Goal: Task Accomplishment & Management: Complete application form

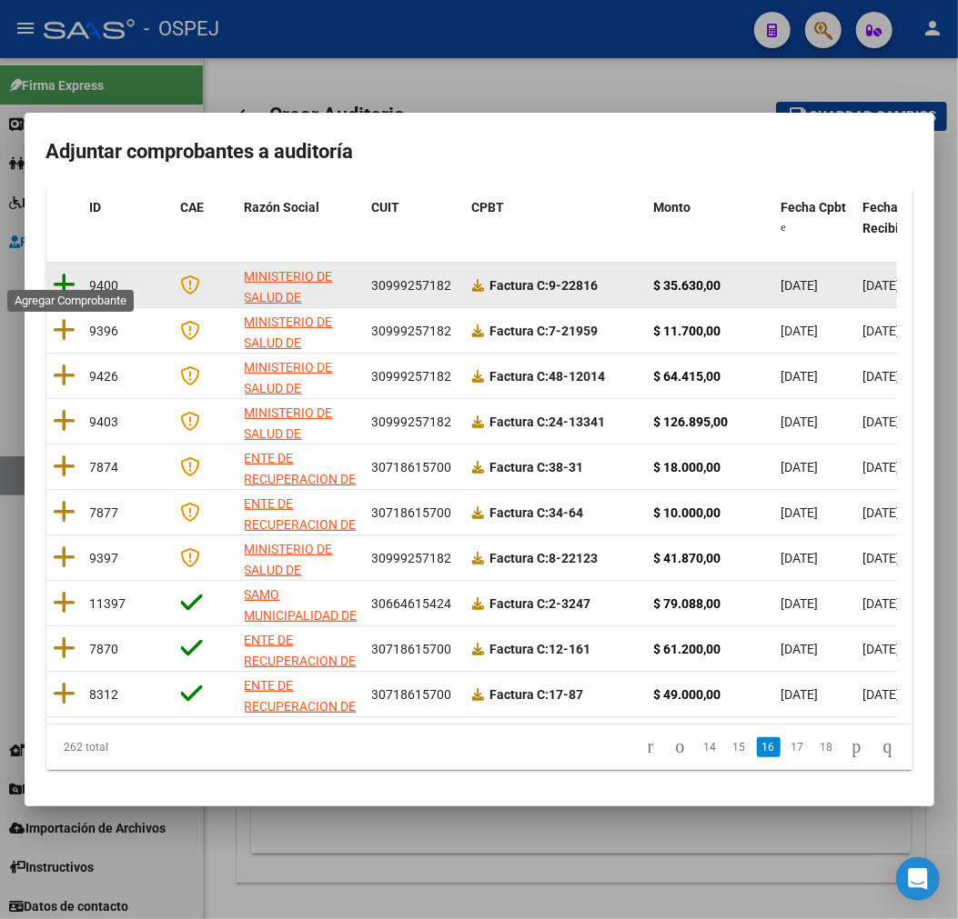
click at [73, 273] on icon at bounding box center [65, 284] width 23 height 25
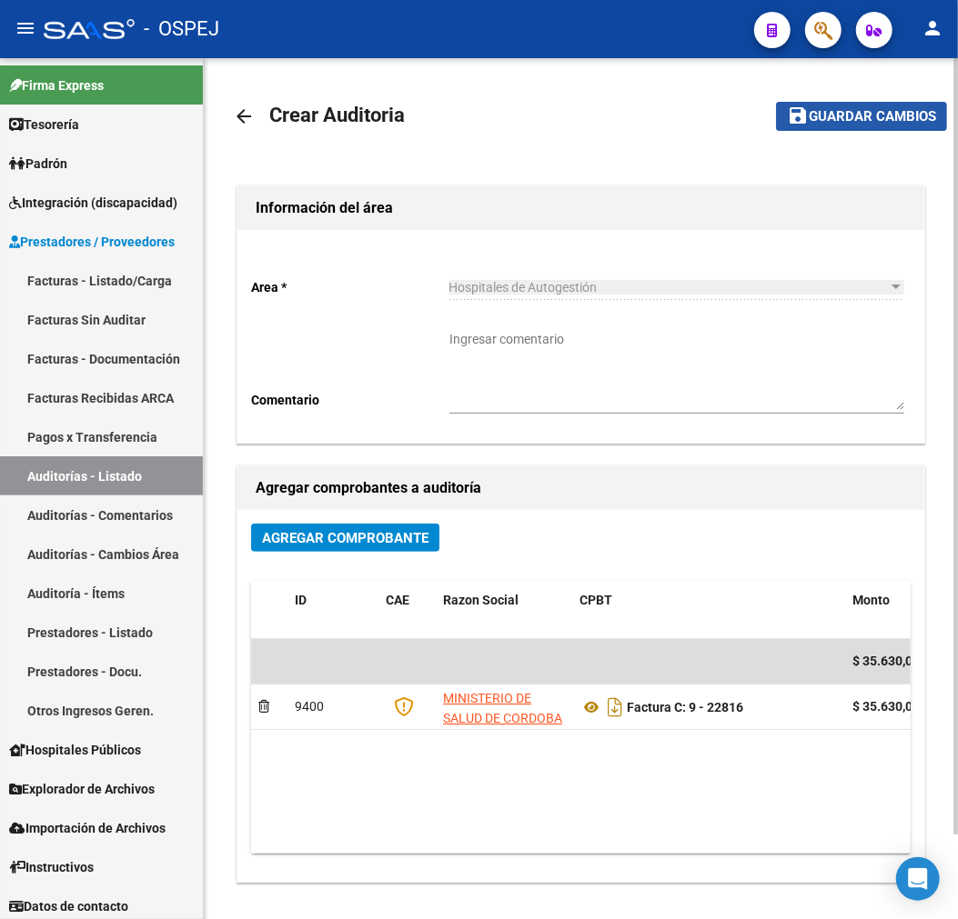
click at [853, 114] on span "Guardar cambios" at bounding box center [871, 117] width 127 height 16
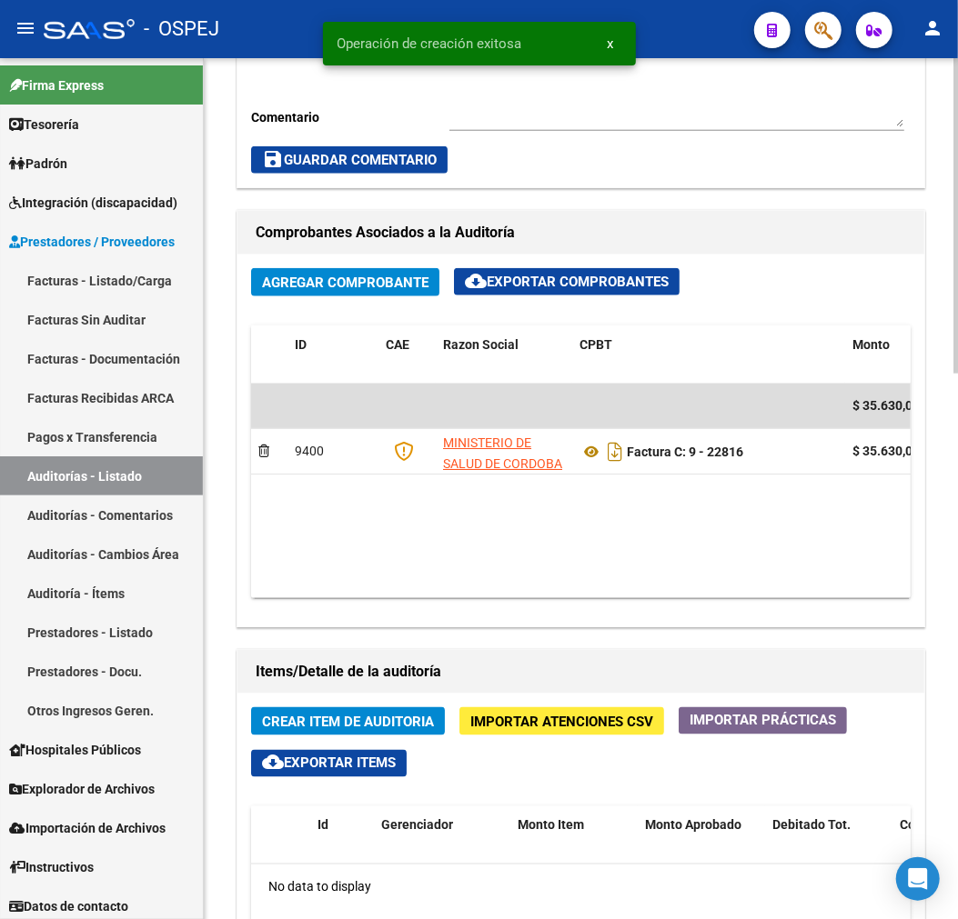
scroll to position [807, 0]
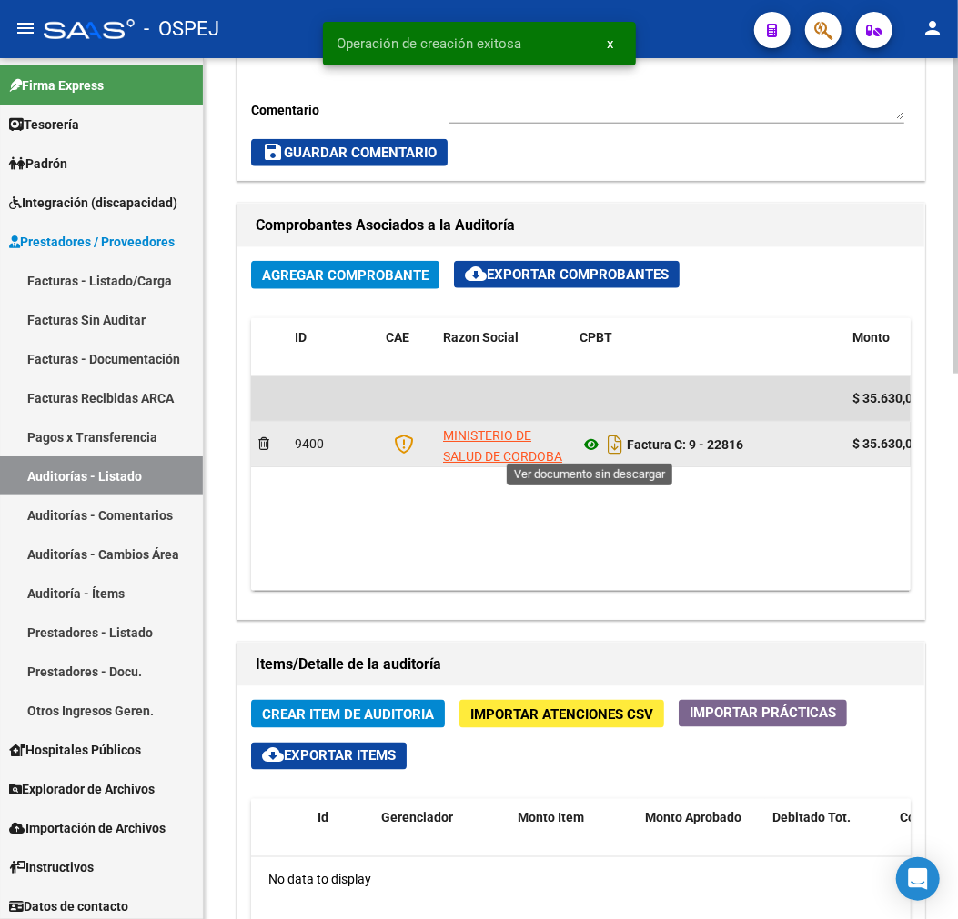
click at [588, 441] on icon at bounding box center [591, 445] width 24 height 22
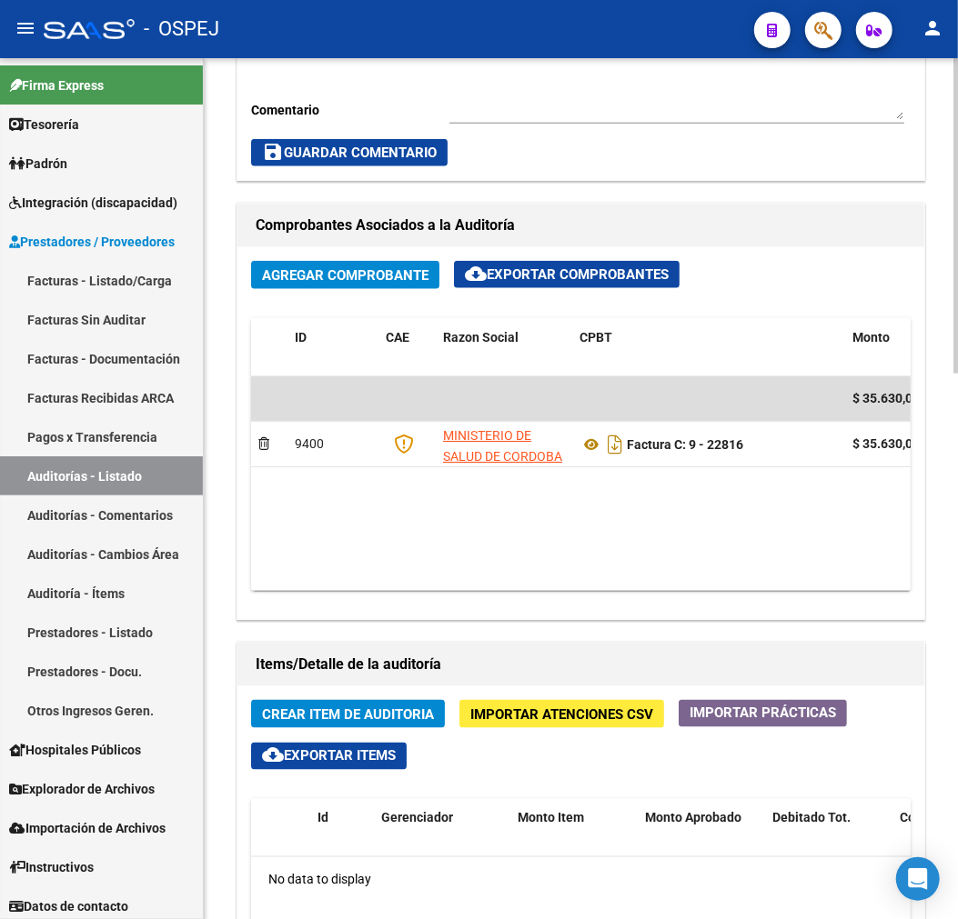
click at [375, 707] on span "Crear Item de Auditoria" at bounding box center [348, 715] width 172 height 16
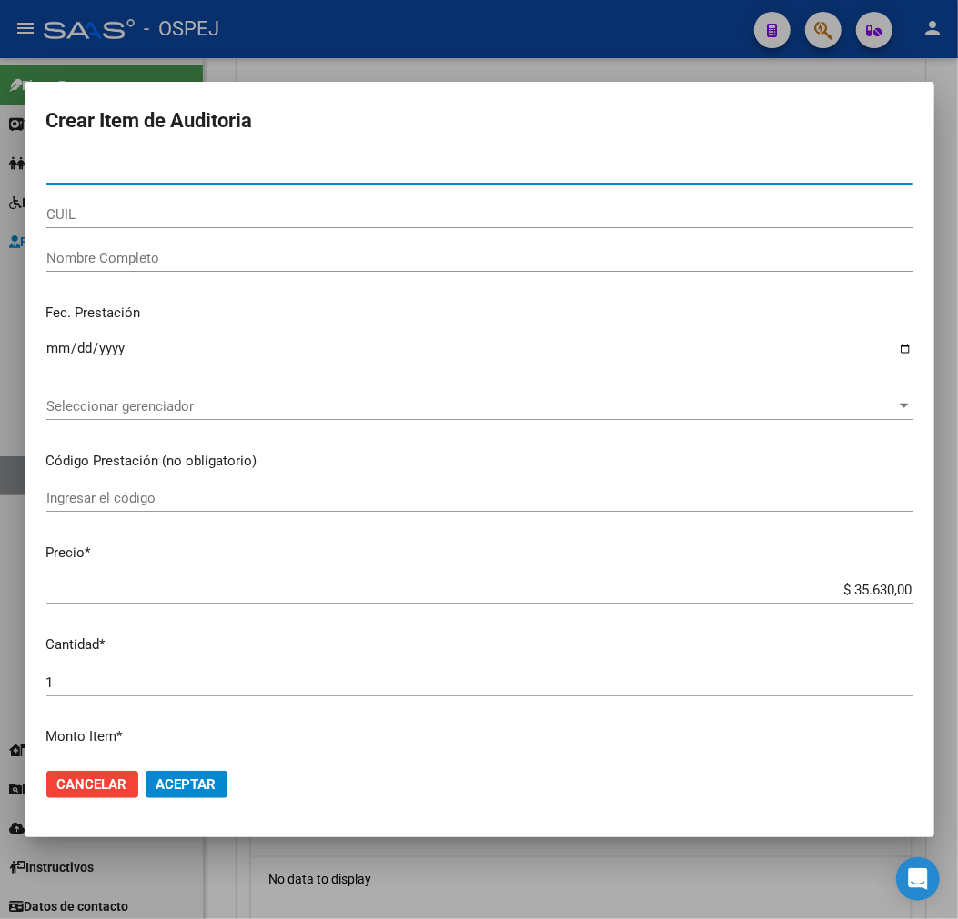
type input "50107160"
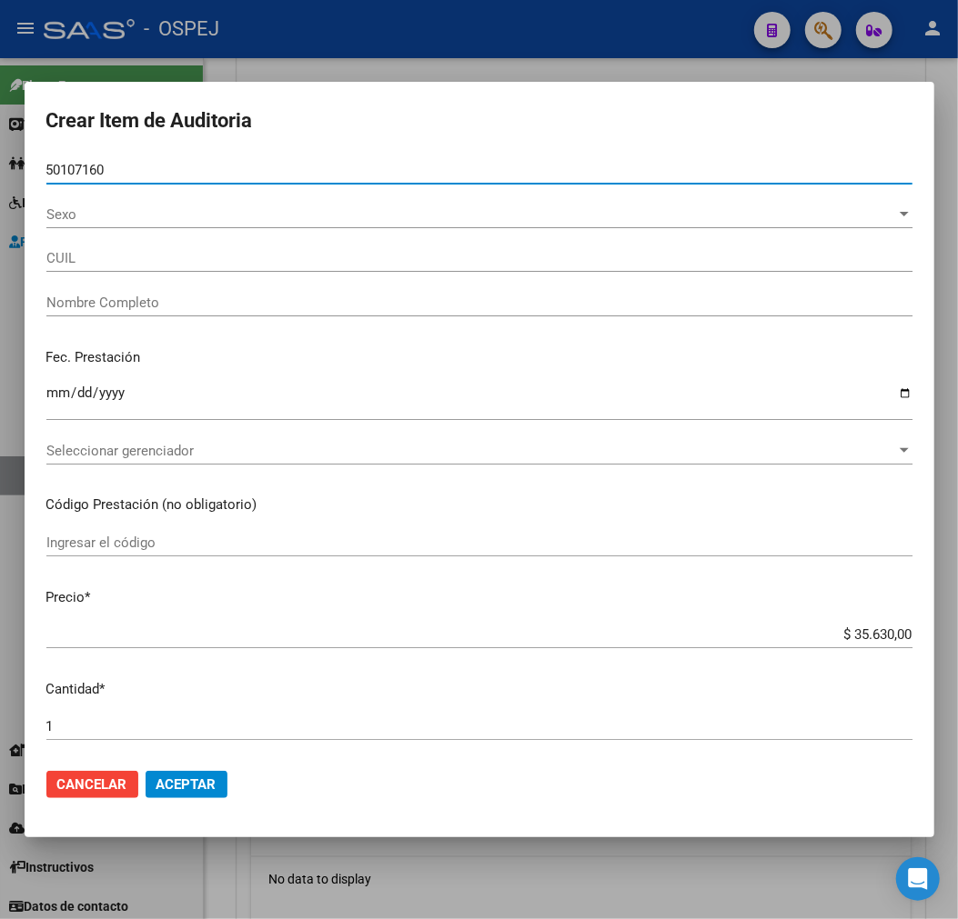
type input "23501071609"
type input "[PERSON_NAME] [PERSON_NAME]"
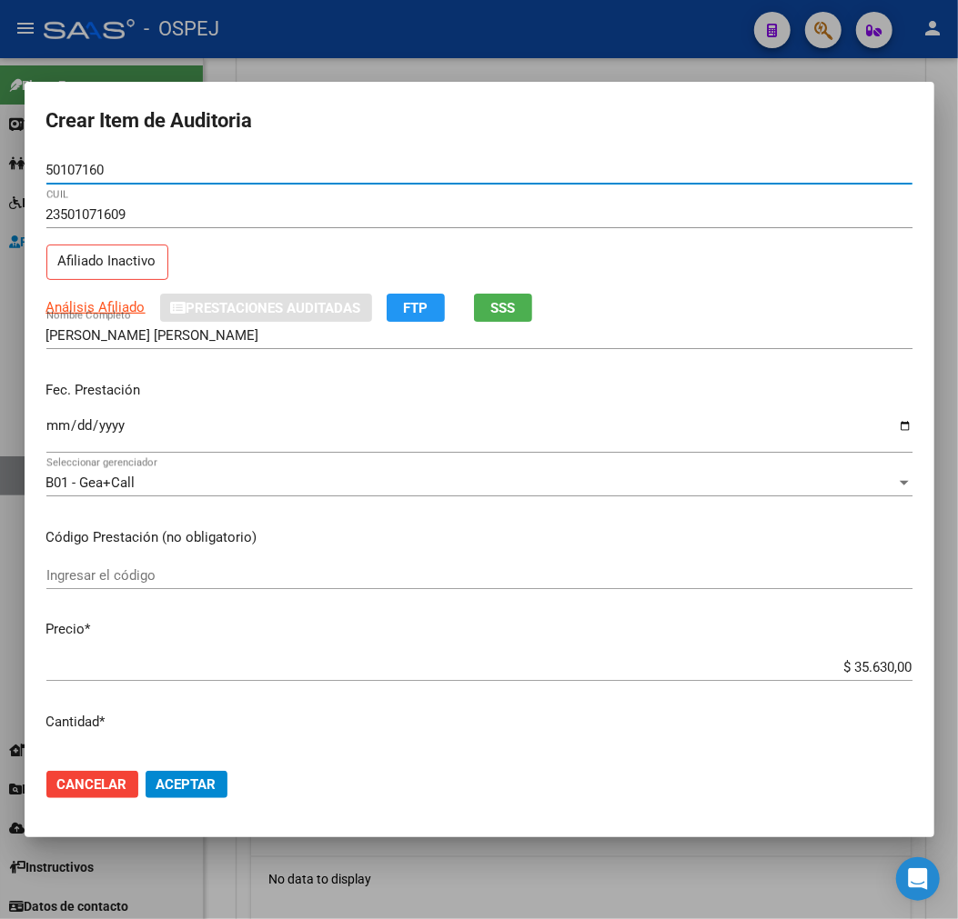
type input "50107160"
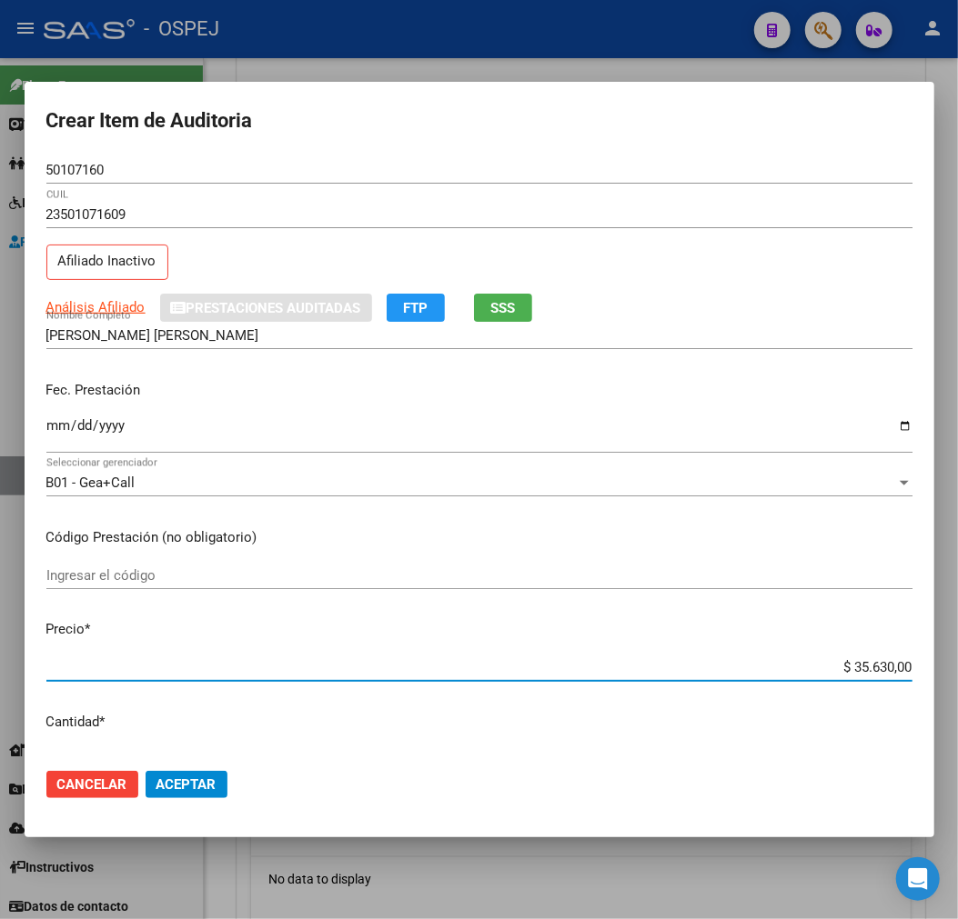
click at [867, 675] on input "$ 35.630,00" at bounding box center [479, 667] width 866 height 16
type input "$ 0,01"
type input "$ 0,12"
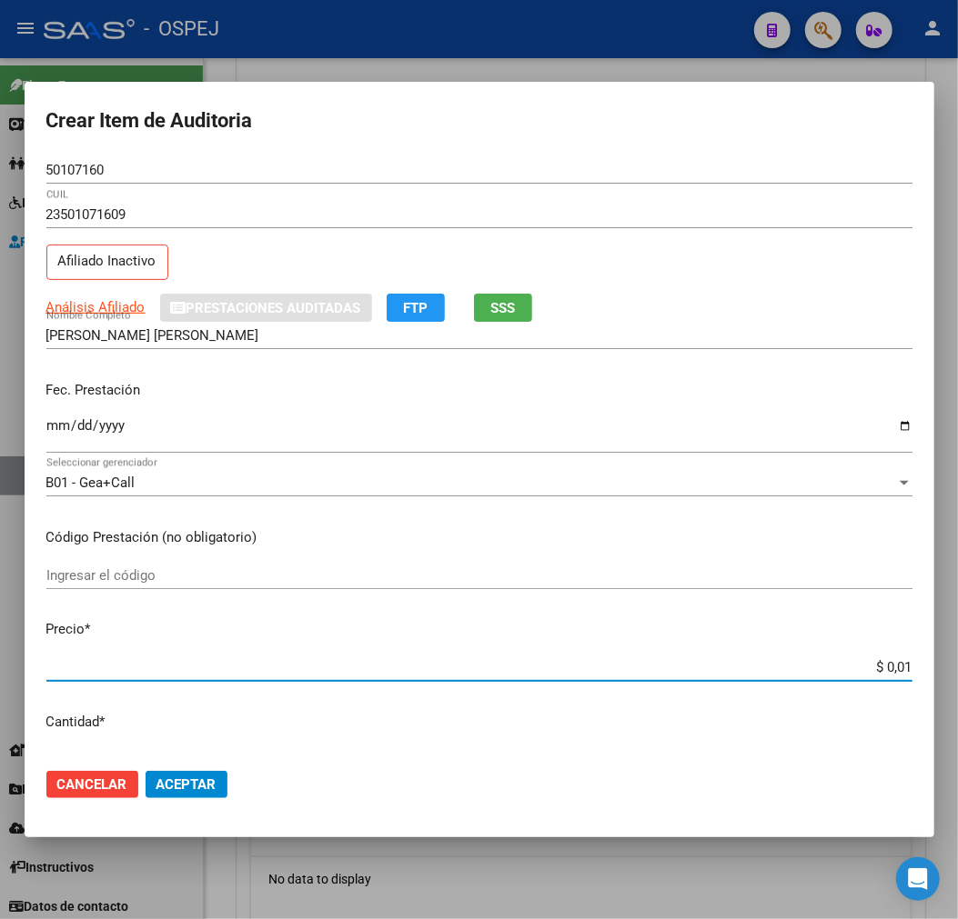
type input "$ 0,12"
type input "$ 1,22"
type input "$ 12,26"
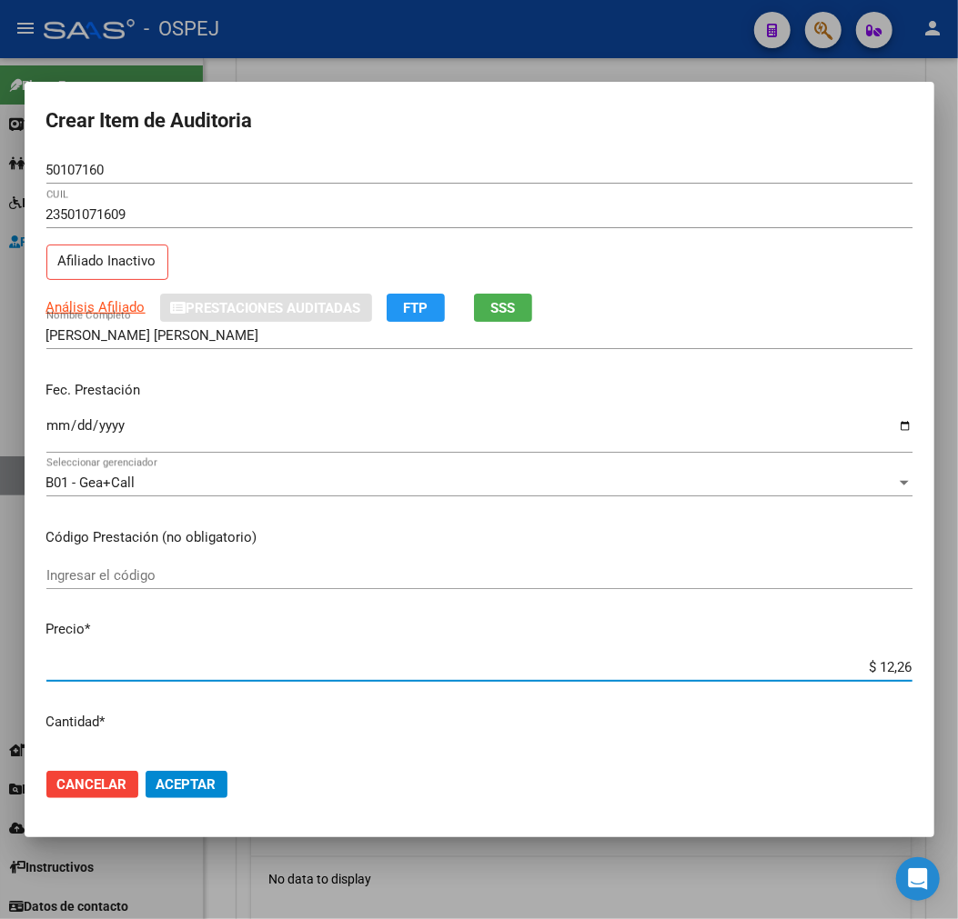
type input "$ 122,60"
type input "$ 1.226,00"
type input "$ 12.260,00"
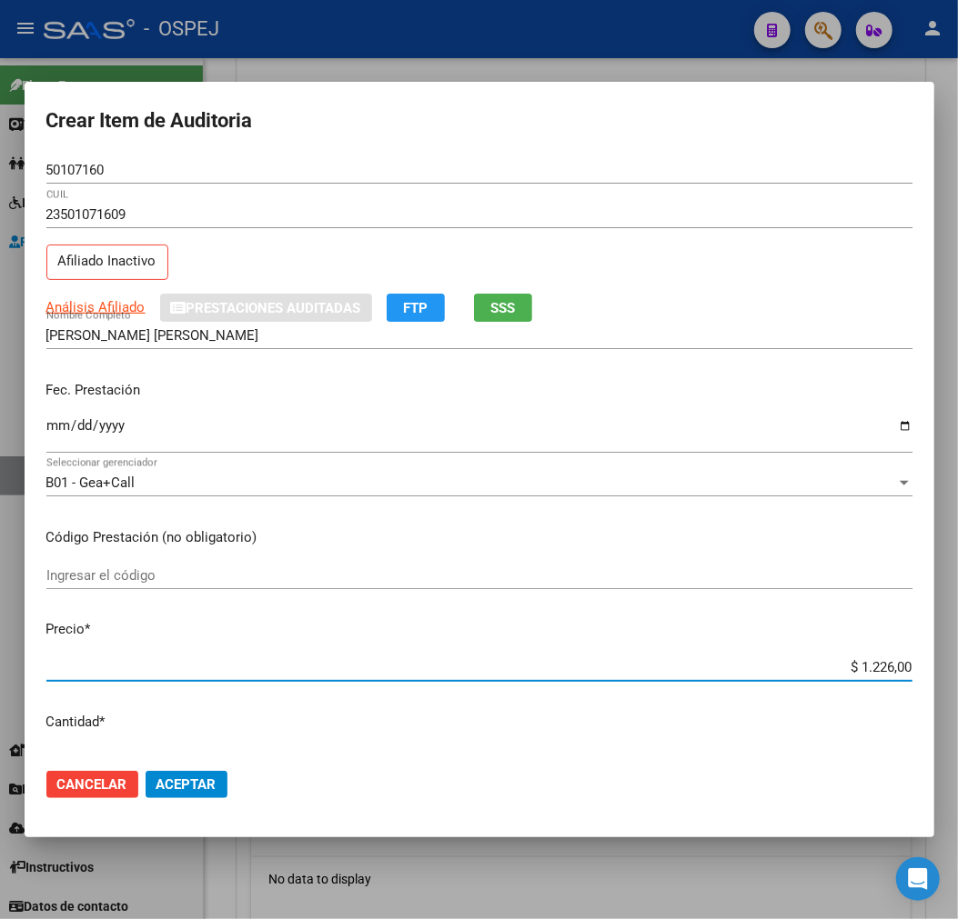
type input "$ 12.260,00"
click at [189, 788] on span "Aceptar" at bounding box center [186, 785] width 60 height 16
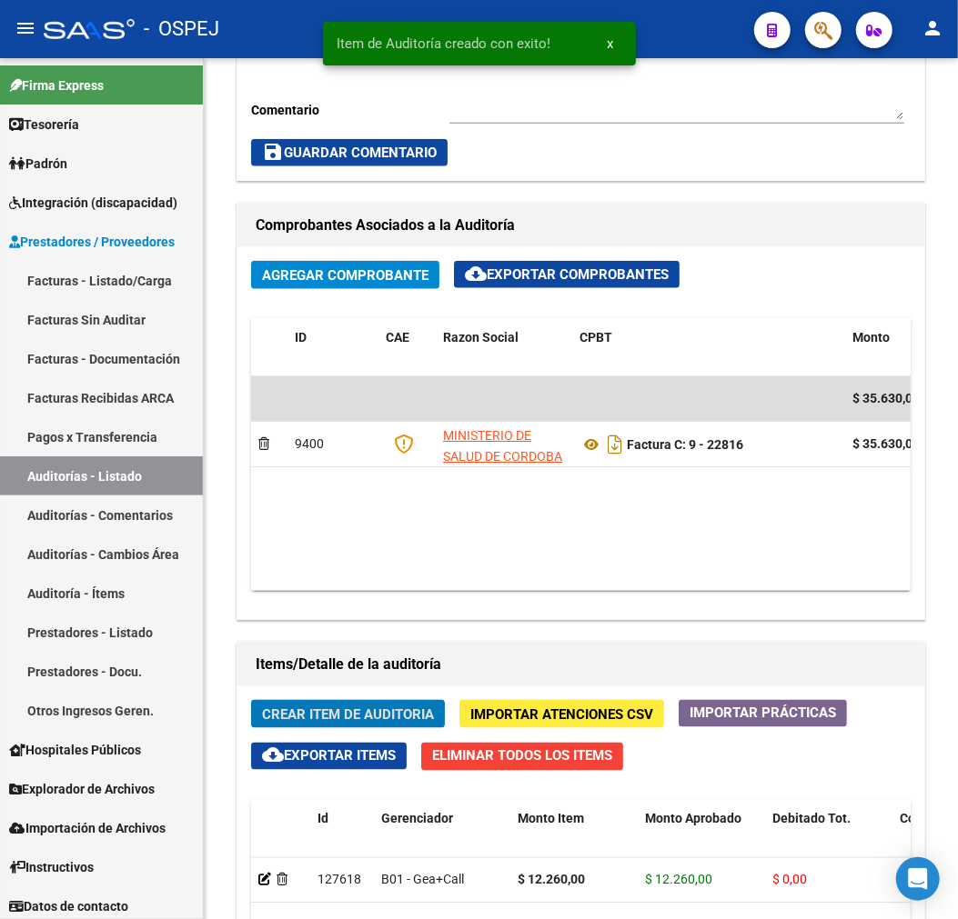
scroll to position [1026, 0]
click at [351, 728] on button "Crear Item de Auditoria" at bounding box center [348, 714] width 194 height 28
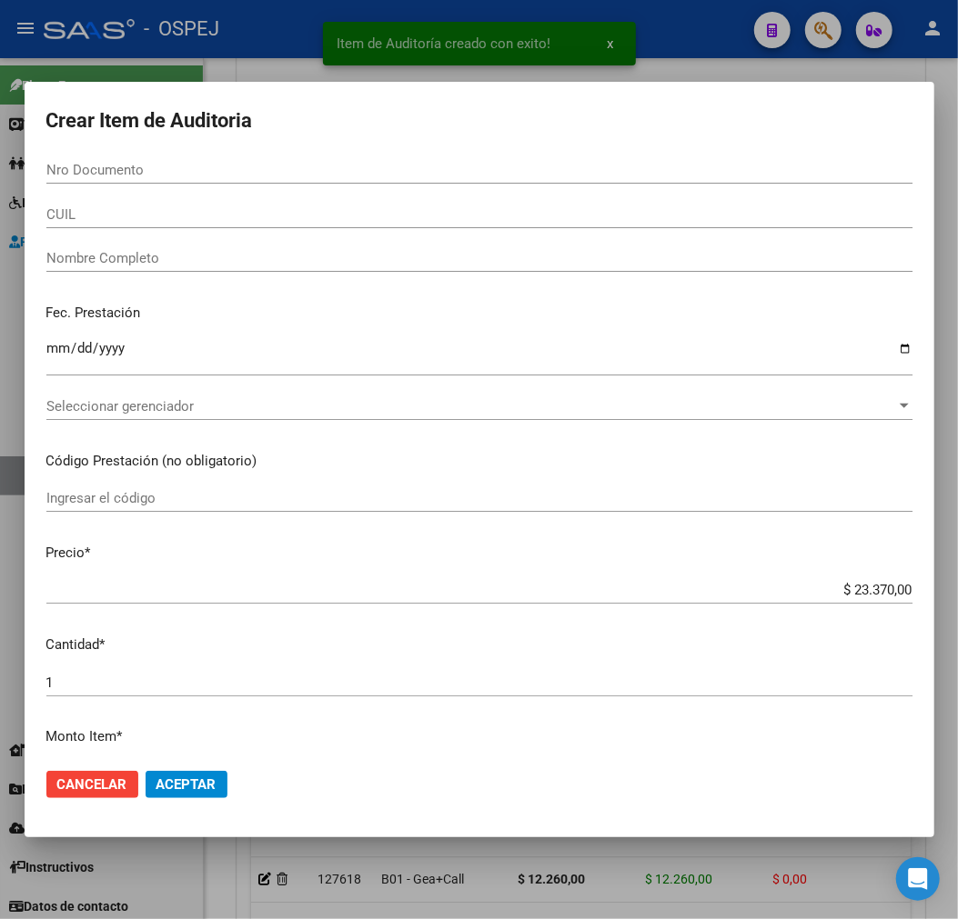
paste input "55840532"
type input "55840532"
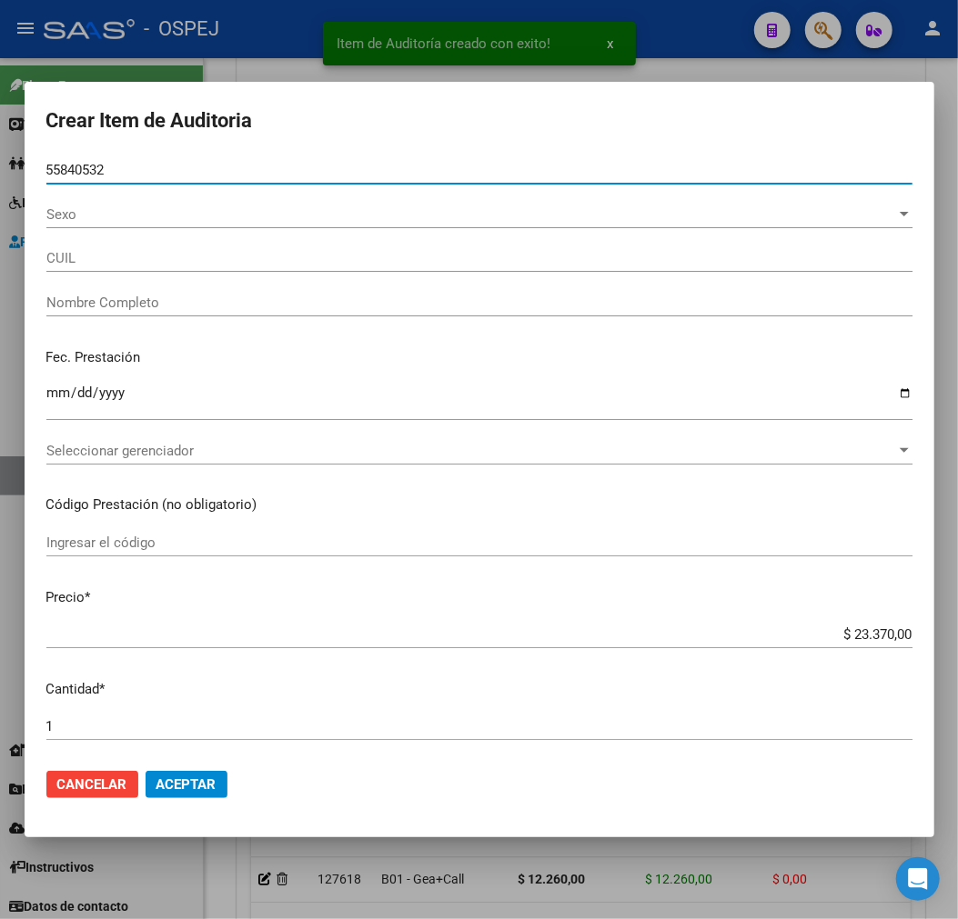
type input "27558405320"
type input "[PERSON_NAME]"
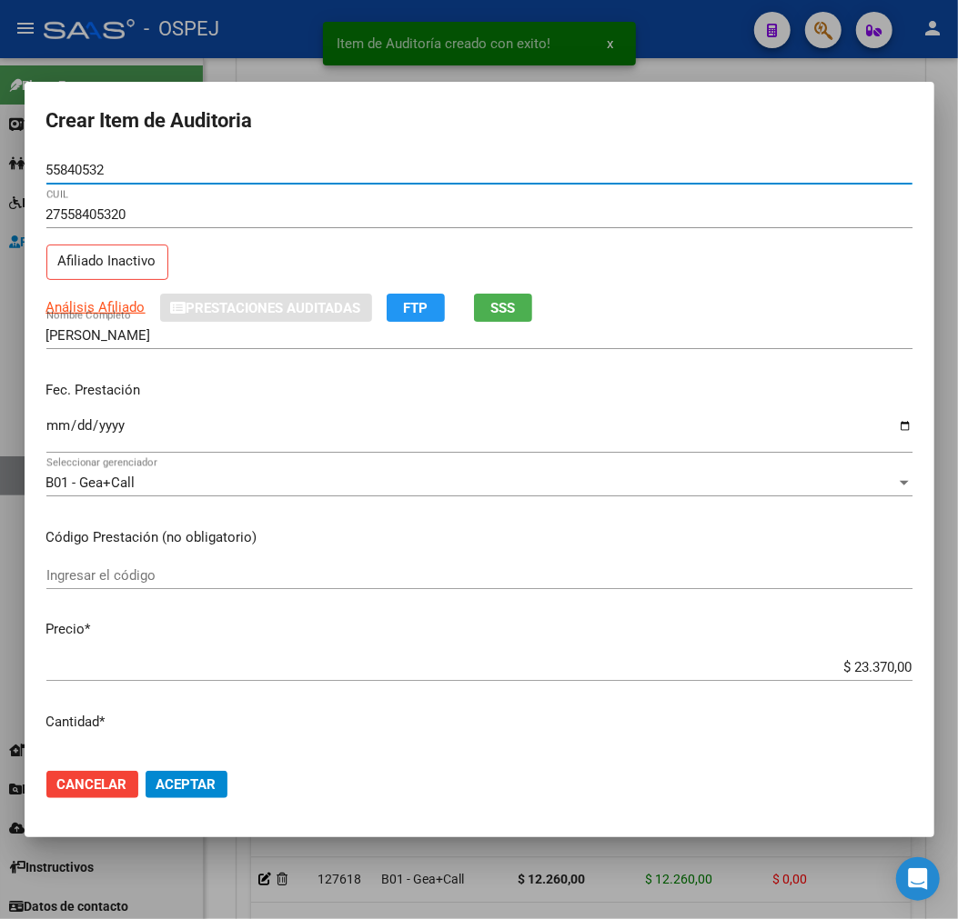
type input "55840532"
click at [213, 801] on mat-dialog-actions "Cancelar Aceptar" at bounding box center [479, 785] width 866 height 62
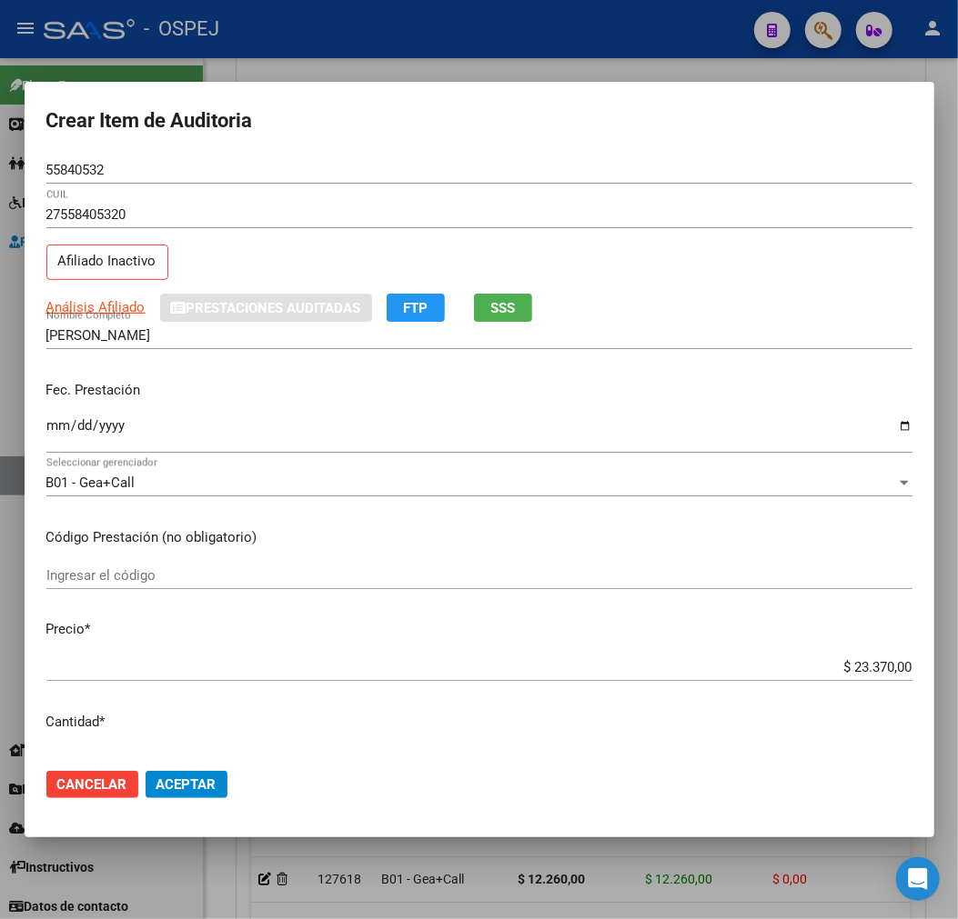
click at [211, 796] on button "Aceptar" at bounding box center [186, 784] width 82 height 27
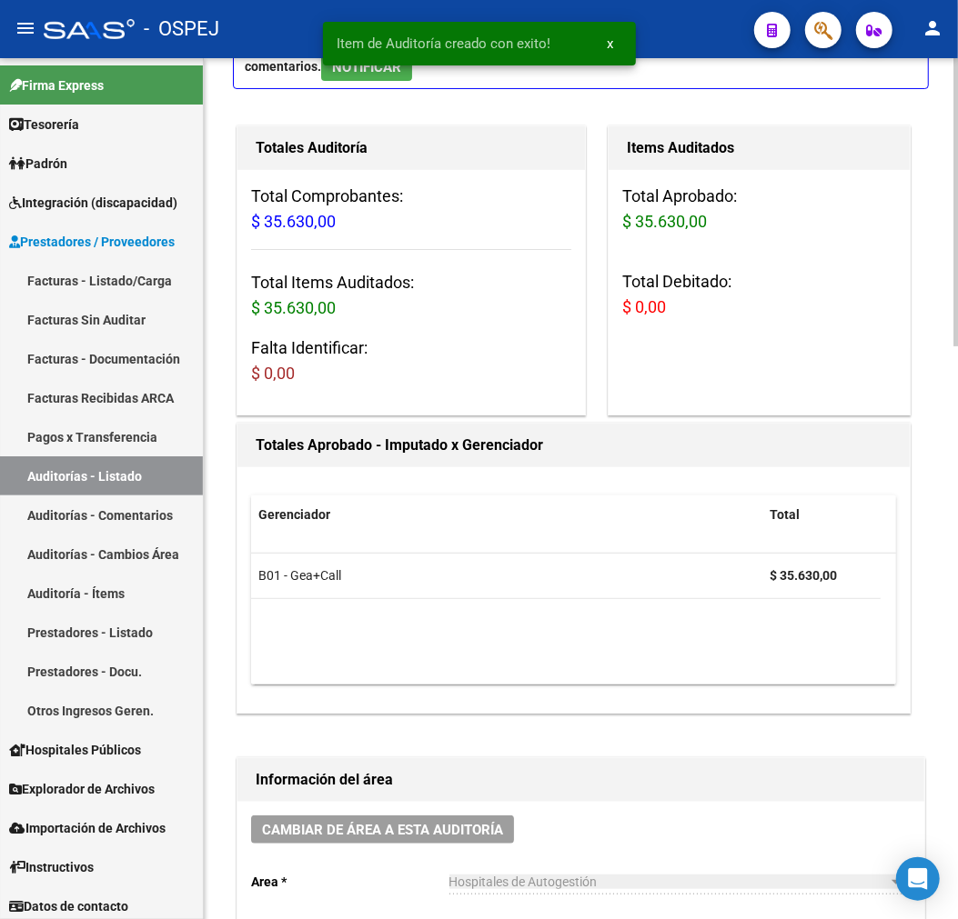
scroll to position [0, 0]
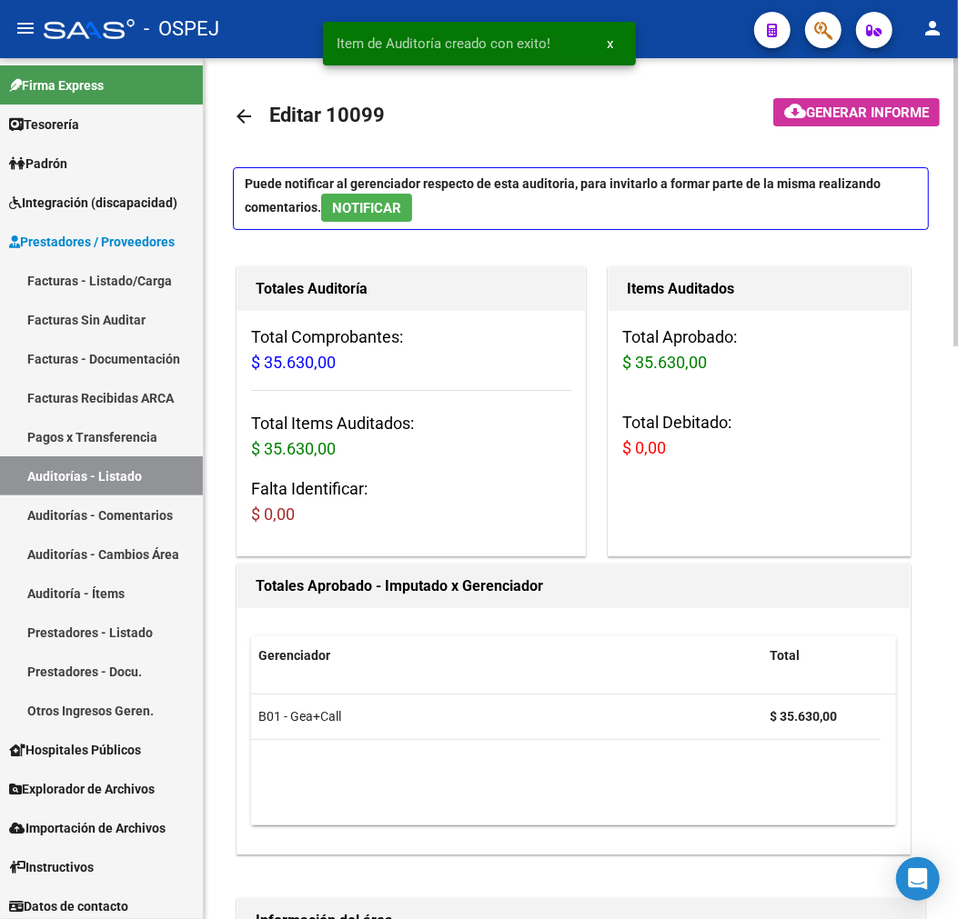
click at [235, 120] on mat-icon "arrow_back" at bounding box center [244, 116] width 22 height 22
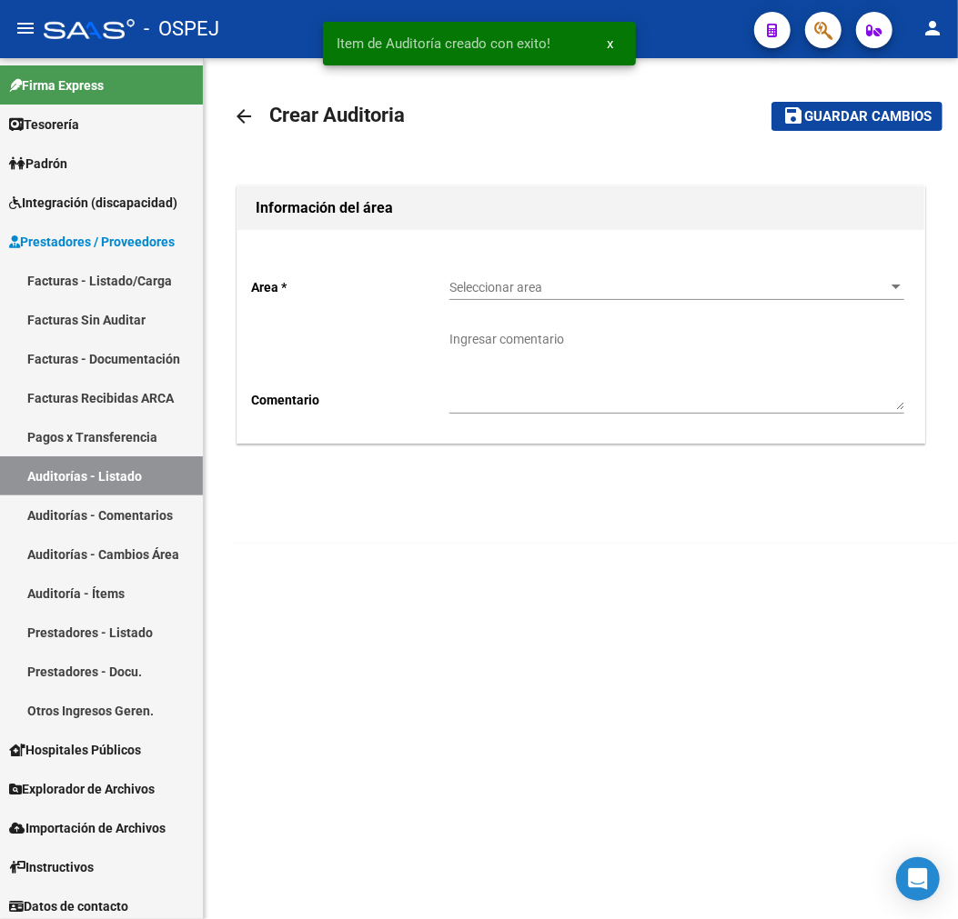
click at [562, 301] on div "Seleccionar area Seleccionar area" at bounding box center [676, 290] width 455 height 52
click at [593, 298] on div "Seleccionar area Seleccionar area" at bounding box center [676, 282] width 455 height 36
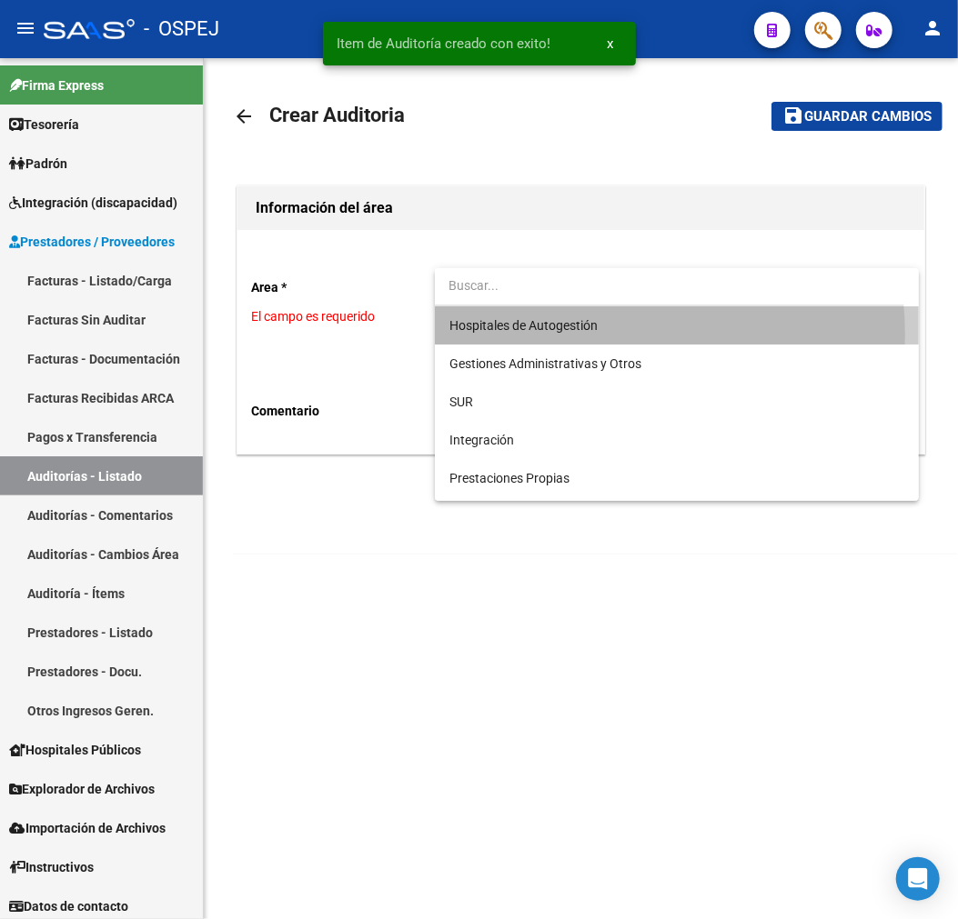
click at [586, 335] on span "Hospitales de Autogestión" at bounding box center [676, 325] width 455 height 38
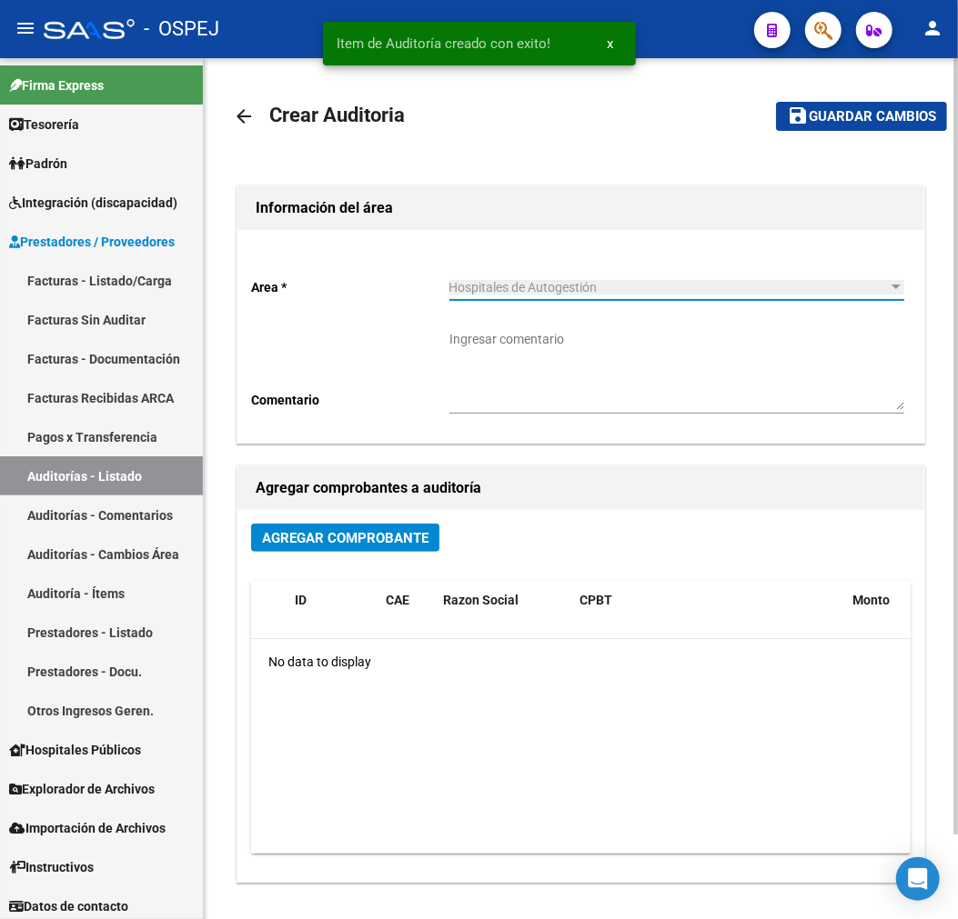
drag, startPoint x: 261, startPoint y: 566, endPoint x: 311, endPoint y: 543, distance: 54.9
click at [265, 566] on div "Agregar Comprobante" at bounding box center [580, 545] width 659 height 43
click at [312, 542] on span "Agregar Comprobante" at bounding box center [345, 538] width 166 height 16
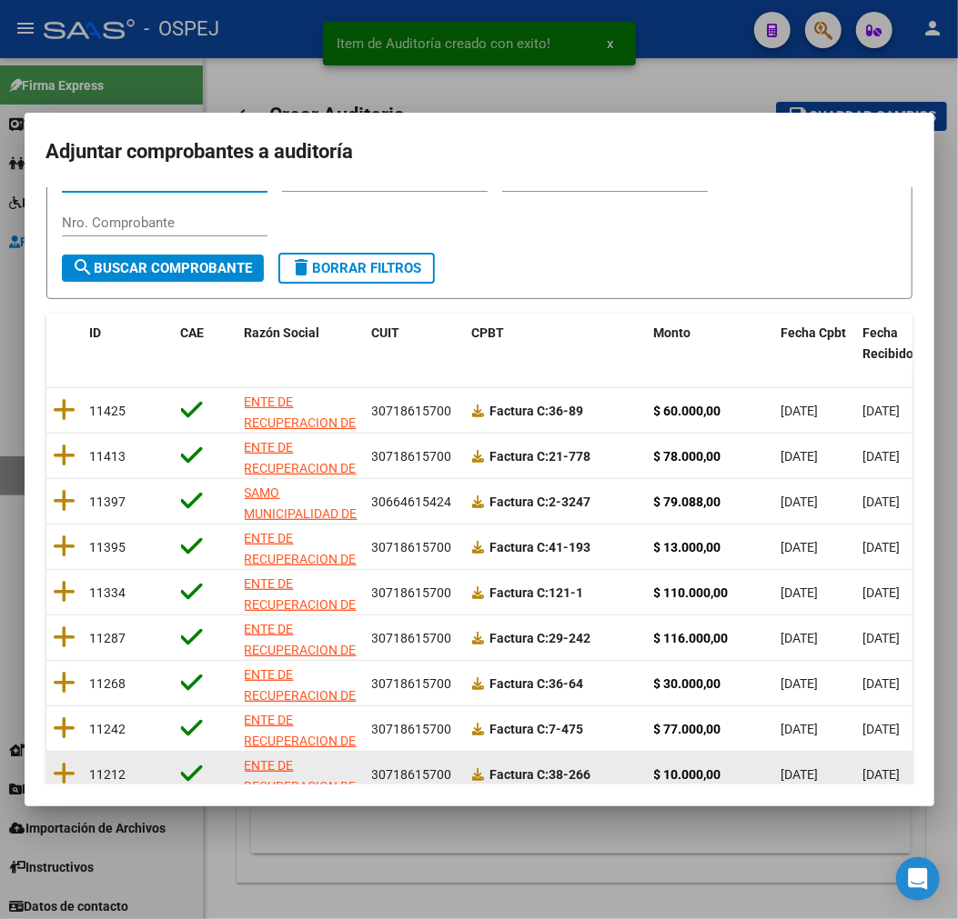
scroll to position [234, 0]
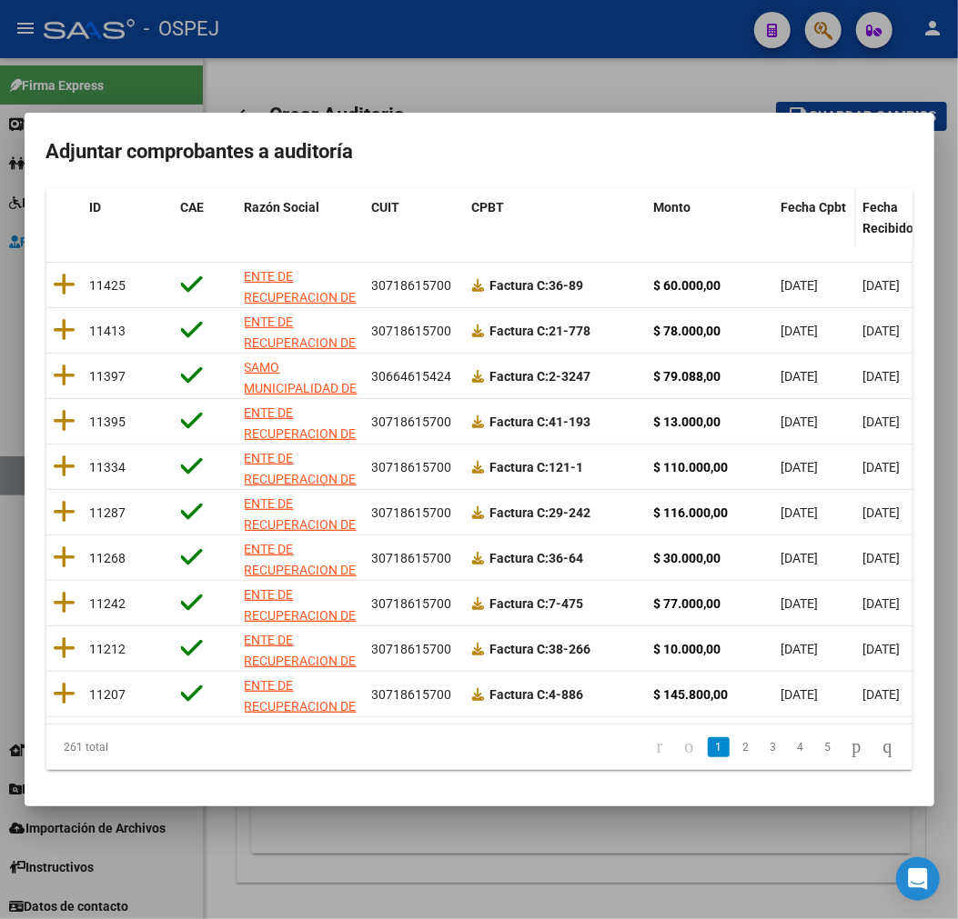
click at [824, 200] on span "Fecha Cpbt" at bounding box center [813, 207] width 65 height 15
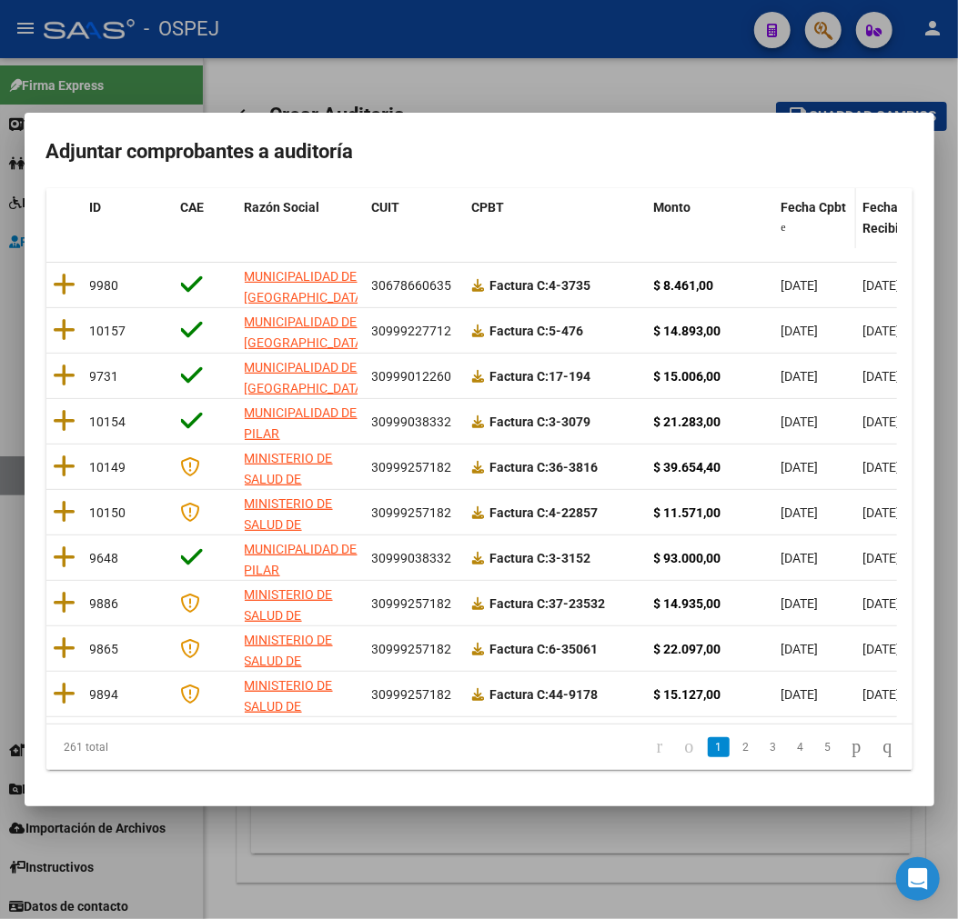
click at [824, 200] on span "Fecha Cpbt" at bounding box center [813, 207] width 65 height 15
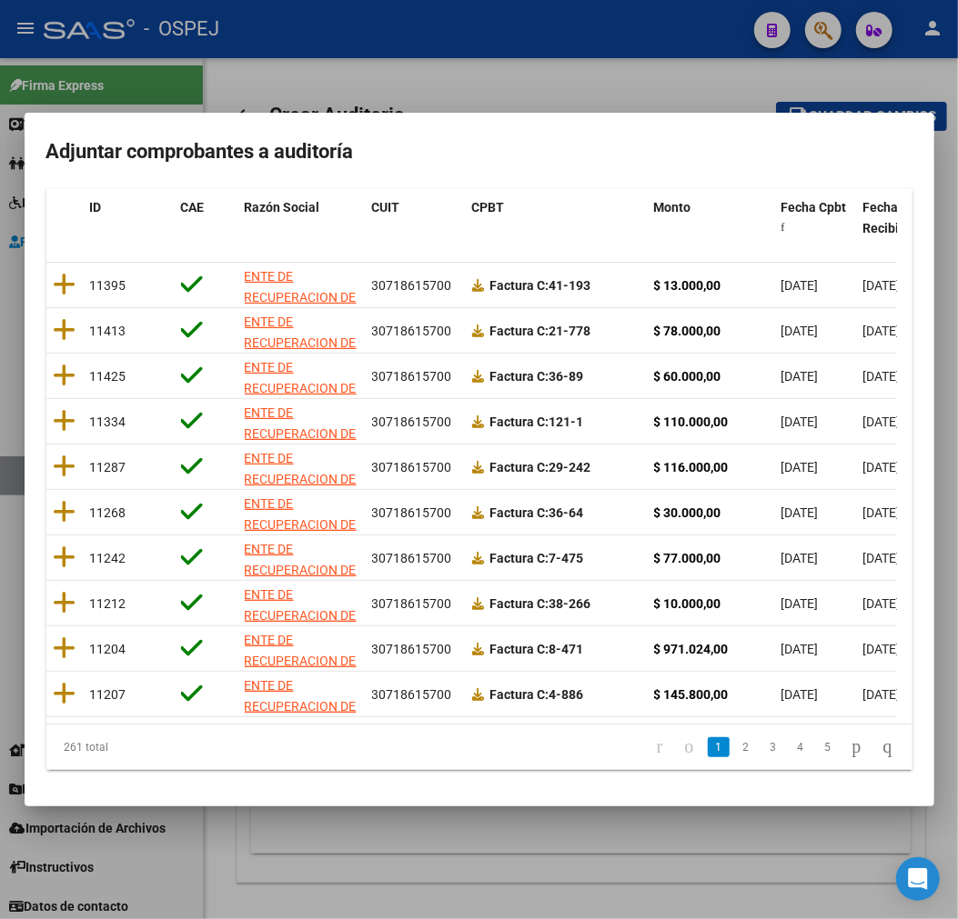
click at [759, 747] on li "3" at bounding box center [772, 747] width 27 height 31
click at [762, 747] on link "3" at bounding box center [773, 747] width 22 height 20
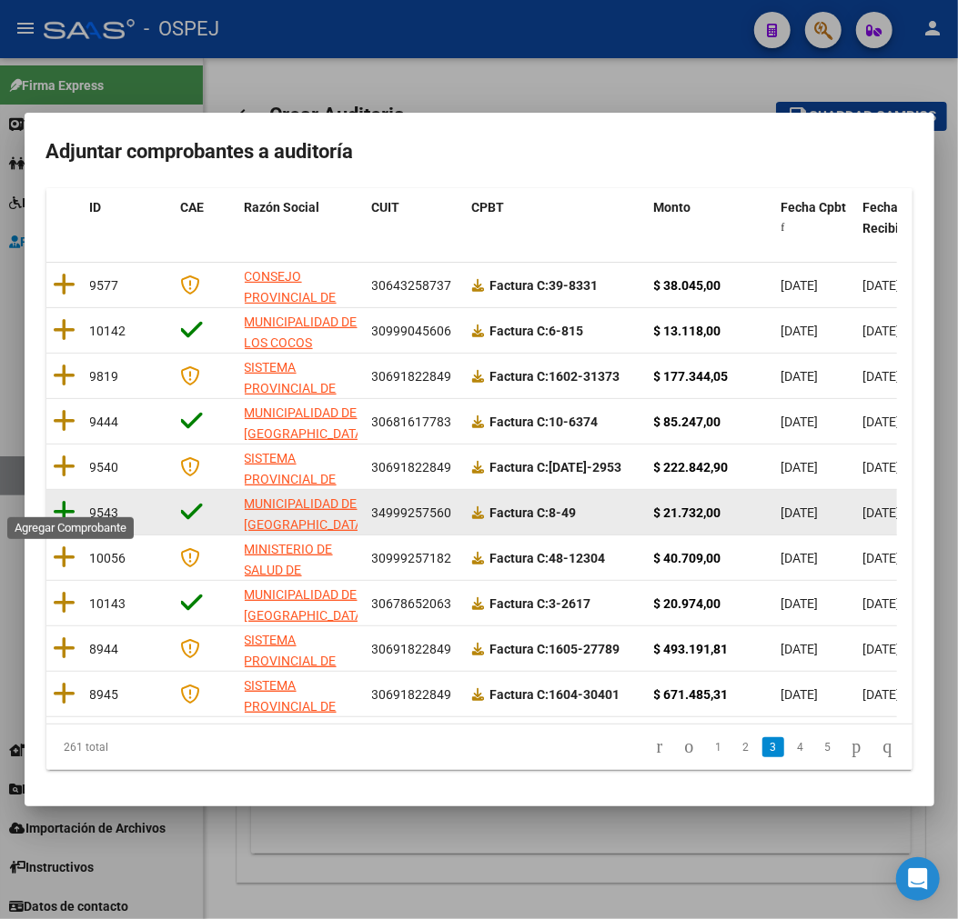
click at [64, 501] on icon at bounding box center [65, 511] width 23 height 25
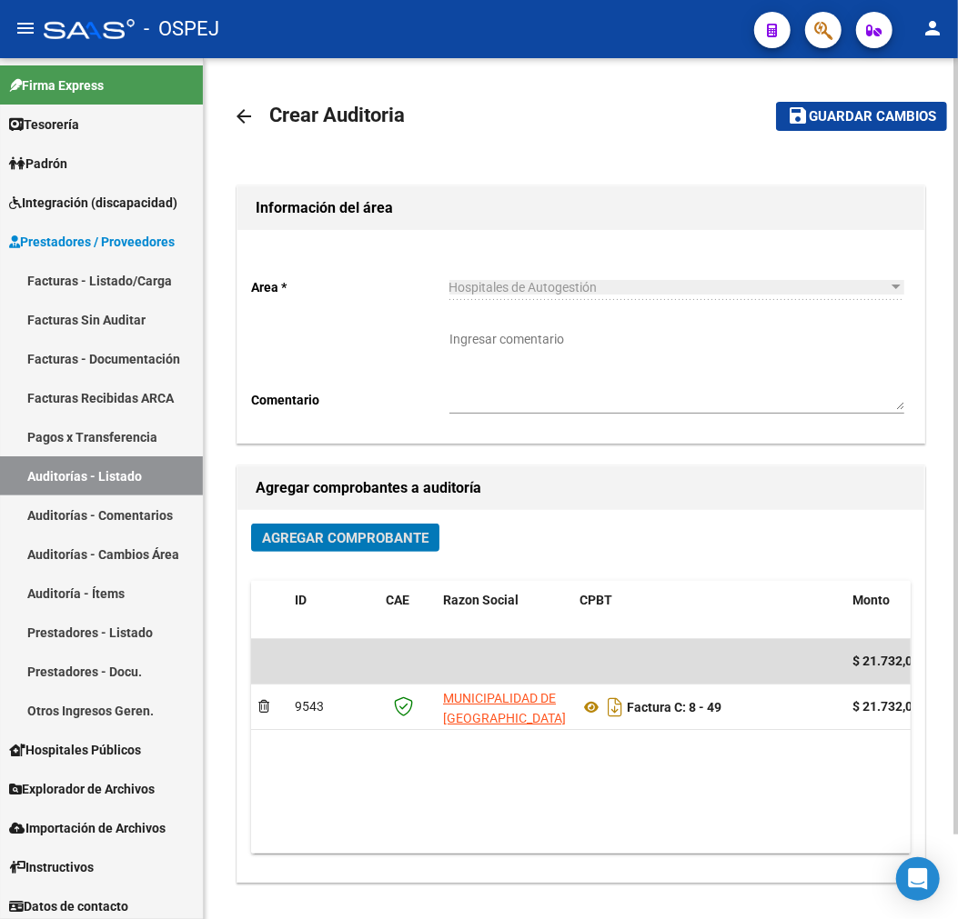
click at [871, 107] on span "save Guardar cambios" at bounding box center [861, 115] width 149 height 16
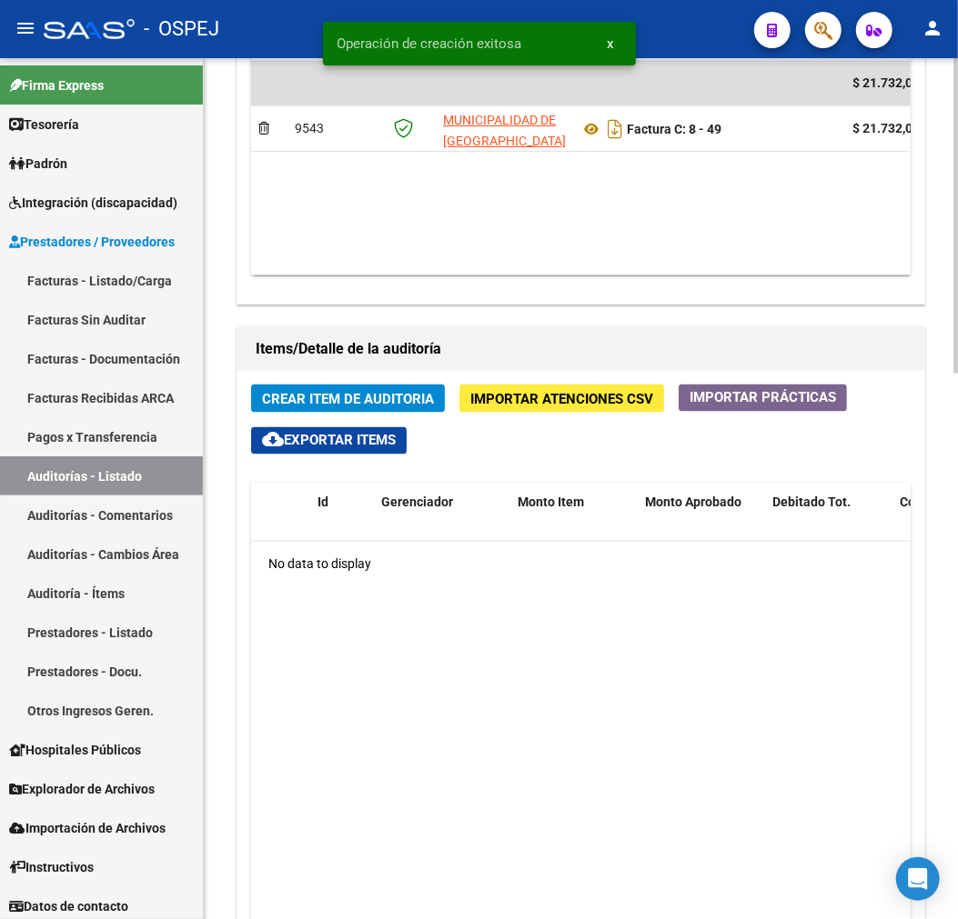
scroll to position [884, 0]
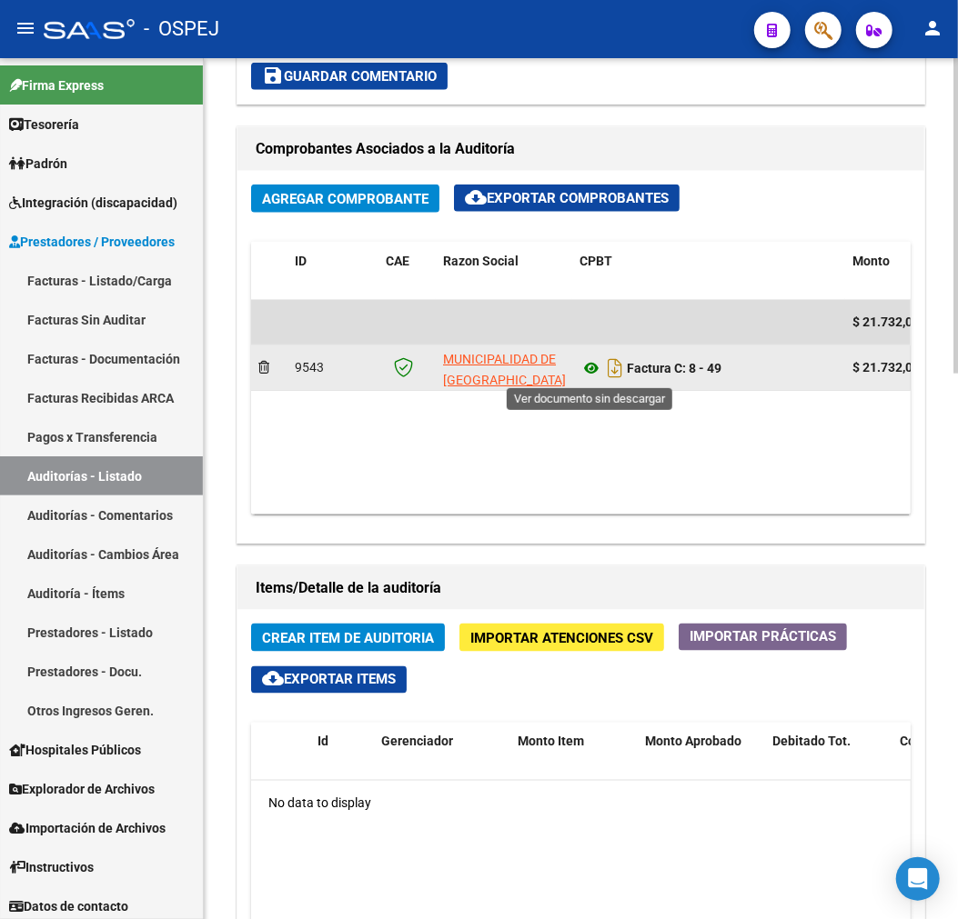
click at [579, 375] on icon at bounding box center [591, 368] width 24 height 22
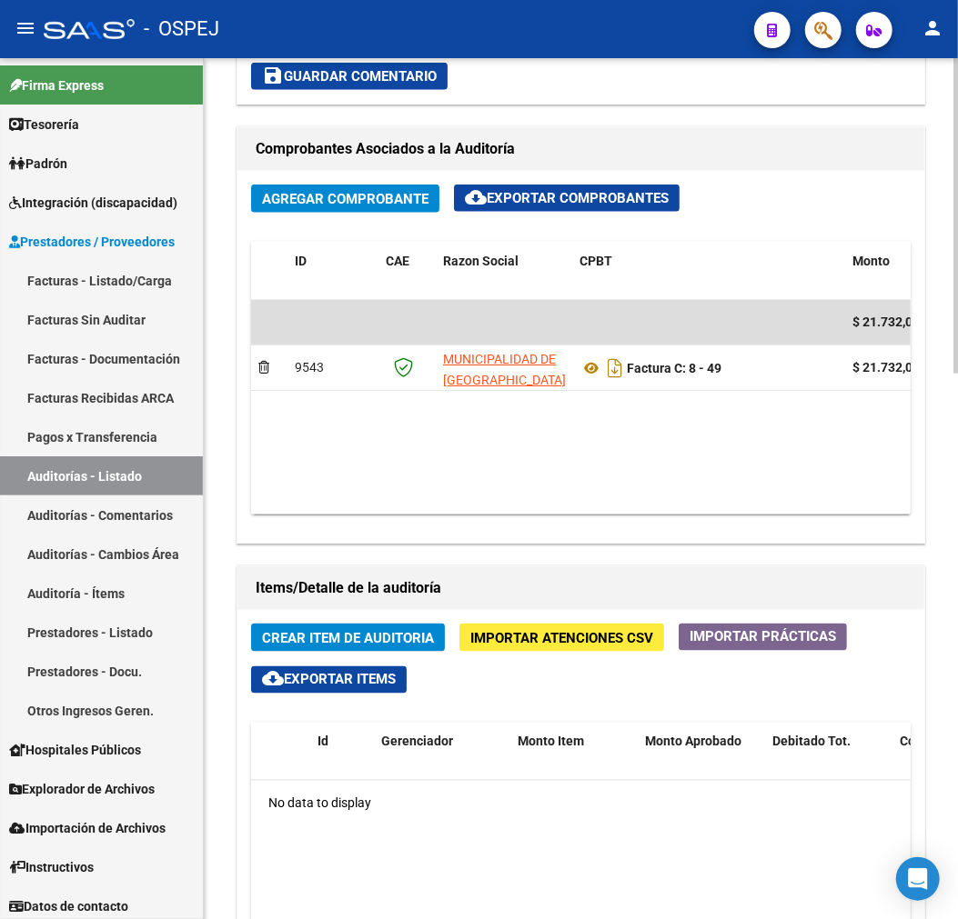
click at [385, 647] on span "Crear Item de Auditoria" at bounding box center [348, 638] width 172 height 16
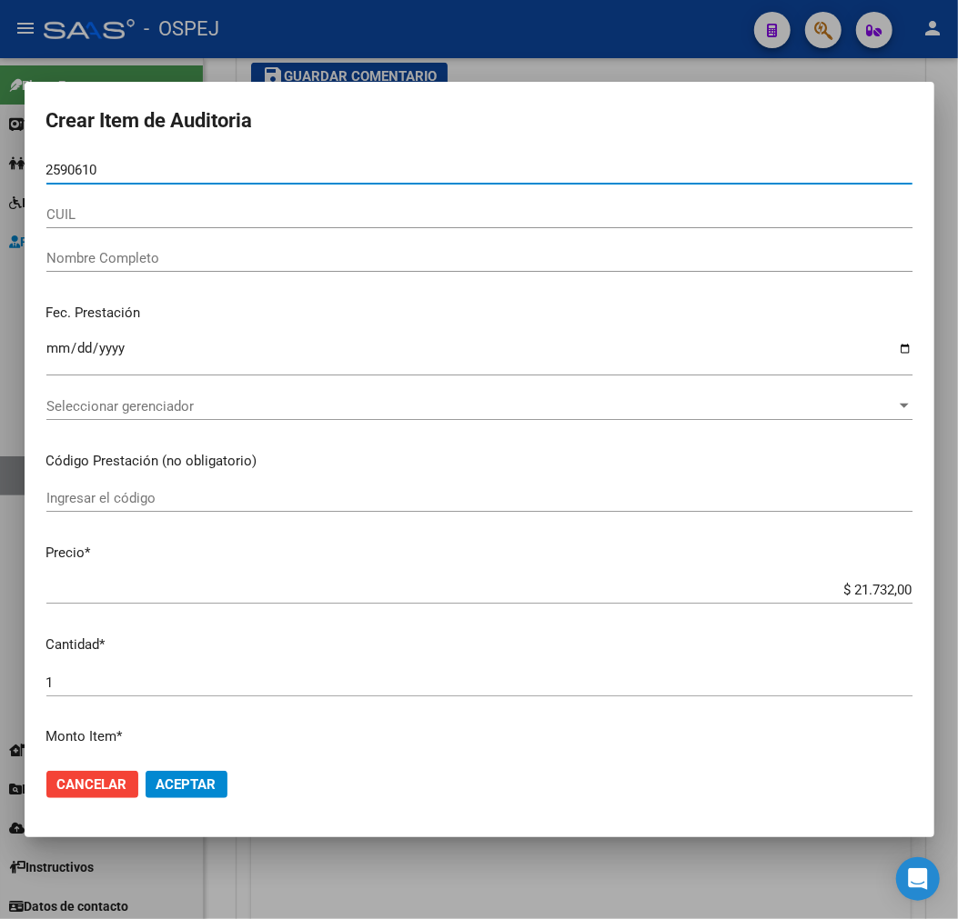
type input "25906109"
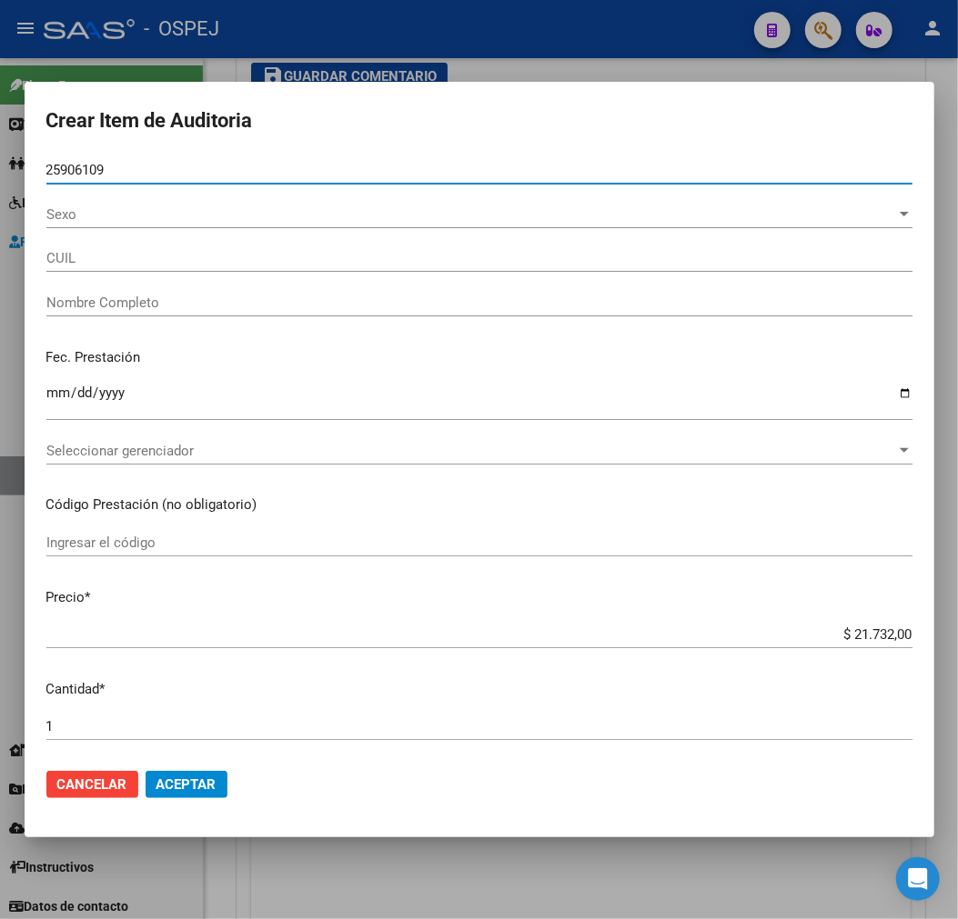
type input "27259061097"
type input "VILLANO [PERSON_NAME]"
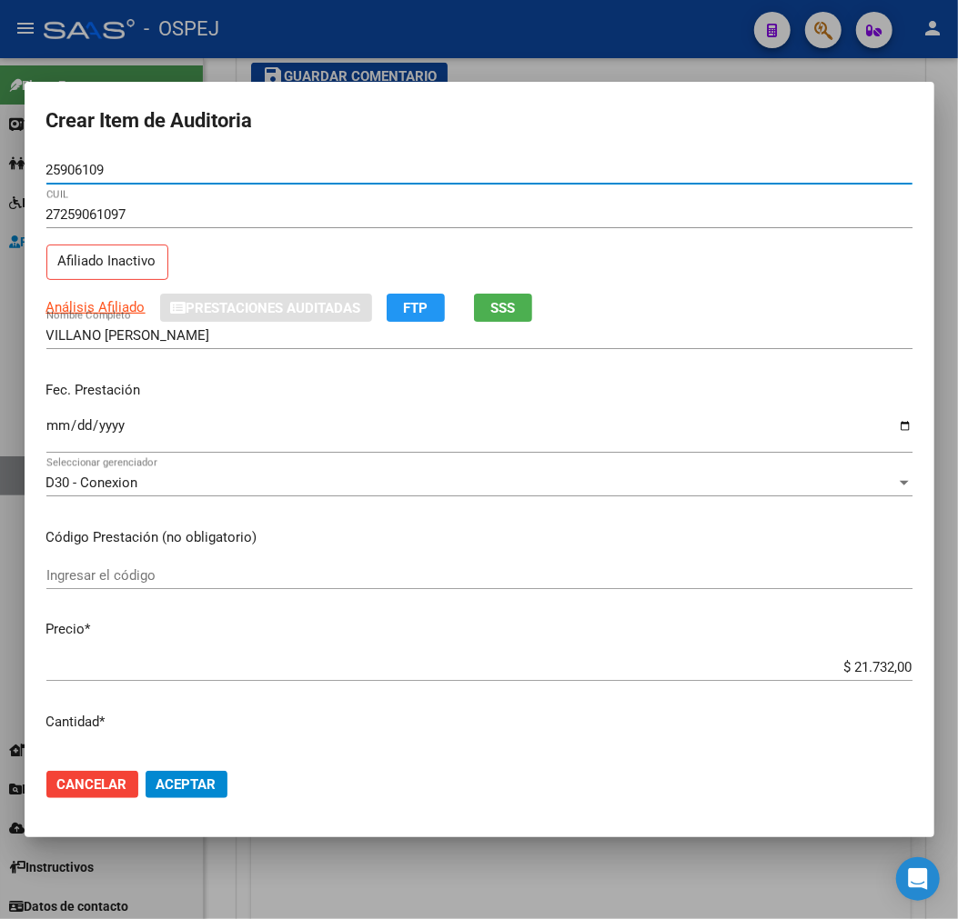
type input "25906109"
click at [878, 669] on input "$ 21.732,00" at bounding box center [479, 667] width 866 height 16
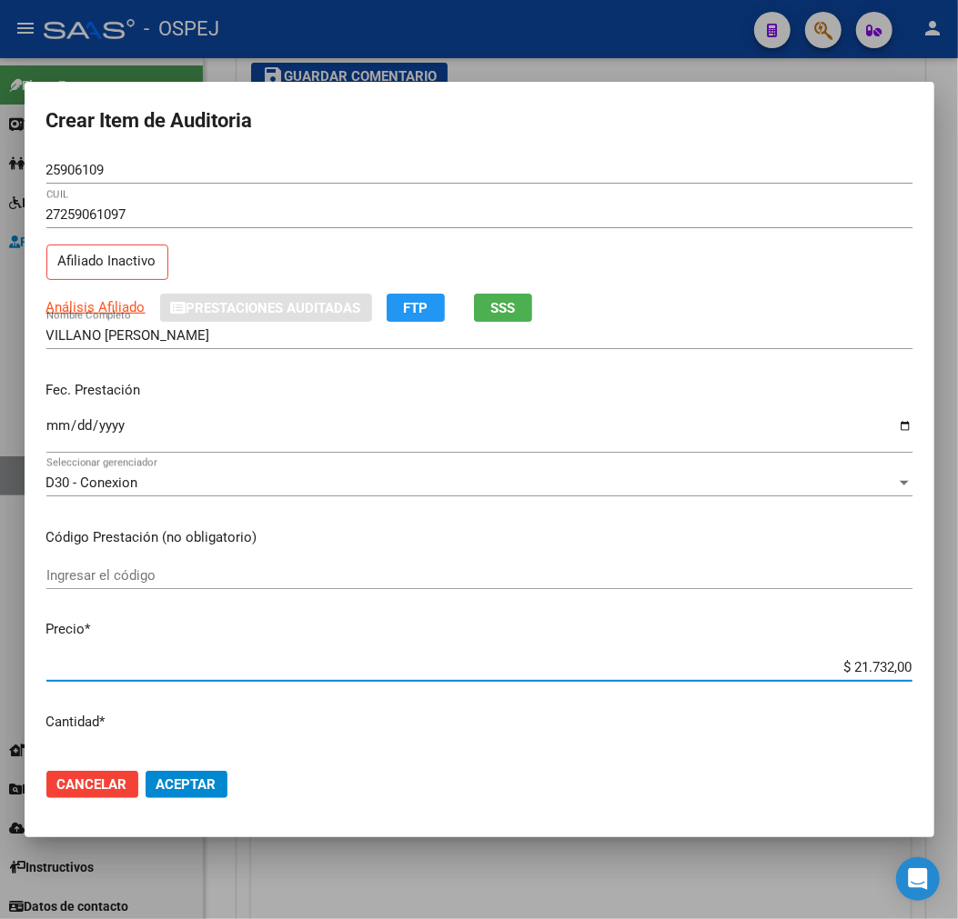
click at [878, 669] on input "$ 21.732,00" at bounding box center [479, 667] width 866 height 16
type input "$ 0,07"
type input "$ 0,72"
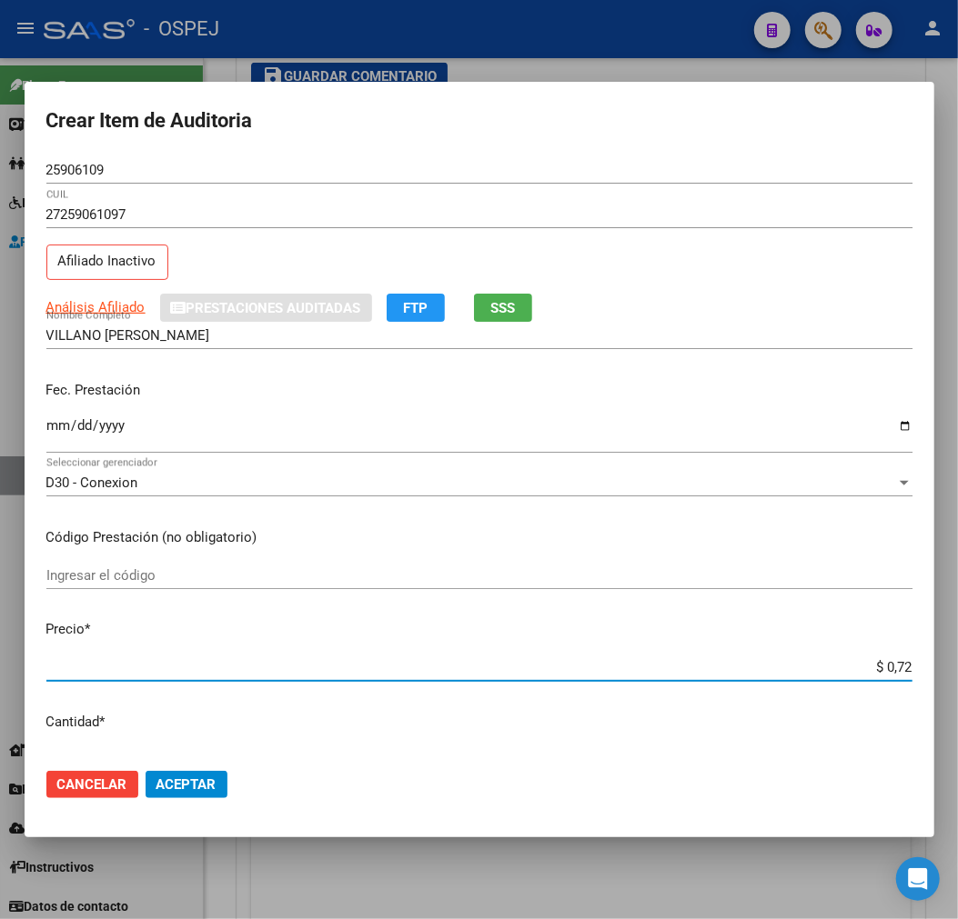
type input "$ 7,24"
type input "$ 72,44"
type input "$ 724,40"
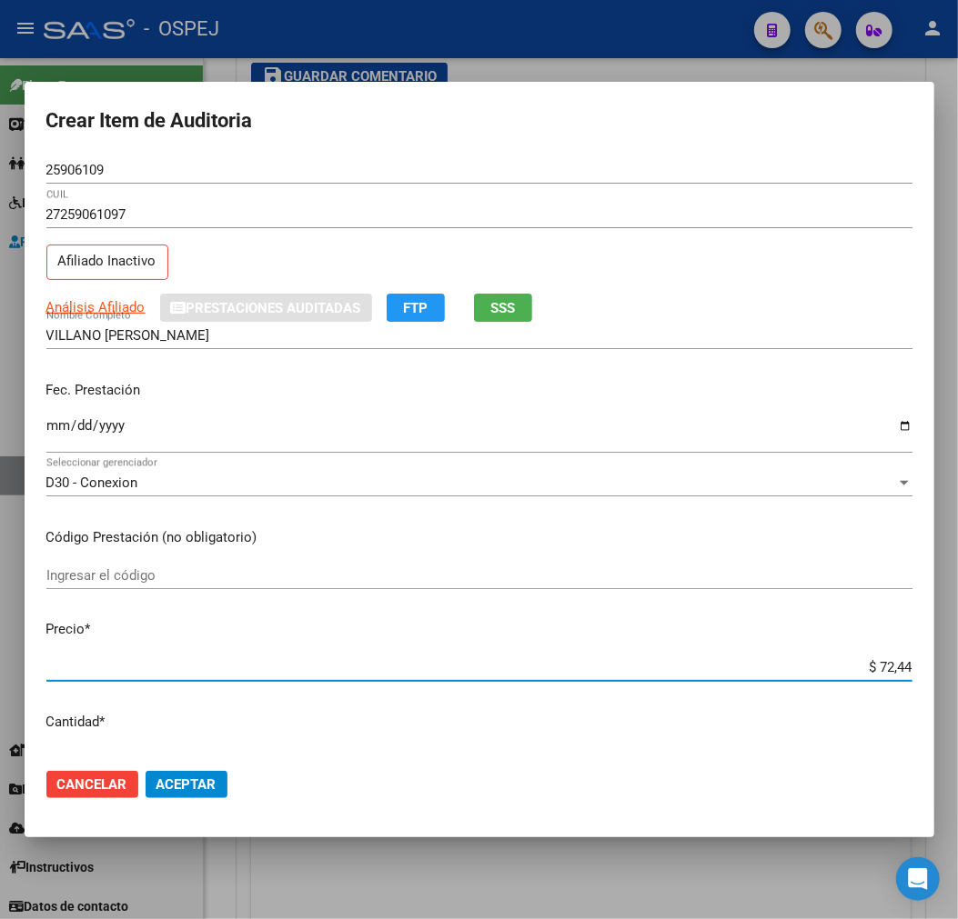
type input "$ 724,40"
type input "$ 7.244,00"
click at [212, 787] on span "Aceptar" at bounding box center [186, 785] width 60 height 16
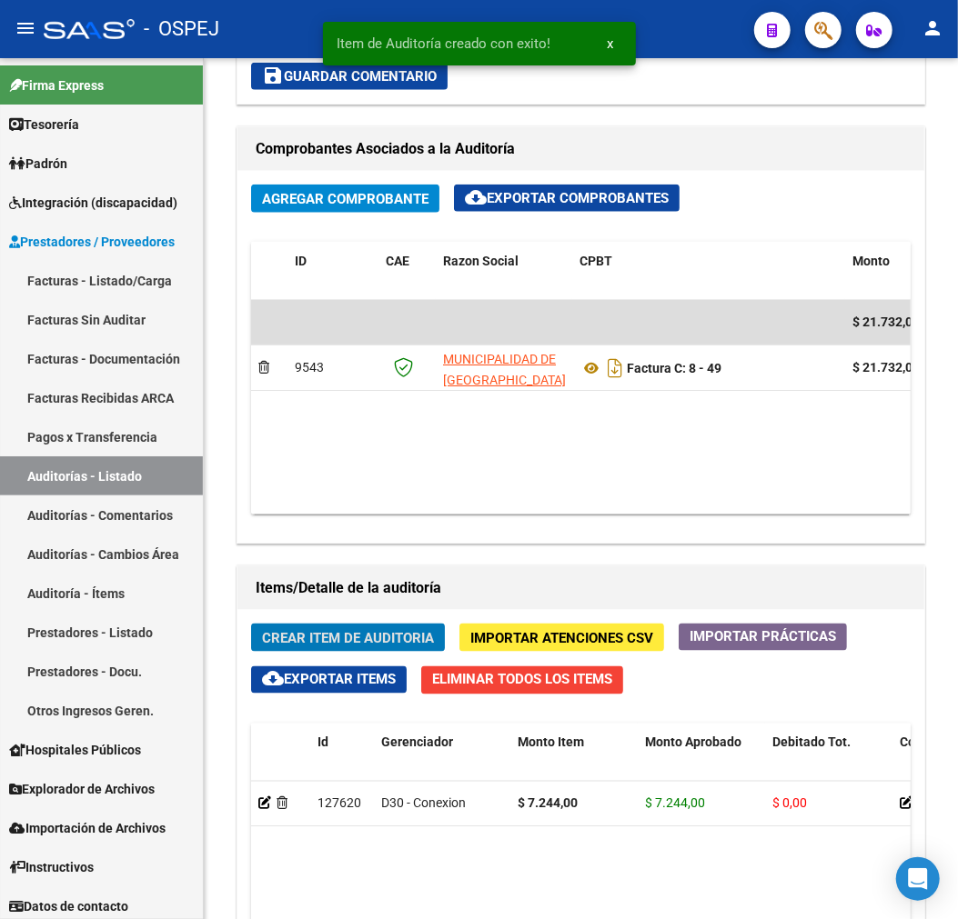
scroll to position [1102, 0]
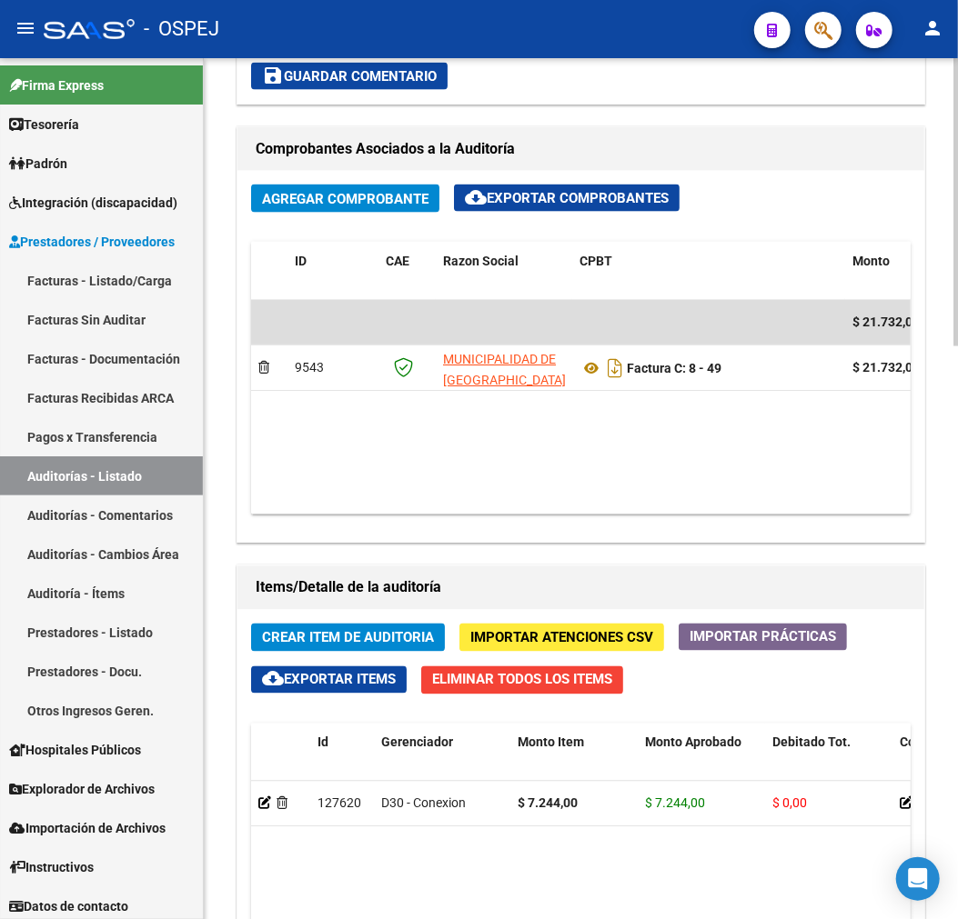
click at [368, 634] on span "Crear Item de Auditoria" at bounding box center [348, 638] width 172 height 16
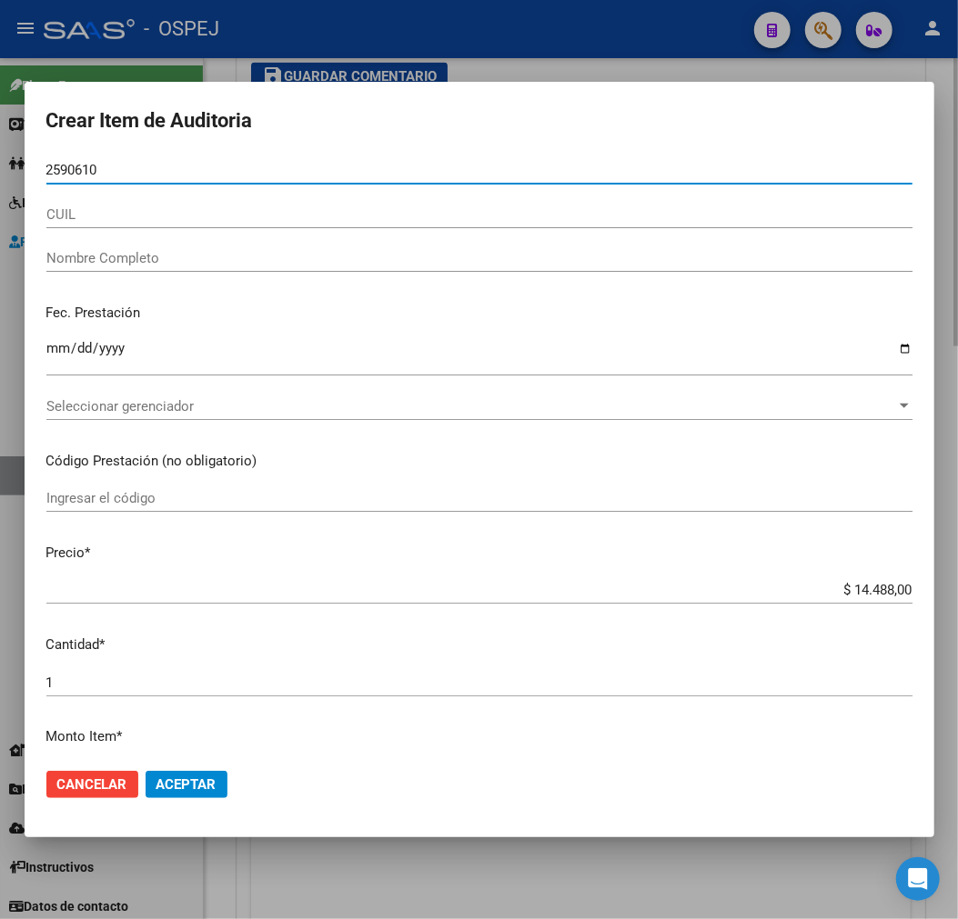
type input "25906109"
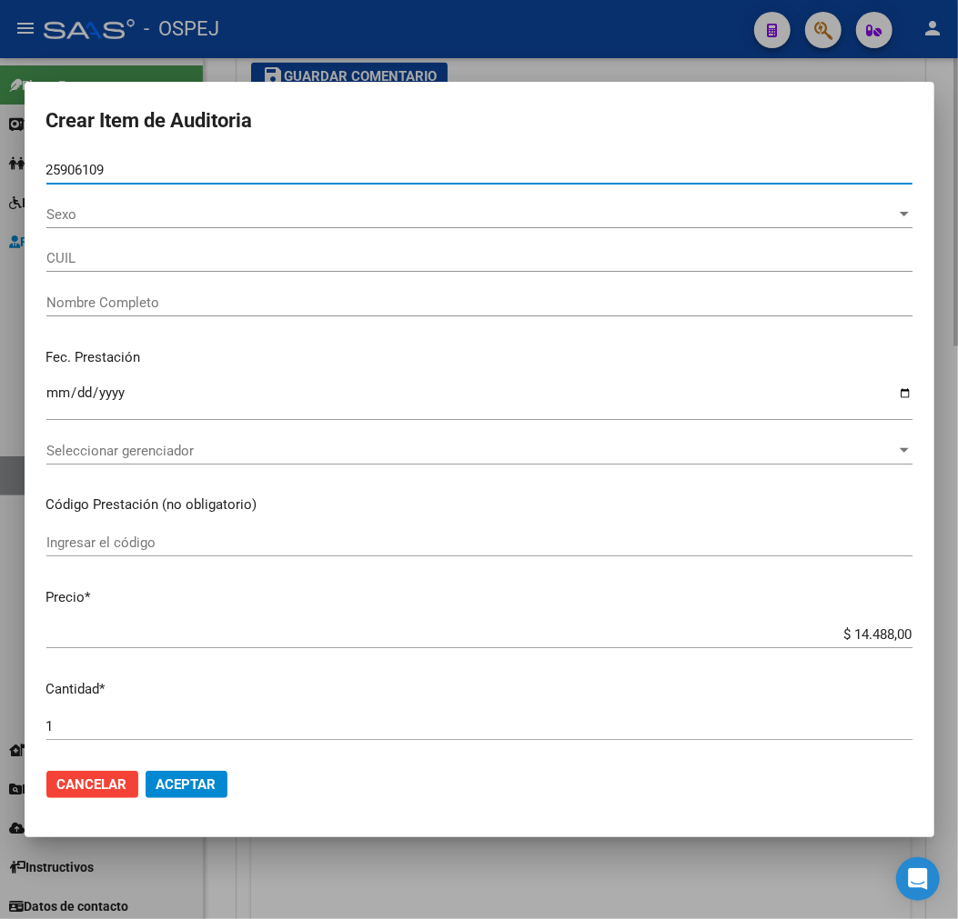
type input "27259061097"
type input "VILLANO [PERSON_NAME]"
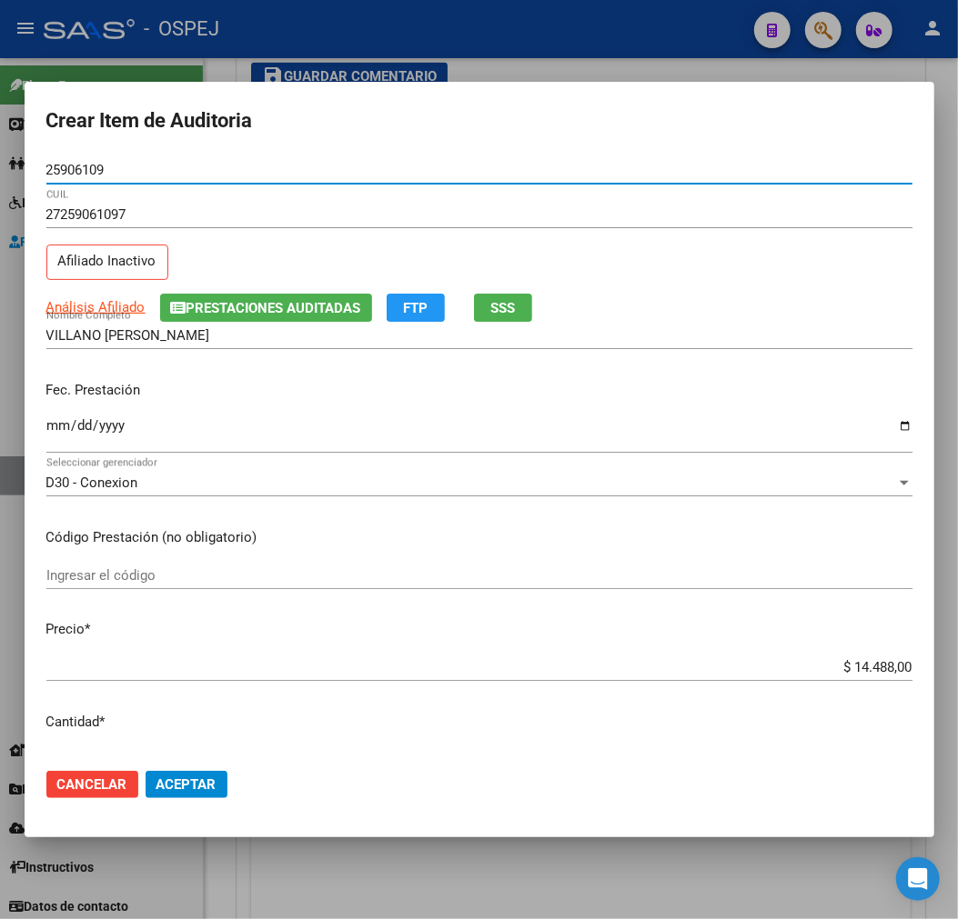
type input "25906109"
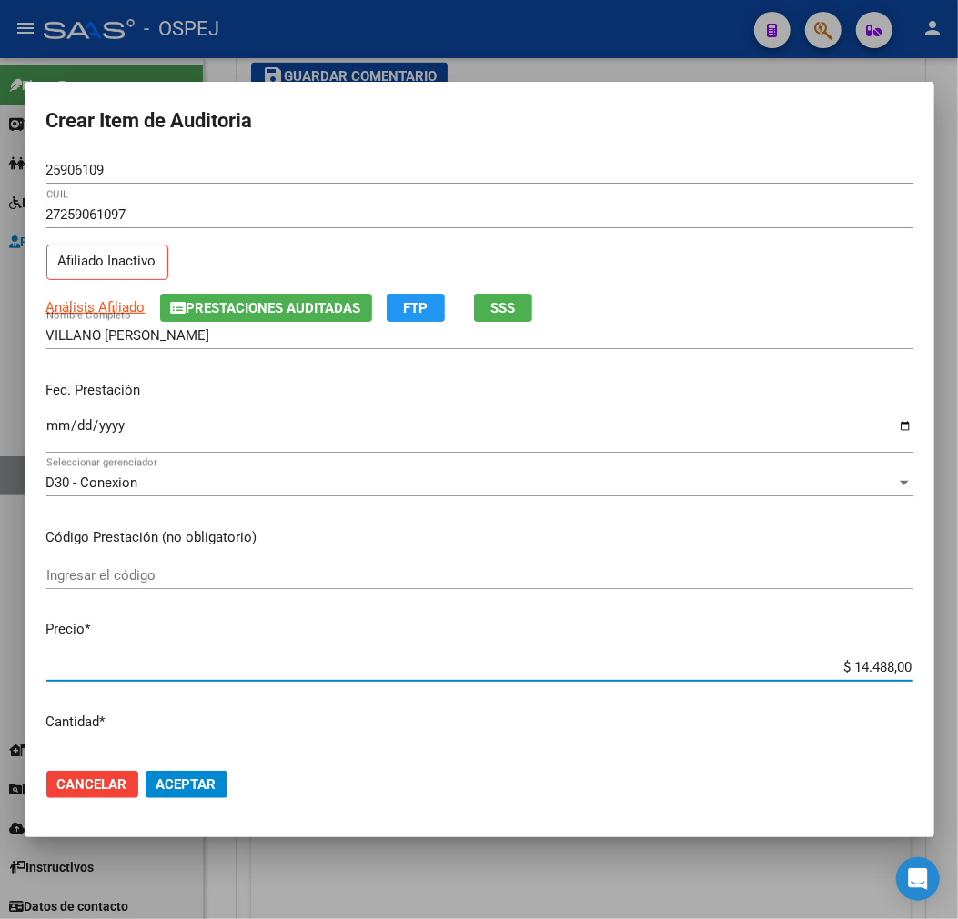
click at [878, 671] on input "$ 14.488,00" at bounding box center [479, 667] width 866 height 16
type input "$ 0,07"
type input "$ 0,72"
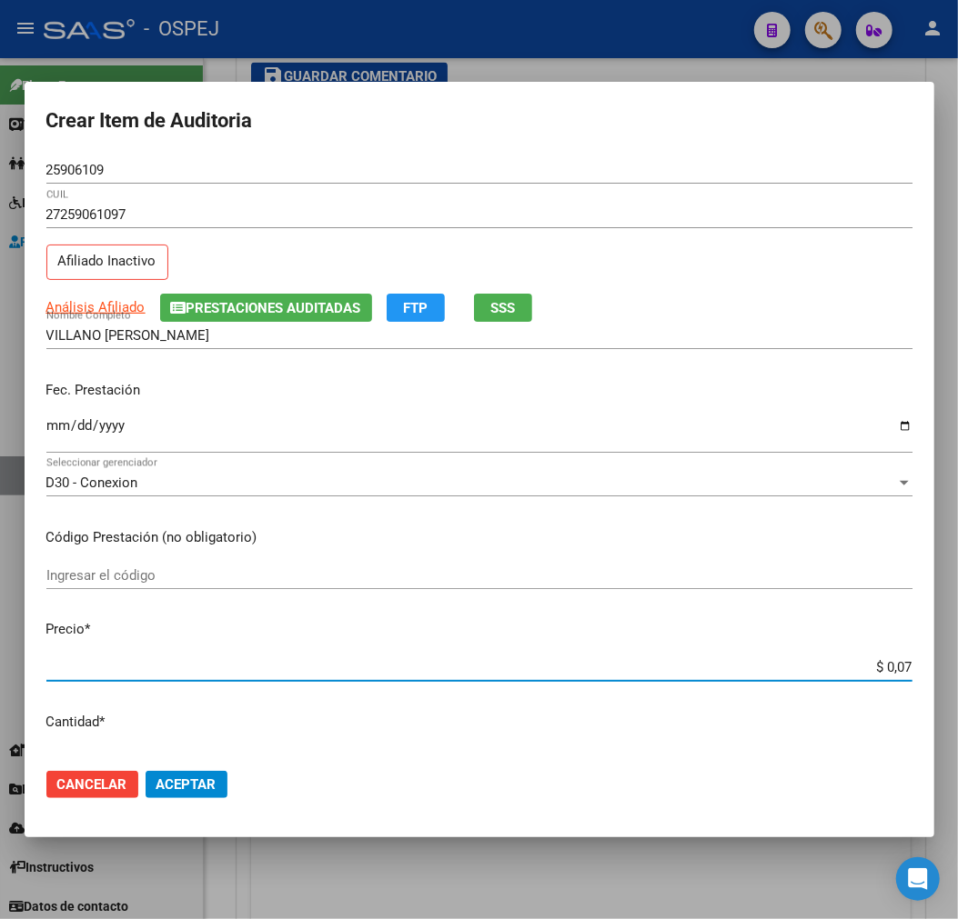
type input "$ 0,72"
type input "$ 7,24"
type input "$ 72,44"
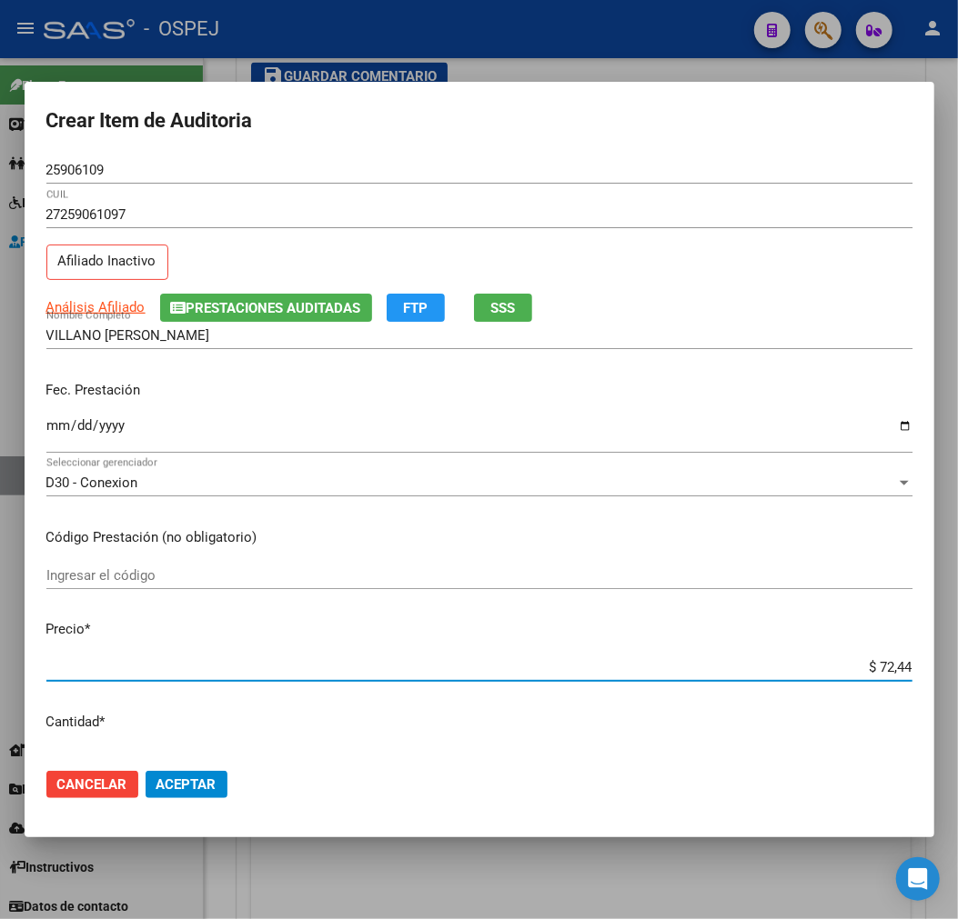
type input "$ 724,40"
type input "$ 7.244,00"
click at [206, 770] on mat-dialog-actions "Cancelar Aceptar" at bounding box center [479, 785] width 866 height 62
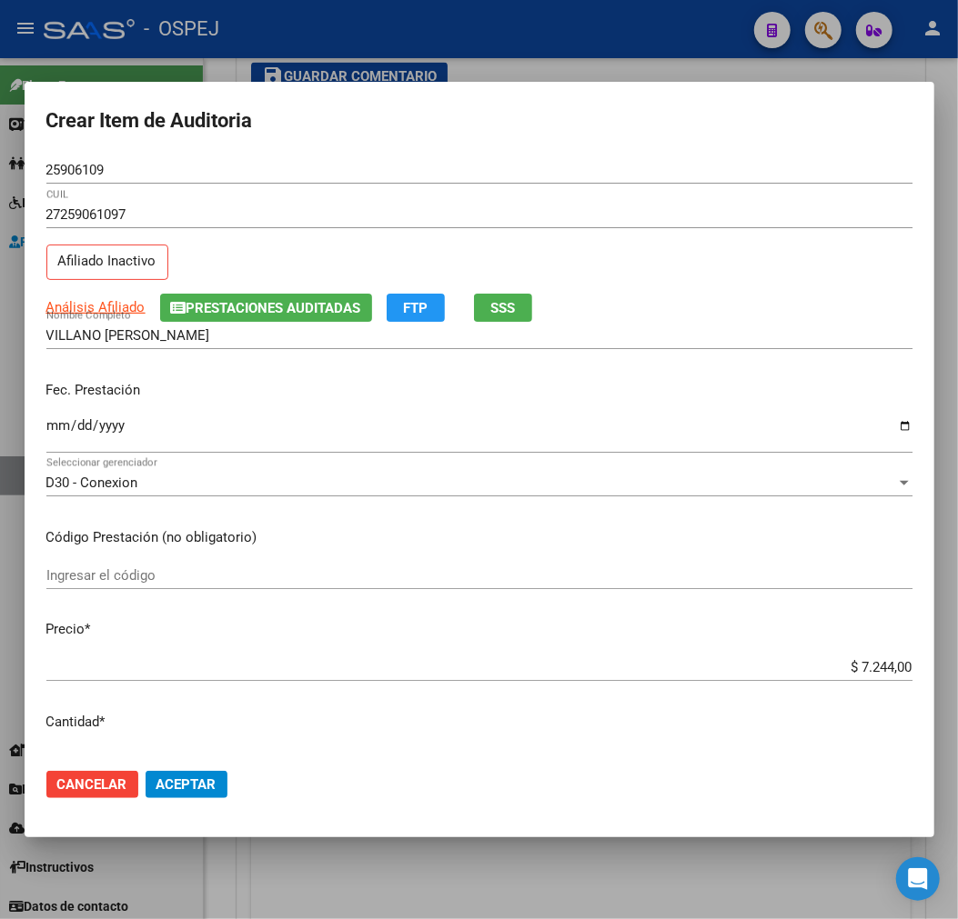
click at [213, 788] on span "Aceptar" at bounding box center [186, 785] width 60 height 16
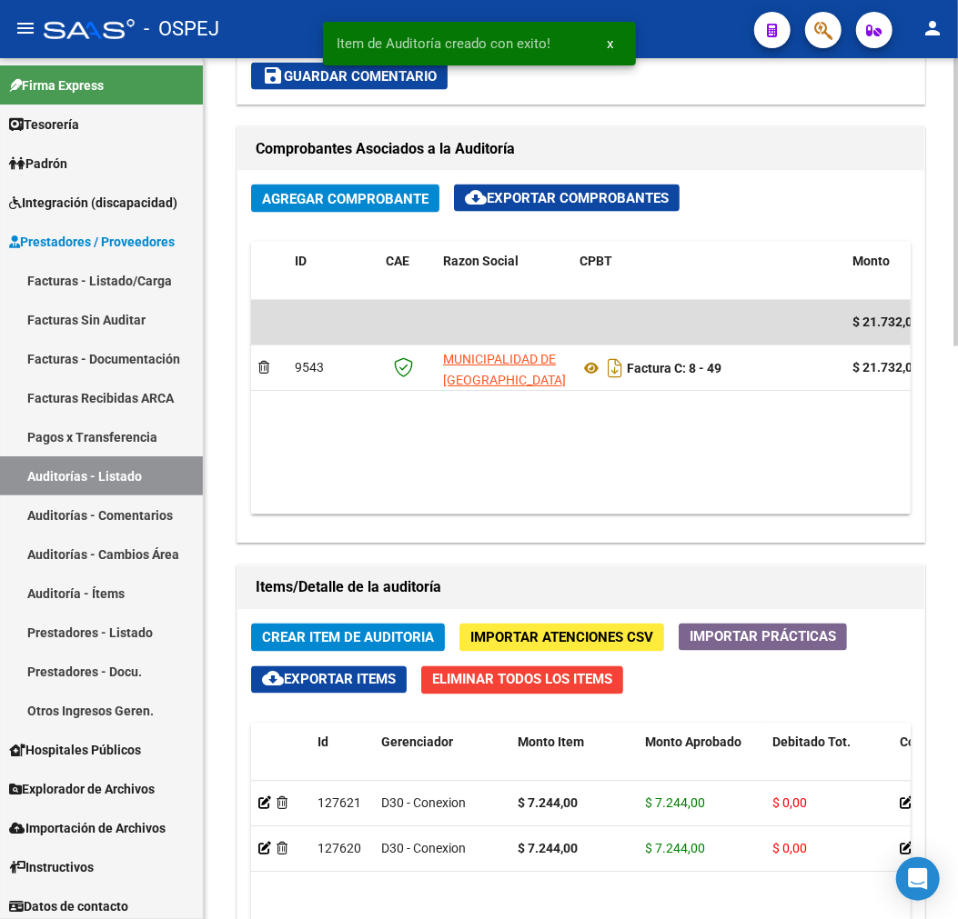
click at [346, 632] on span "Crear Item de Auditoria" at bounding box center [348, 638] width 172 height 16
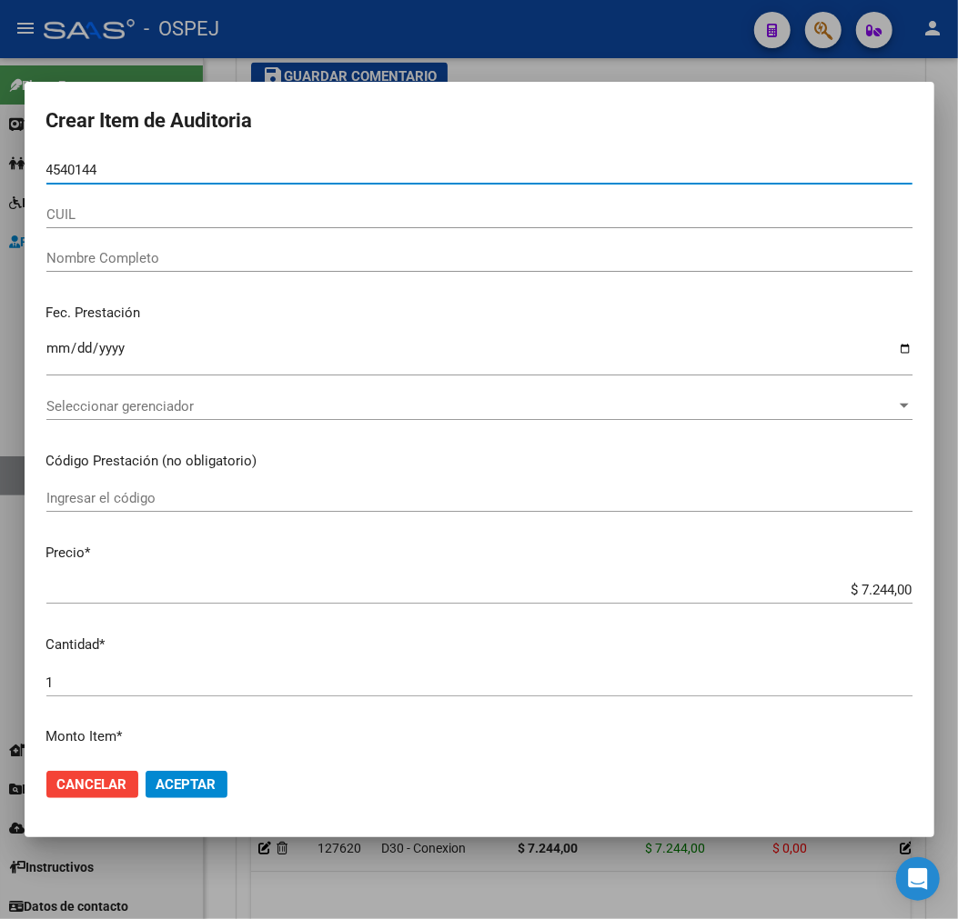
type input "45401440"
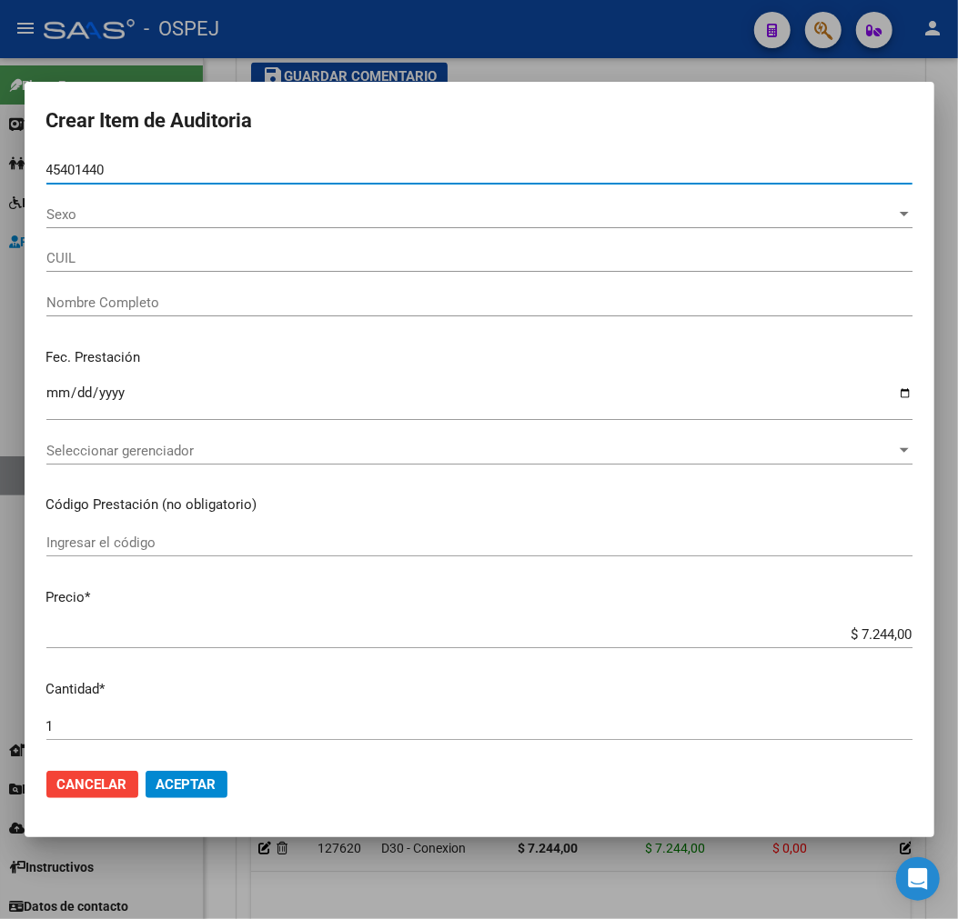
type input "27454014400"
type input "[PERSON_NAME]"
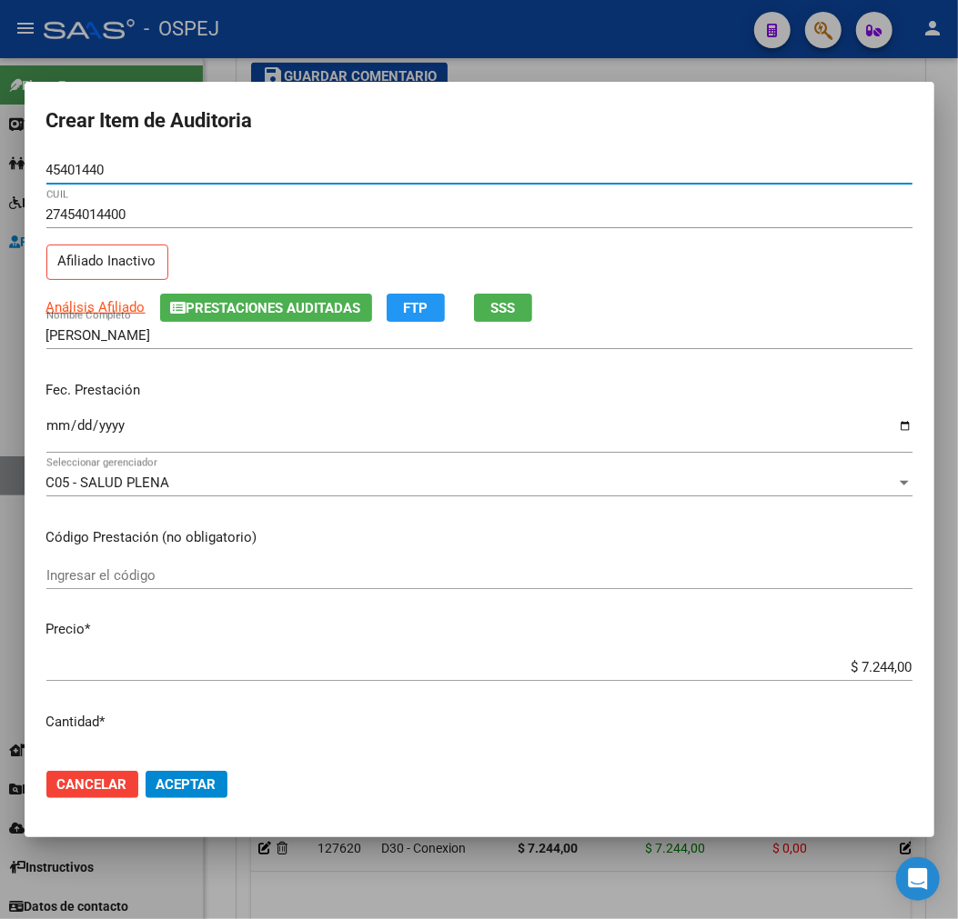
type input "45401440"
click at [201, 795] on button "Aceptar" at bounding box center [186, 784] width 82 height 27
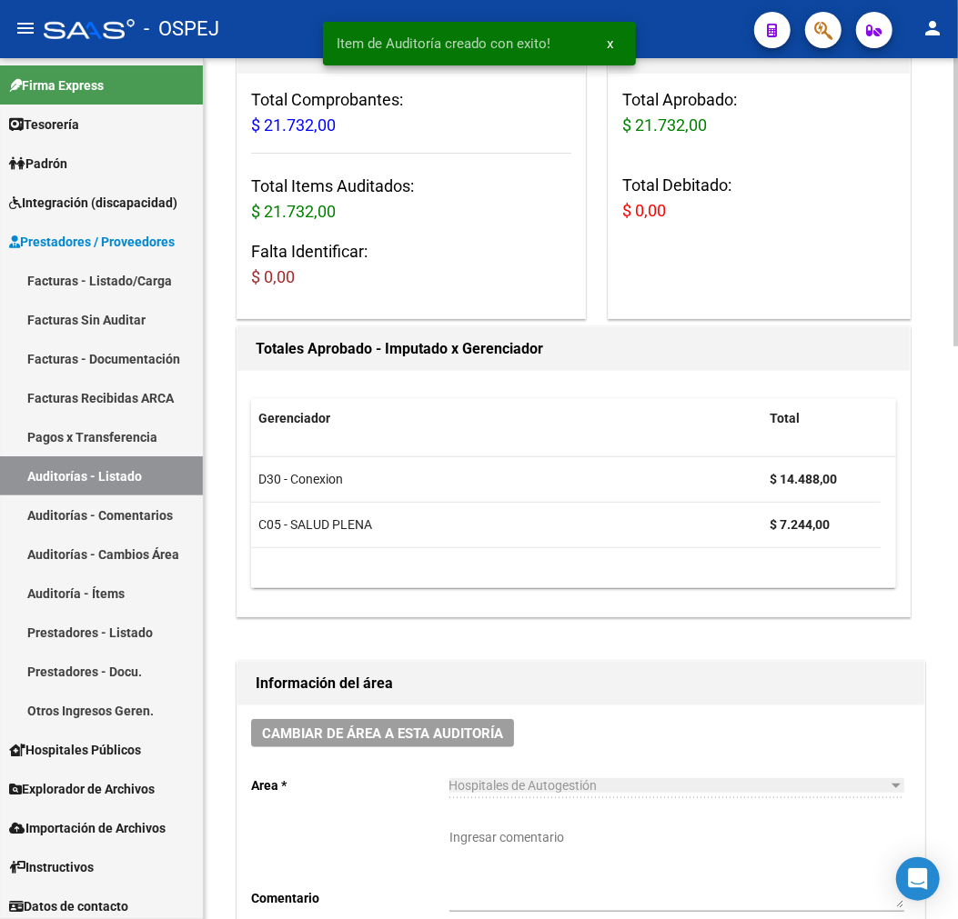
scroll to position [0, 0]
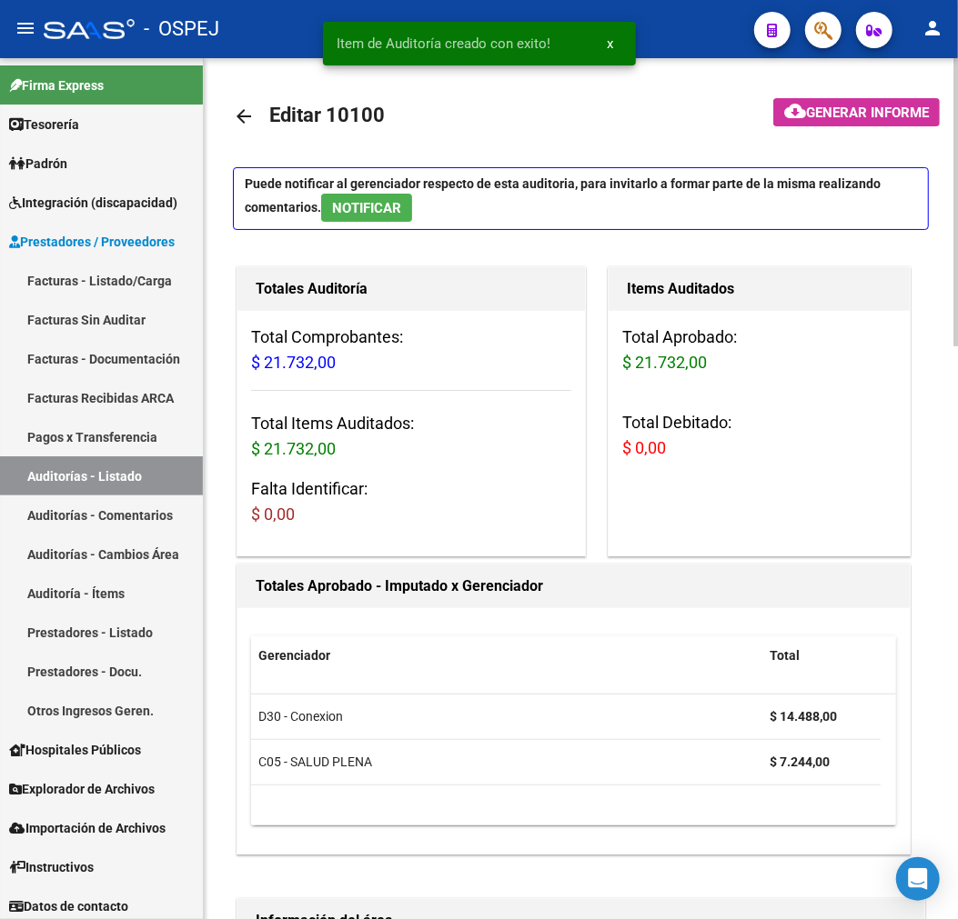
click at [238, 106] on mat-icon "arrow_back" at bounding box center [244, 116] width 22 height 22
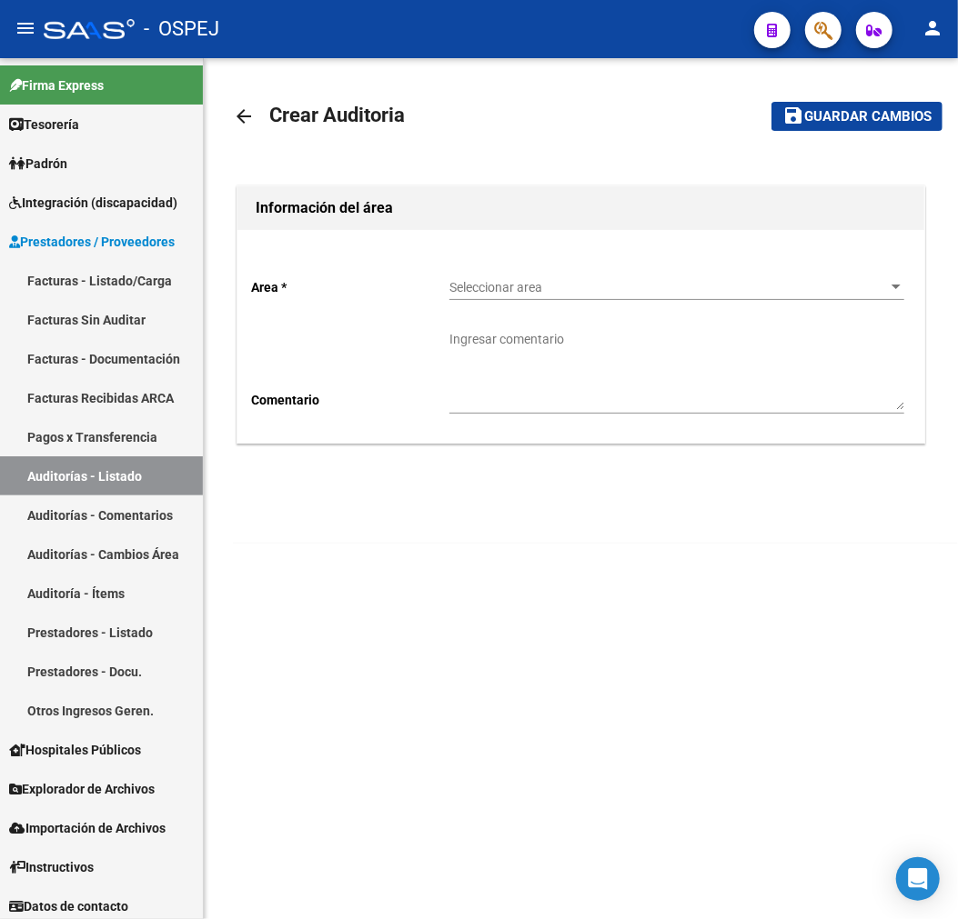
click at [519, 273] on div "Seleccionar area Seleccionar area" at bounding box center [676, 282] width 455 height 36
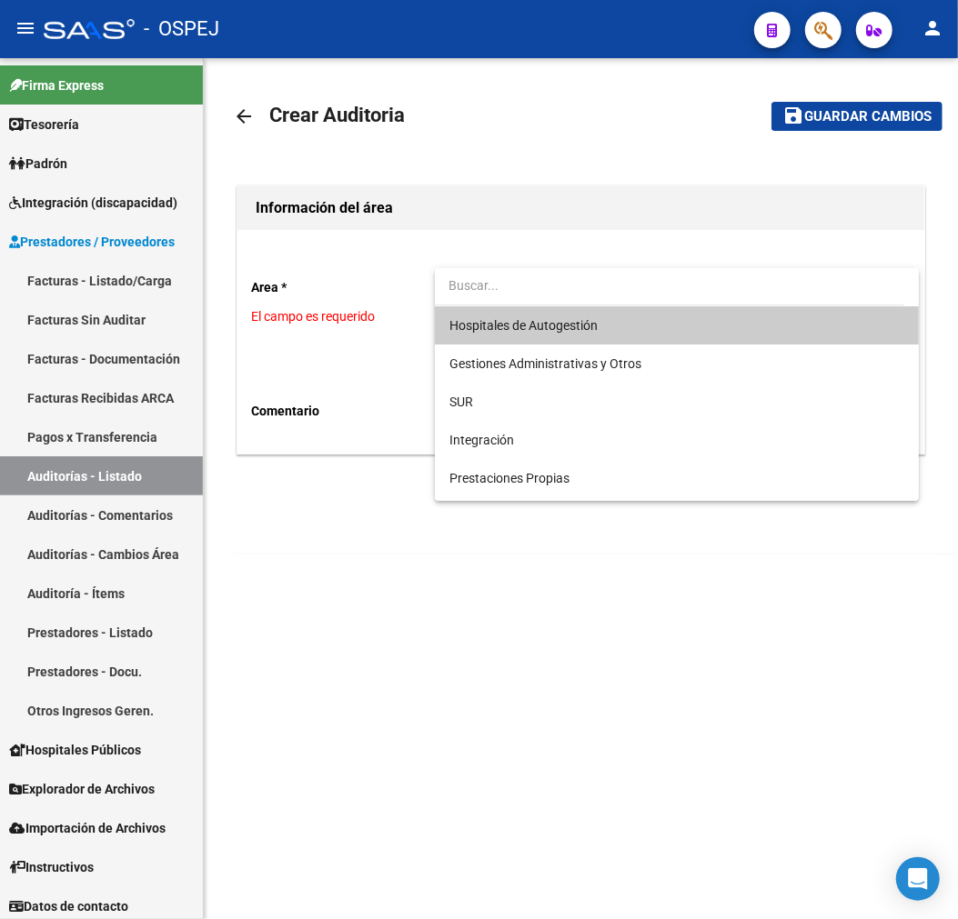
click at [589, 328] on span "Hospitales de Autogestión" at bounding box center [523, 325] width 148 height 15
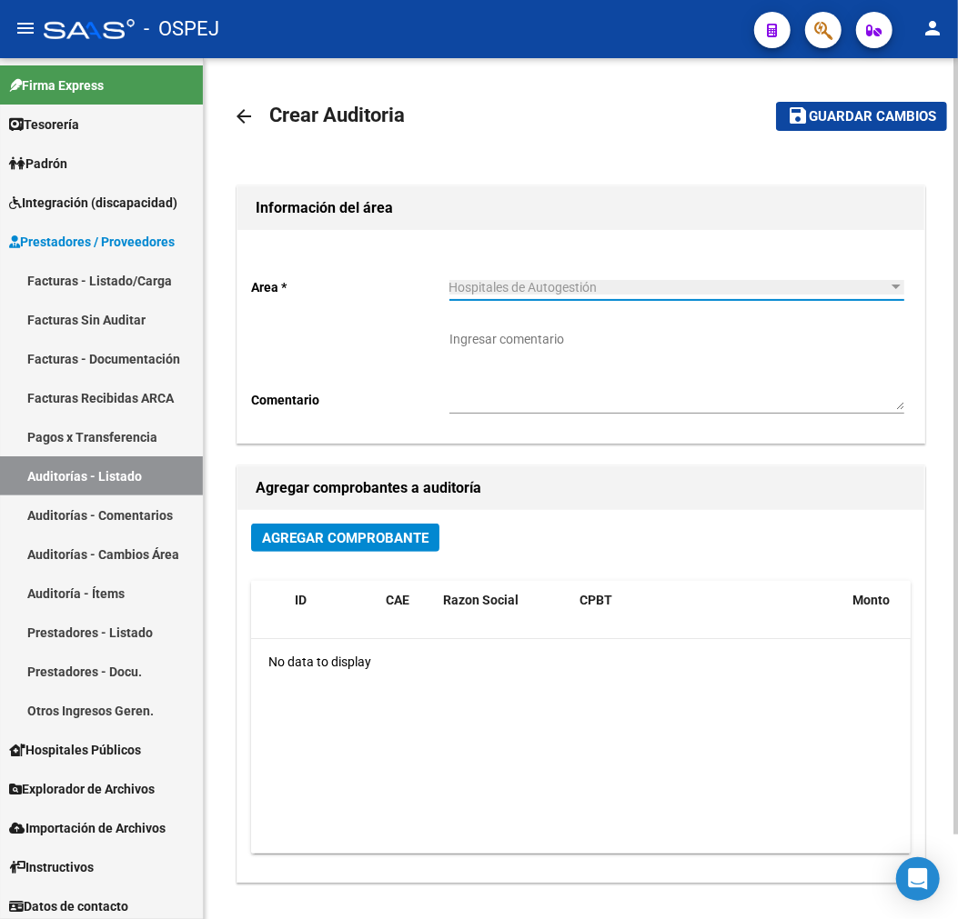
click at [371, 557] on div "Agregar Comprobante" at bounding box center [580, 545] width 659 height 43
click at [368, 534] on span "Agregar Comprobante" at bounding box center [345, 538] width 166 height 16
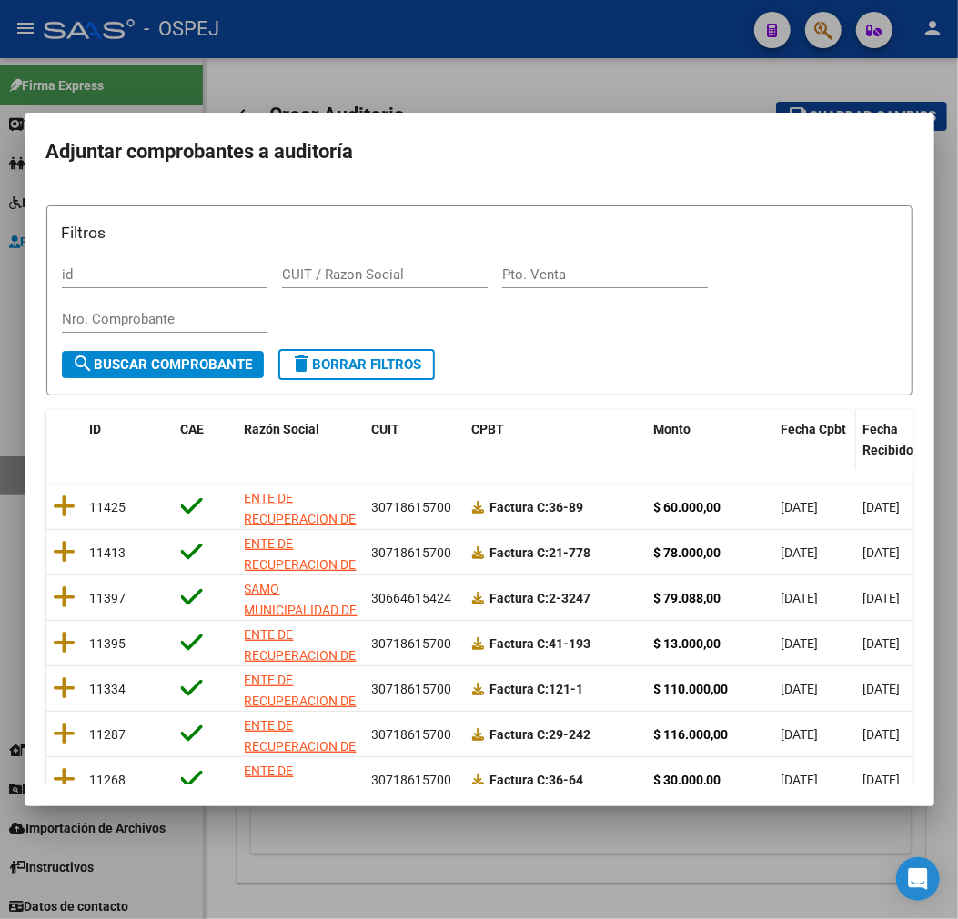
click at [824, 423] on span "Fecha Cpbt" at bounding box center [813, 429] width 65 height 15
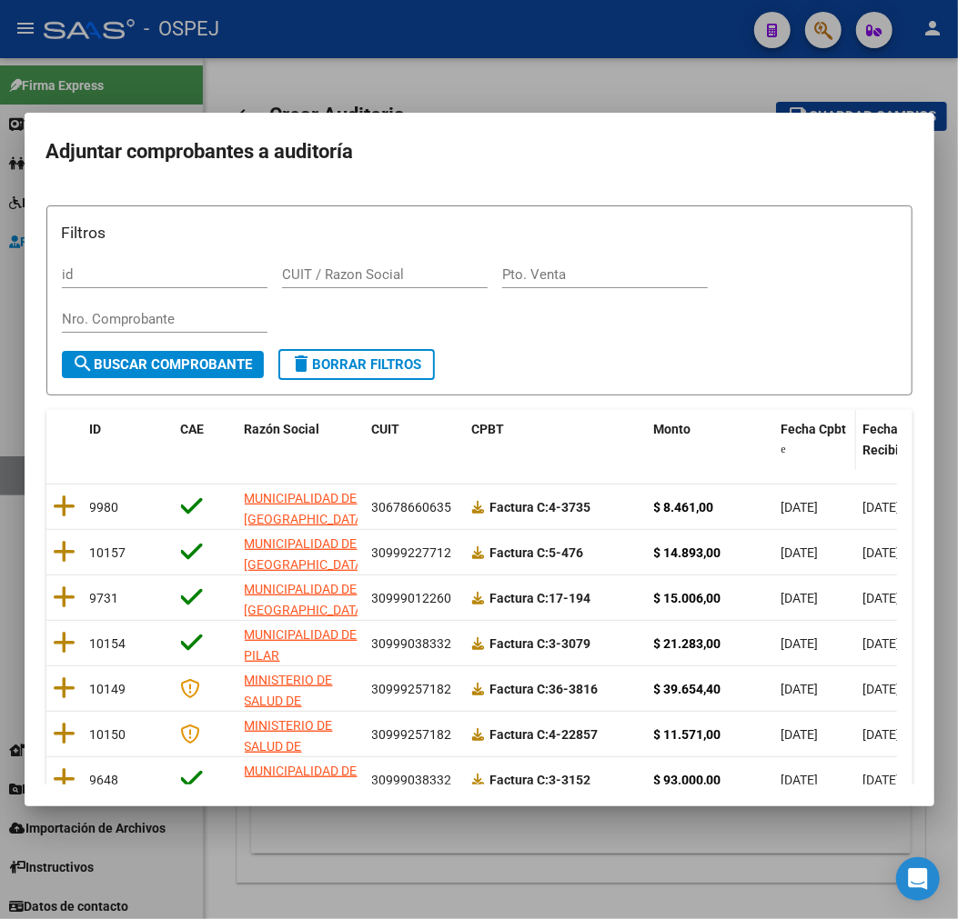
click at [824, 423] on span "Fecha Cpbt" at bounding box center [813, 429] width 65 height 15
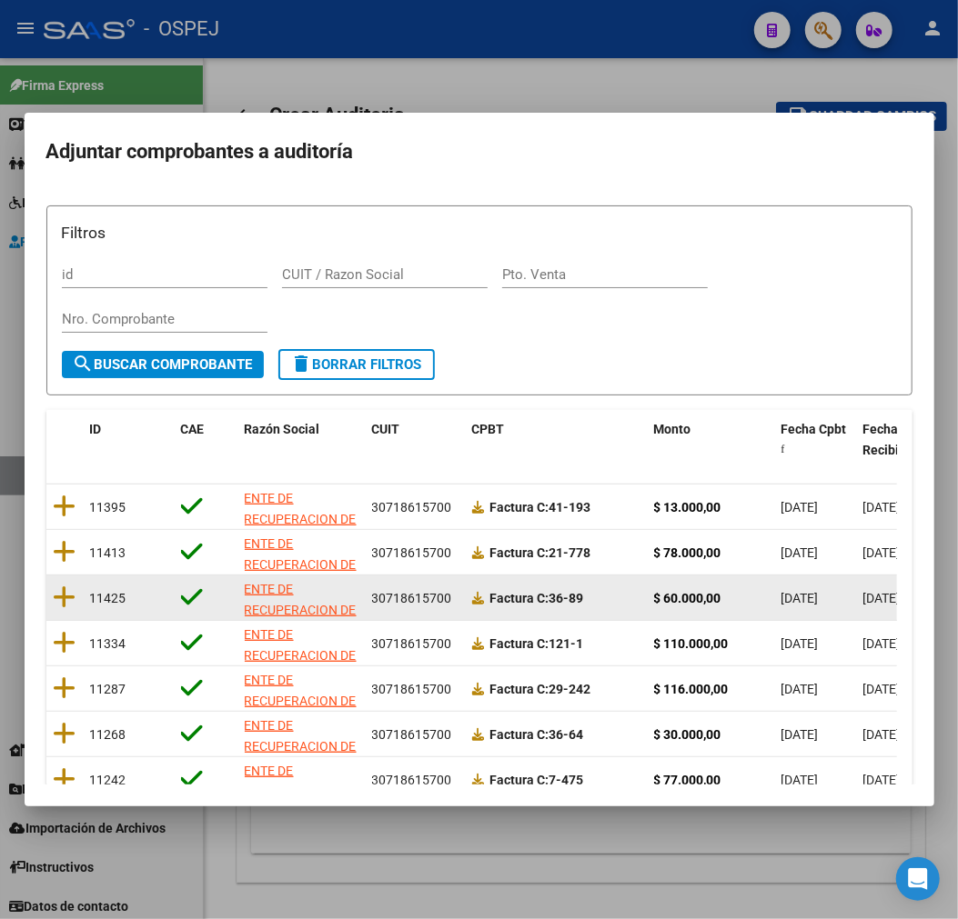
scroll to position [234, 0]
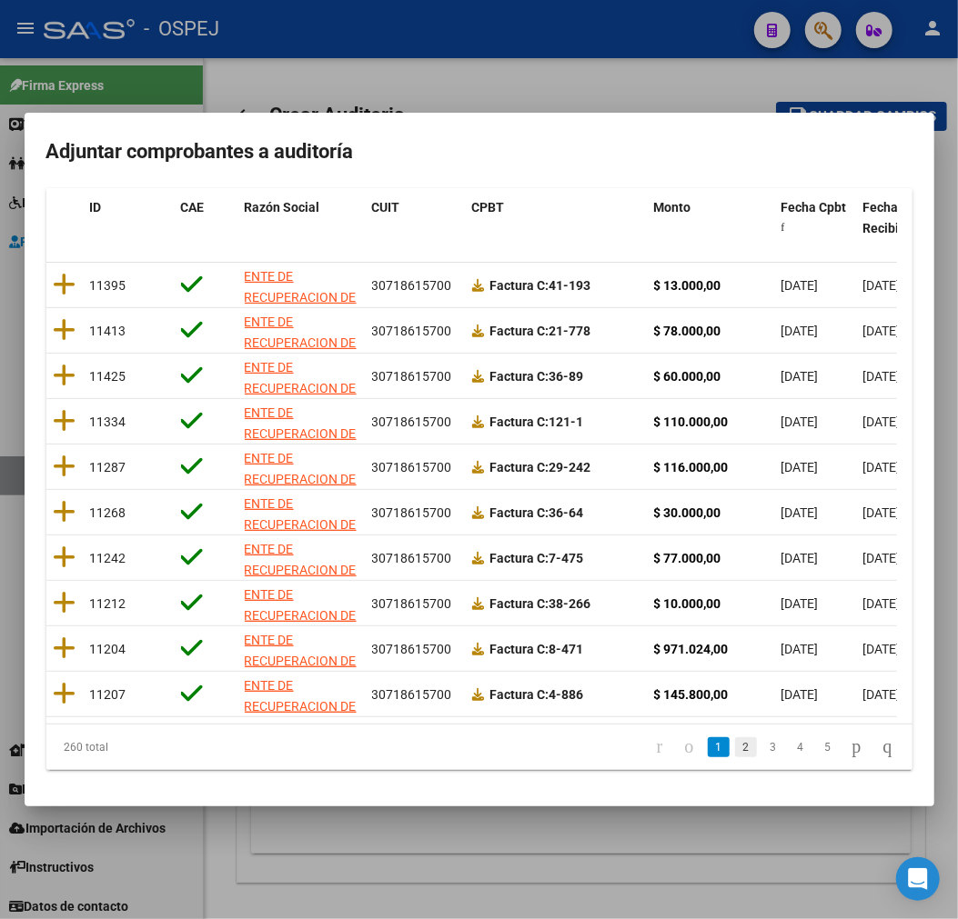
click at [735, 749] on link "2" at bounding box center [746, 747] width 22 height 20
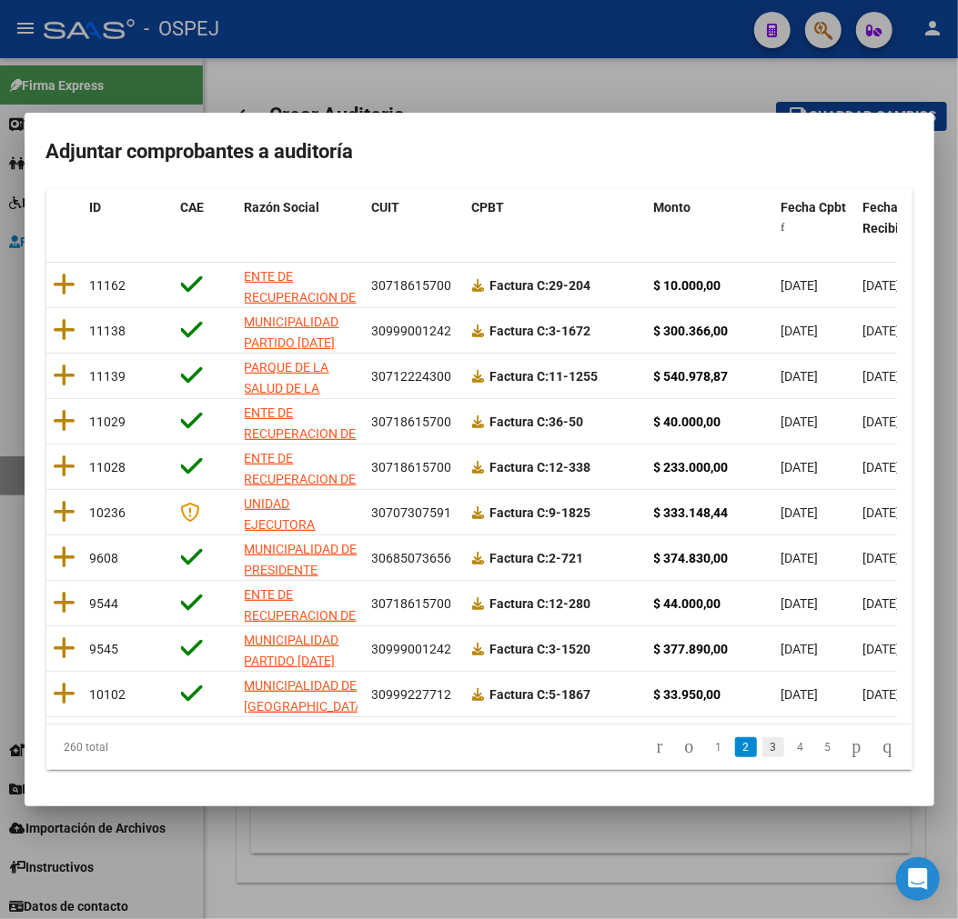
click at [762, 744] on link "3" at bounding box center [773, 747] width 22 height 20
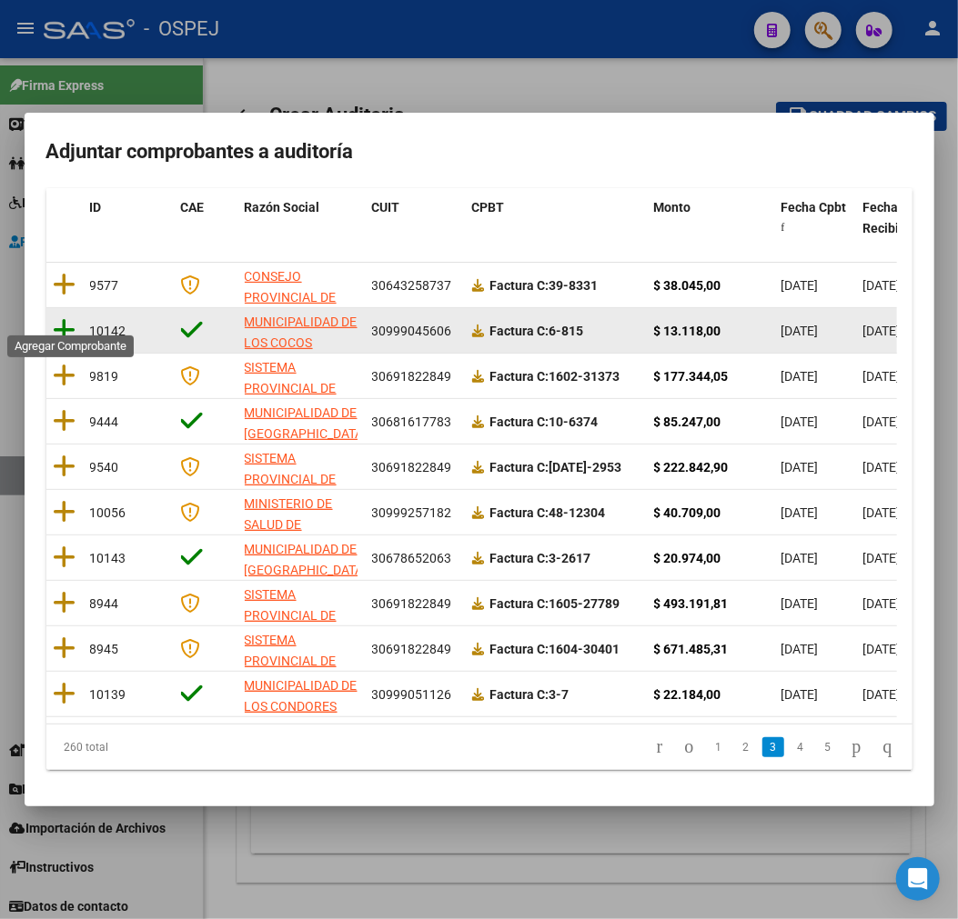
click at [73, 317] on icon at bounding box center [65, 329] width 23 height 25
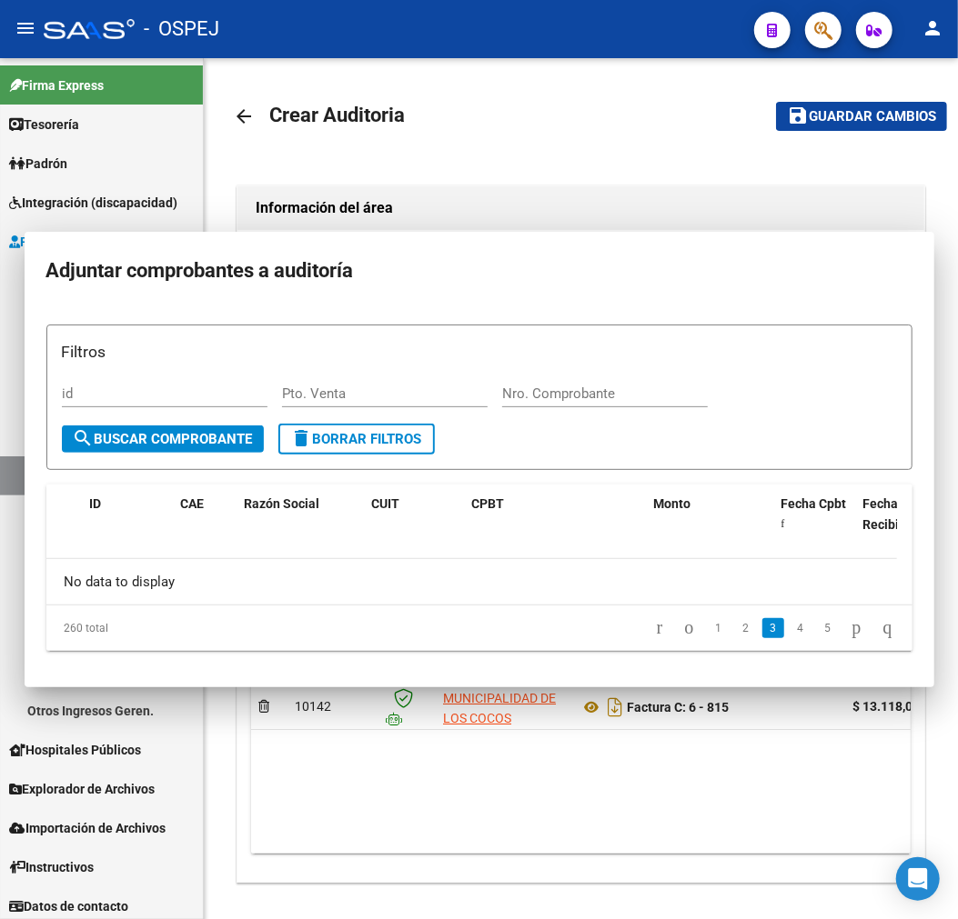
scroll to position [0, 0]
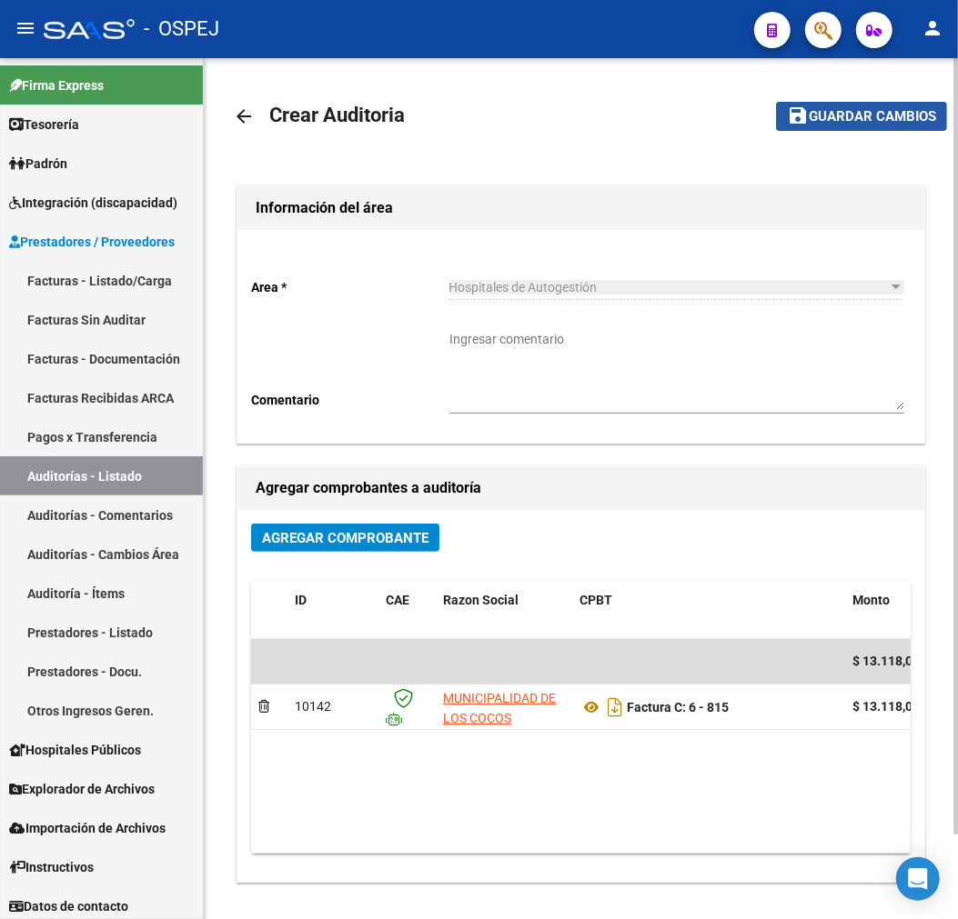
click at [857, 124] on span "Guardar cambios" at bounding box center [871, 117] width 127 height 16
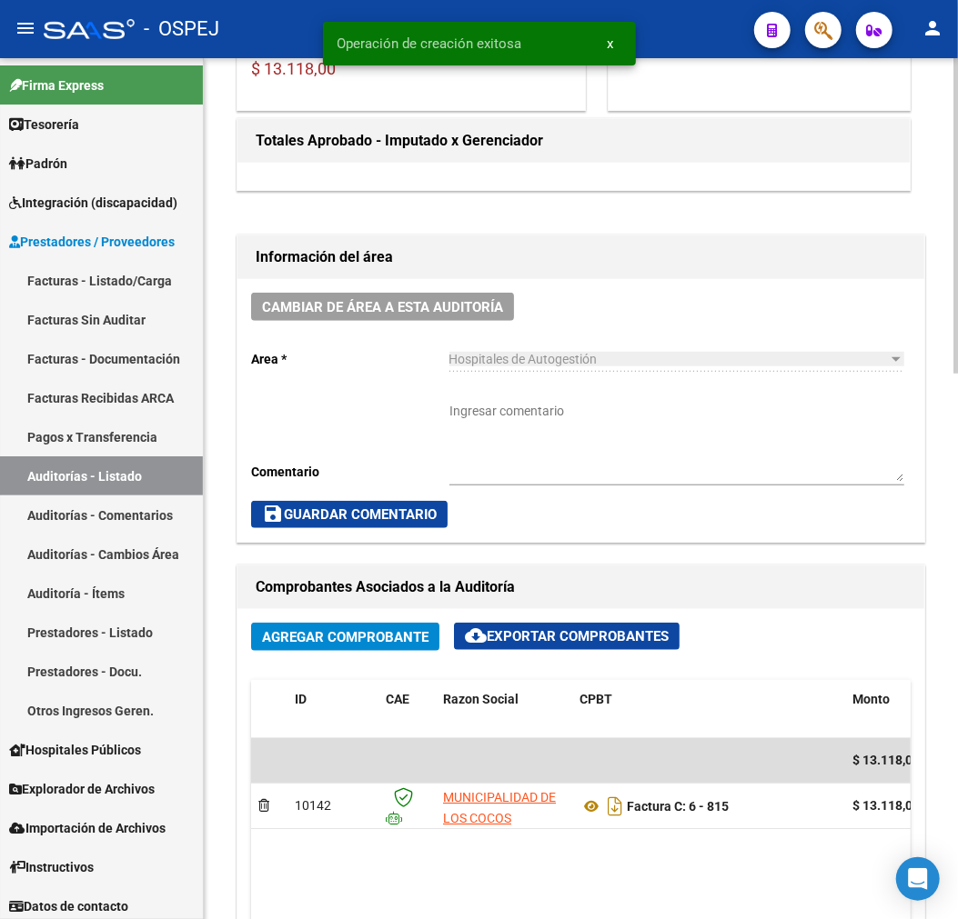
scroll to position [707, 0]
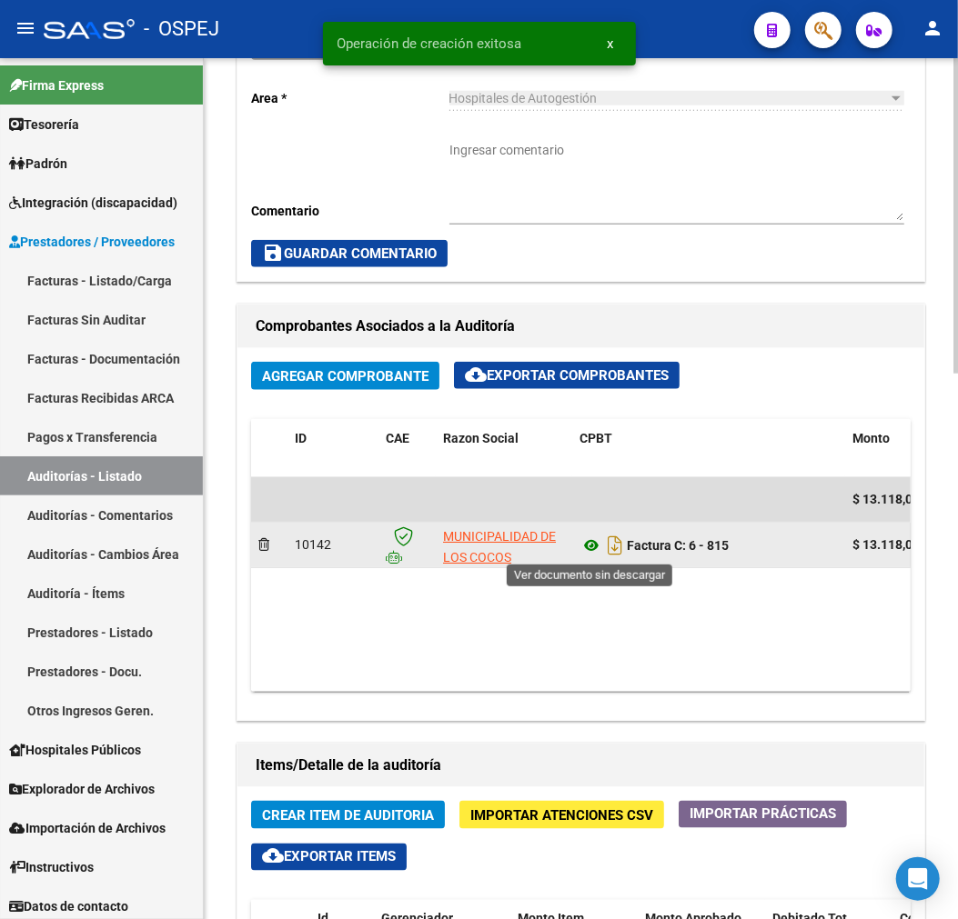
click at [588, 547] on icon at bounding box center [591, 546] width 24 height 22
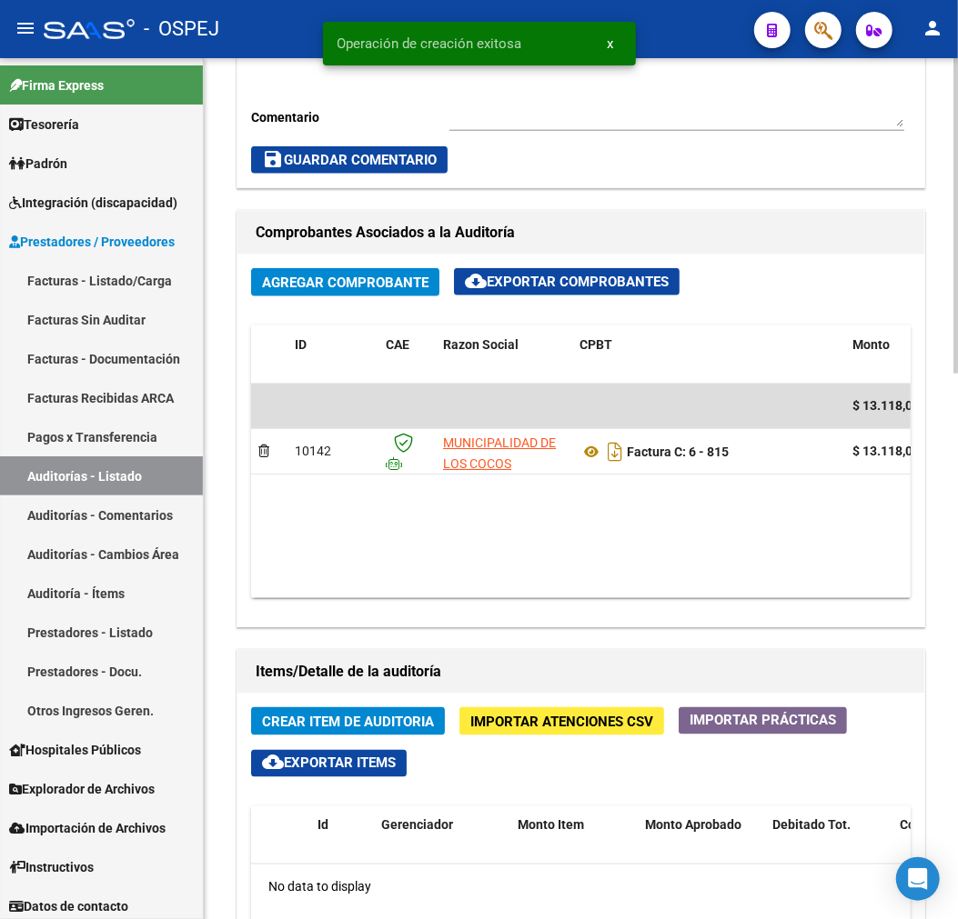
scroll to position [1010, 0]
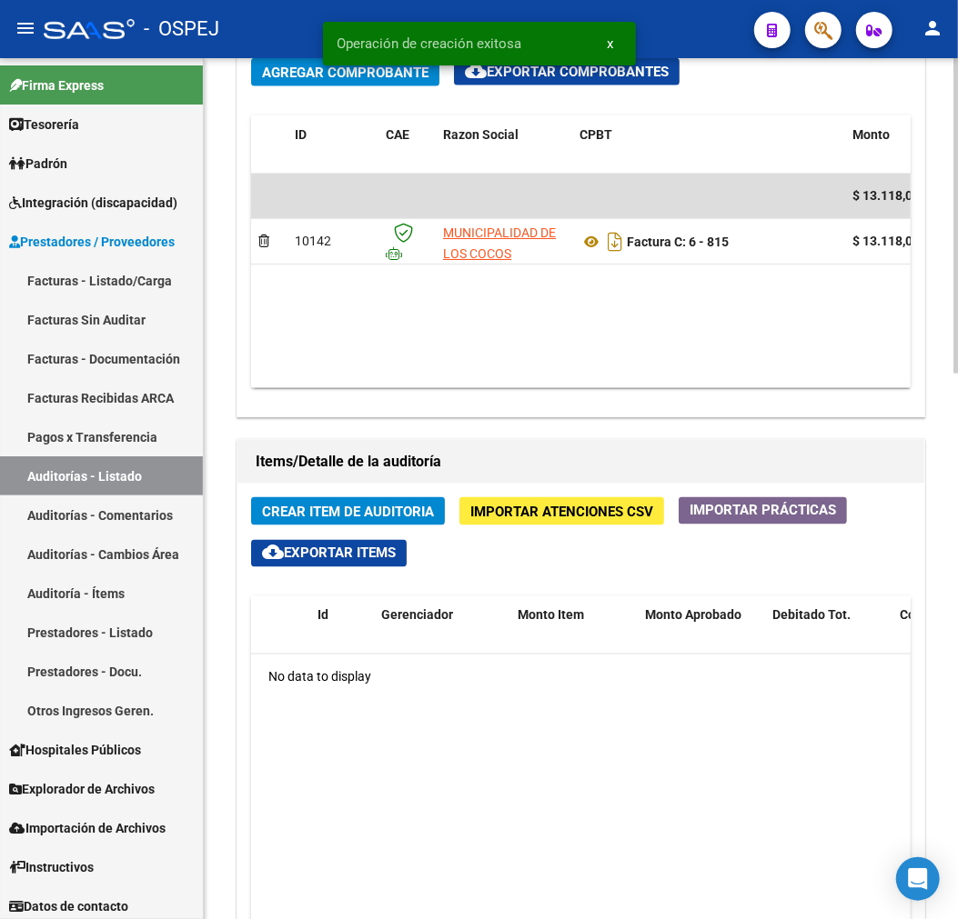
click at [334, 512] on span "Crear Item de Auditoria" at bounding box center [348, 512] width 172 height 16
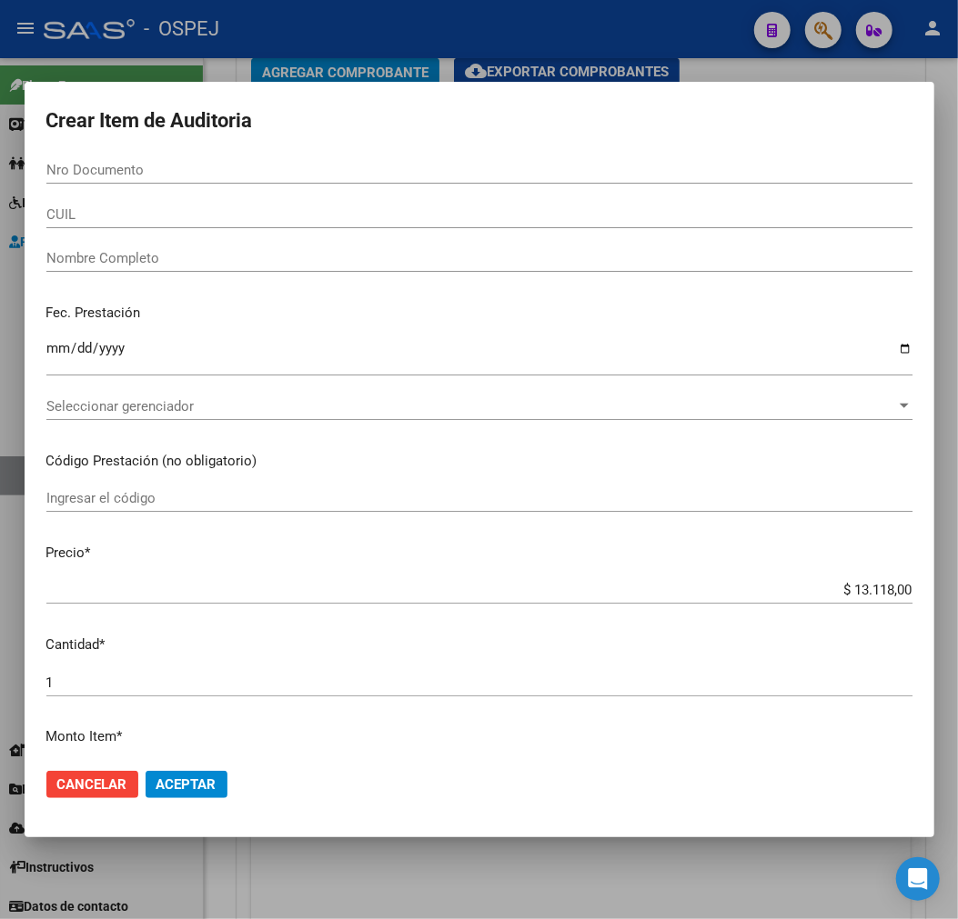
click at [297, 160] on div "Nro Documento" at bounding box center [479, 169] width 866 height 27
paste input "31606610"
type input "31606610"
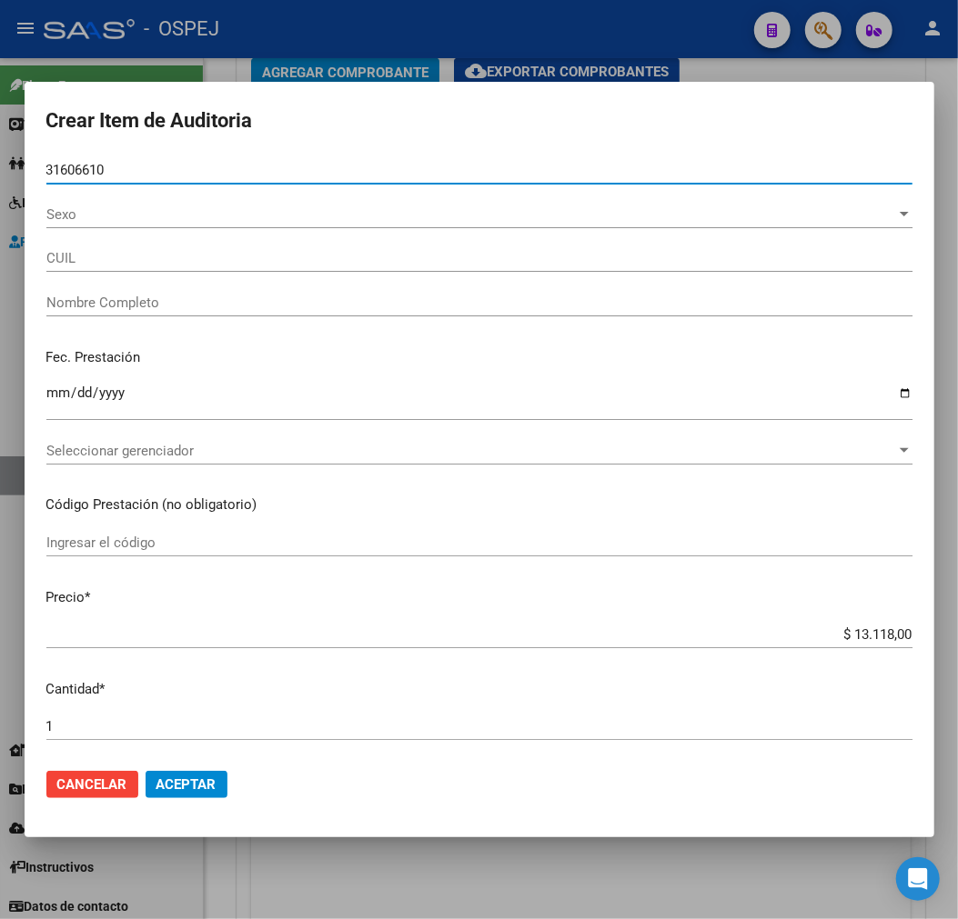
type input "20316066101"
type input "[PERSON_NAME] [PERSON_NAME]"
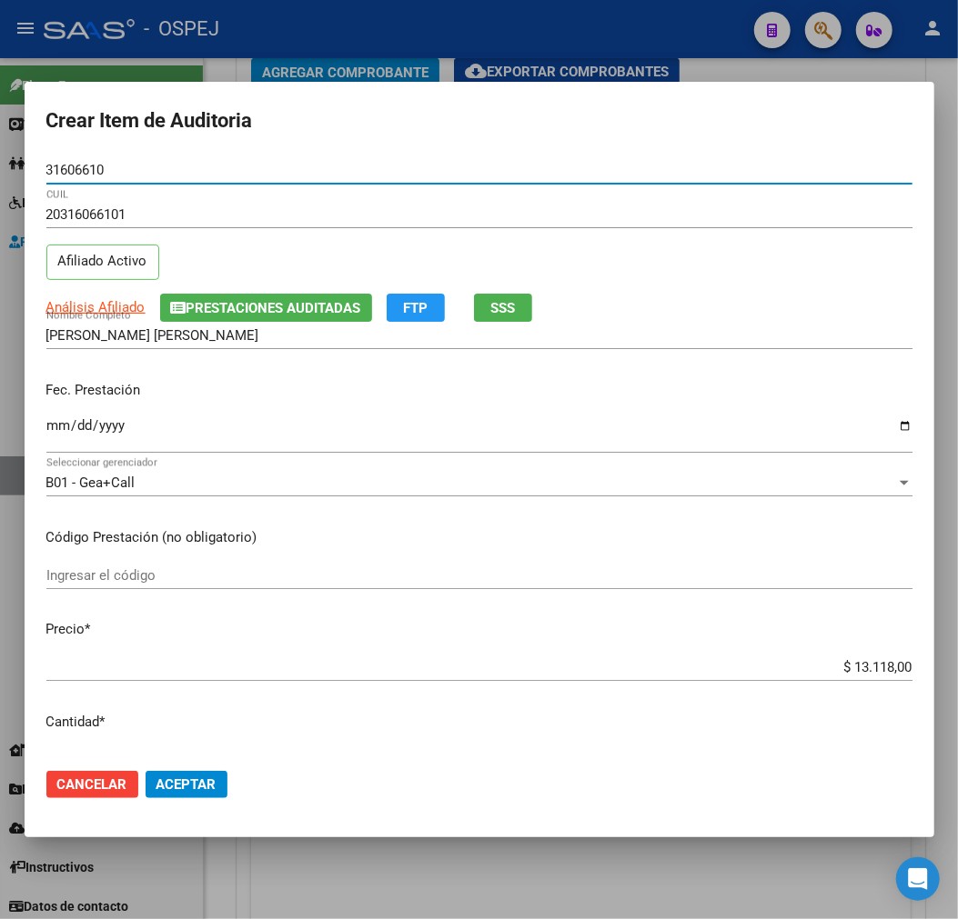
type input "31606610"
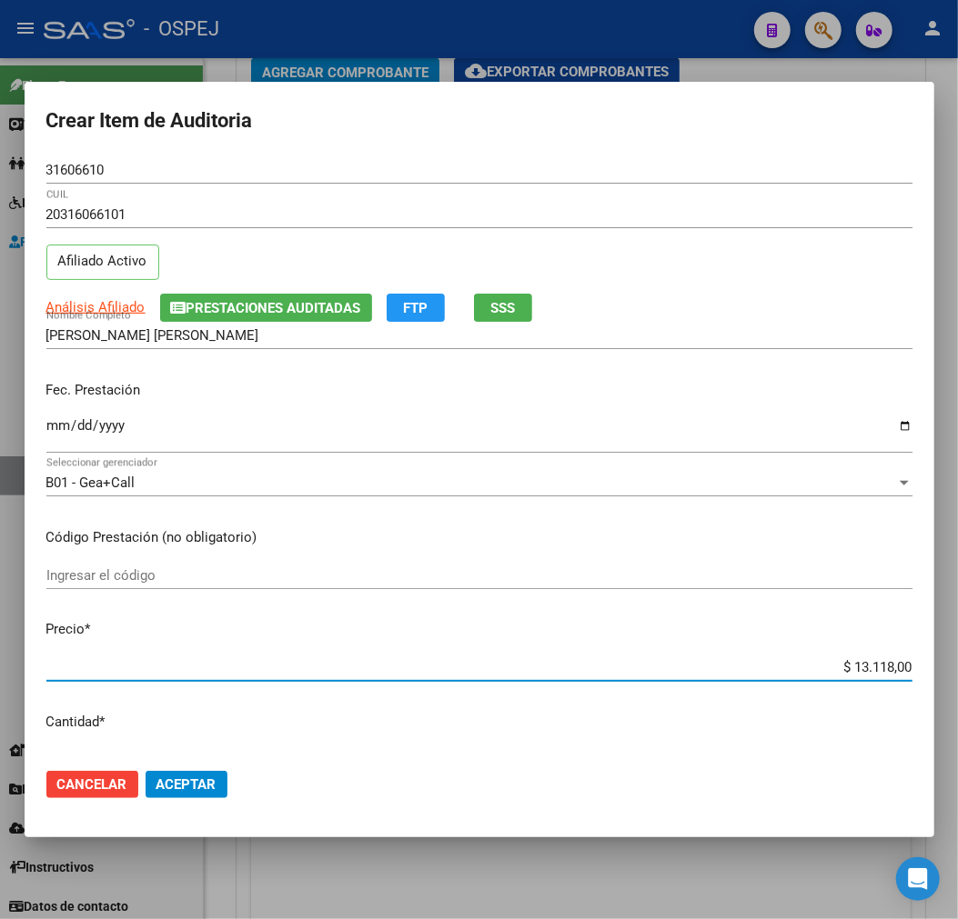
click at [868, 669] on input "$ 13.118,00" at bounding box center [479, 667] width 866 height 16
type input "$ 0,03"
type input "$ 0,39"
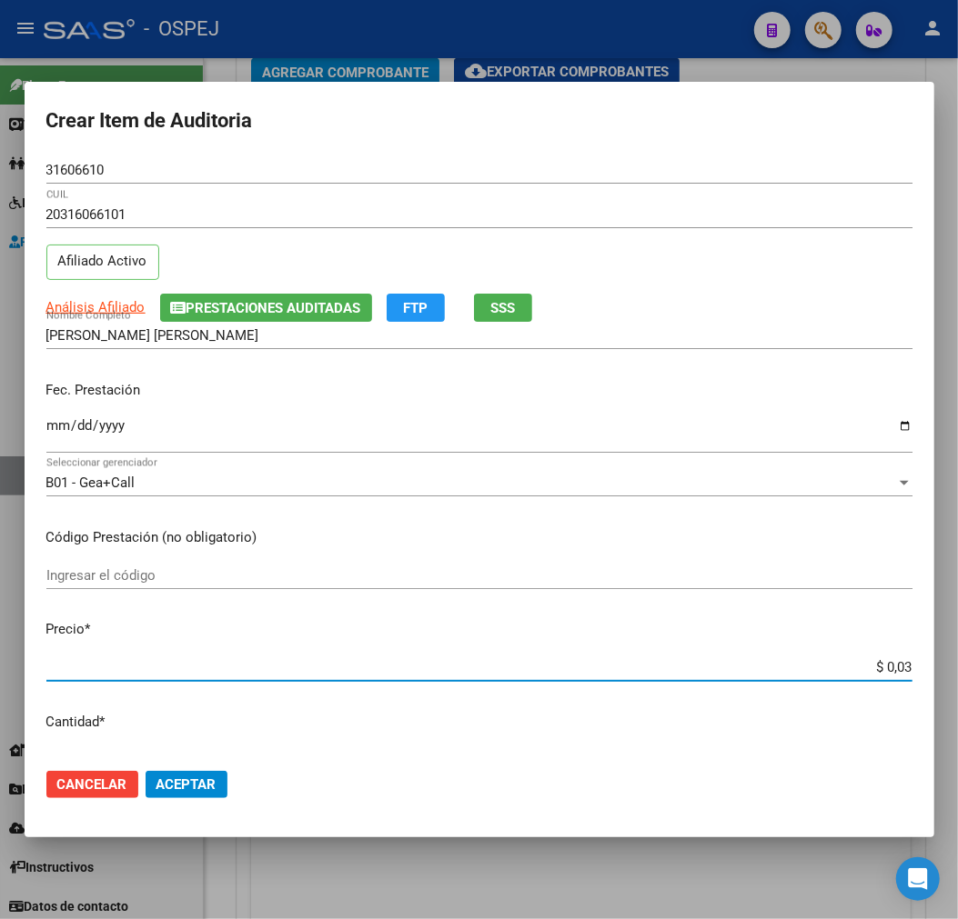
type input "$ 0,39"
type input "$ 3,99"
type input "$ 39,98"
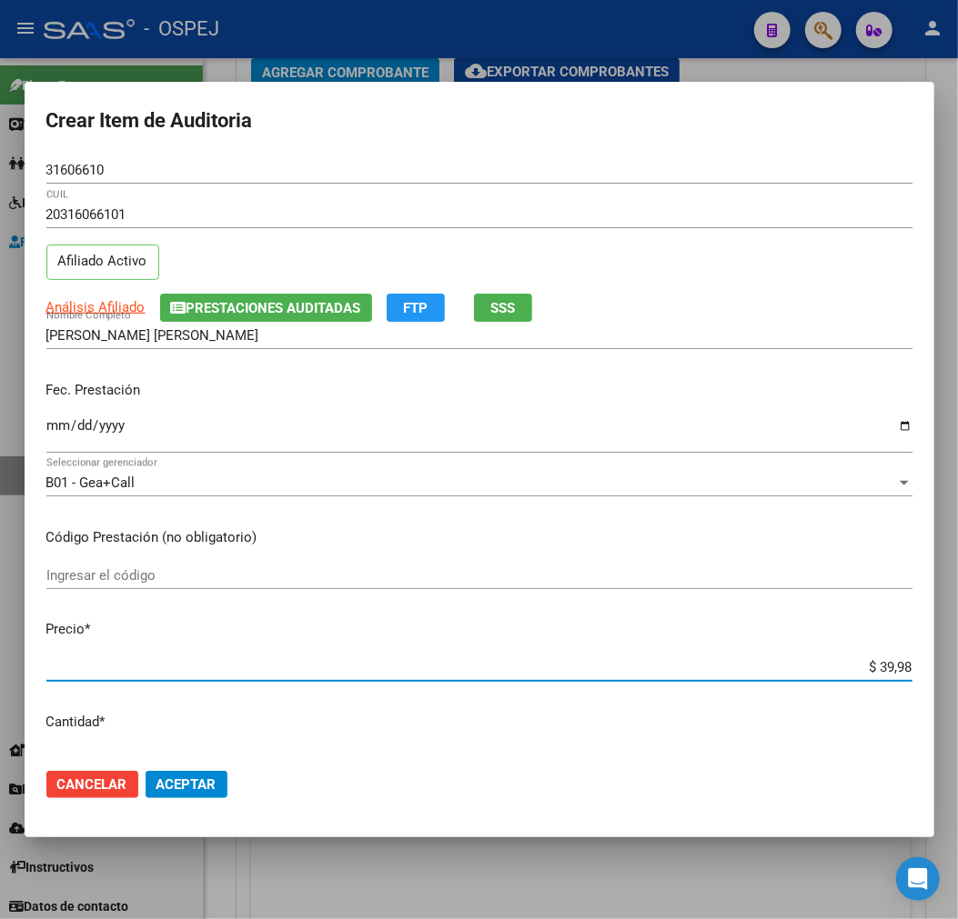
type input "$ 399,80"
type input "$ 3.998,00"
click at [180, 779] on span "Aceptar" at bounding box center [186, 785] width 60 height 16
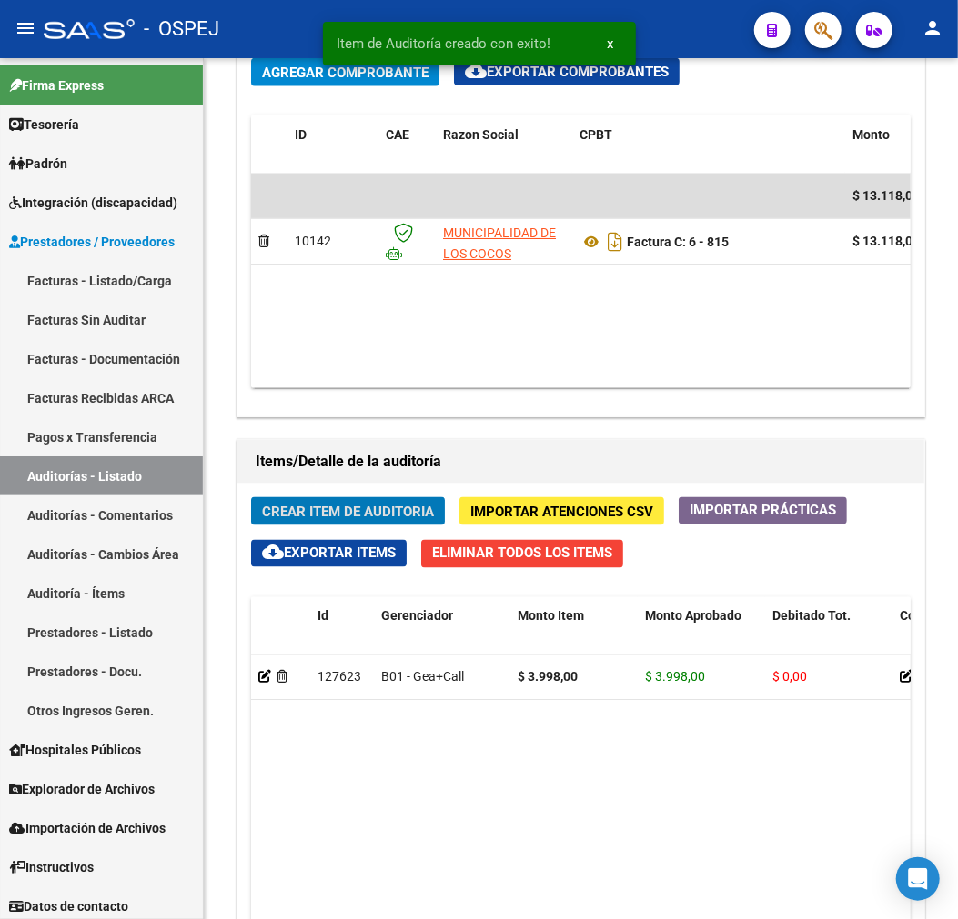
scroll to position [1229, 0]
click at [407, 515] on span "Crear Item de Auditoria" at bounding box center [348, 512] width 172 height 16
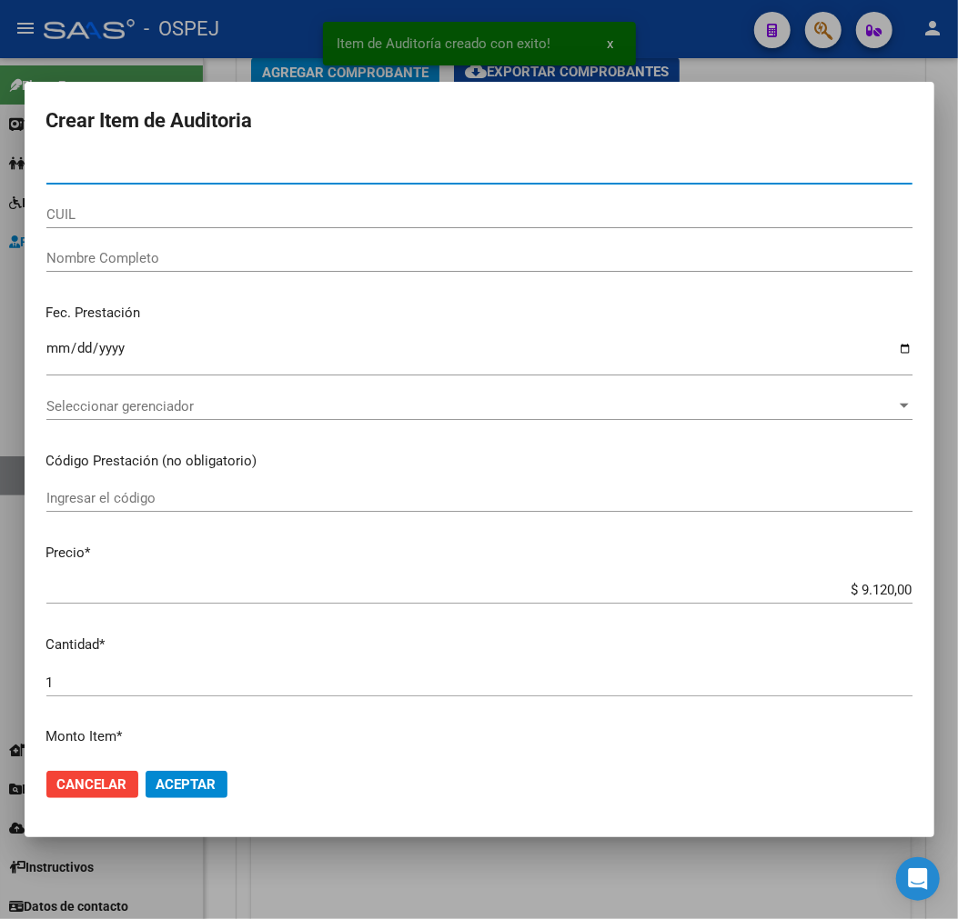
type input "46887168"
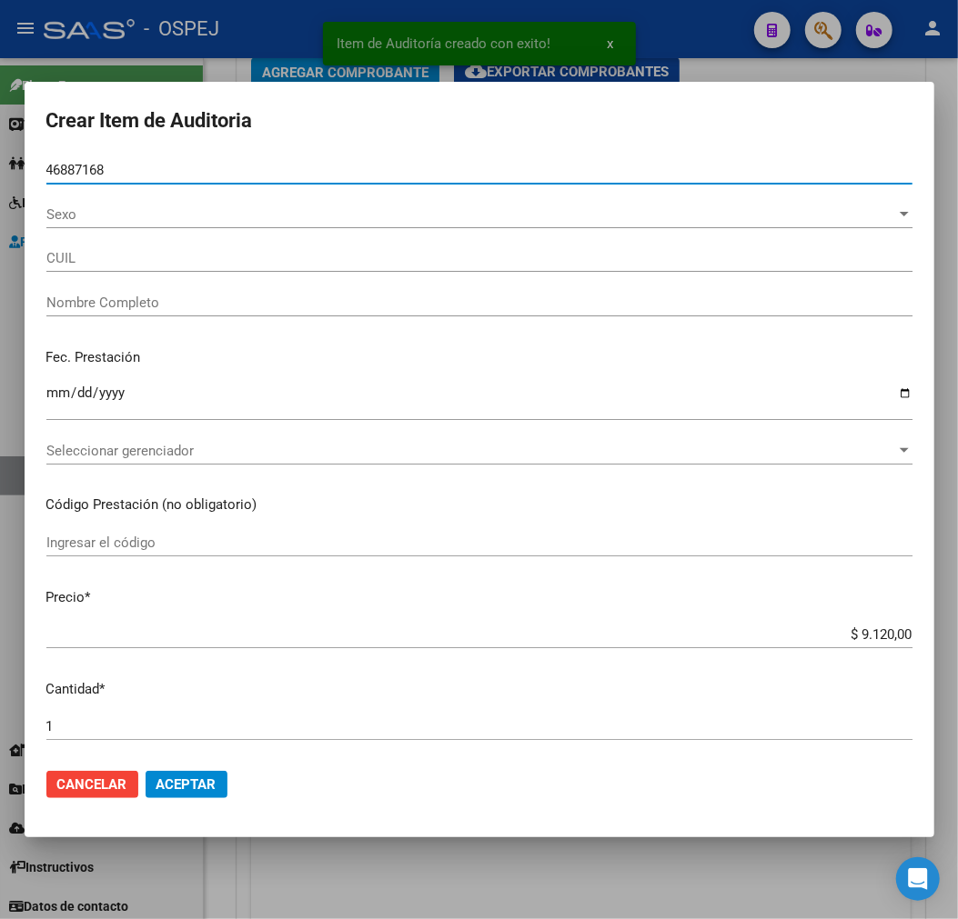
type input "27468871683"
type input "[PERSON_NAME]"
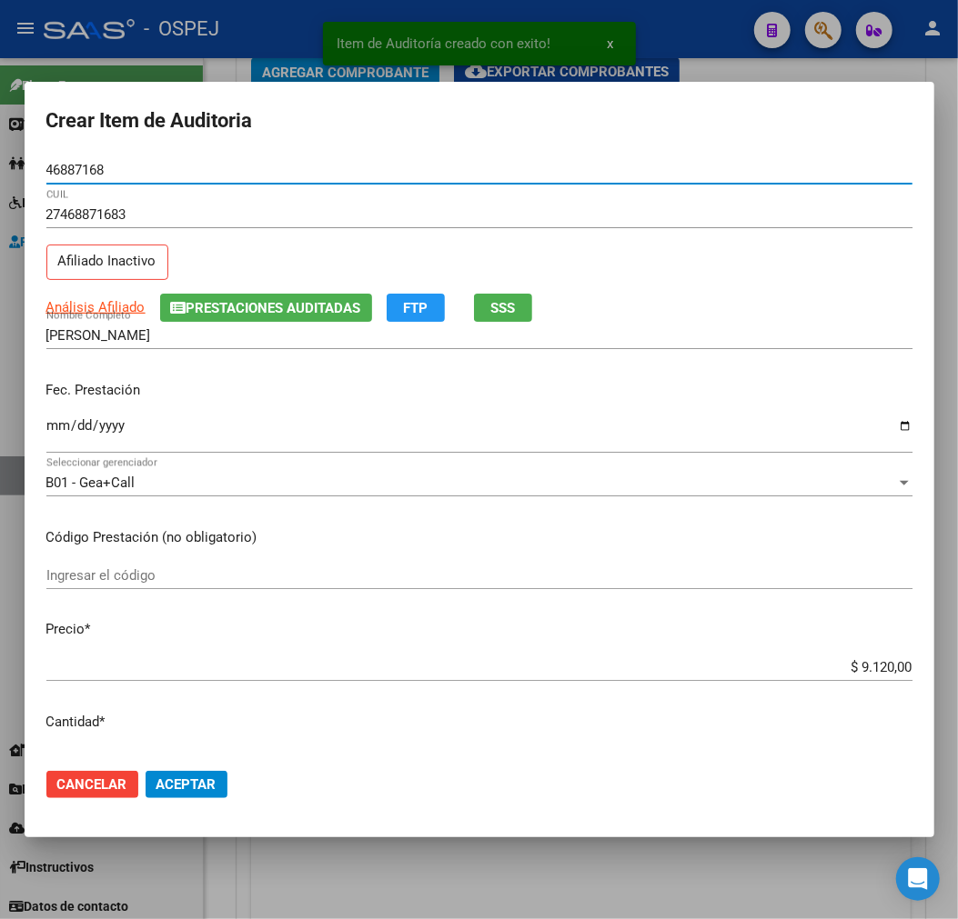
type input "46887168"
click at [197, 786] on span "Aceptar" at bounding box center [186, 785] width 60 height 16
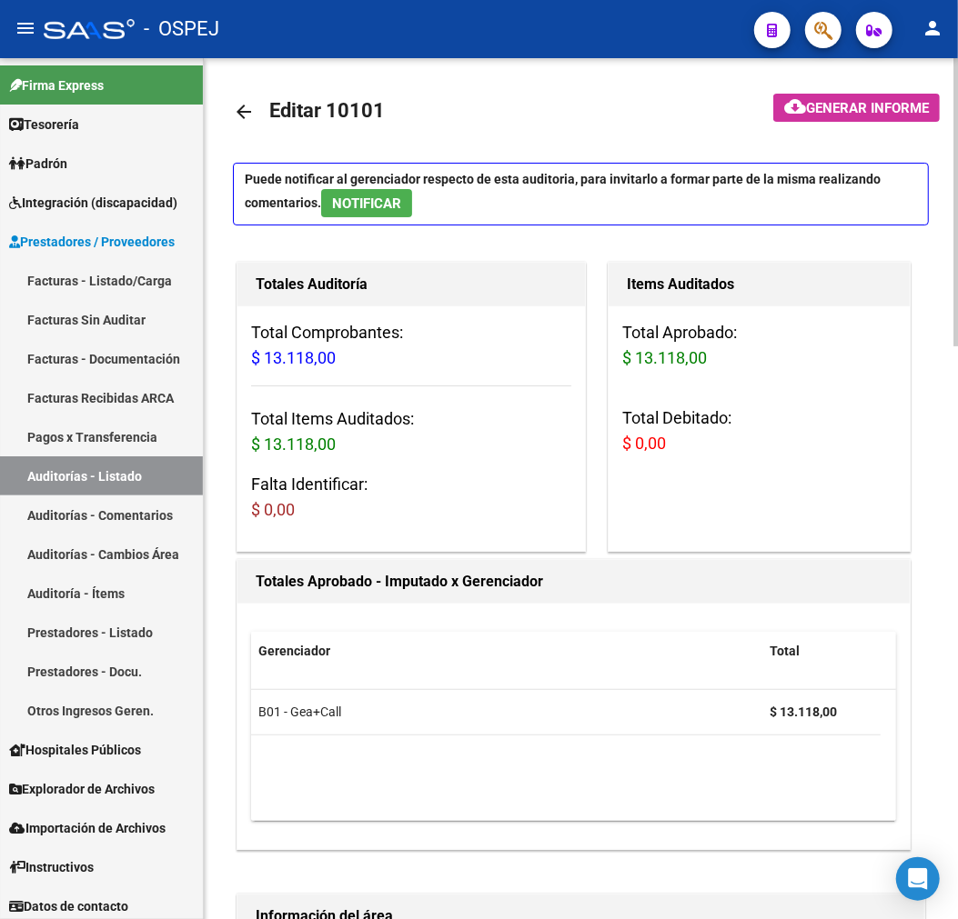
scroll to position [0, 0]
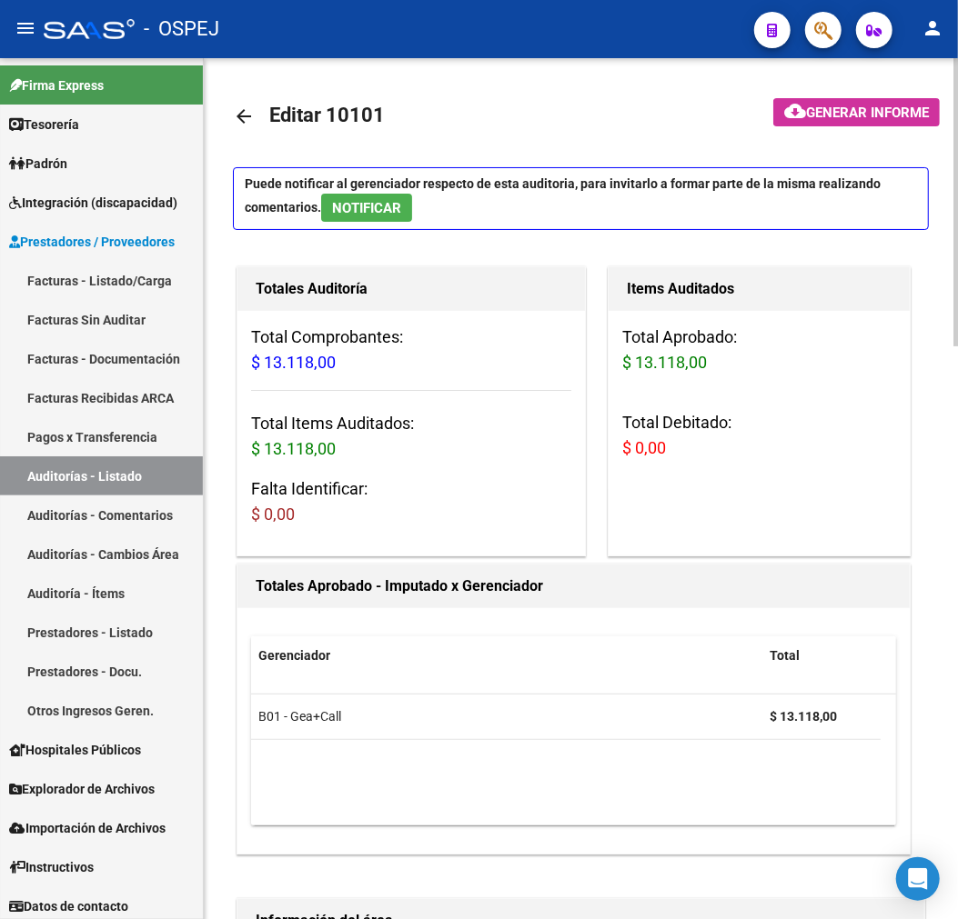
click at [261, 133] on link "arrow_back" at bounding box center [251, 116] width 36 height 43
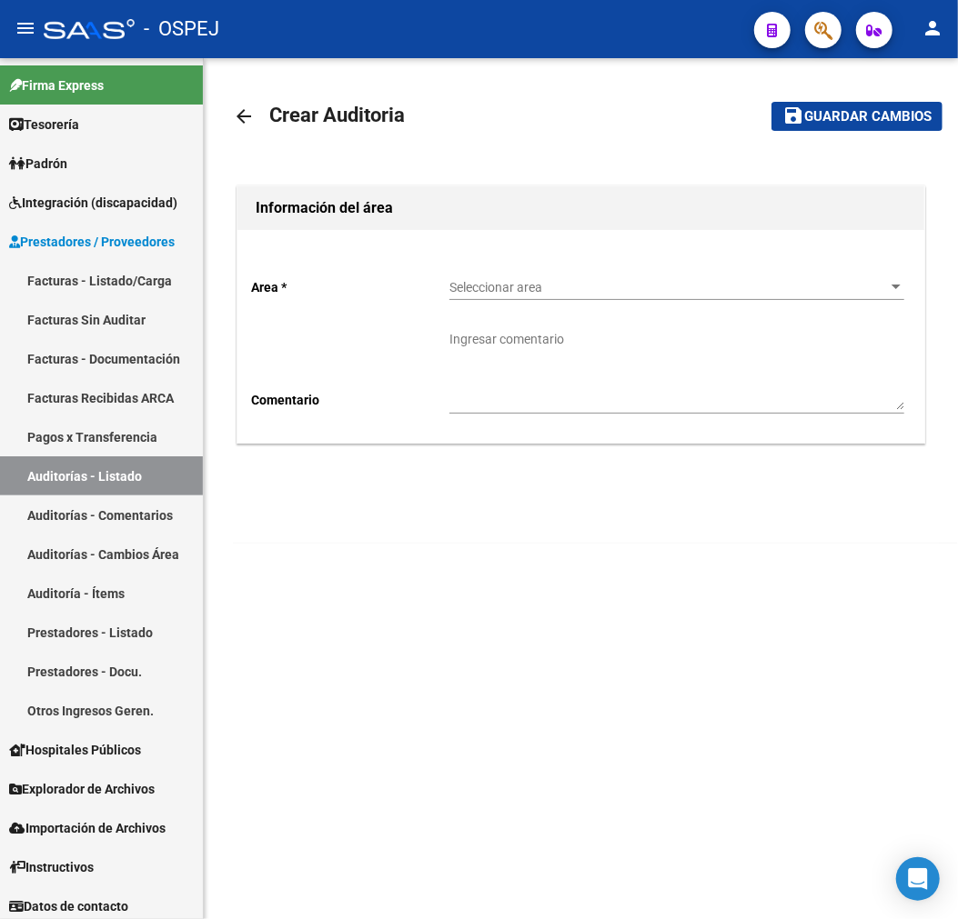
click at [800, 293] on span "Seleccionar area" at bounding box center [668, 287] width 438 height 15
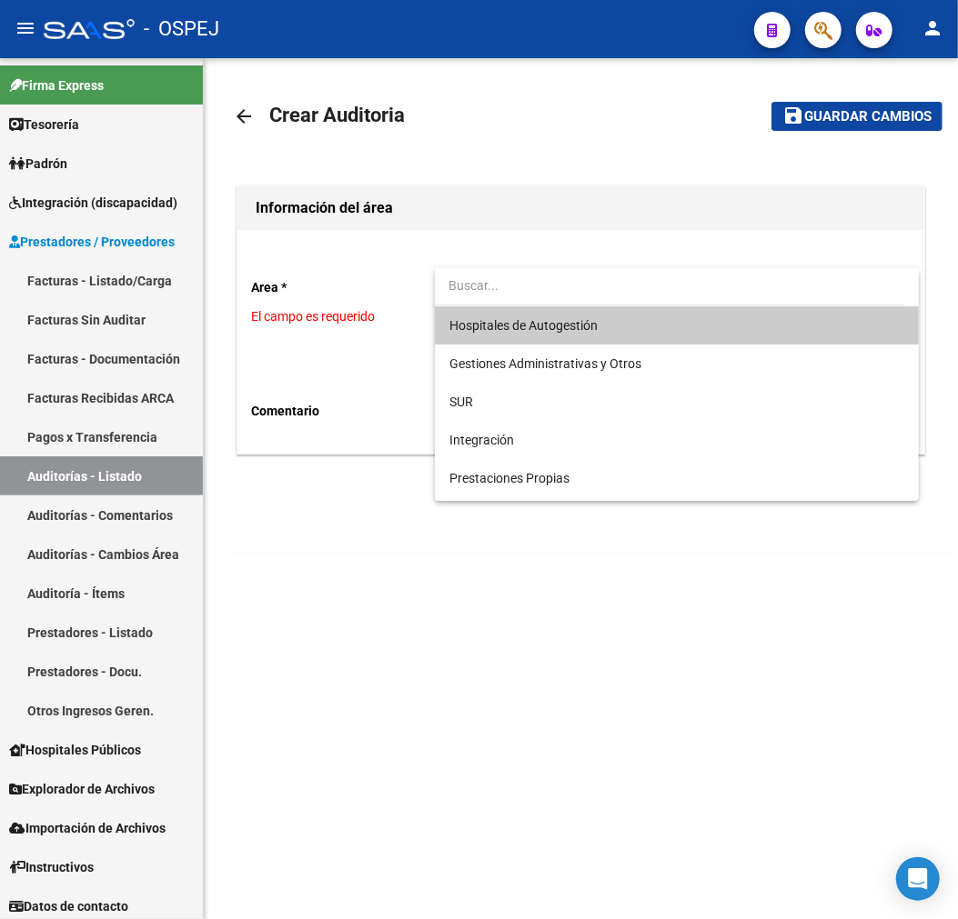
click at [617, 332] on span "Hospitales de Autogestión" at bounding box center [676, 325] width 455 height 38
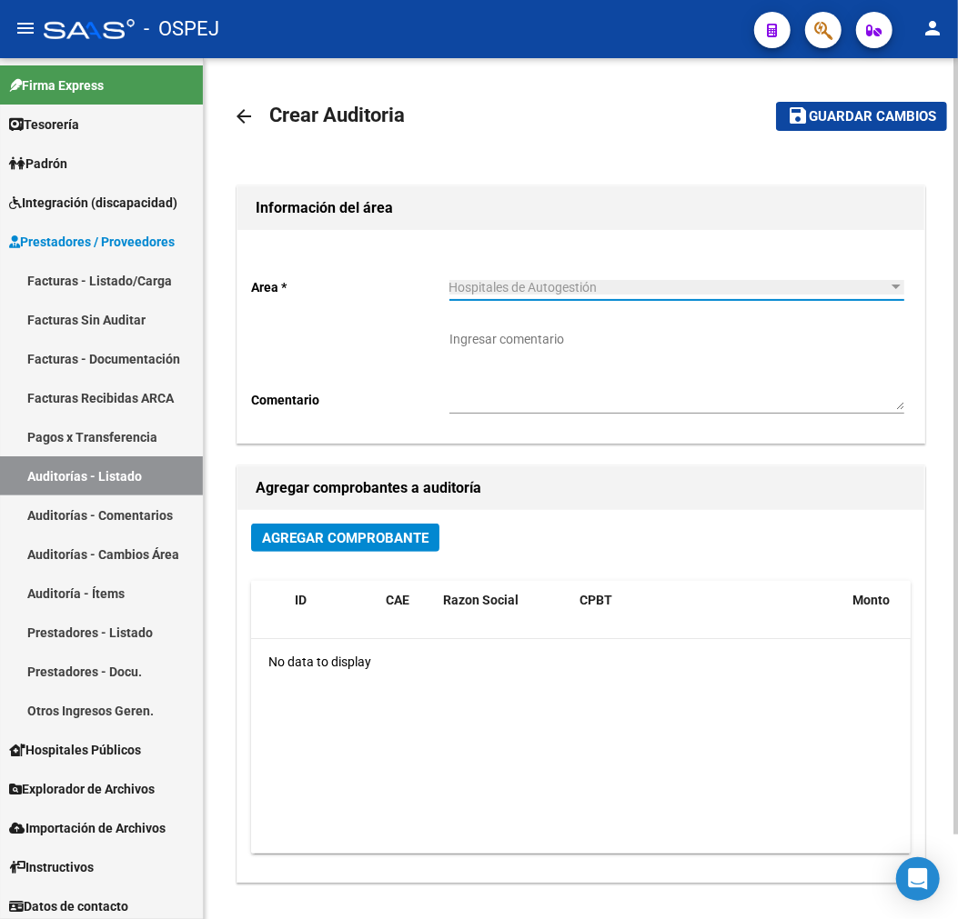
click at [392, 557] on div "Agregar Comprobante" at bounding box center [580, 545] width 659 height 43
click at [430, 537] on button "Agregar Comprobante" at bounding box center [345, 538] width 188 height 28
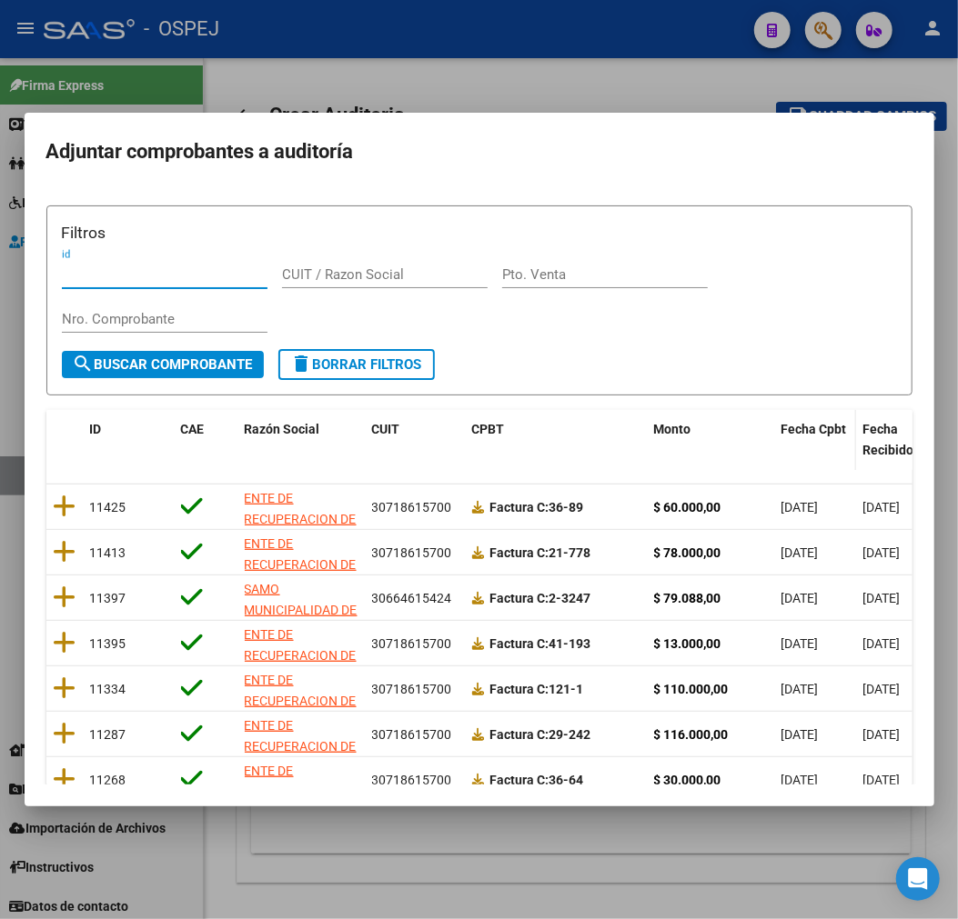
click at [803, 437] on div "Fecha Cpbt" at bounding box center [814, 429] width 67 height 21
click at [807, 431] on span "Fecha Cpbt" at bounding box center [813, 429] width 65 height 15
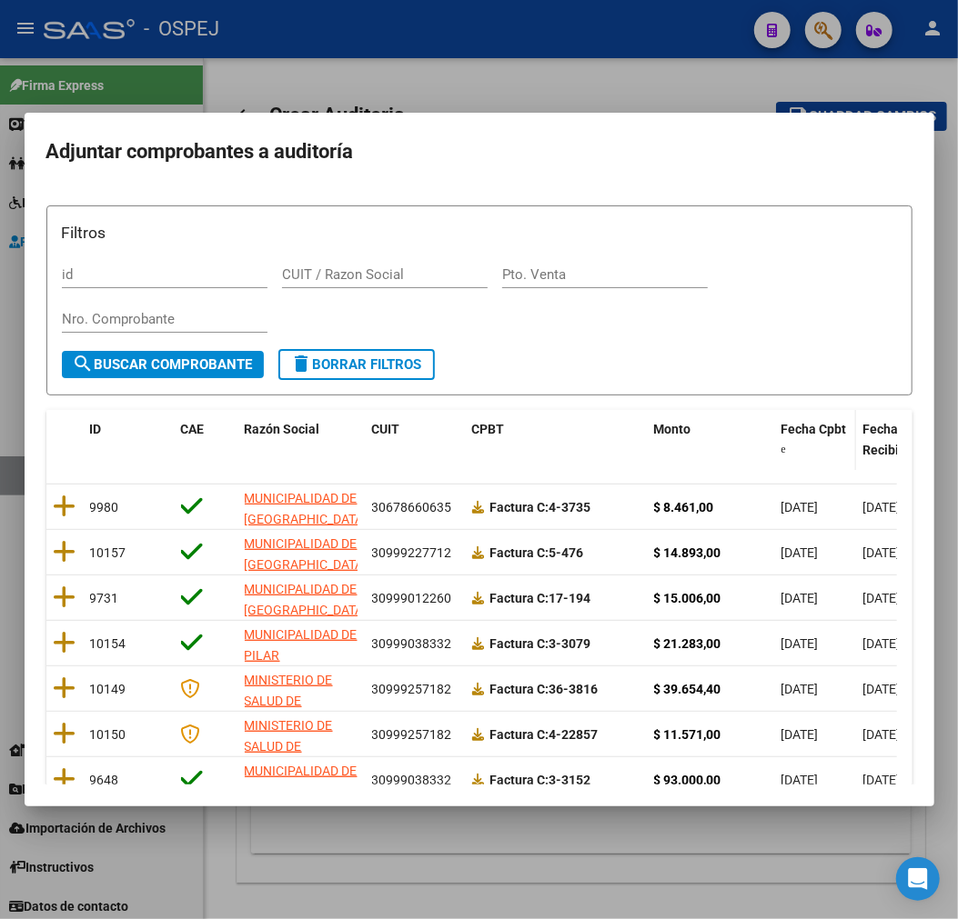
click at [807, 431] on span "Fecha Cpbt" at bounding box center [813, 429] width 65 height 15
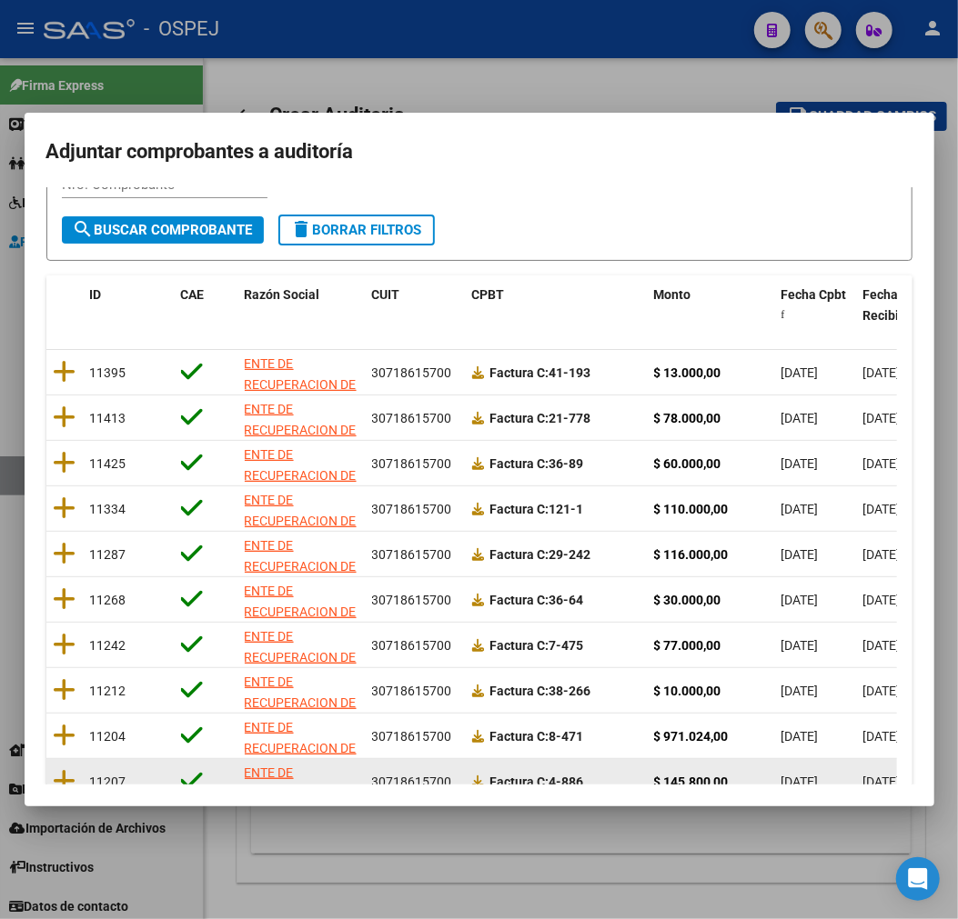
scroll to position [234, 0]
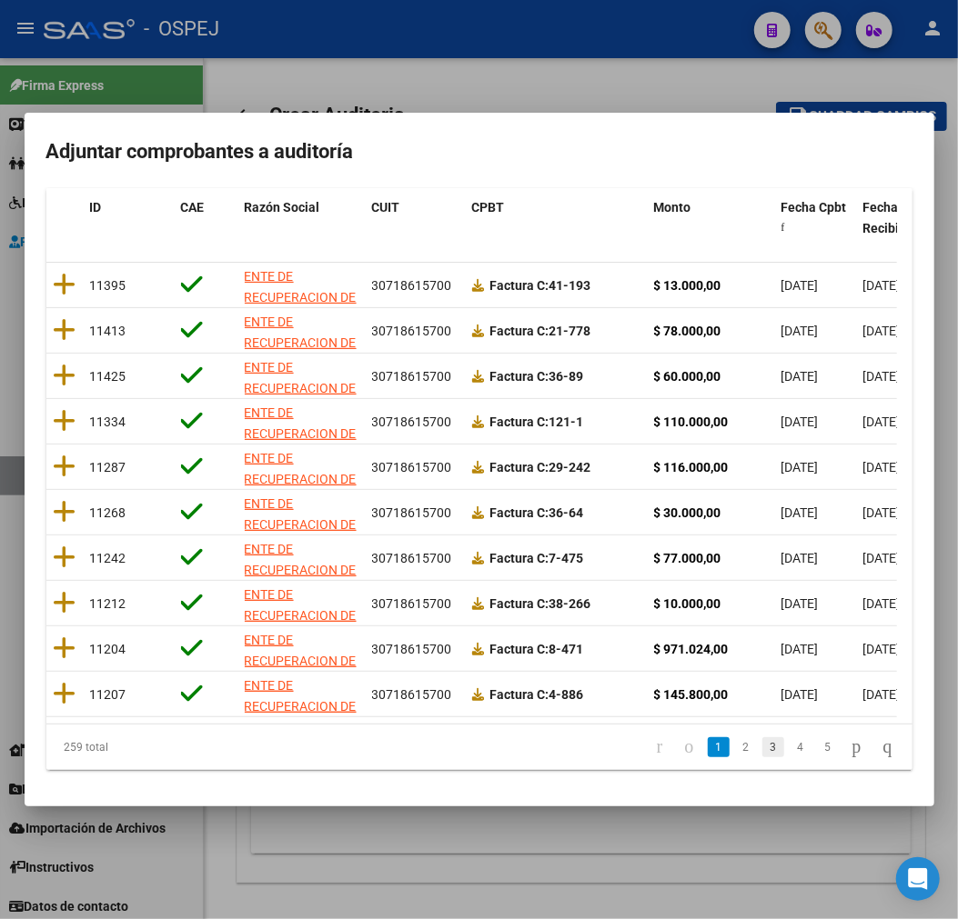
click at [762, 747] on link "3" at bounding box center [773, 747] width 22 height 20
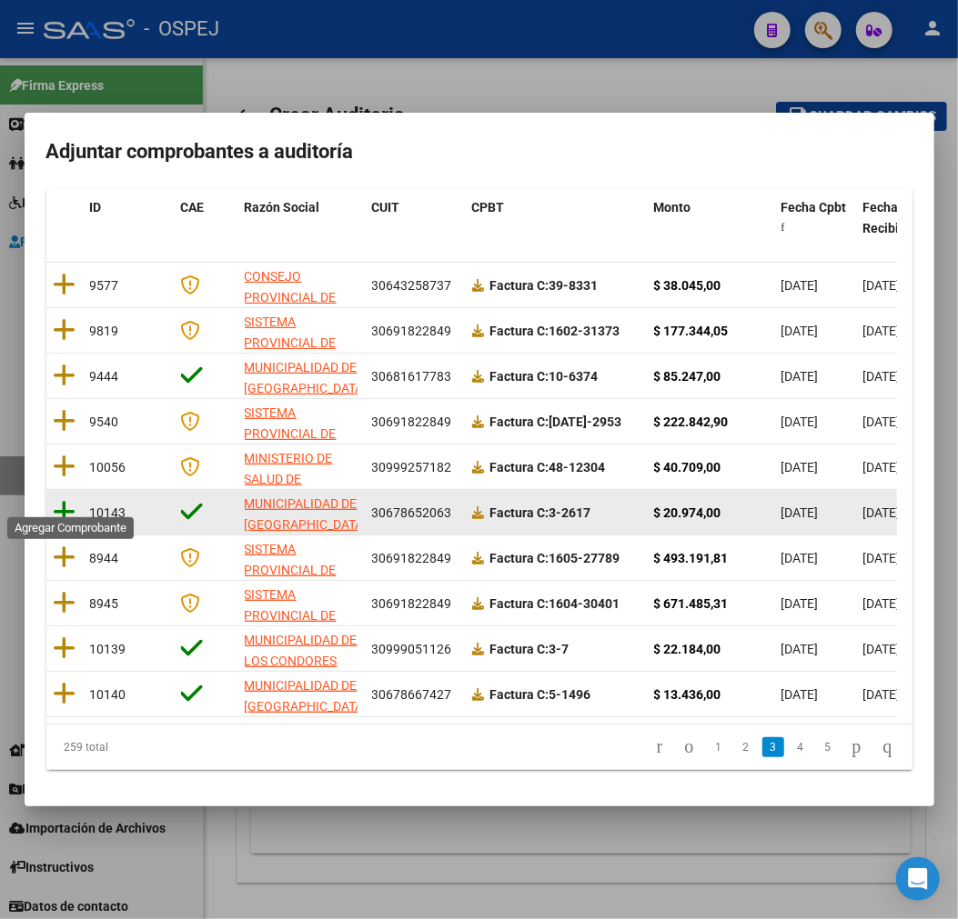
click at [71, 499] on icon at bounding box center [65, 511] width 23 height 25
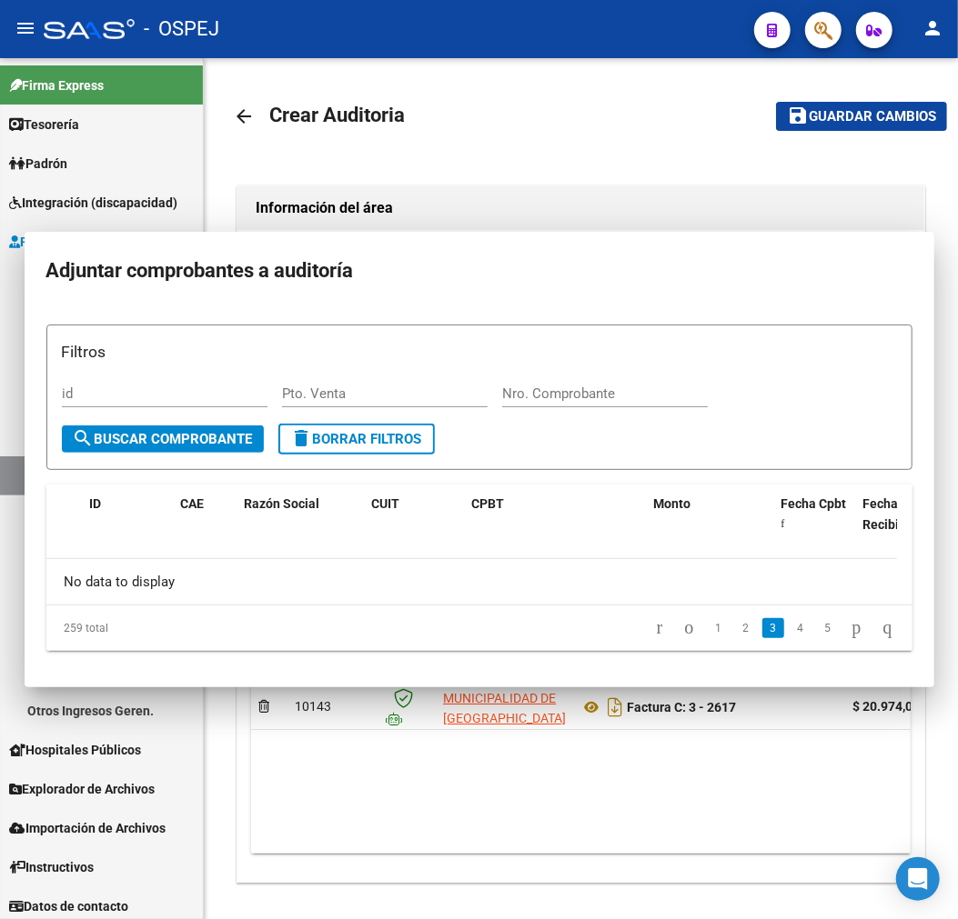
scroll to position [0, 0]
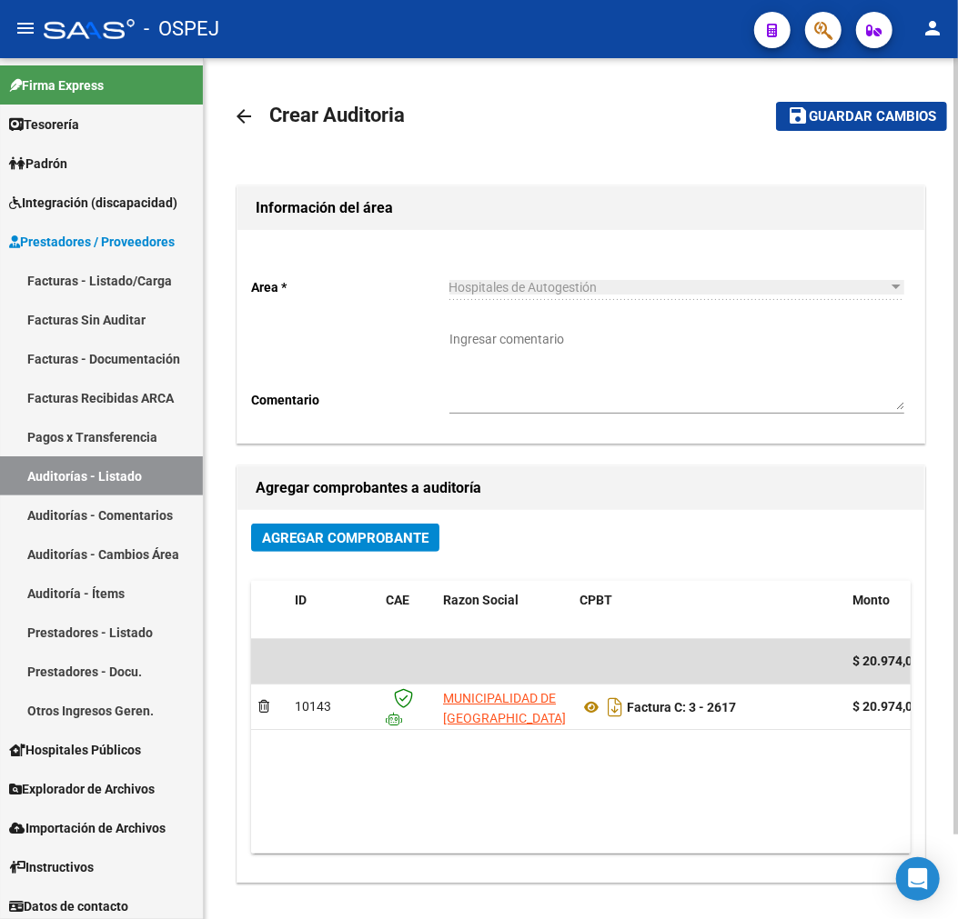
click at [861, 133] on mat-toolbar-row "save Guardar cambios" at bounding box center [848, 116] width 197 height 58
click at [866, 133] on mat-toolbar-row "save Guardar cambios" at bounding box center [848, 116] width 197 height 58
click at [857, 129] on mat-toolbar-row "save Guardar cambios" at bounding box center [848, 116] width 197 height 58
click at [857, 110] on span "Guardar cambios" at bounding box center [871, 117] width 127 height 16
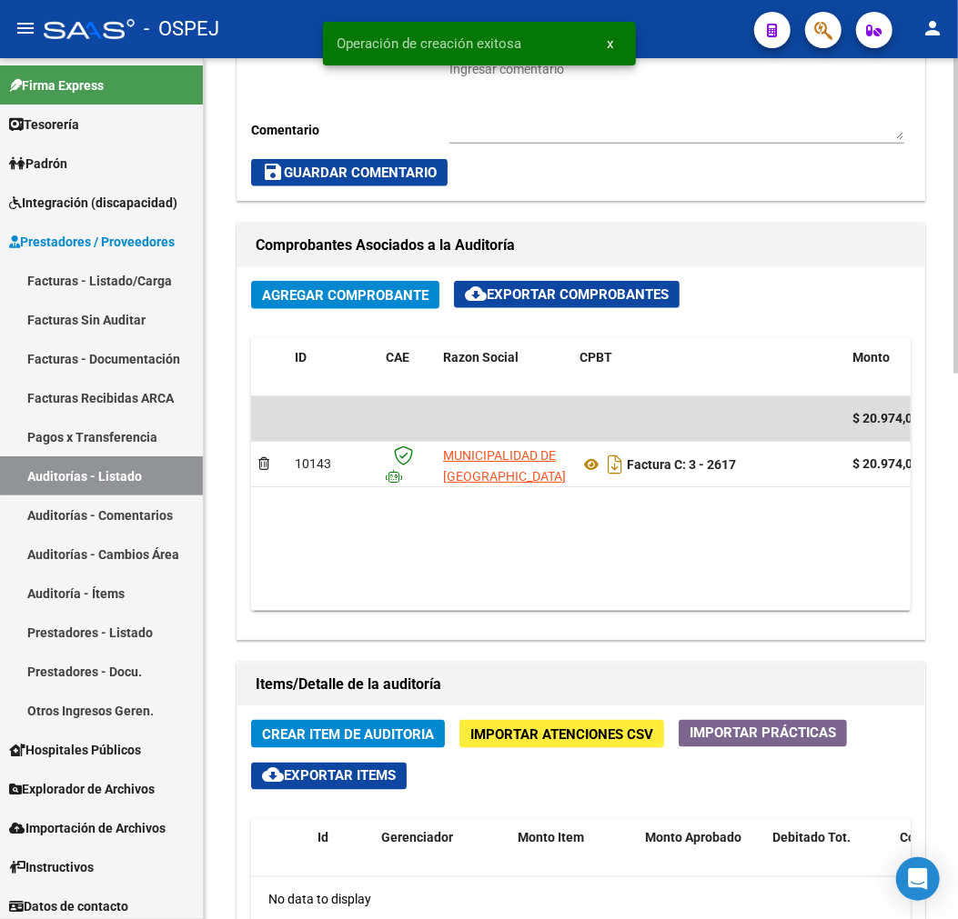
scroll to position [1010, 0]
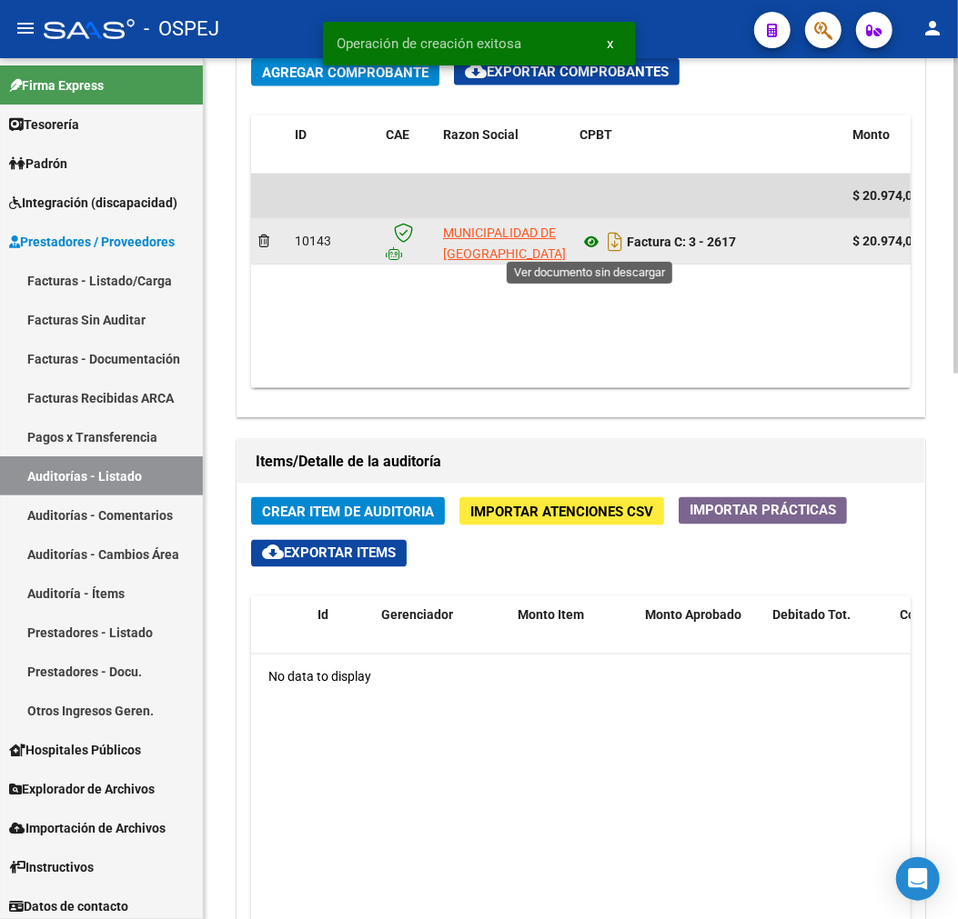
click at [587, 253] on icon at bounding box center [591, 242] width 24 height 22
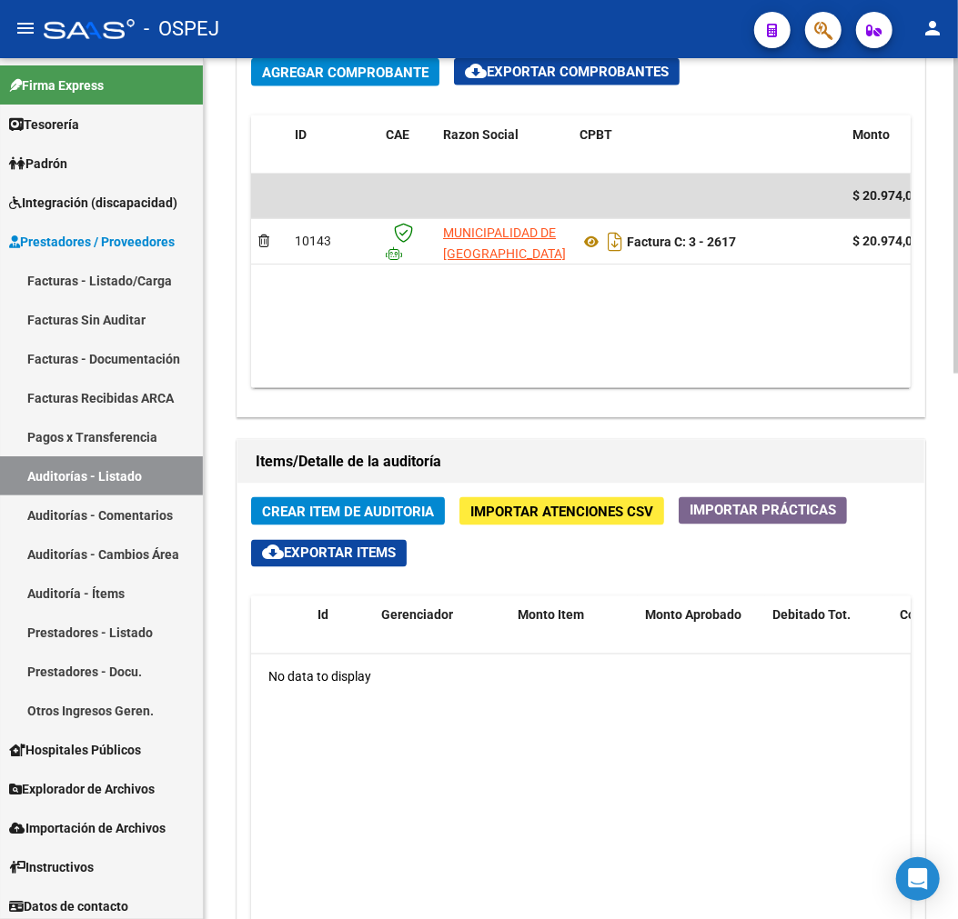
click at [362, 518] on span "Crear Item de Auditoria" at bounding box center [348, 512] width 172 height 16
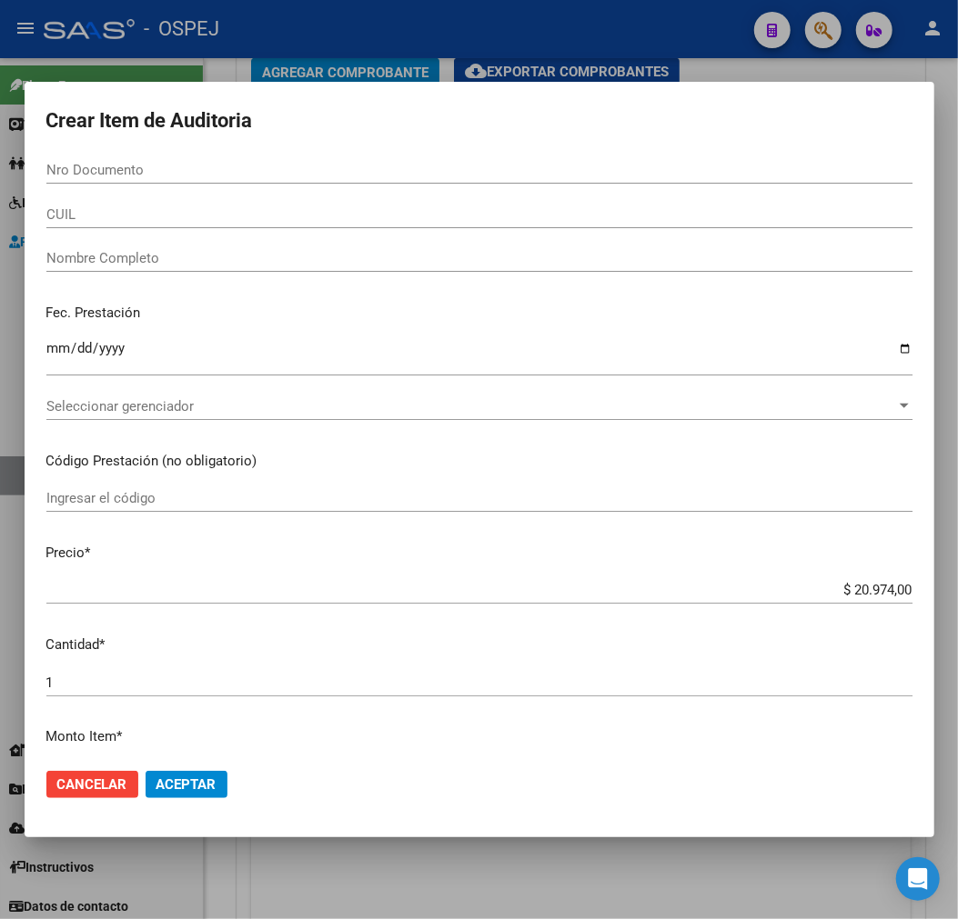
click at [227, 166] on input "Nro Documento" at bounding box center [479, 170] width 866 height 16
paste input "47252497"
type input "47252497"
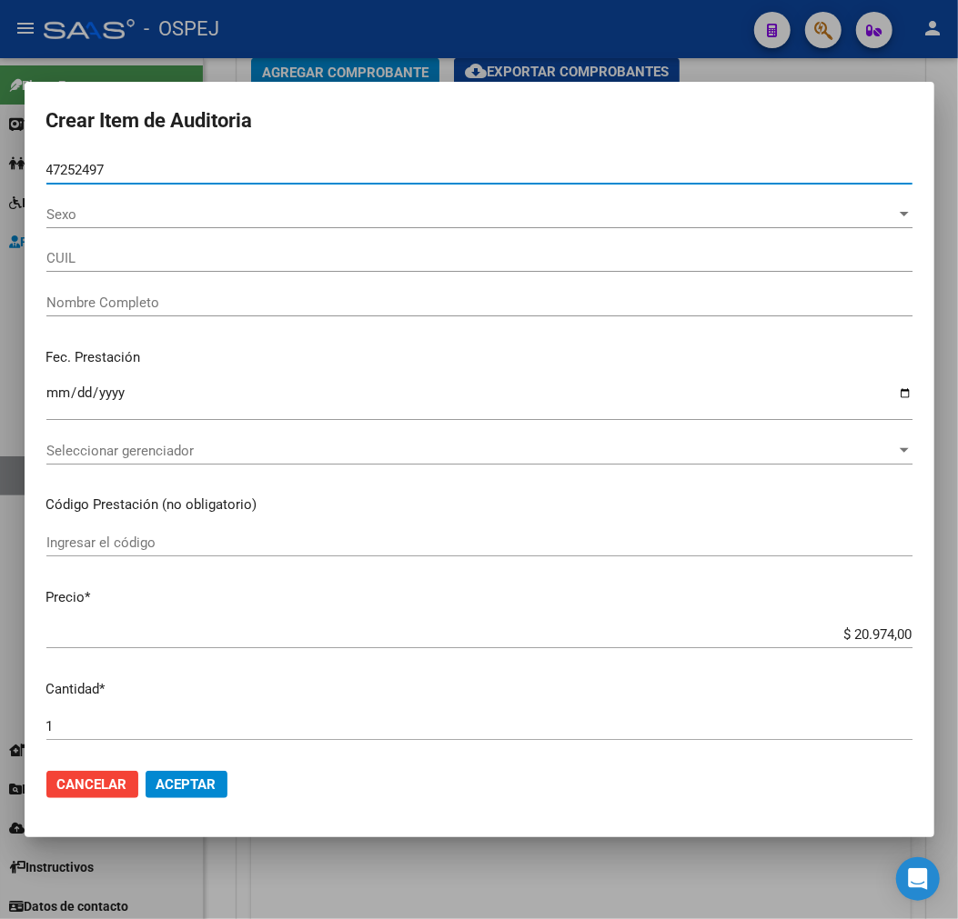
type input "27472524971"
type input "[PERSON_NAME]"
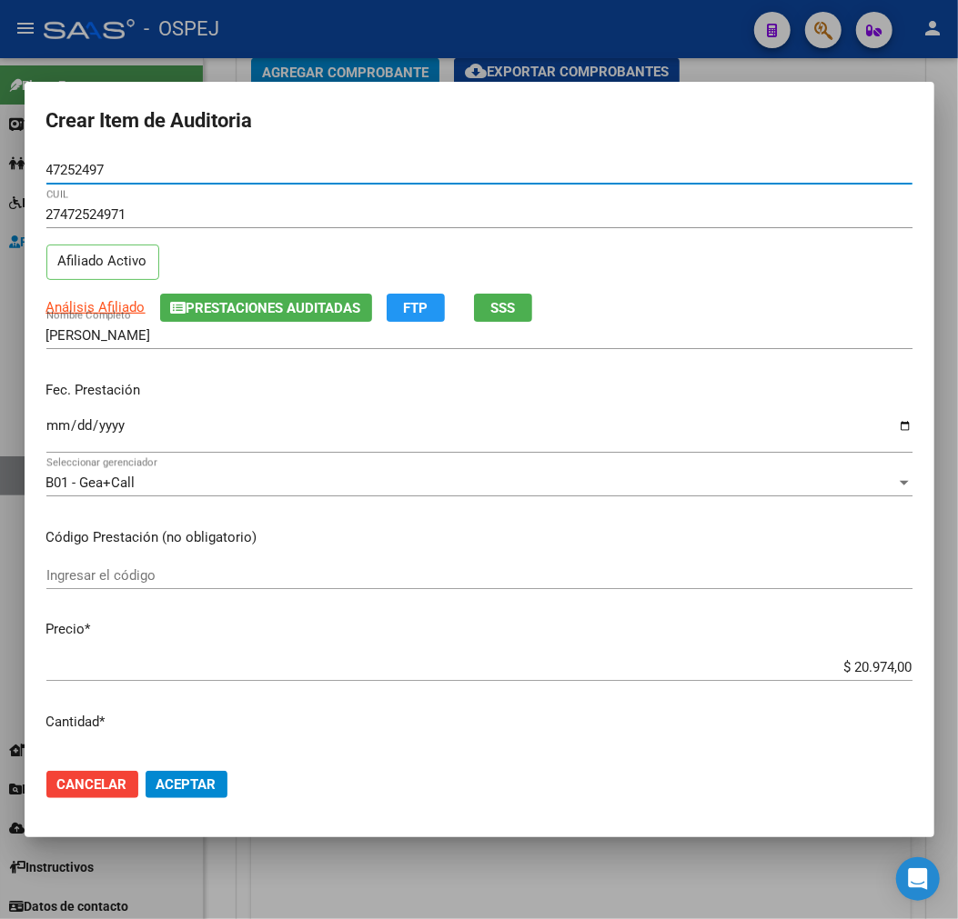
type input "47252497"
click at [874, 675] on input "$ 20.974,00" at bounding box center [479, 667] width 866 height 16
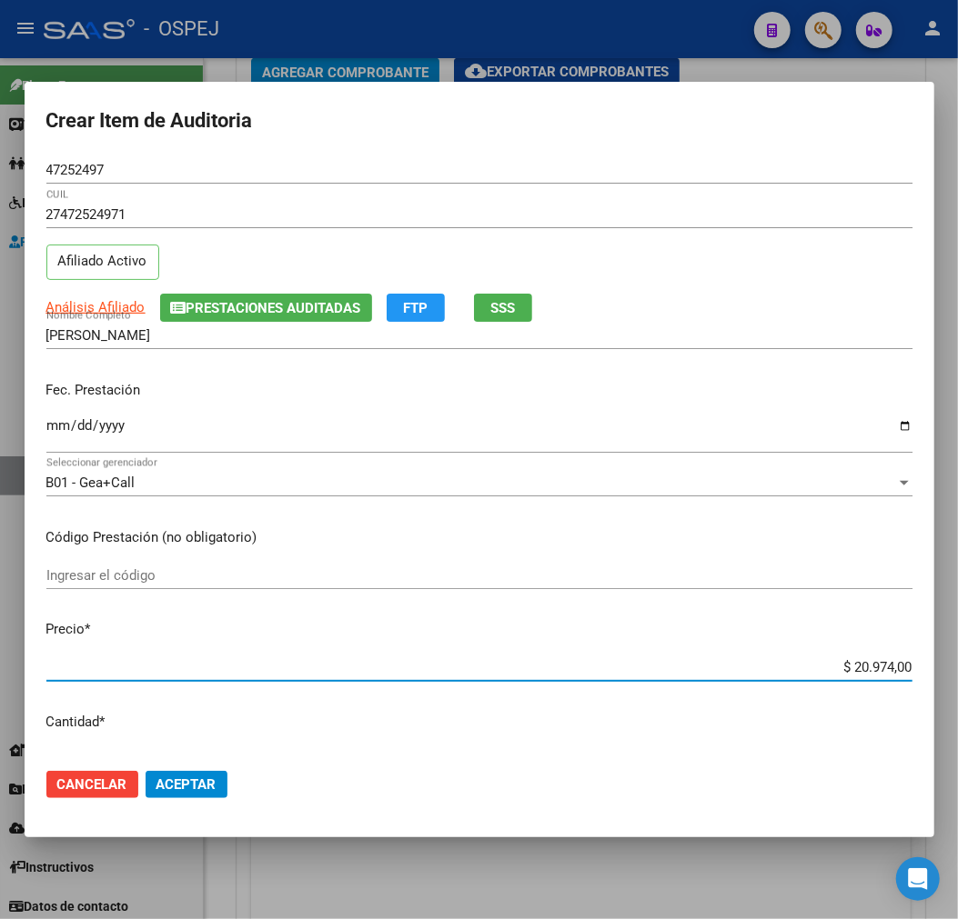
click at [874, 675] on input "$ 20.974,00" at bounding box center [479, 667] width 866 height 16
type input "$ 0,01"
type input "$ 0,15"
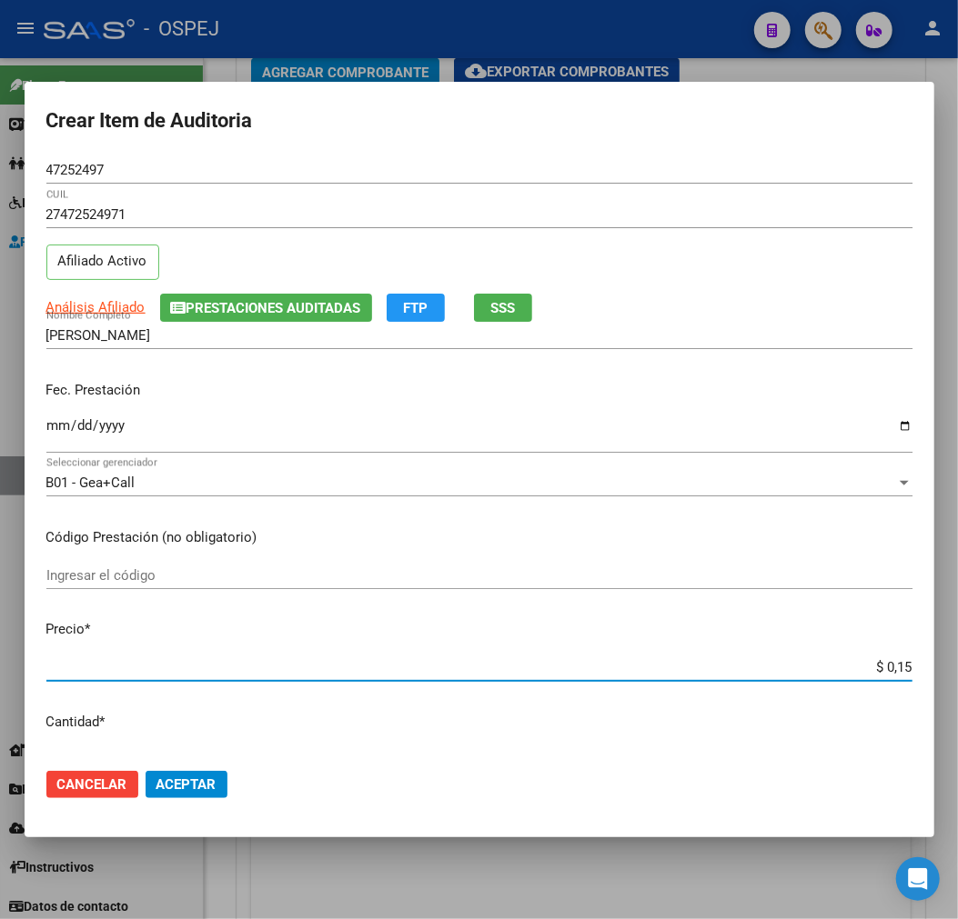
type input "$ 1,52"
type input "$ 15,20"
type input "$ 152,00"
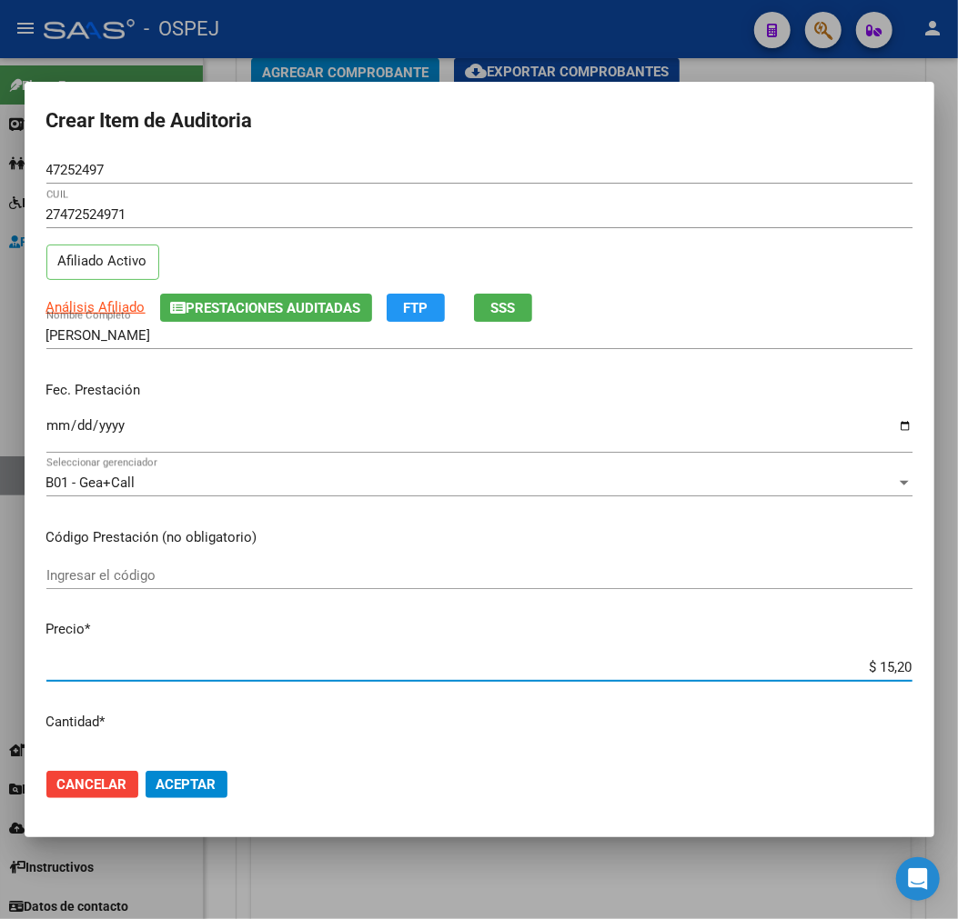
type input "$ 152,00"
type input "$ 1.520,00"
type input "$ 15.200,00"
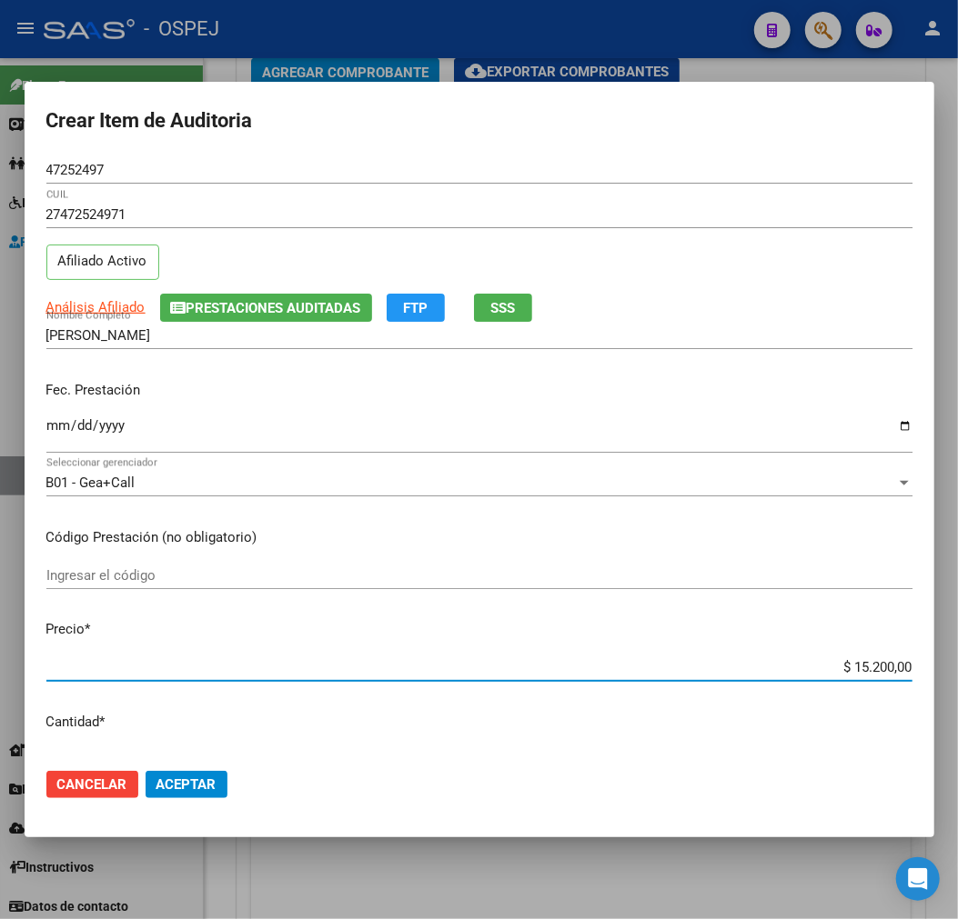
type input "$ 1.520,00"
click at [203, 779] on span "Aceptar" at bounding box center [186, 785] width 60 height 16
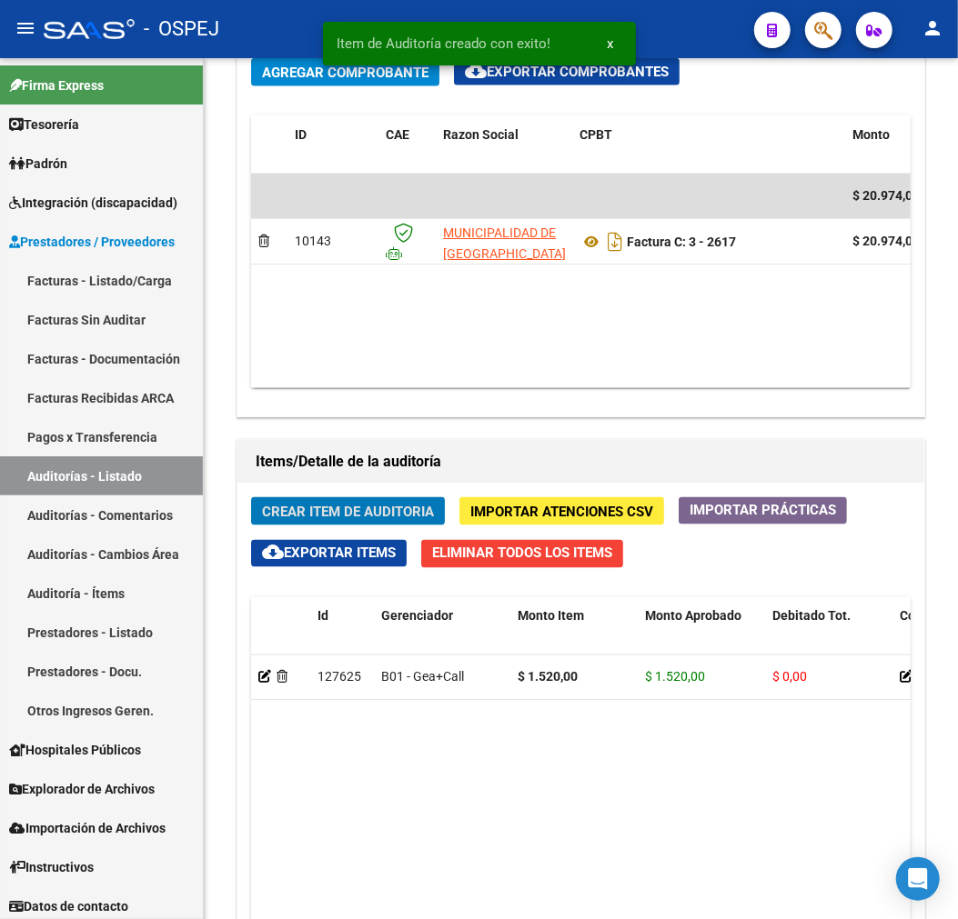
scroll to position [1229, 0]
click at [409, 504] on span "Crear Item de Auditoria" at bounding box center [348, 512] width 172 height 16
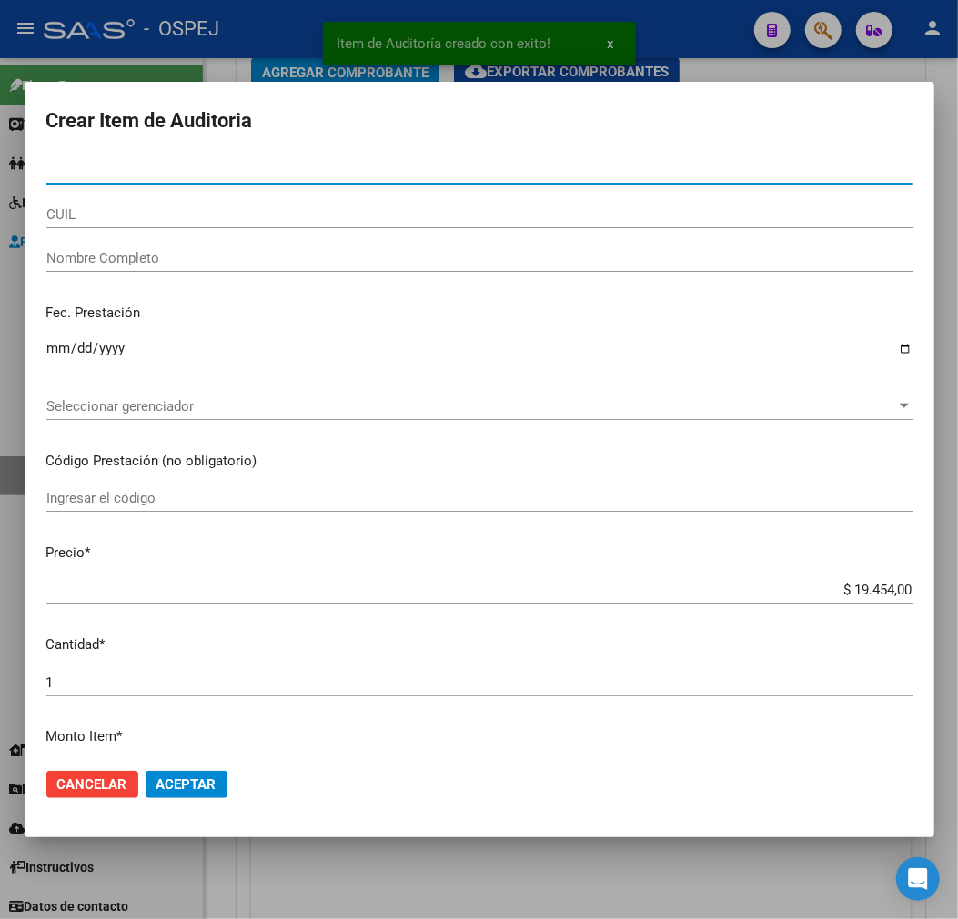
paste input "17189629"
type input "17189629"
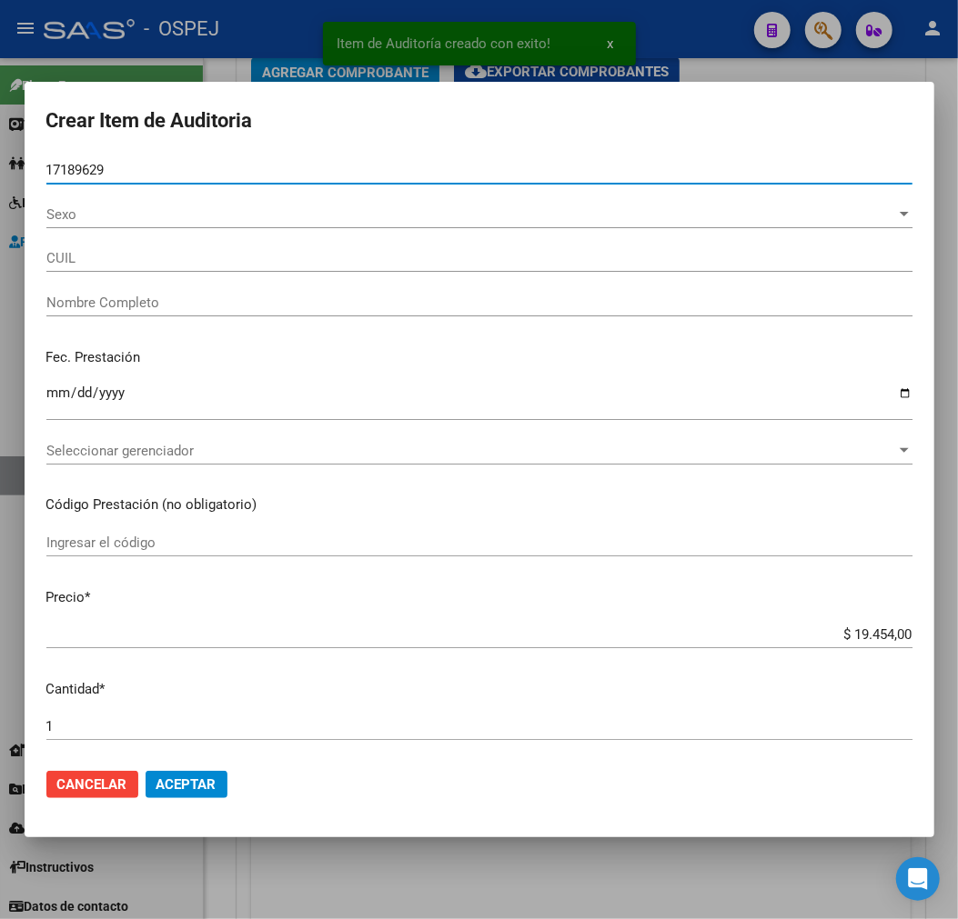
type input "20171896291"
type input "- -"
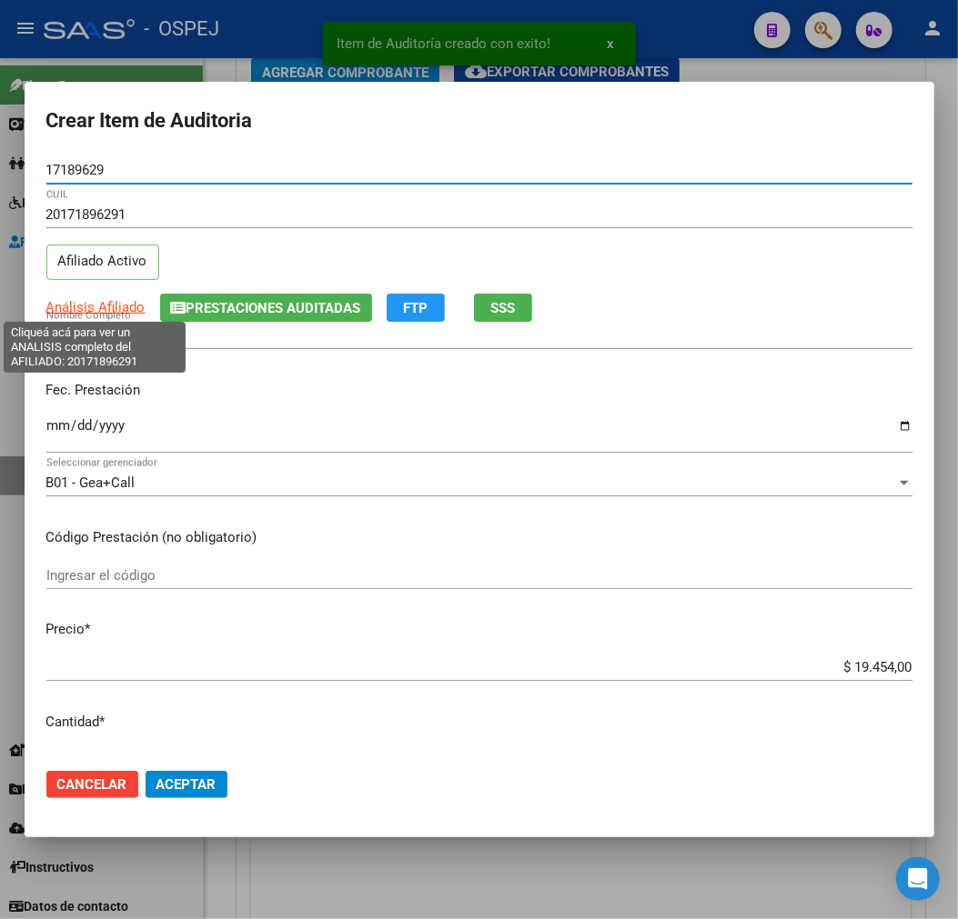
type input "17189629"
click at [102, 300] on span "Análisis Afiliado" at bounding box center [95, 307] width 99 height 16
type textarea "20171896291"
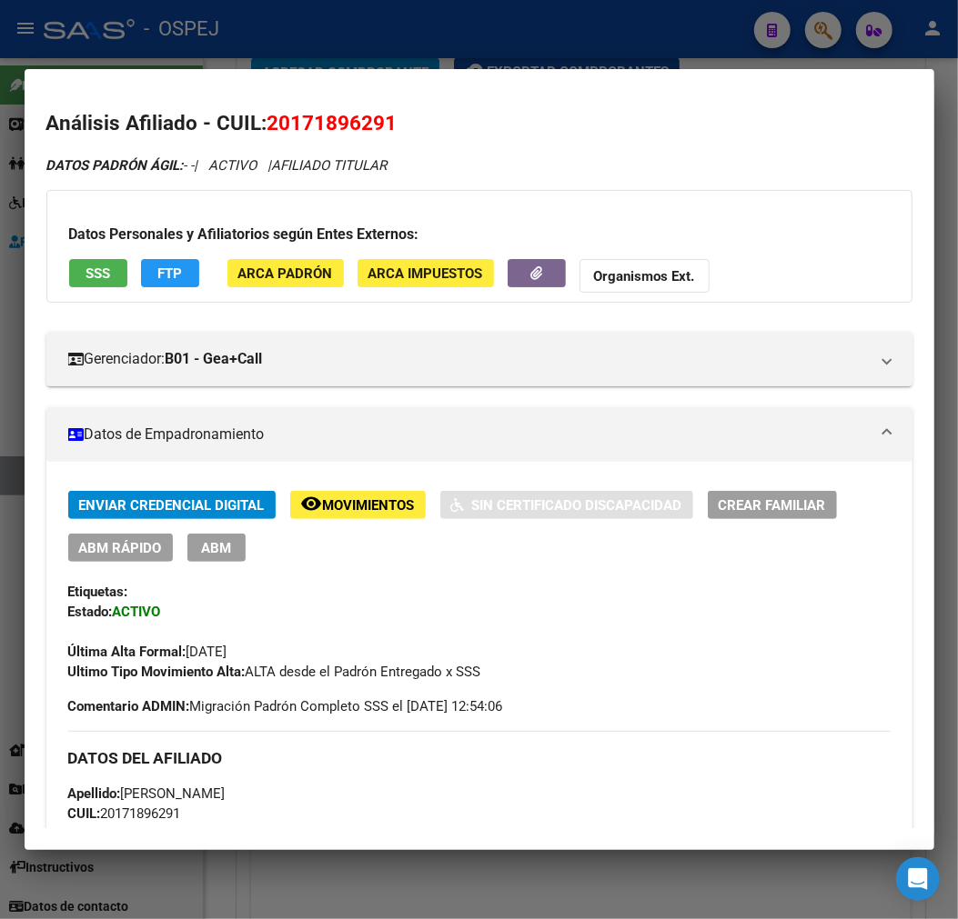
click at [228, 556] on span "ABM" at bounding box center [216, 548] width 30 height 16
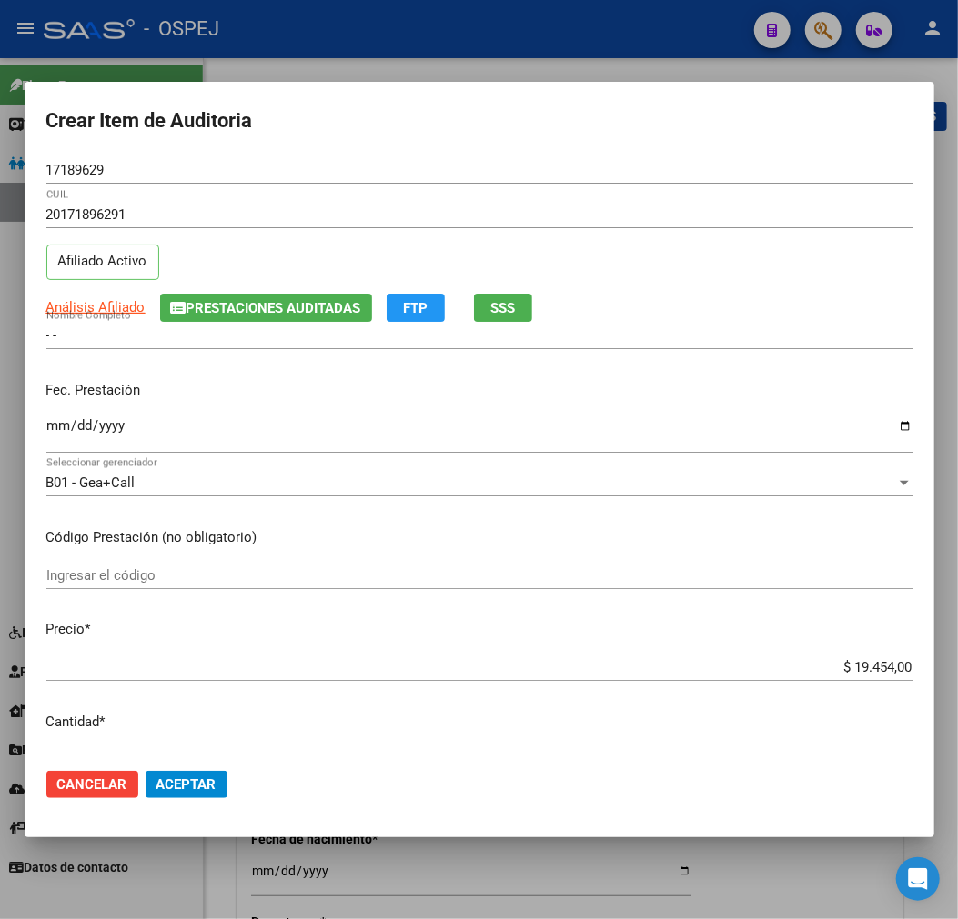
radio input "true"
type input "20-17189629-1"
click at [107, 301] on span "Análisis Afiliado" at bounding box center [95, 307] width 99 height 16
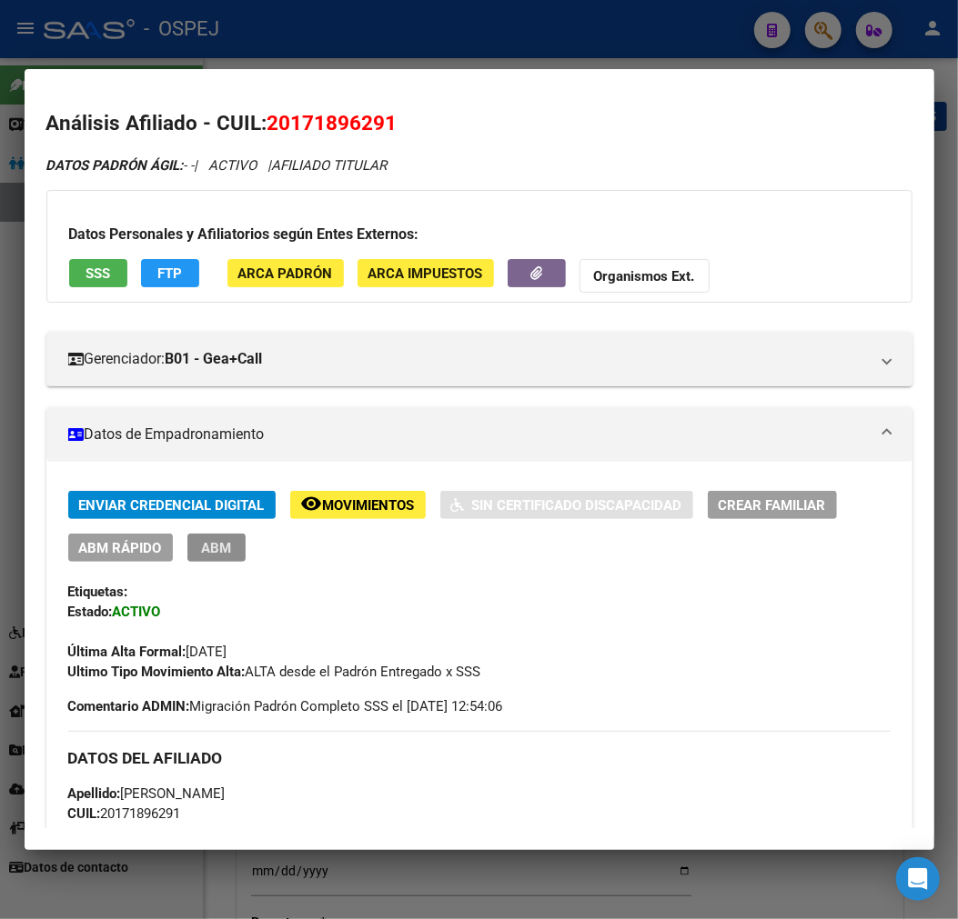
click at [224, 537] on button "ABM" at bounding box center [216, 548] width 58 height 28
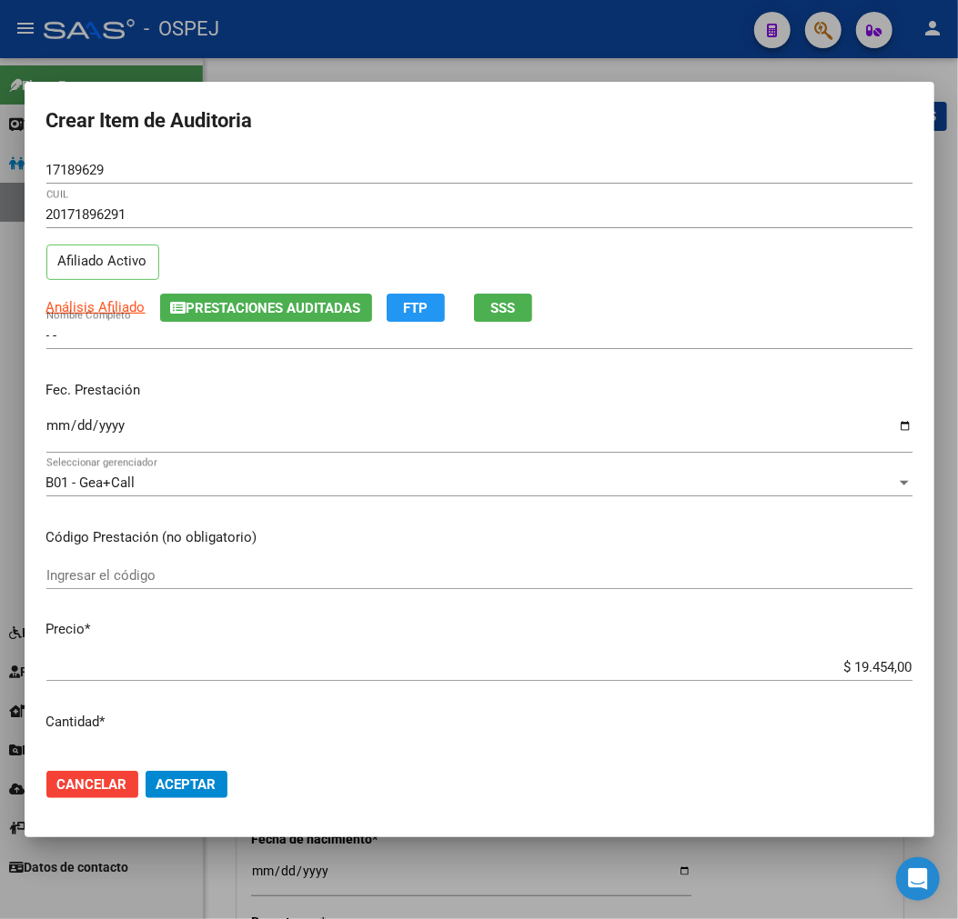
click at [456, 866] on div at bounding box center [479, 459] width 958 height 919
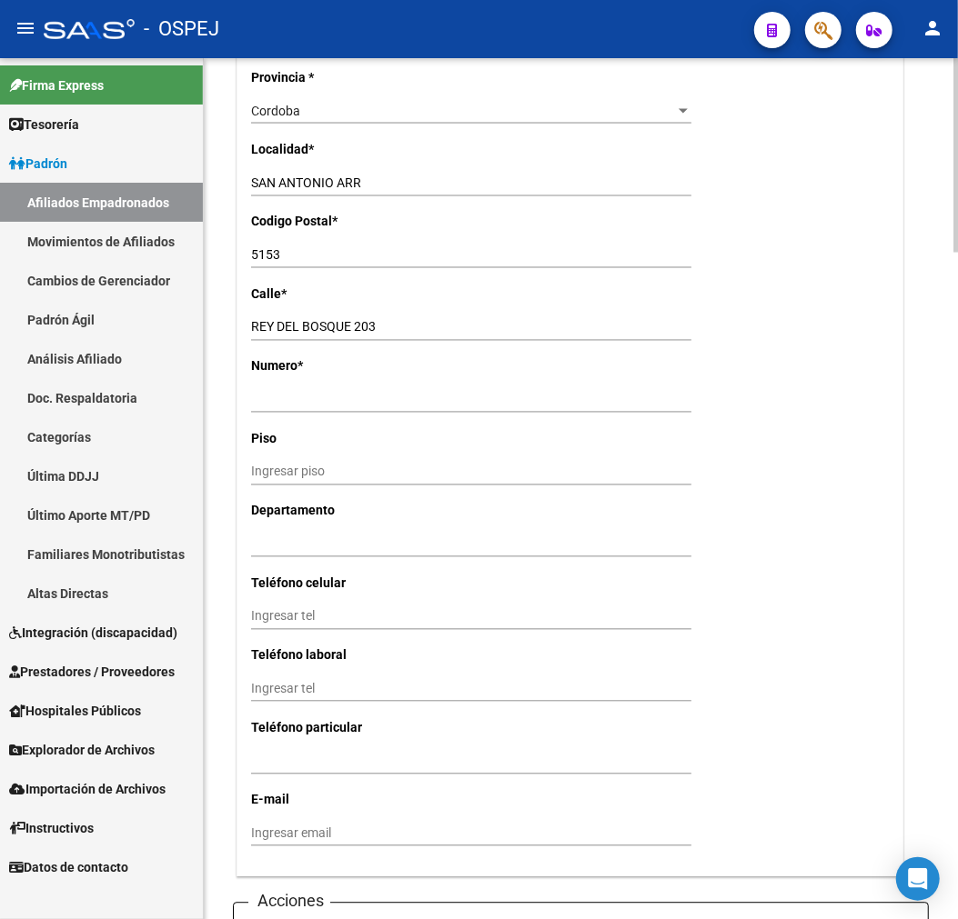
scroll to position [1920, 0]
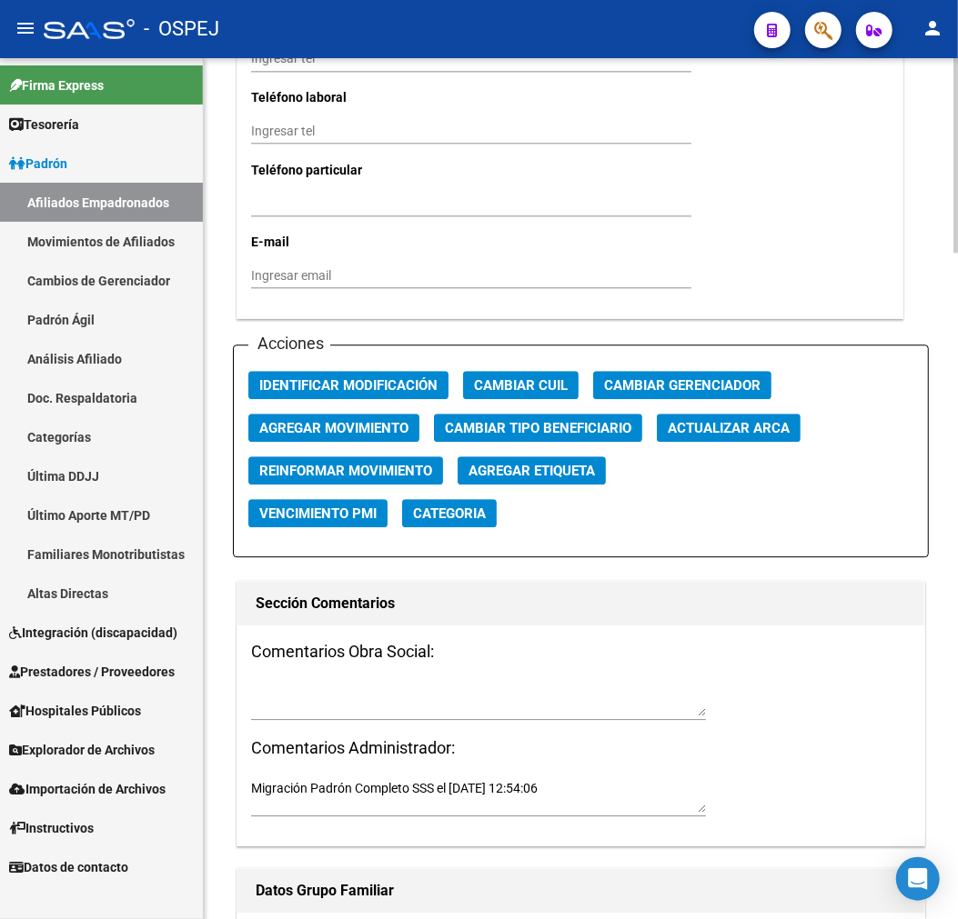
click at [756, 426] on span "Actualizar ARCA" at bounding box center [728, 428] width 122 height 16
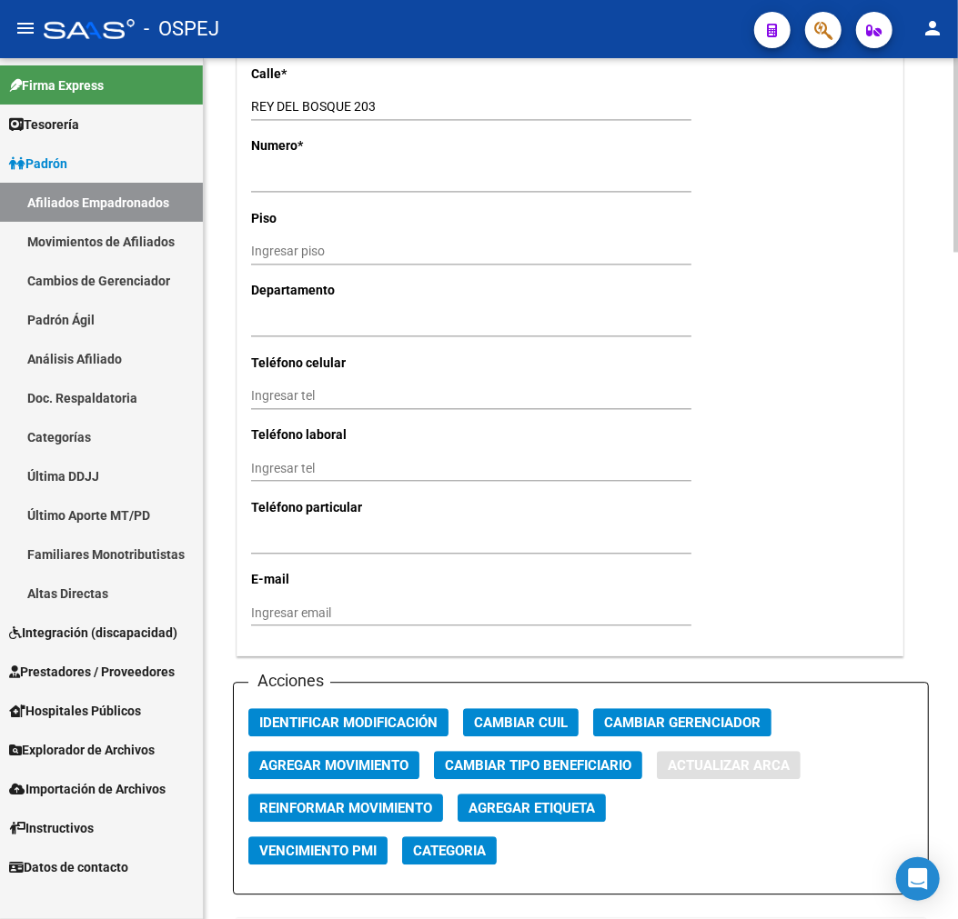
type input "BARBETTA"
type input "[PERSON_NAME]"
type input "SAN ANTONIO DE ARREDONDO"
type input "REY DEL BOSQUE"
type input "203"
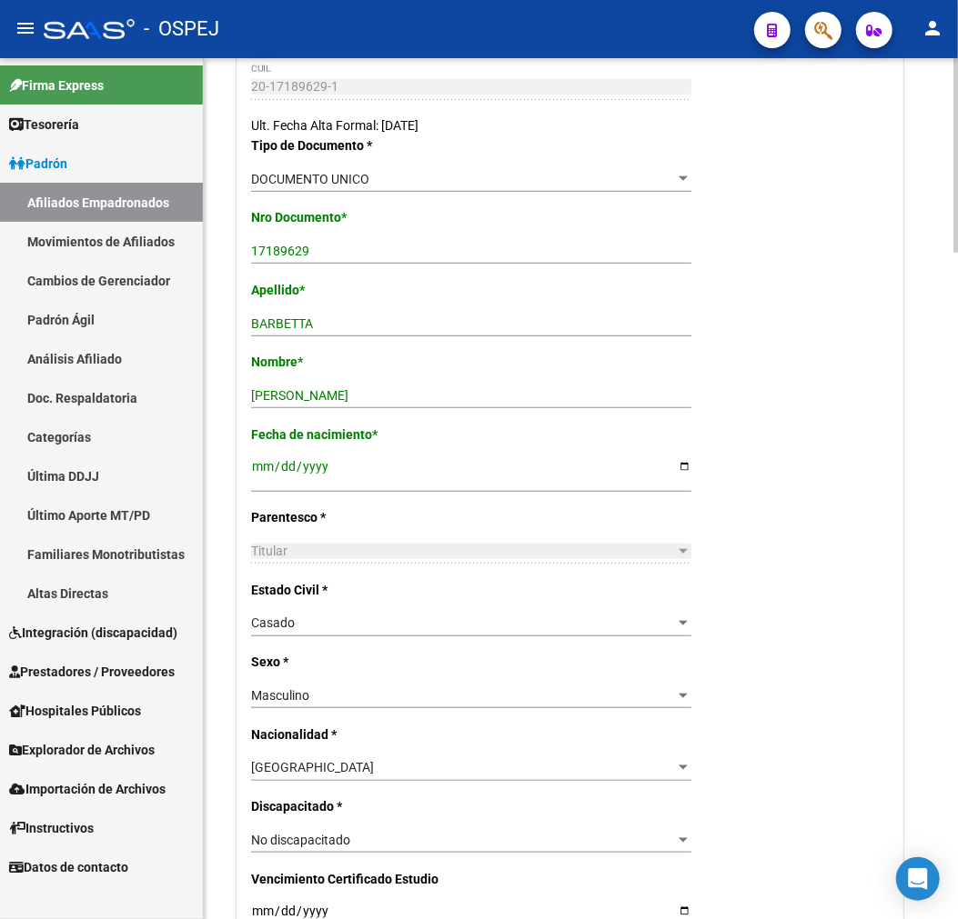
scroll to position [0, 0]
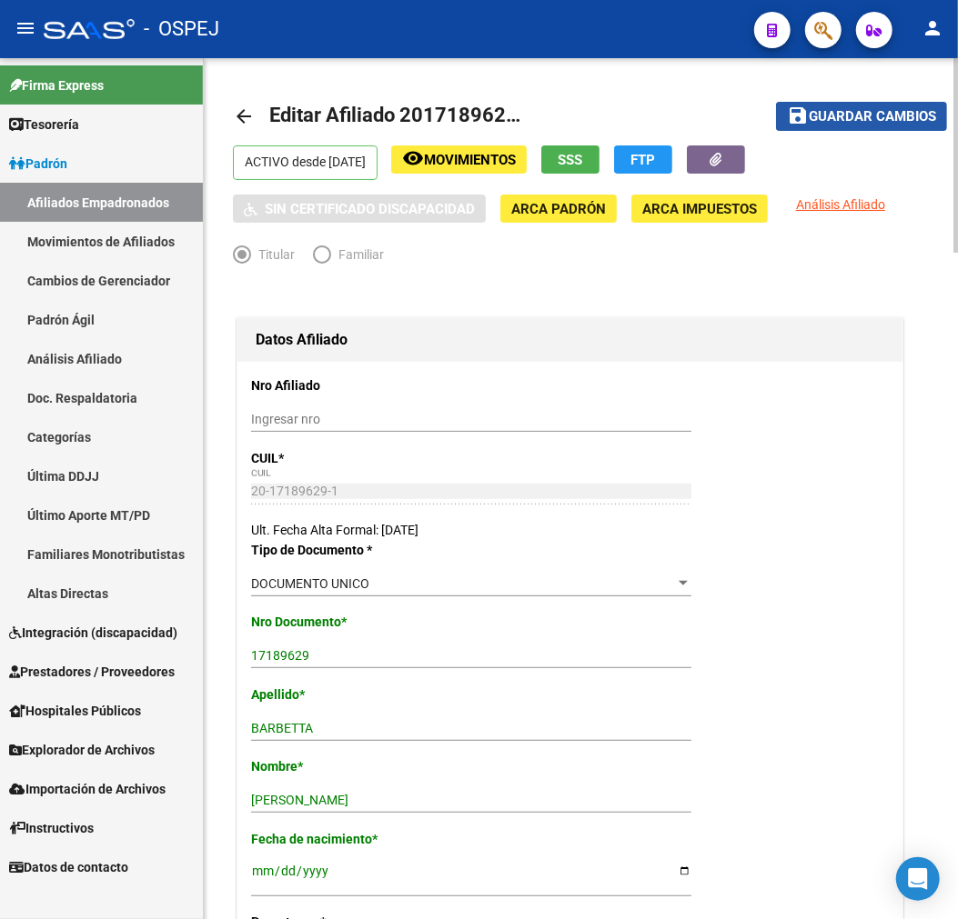
click at [857, 122] on span "Guardar cambios" at bounding box center [871, 117] width 127 height 16
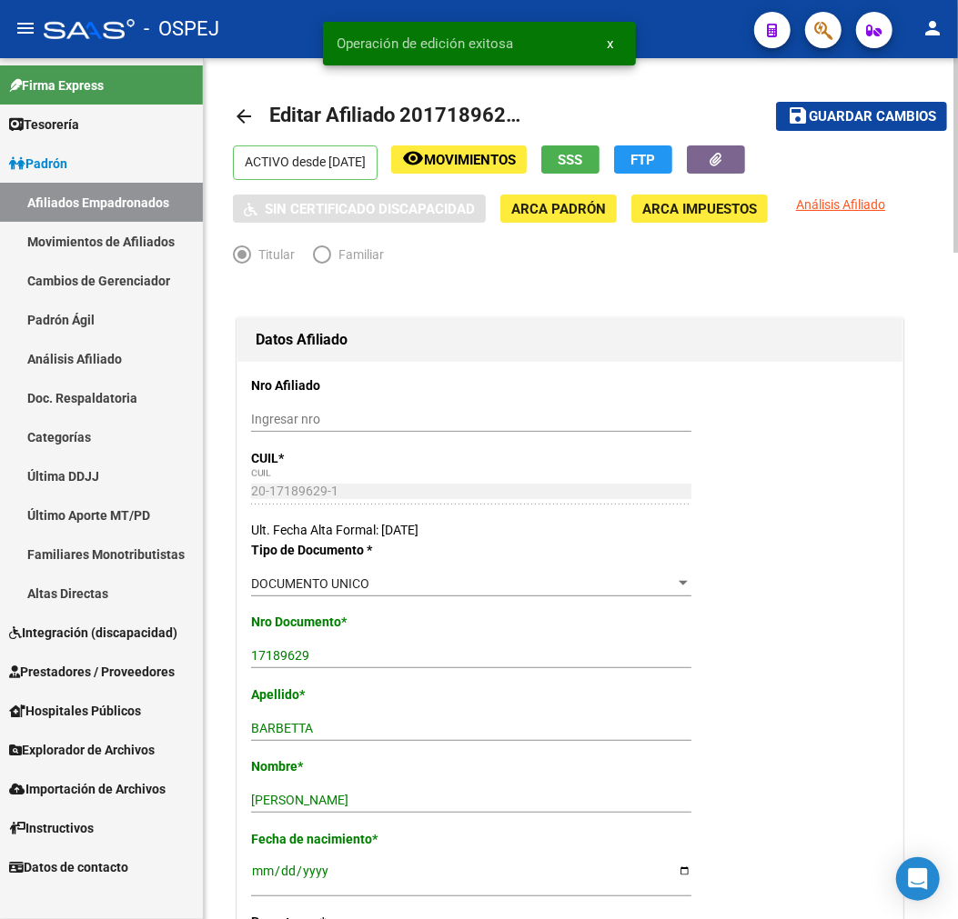
click at [244, 120] on mat-icon "arrow_back" at bounding box center [244, 116] width 22 height 22
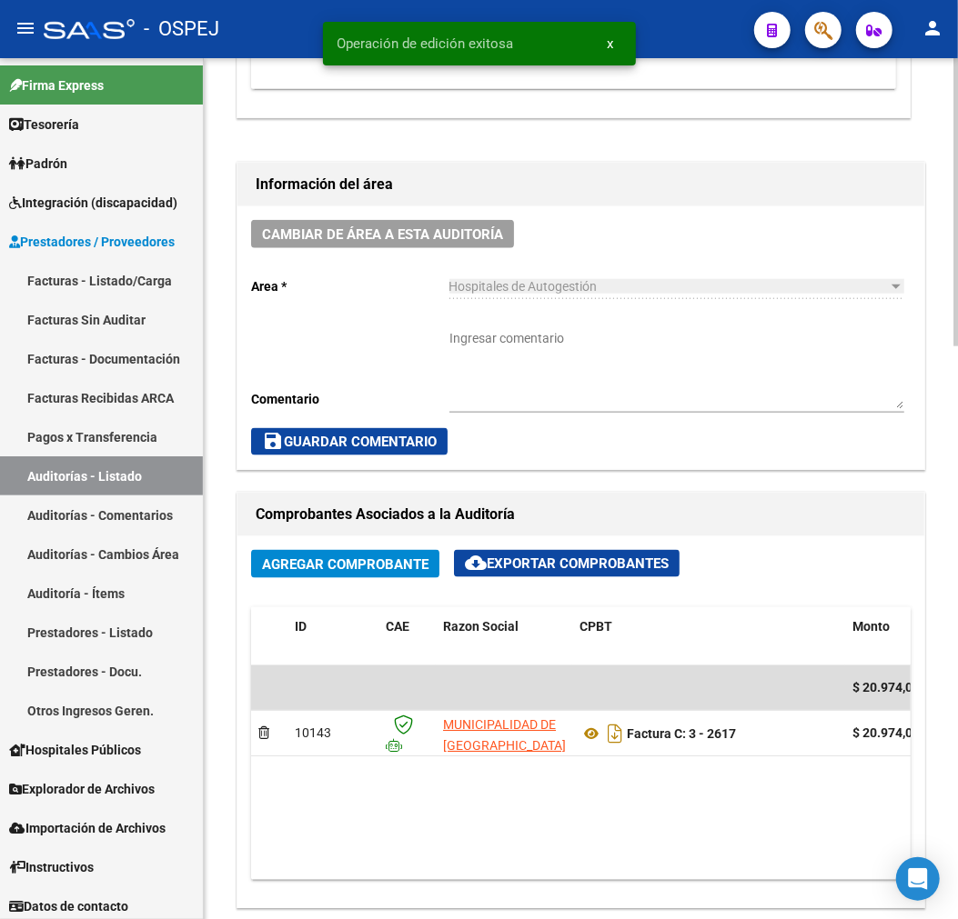
scroll to position [1111, 0]
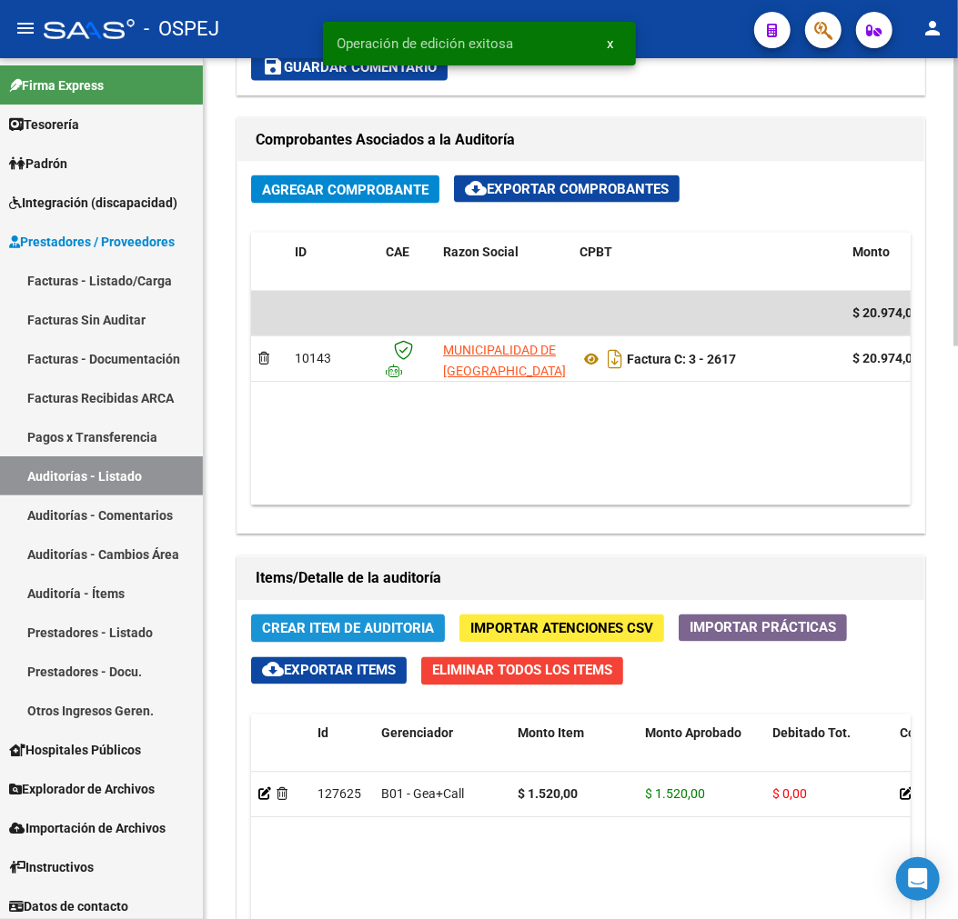
click at [382, 622] on span "Crear Item de Auditoria" at bounding box center [348, 629] width 172 height 16
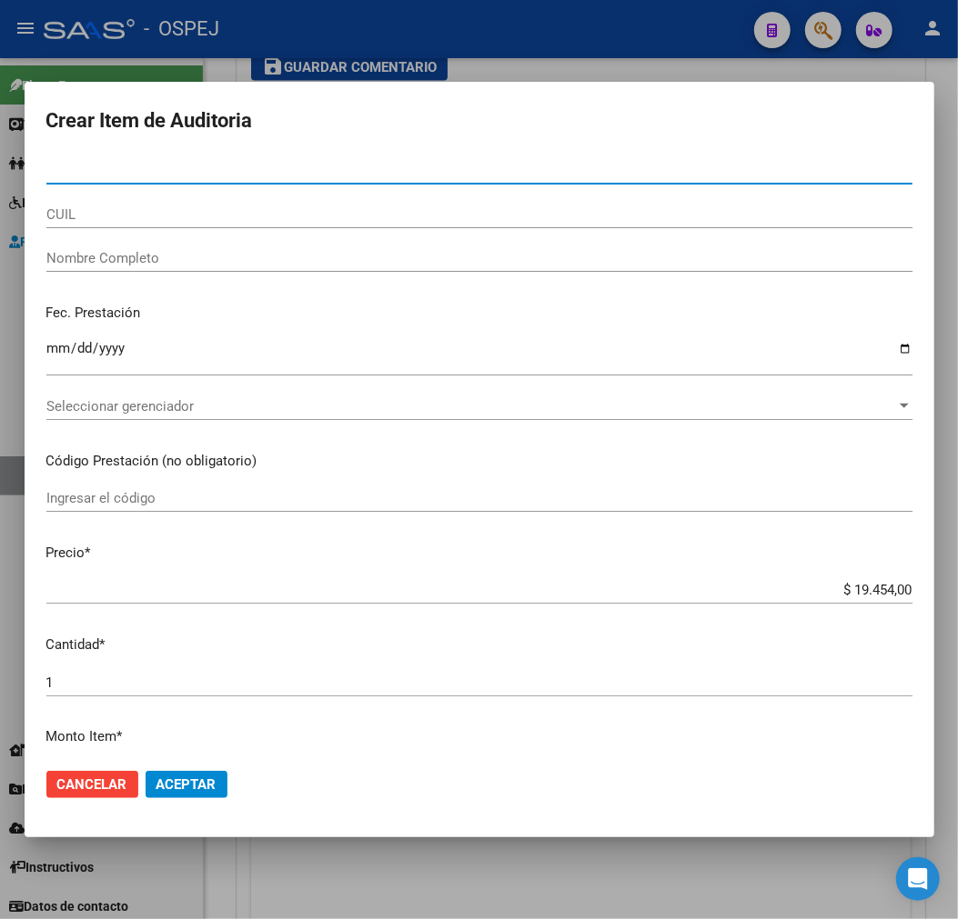
click at [368, 168] on input "Nro Documento" at bounding box center [479, 170] width 866 height 16
paste input "17189629"
type input "17189629"
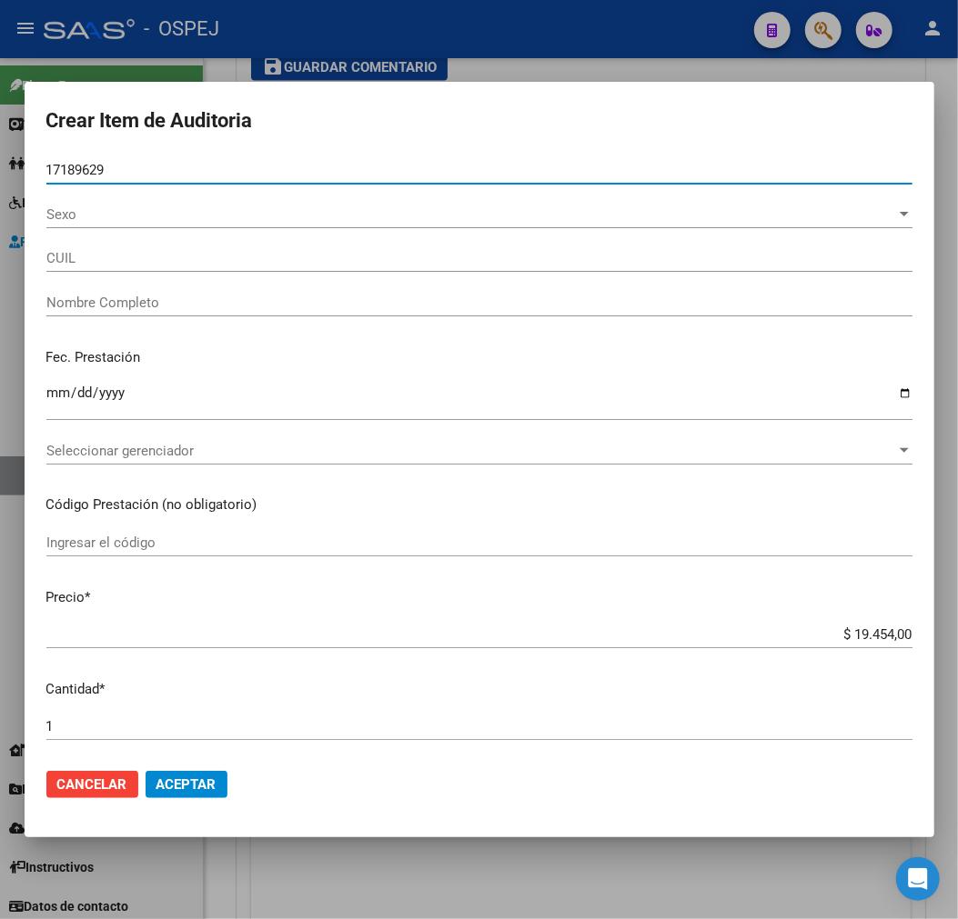
type input "20171896291"
type input "[PERSON_NAME]"
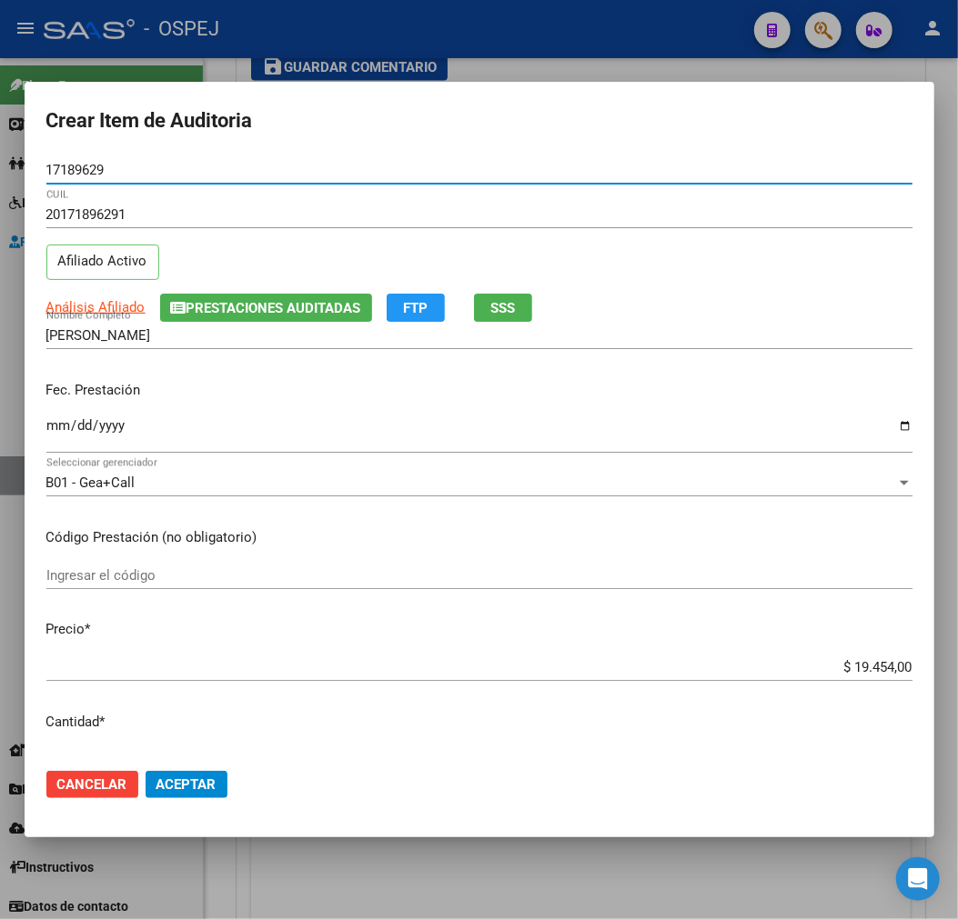
type input "17189629"
click at [867, 667] on input "$ 19.454,00" at bounding box center [479, 667] width 866 height 16
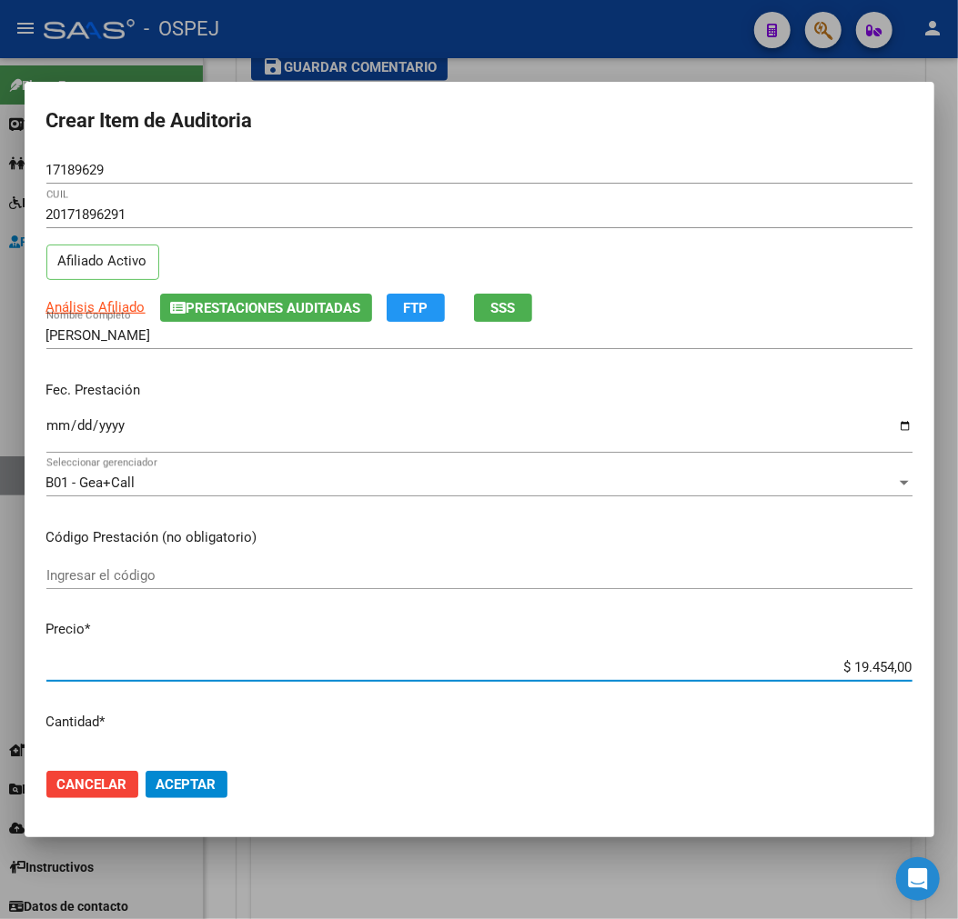
click at [867, 667] on input "$ 19.454,00" at bounding box center [479, 667] width 866 height 16
type input "$ 0,03"
type input "$ 0,39"
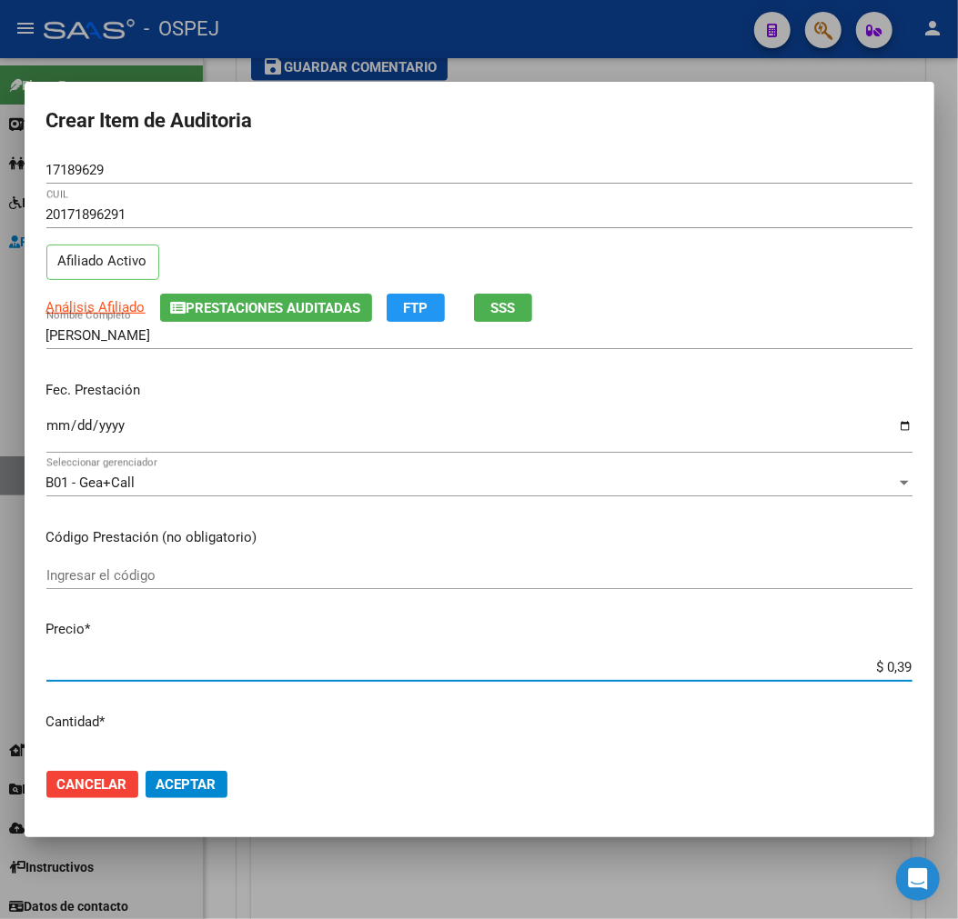
type input "$ 3,99"
type input "$ 39,98"
type input "$ 399,80"
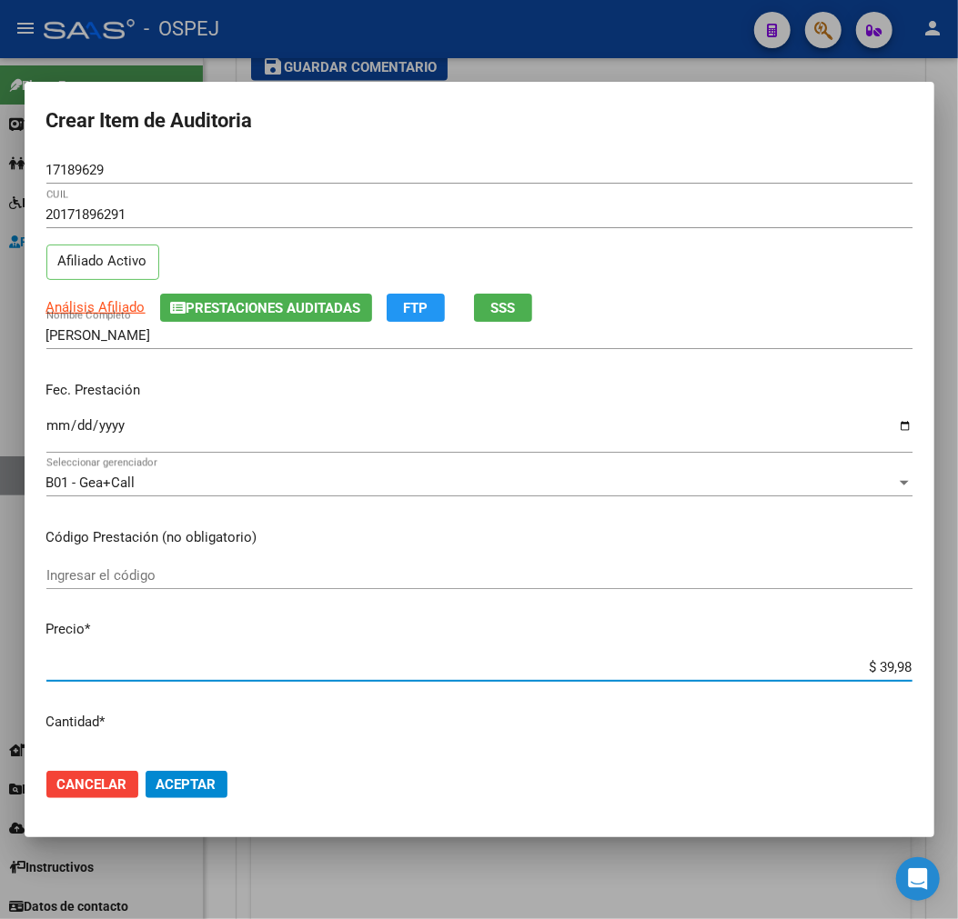
type input "$ 399,80"
type input "$ 3.998,00"
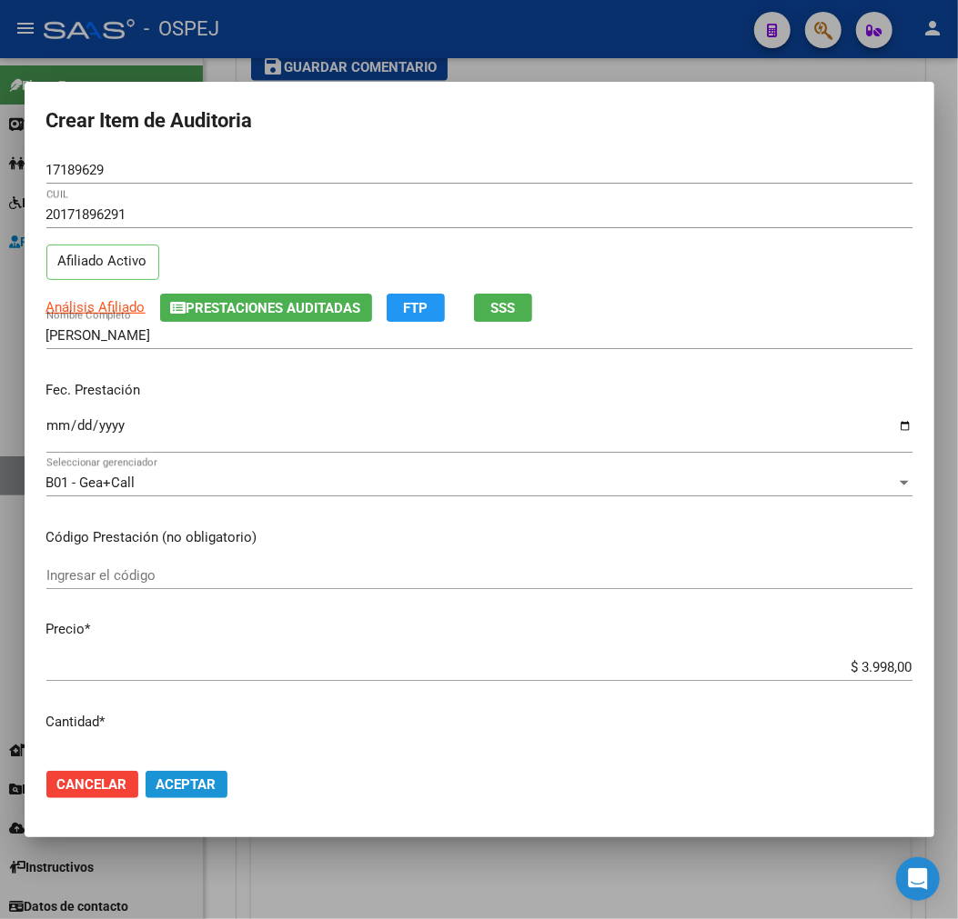
click at [193, 791] on span "Aceptar" at bounding box center [186, 785] width 60 height 16
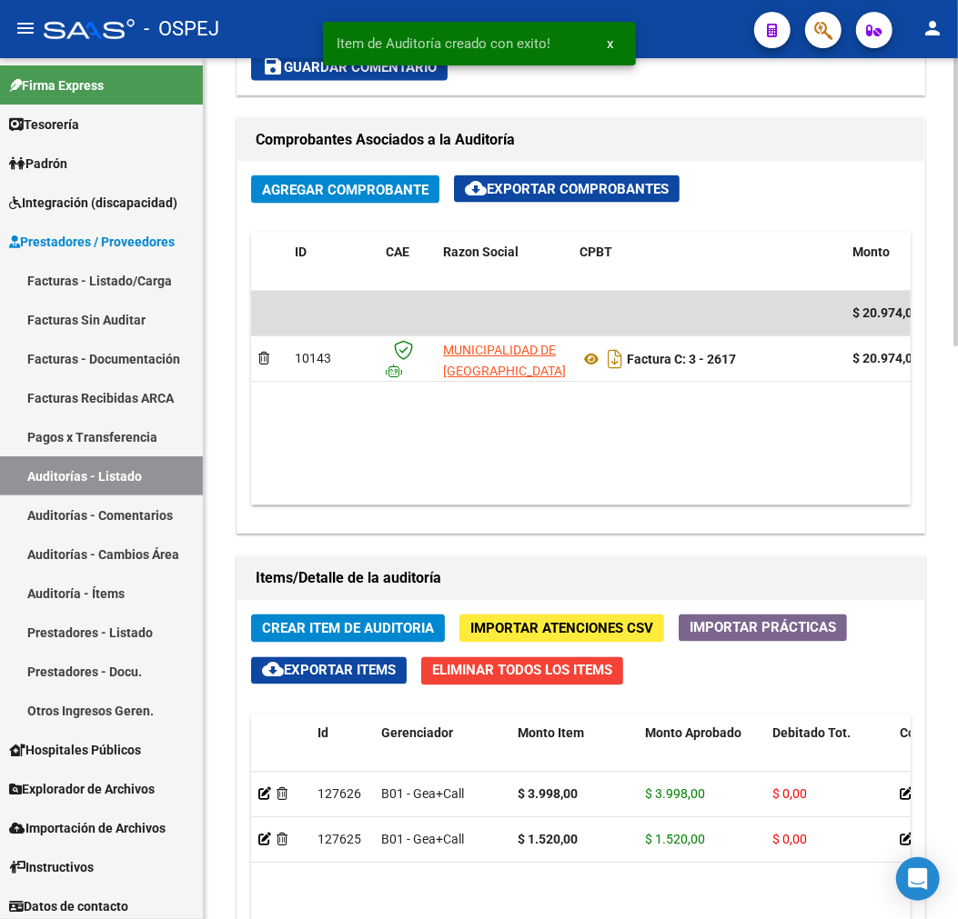
click at [414, 631] on span "Crear Item de Auditoria" at bounding box center [348, 629] width 172 height 16
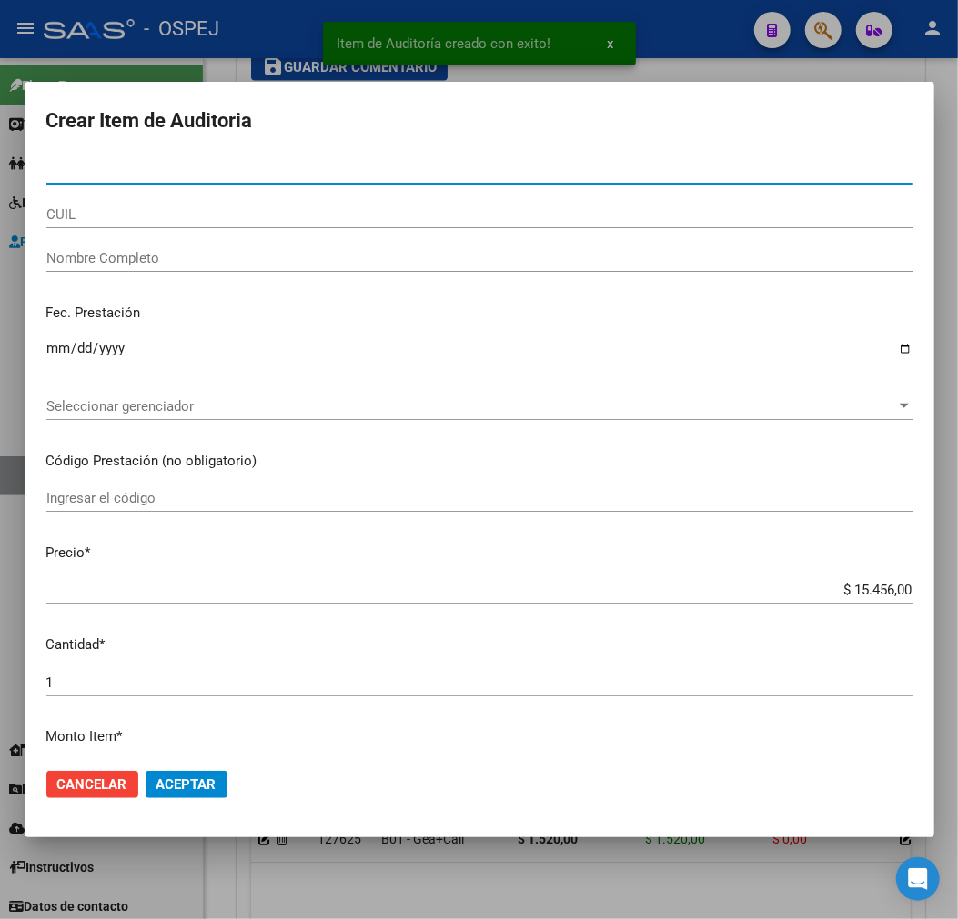
paste input "23940533"
type input "23940533"
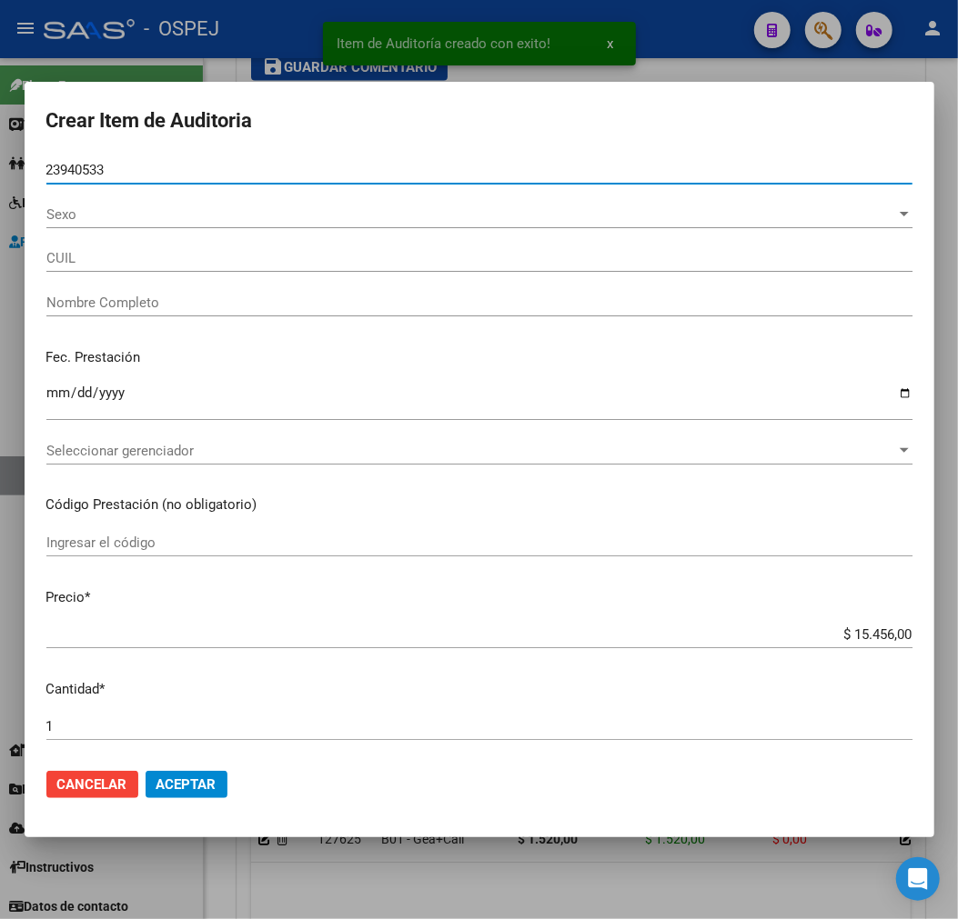
type input "23239405339"
type input "-[PERSON_NAME] agil por liquidacion gea- -"
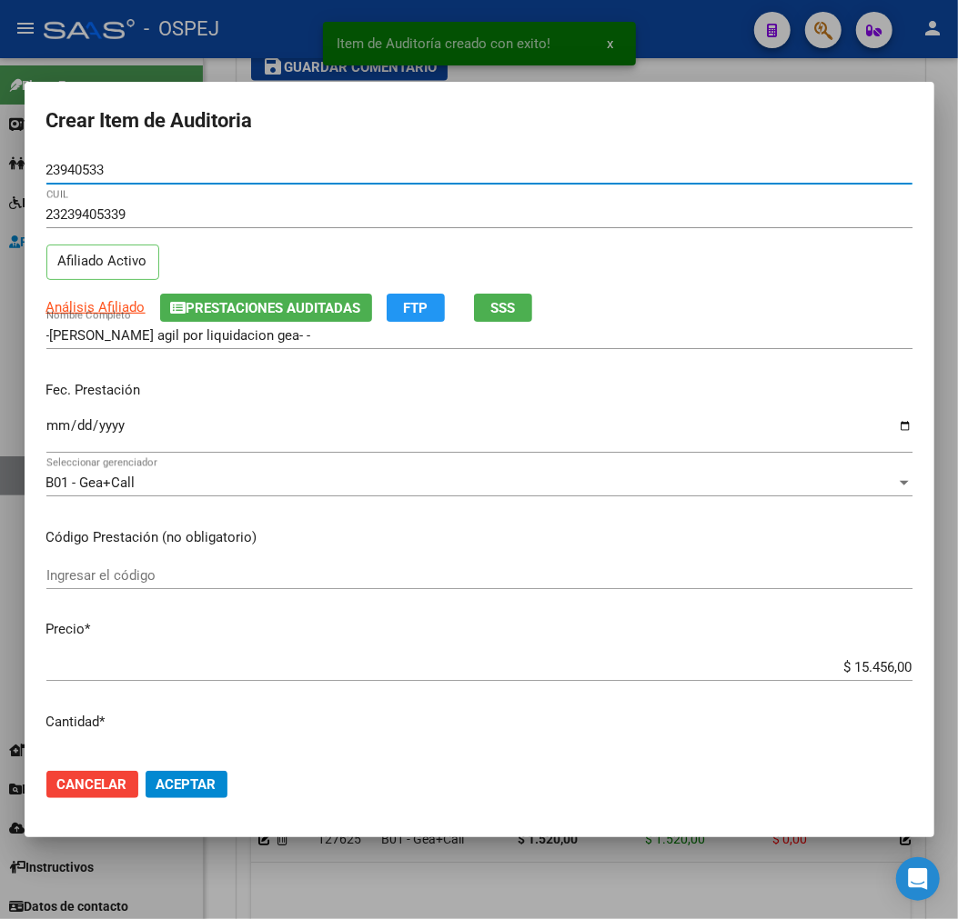
type input "23940533"
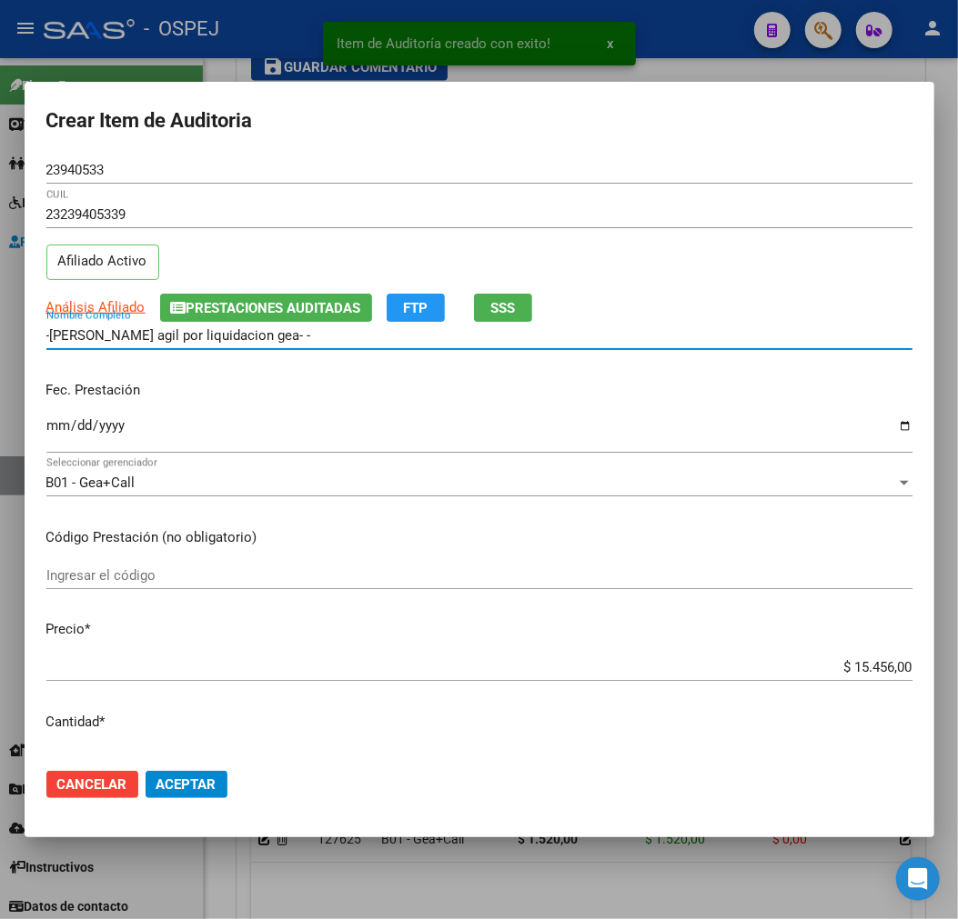
drag, startPoint x: 306, startPoint y: 333, endPoint x: -2, endPoint y: 333, distance: 307.4
click at [0, 333] on html "menu - OSPEJ person Firma Express Tesorería Auditorías Confirmadas Padrón Afili…" at bounding box center [479, 459] width 958 height 919
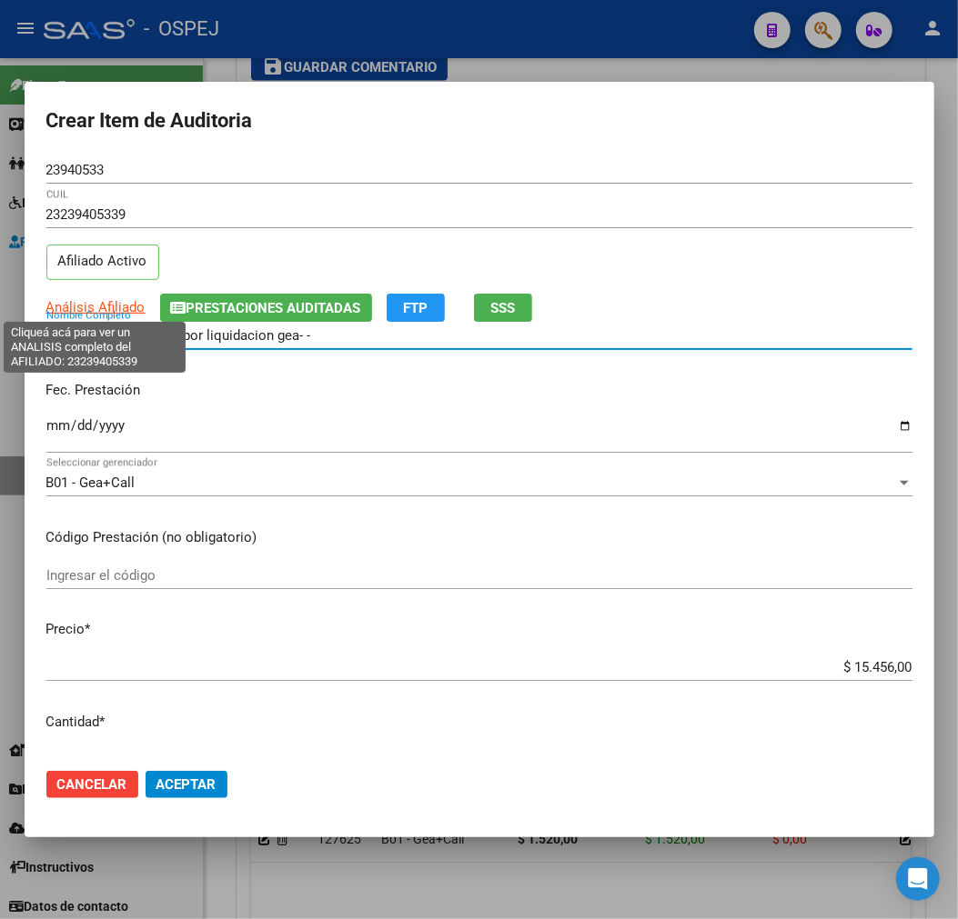
click at [53, 312] on span "Análisis Afiliado" at bounding box center [95, 307] width 99 height 16
type textarea "23239405339"
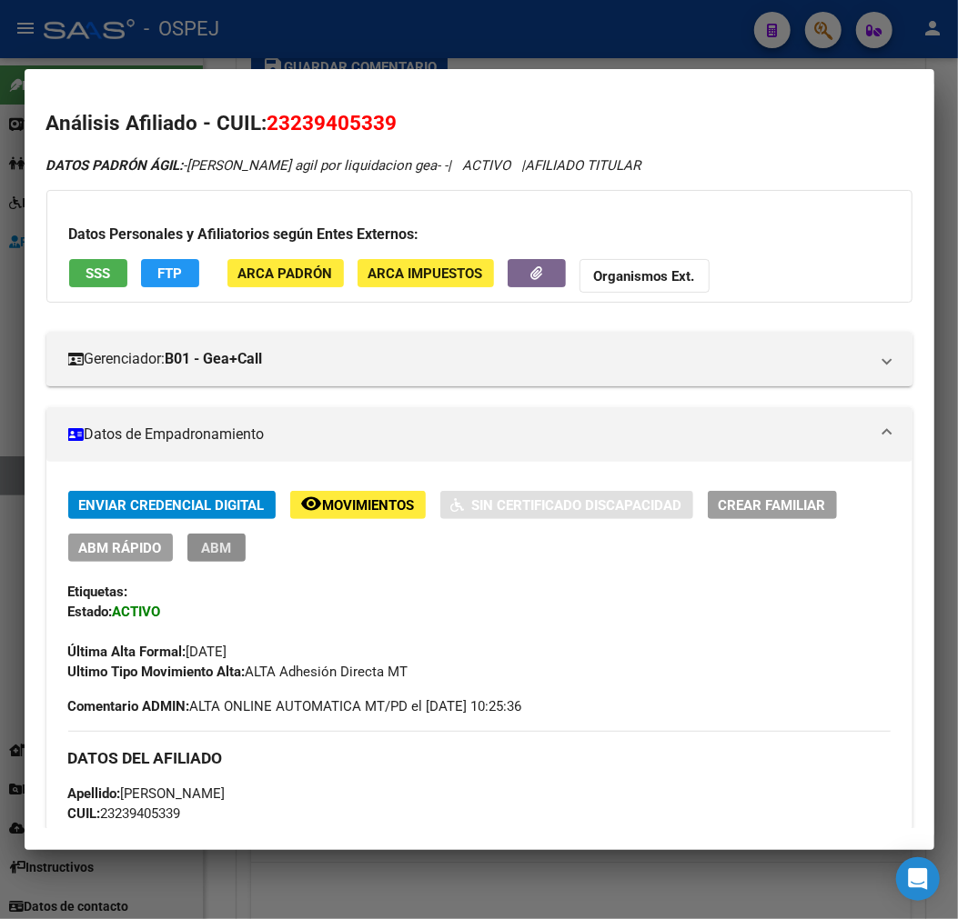
click at [224, 552] on span "ABM" at bounding box center [216, 548] width 30 height 16
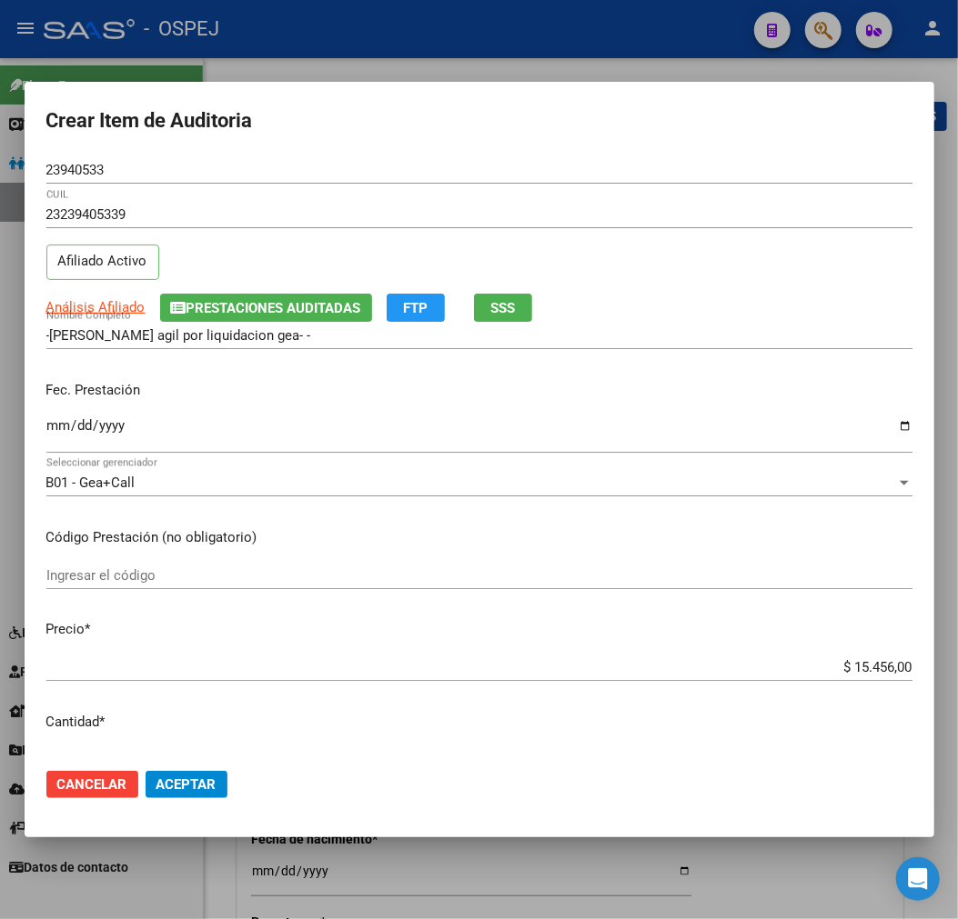
radio input "true"
type input "23-23940533-9"
click at [350, 839] on div "Crear Item de Auditoria 23940533 Nro Documento 23239405339 CUIL Afiliado Activo…" at bounding box center [479, 459] width 958 height 919
click at [369, 884] on div at bounding box center [479, 459] width 958 height 919
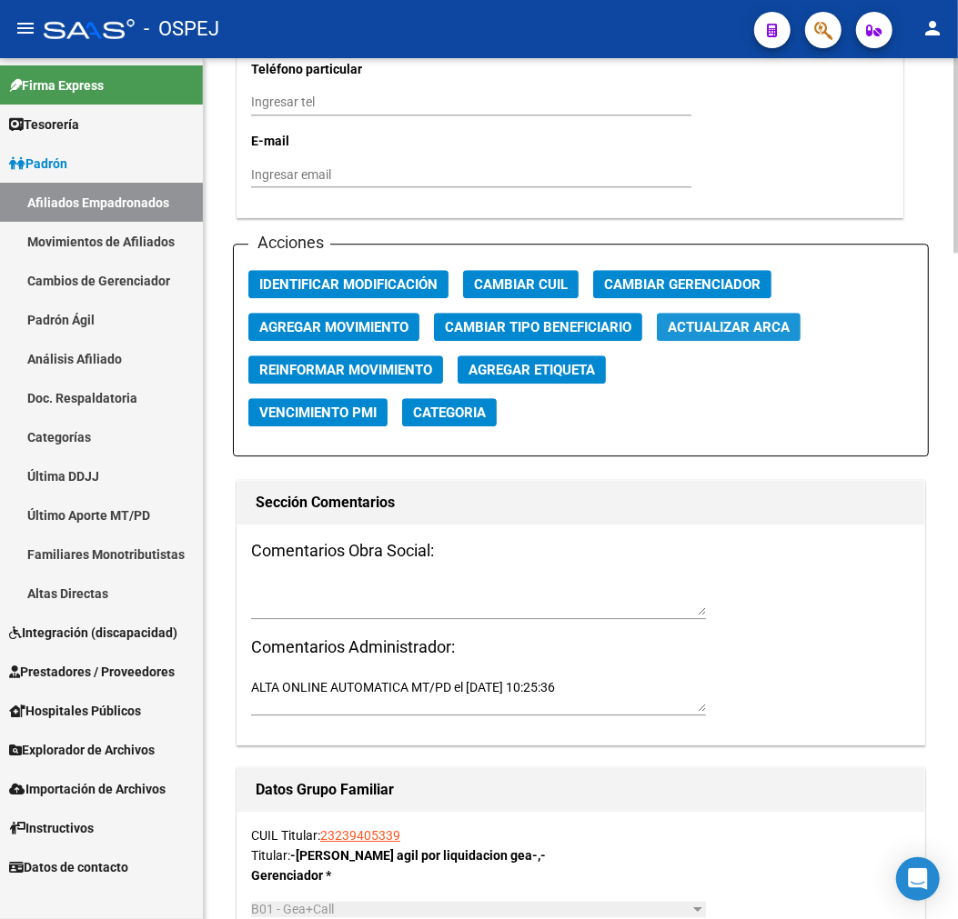
click at [783, 330] on span "Actualizar ARCA" at bounding box center [728, 327] width 122 height 16
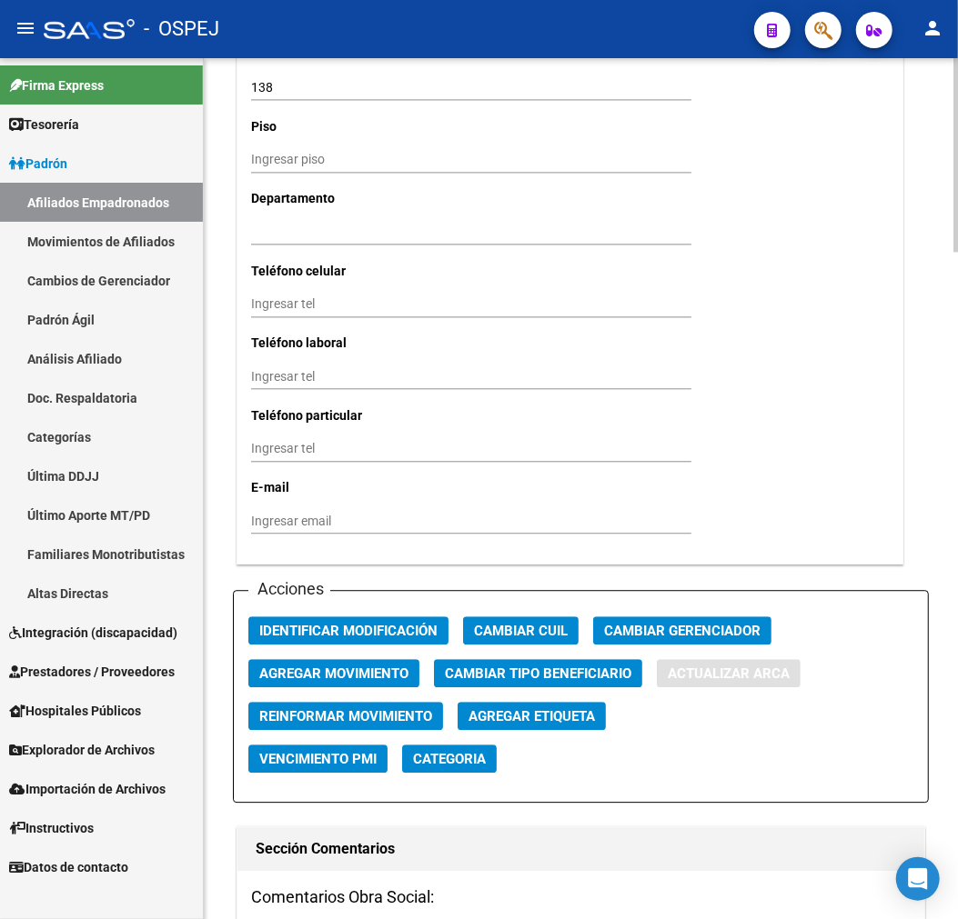
type input "SAN ANTONIO DE ARREDONDO"
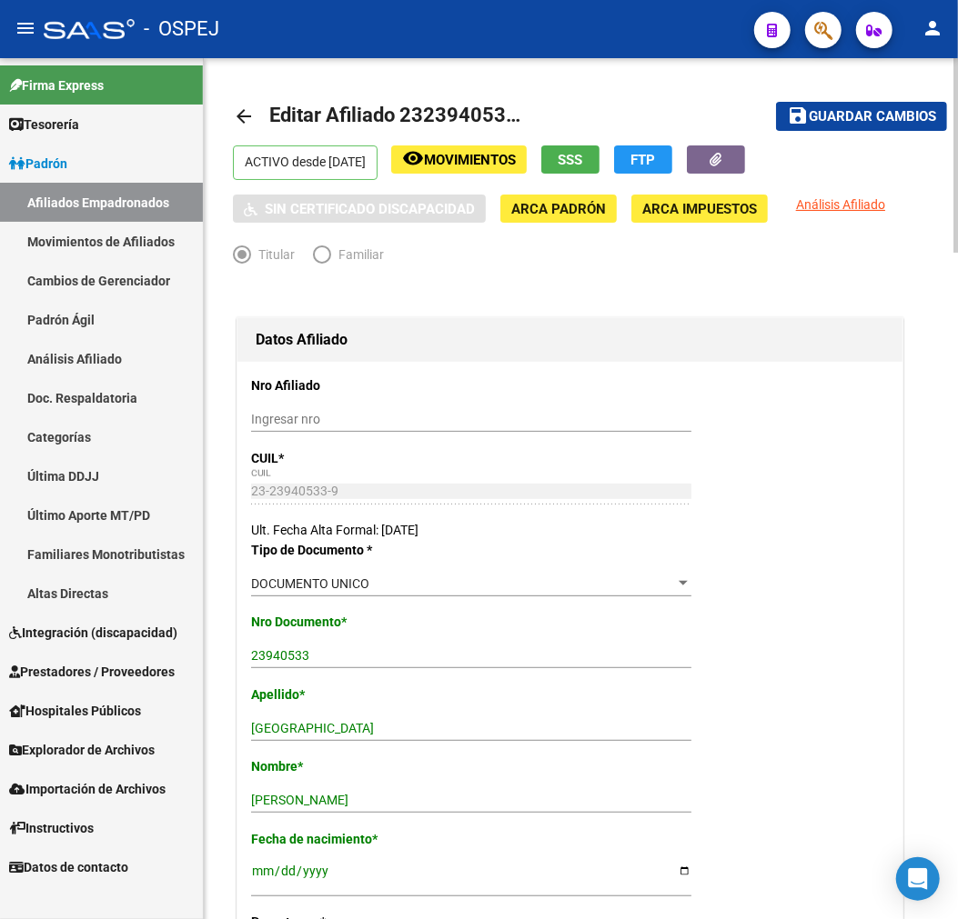
click at [841, 98] on mat-toolbar-row "save Guardar cambios" at bounding box center [848, 116] width 197 height 58
click at [838, 125] on button "save Guardar cambios" at bounding box center [861, 116] width 171 height 28
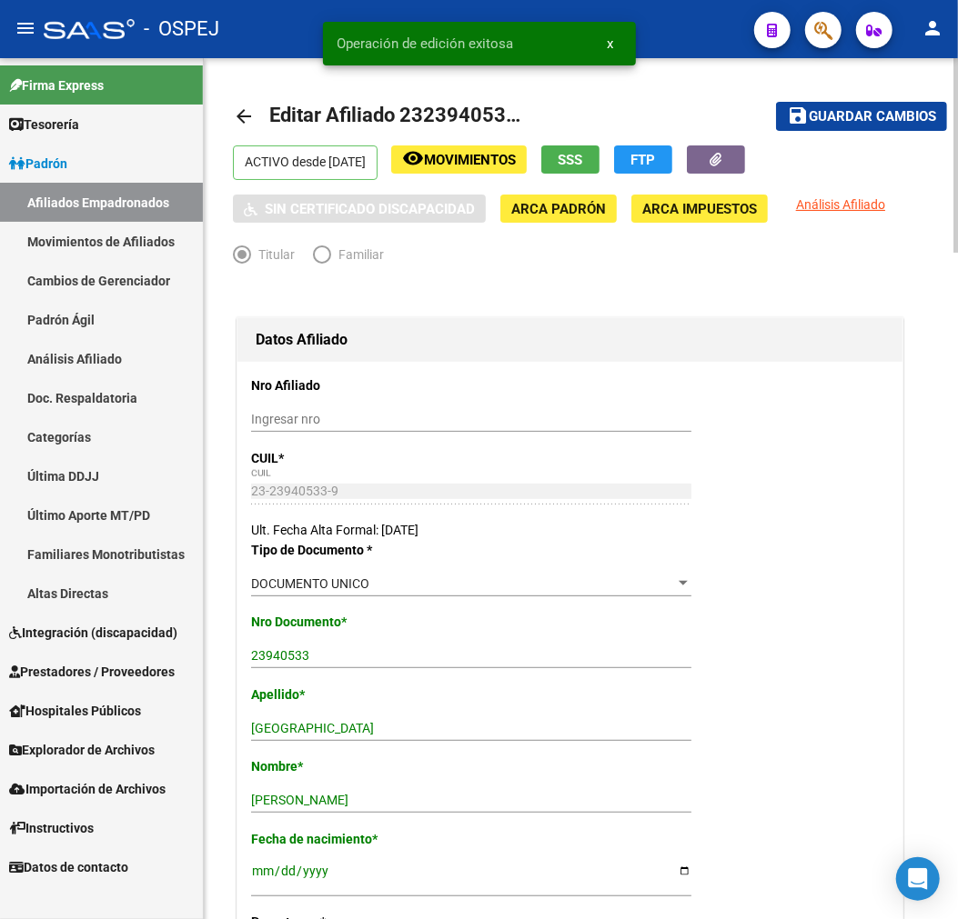
click at [250, 124] on mat-icon "arrow_back" at bounding box center [244, 116] width 22 height 22
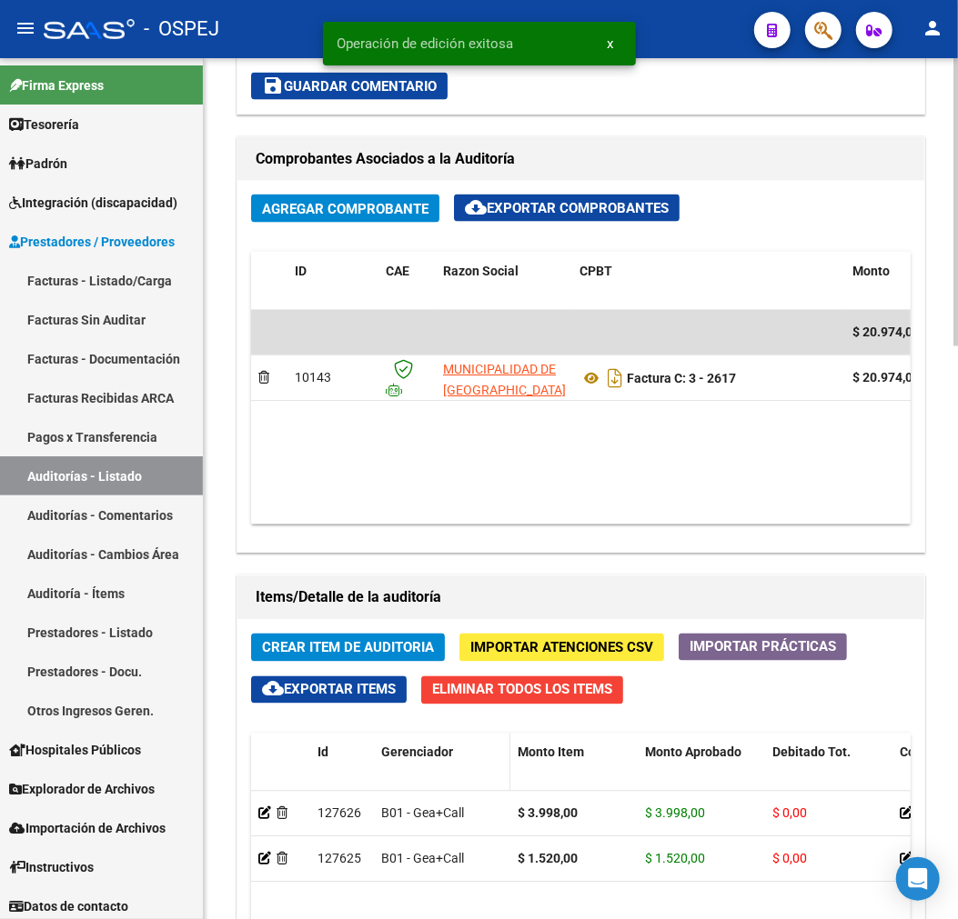
scroll to position [1313, 0]
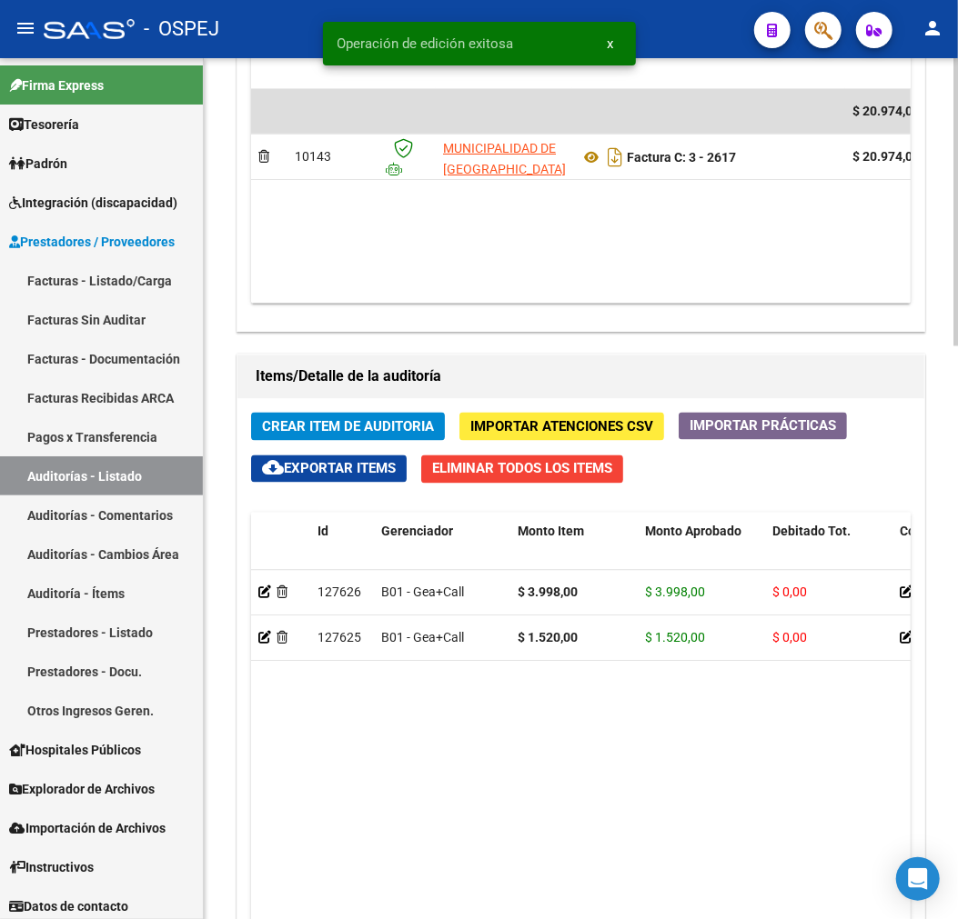
click at [379, 413] on div "Crear Item de Auditoria Importar Atenciones CSV Importar Prácticas cloud_downlo…" at bounding box center [580, 792] width 687 height 786
click at [386, 419] on span "Crear Item de Auditoria" at bounding box center [348, 427] width 172 height 16
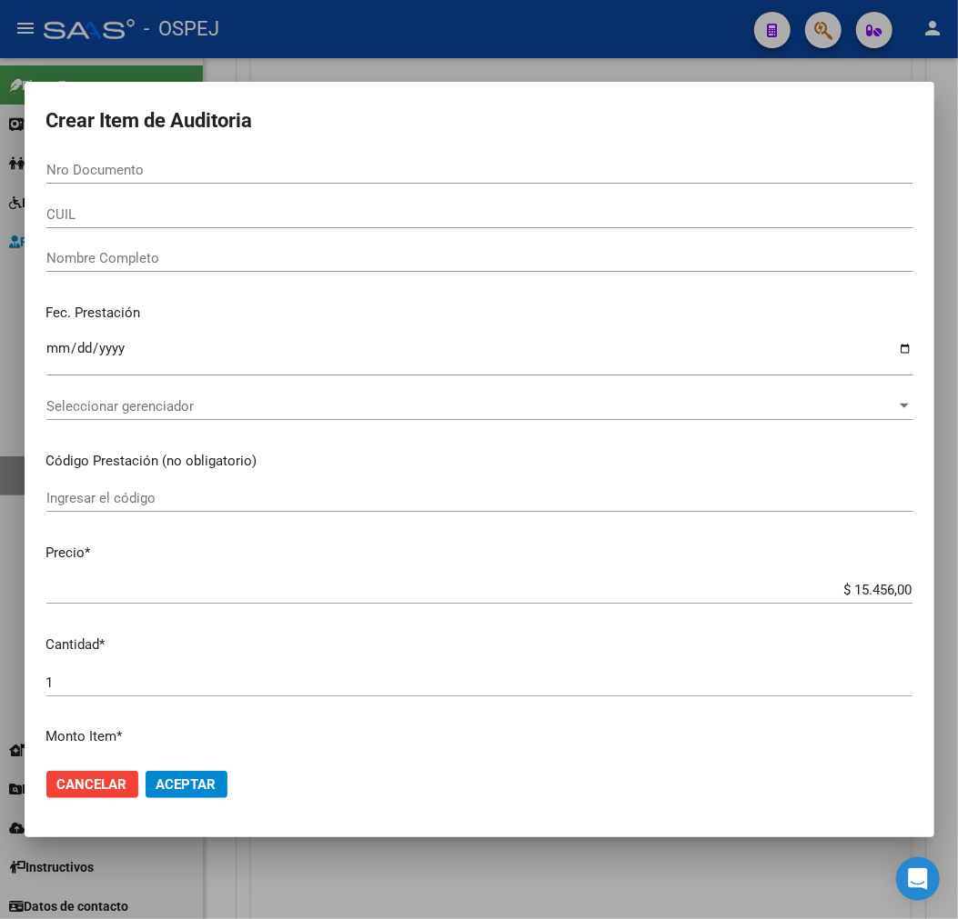
click at [155, 165] on input "Nro Documento" at bounding box center [479, 170] width 866 height 16
paste input "23940533"
type input "23940533"
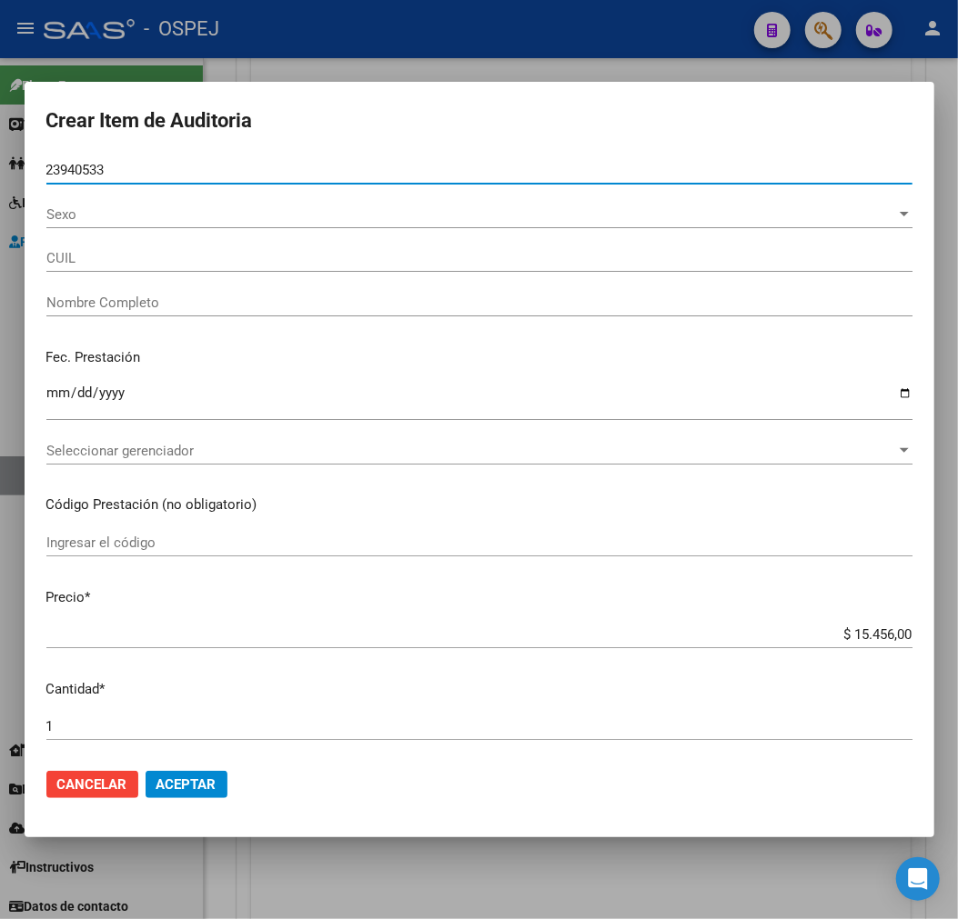
type input "23239405339"
type input "[PERSON_NAME]"
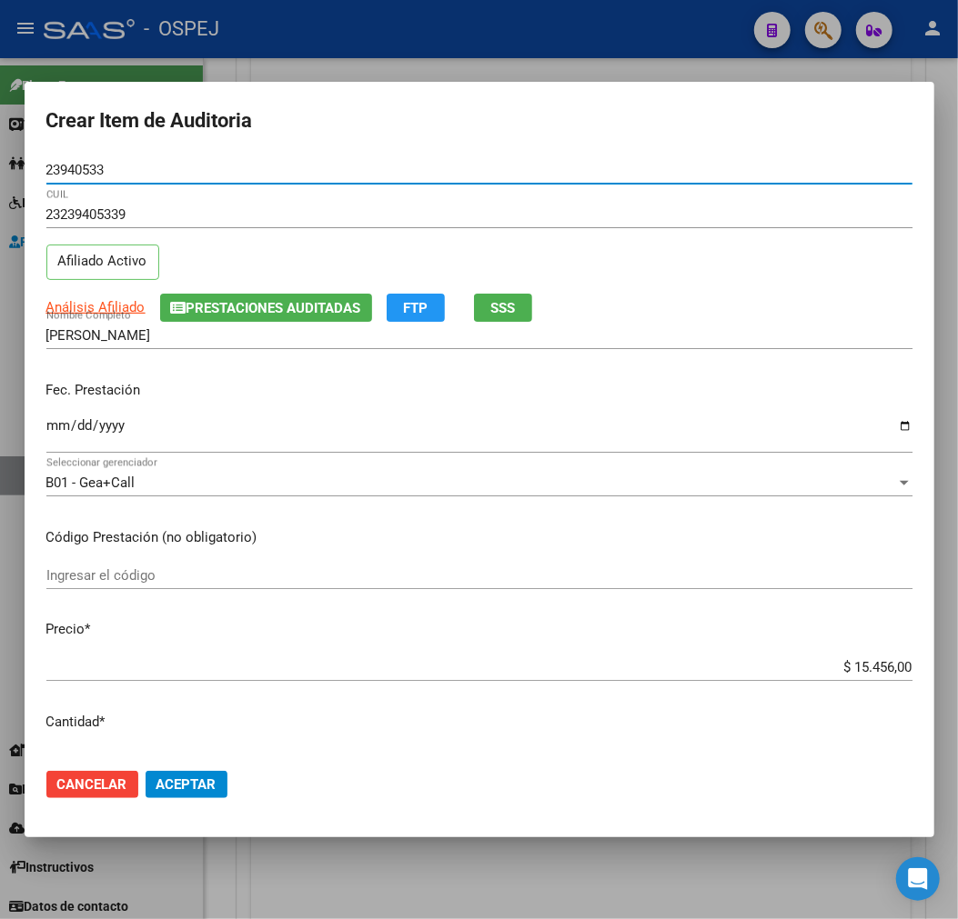
type input "23940533"
click at [876, 668] on input "$ 15.456,00" at bounding box center [479, 667] width 866 height 16
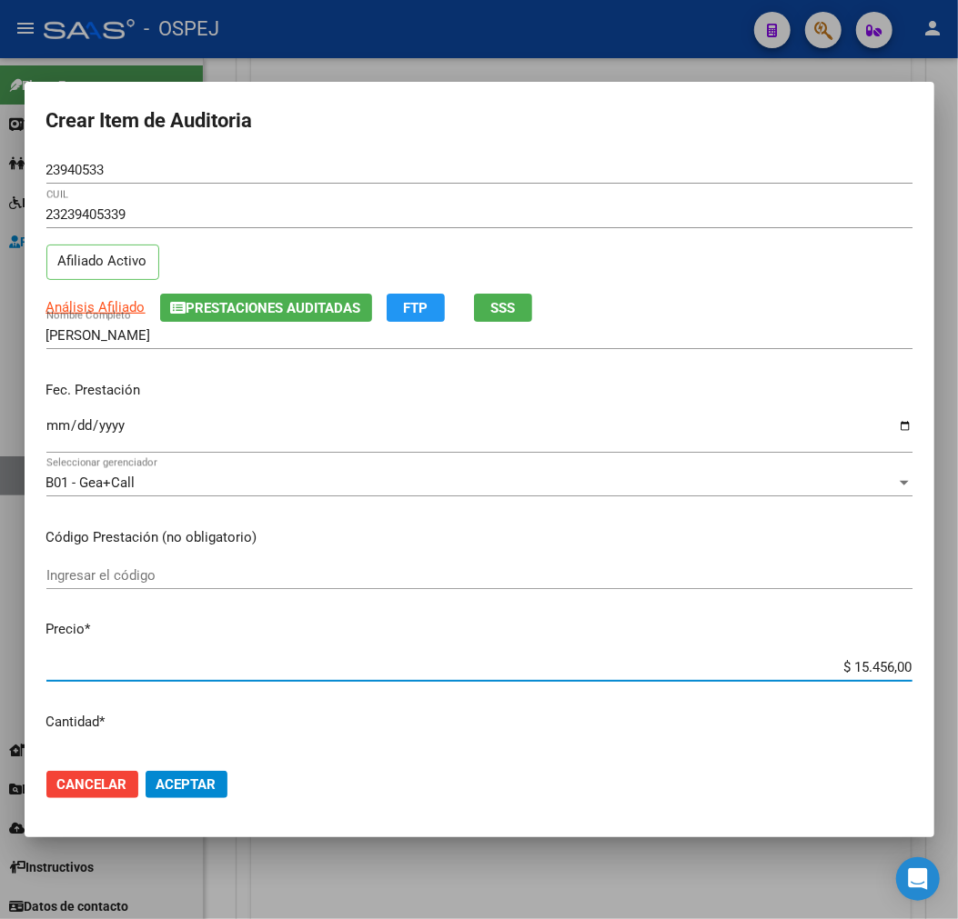
click at [876, 668] on input "$ 15.456,00" at bounding box center [479, 667] width 866 height 16
type input "$ 0,03"
type input "$ 0,39"
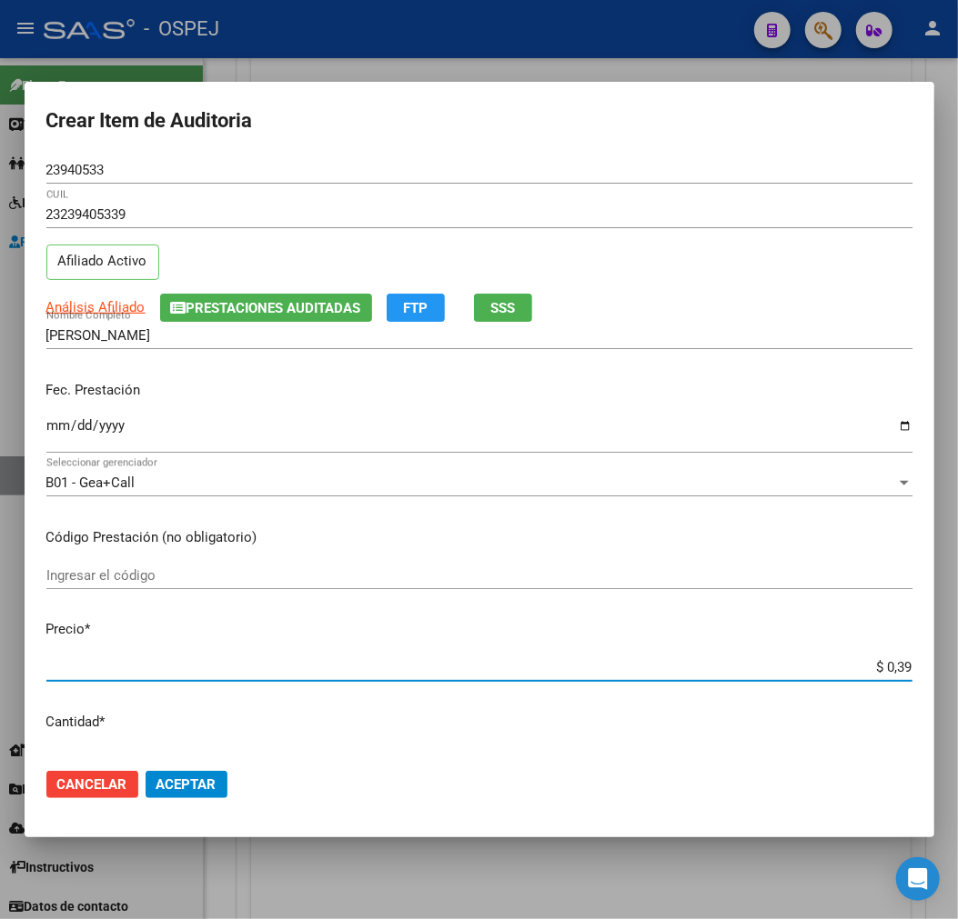
type input "$ 3,99"
type input "$ 39,98"
type input "$ 399,80"
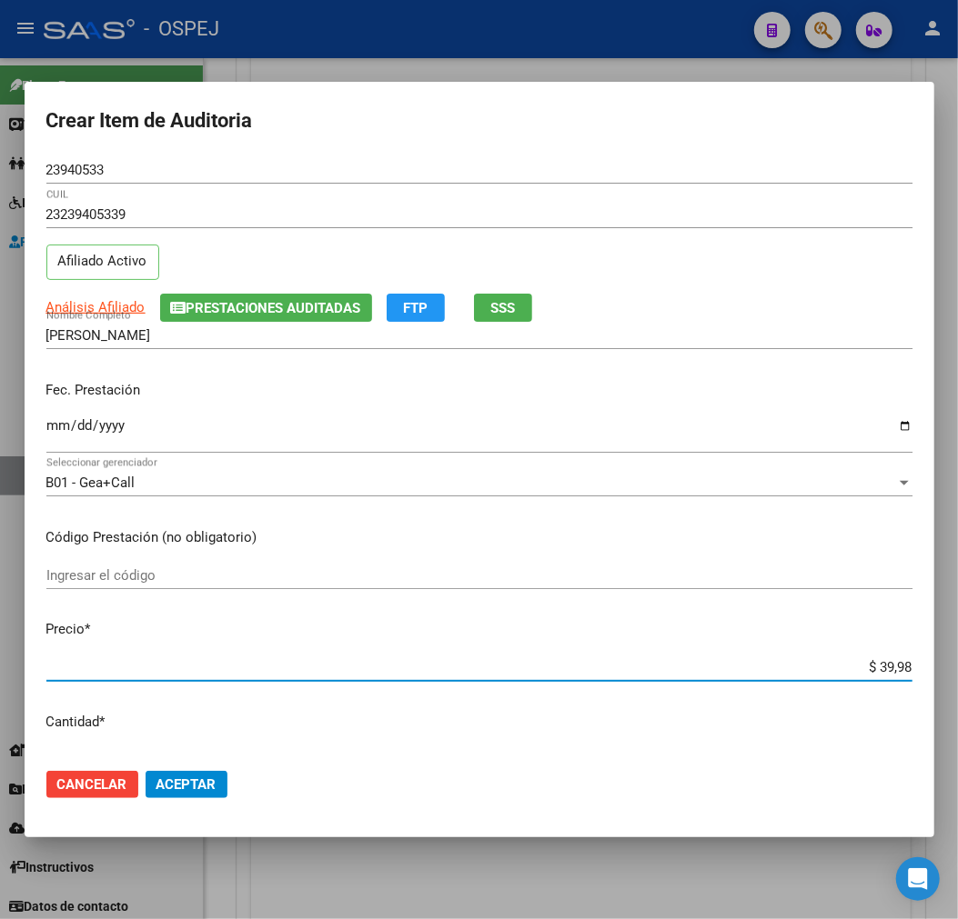
type input "$ 399,80"
type input "$ 3.998,00"
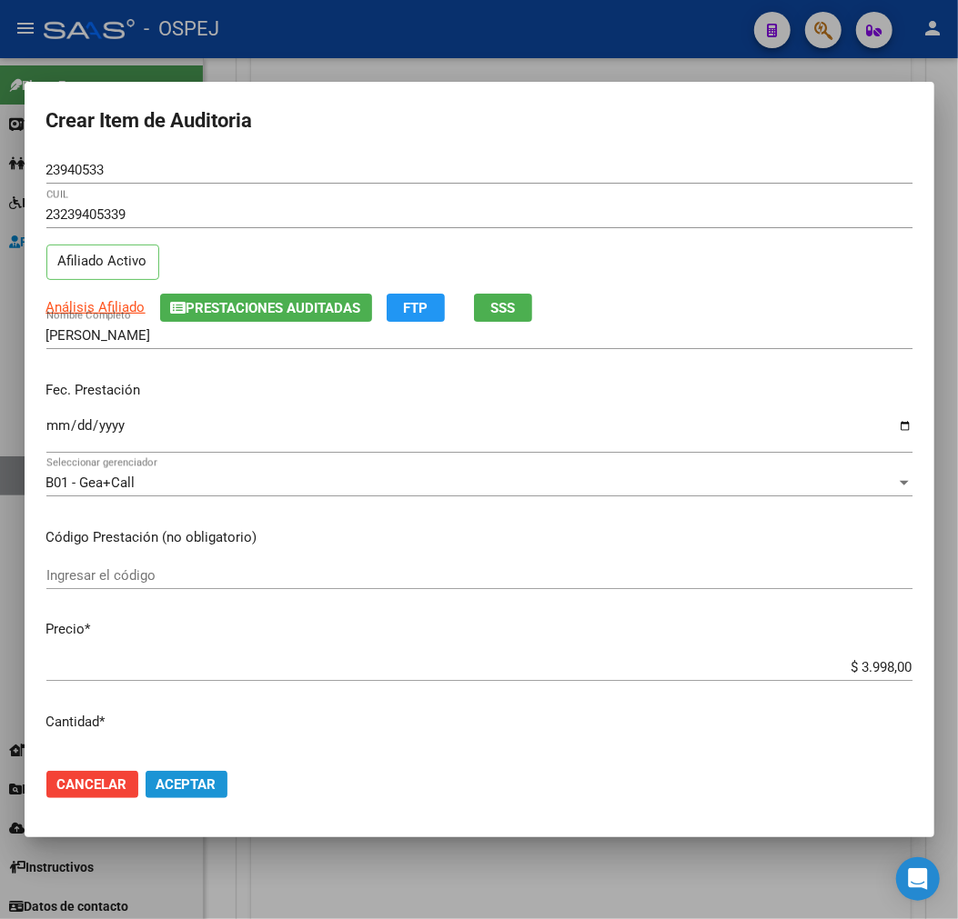
click at [183, 793] on button "Aceptar" at bounding box center [186, 784] width 82 height 27
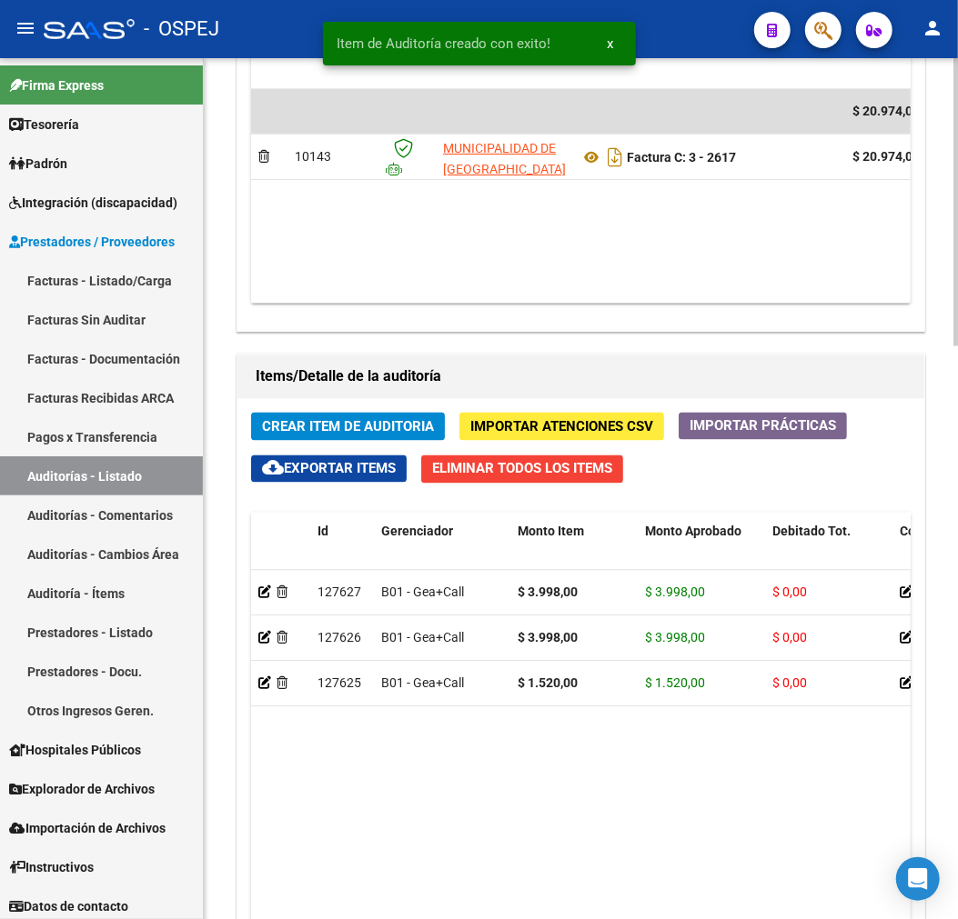
click at [344, 415] on button "Crear Item de Auditoria" at bounding box center [348, 427] width 194 height 28
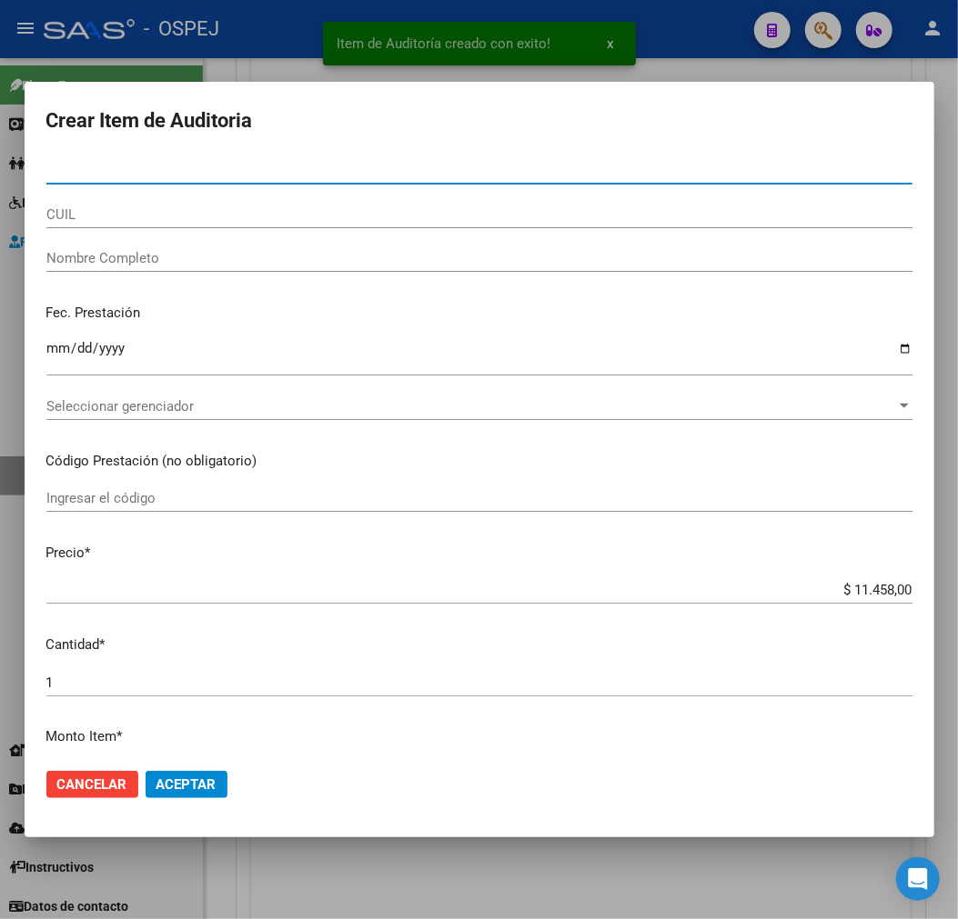
paste input "17532340"
type input "17532340"
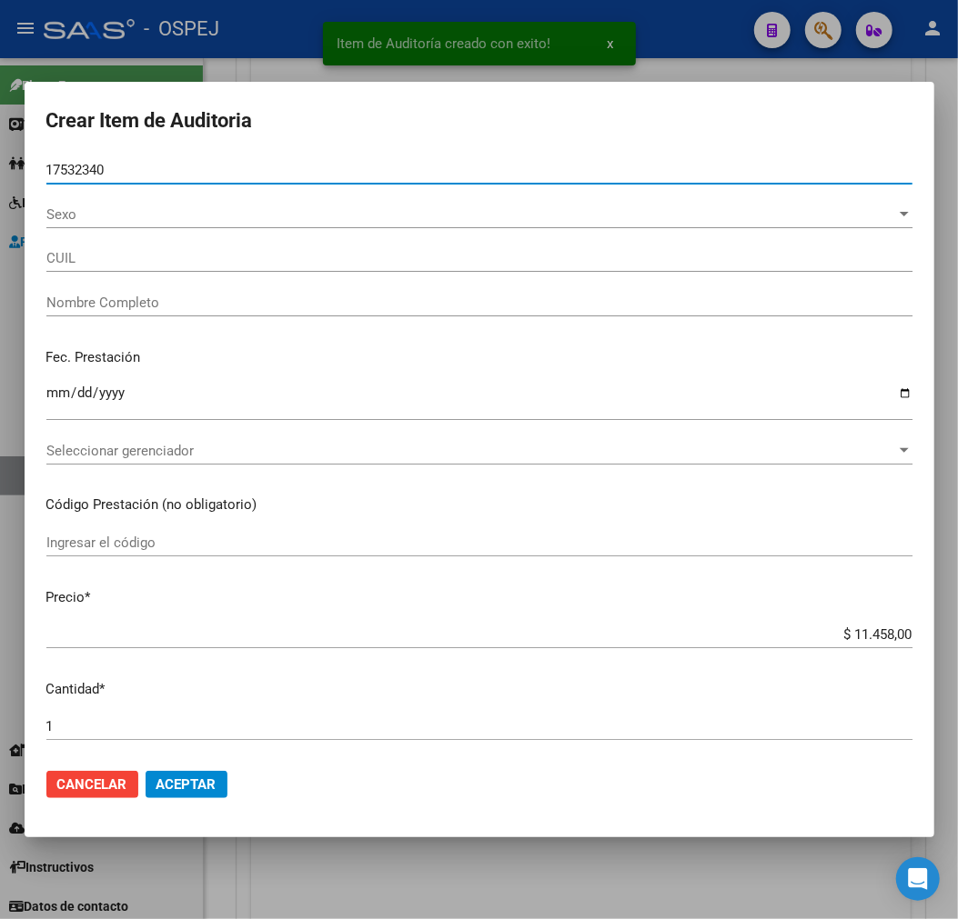
type input "27175323401"
type input "CARUBELLI [PERSON_NAME]"
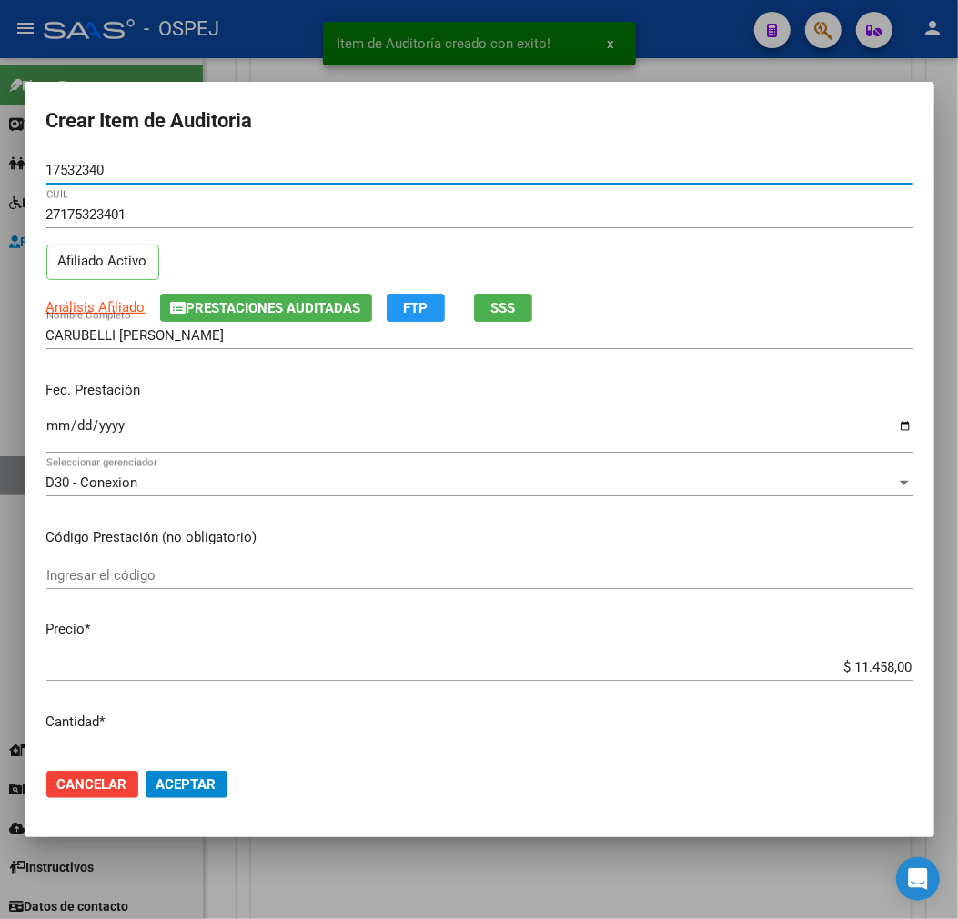
type input "17532340"
click at [843, 661] on input "$ 11.458,00" at bounding box center [479, 667] width 866 height 16
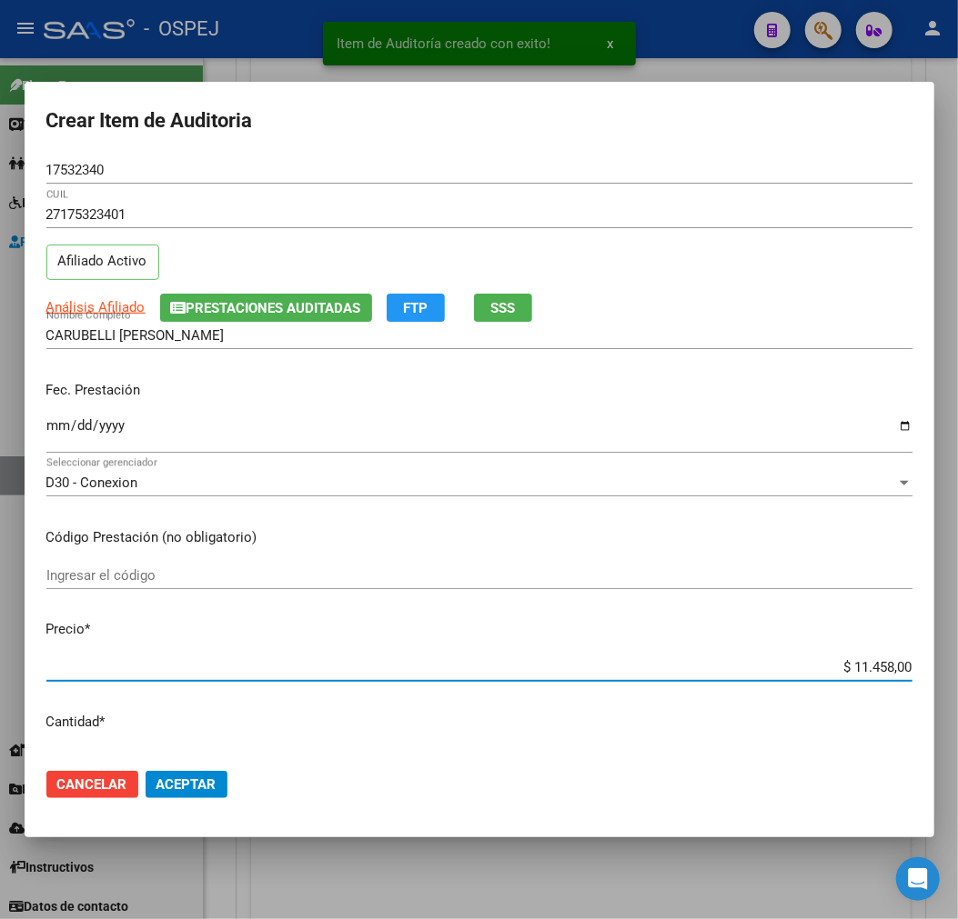
click at [843, 661] on input "$ 11.458,00" at bounding box center [479, 667] width 866 height 16
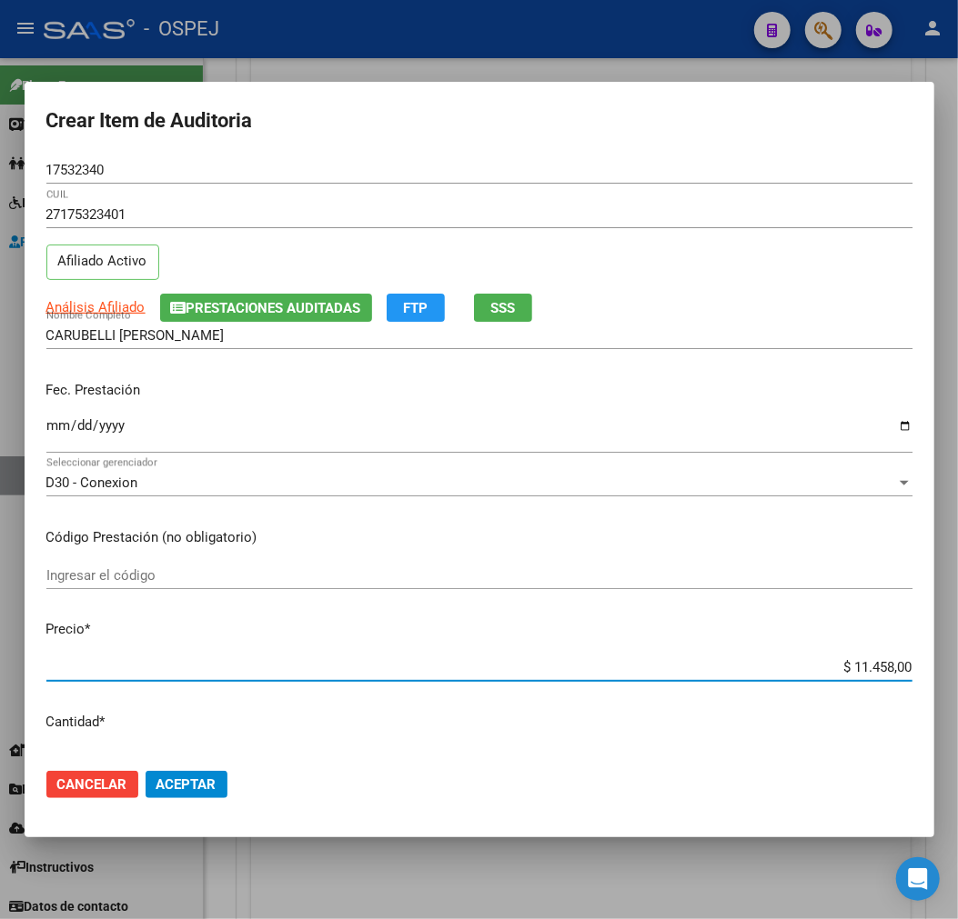
type input "$ 0,06"
type input "$ 0,67"
type input "$ 6,70"
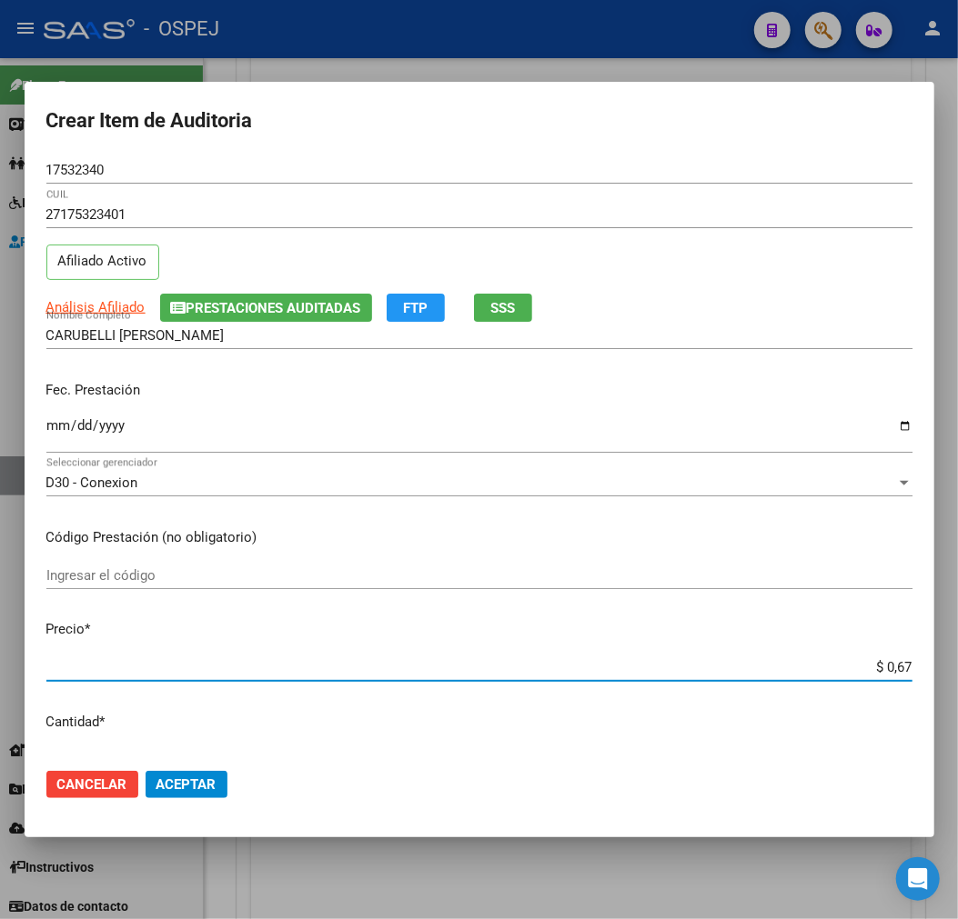
type input "$ 6,70"
type input "$ 67,08"
type input "$ 670,80"
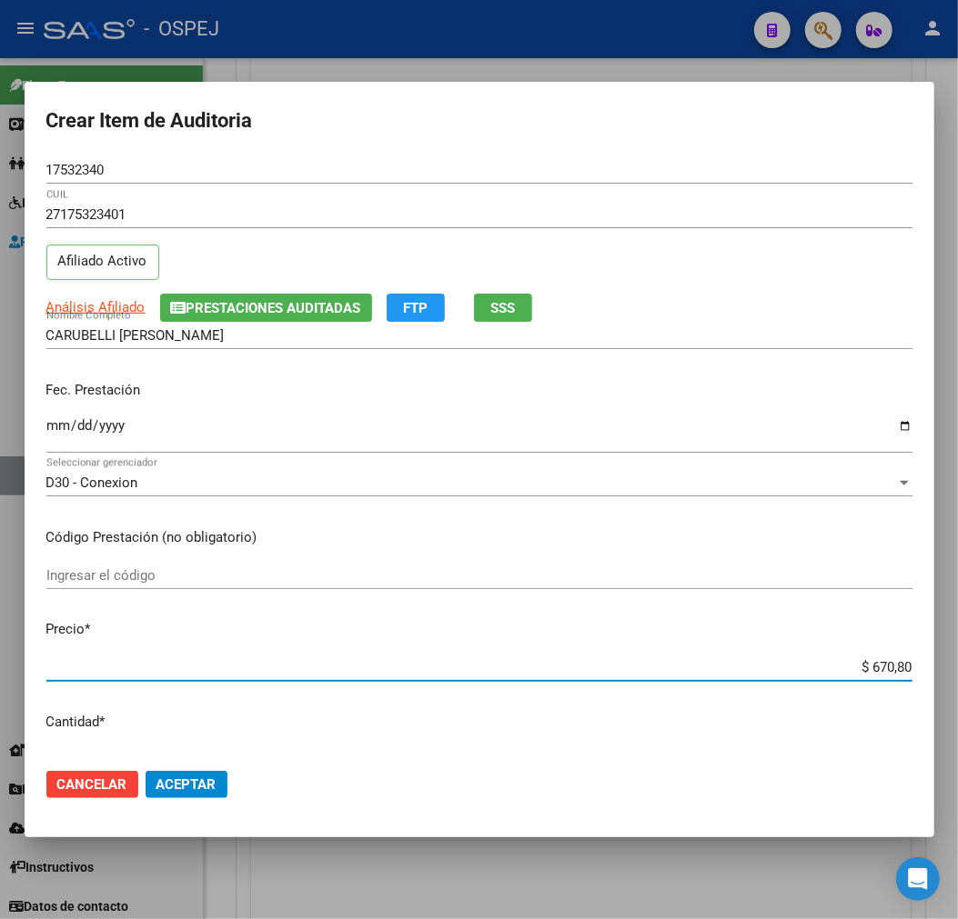
type input "$ 6.708,00"
click at [179, 777] on span "Aceptar" at bounding box center [186, 785] width 60 height 16
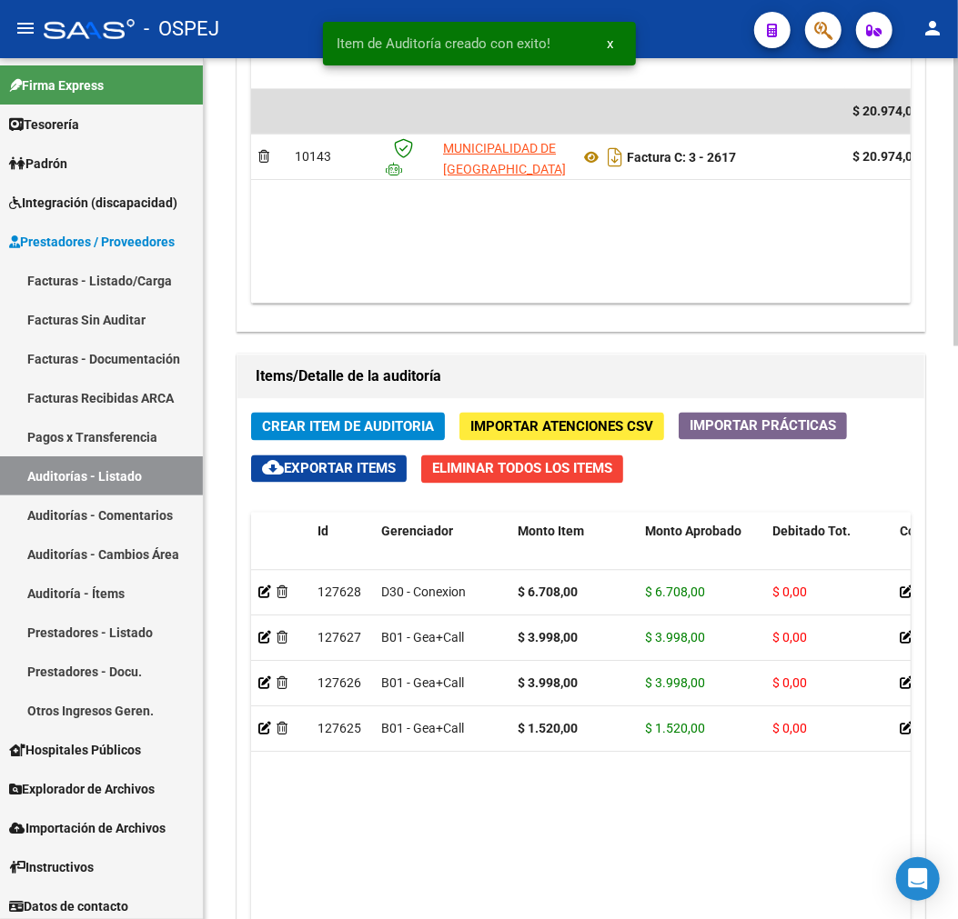
click at [353, 406] on div "Crear Item de Auditoria Importar Atenciones CSV Importar Prácticas cloud_downlo…" at bounding box center [580, 792] width 687 height 786
click at [366, 431] on span "Crear Item de Auditoria" at bounding box center [348, 427] width 172 height 16
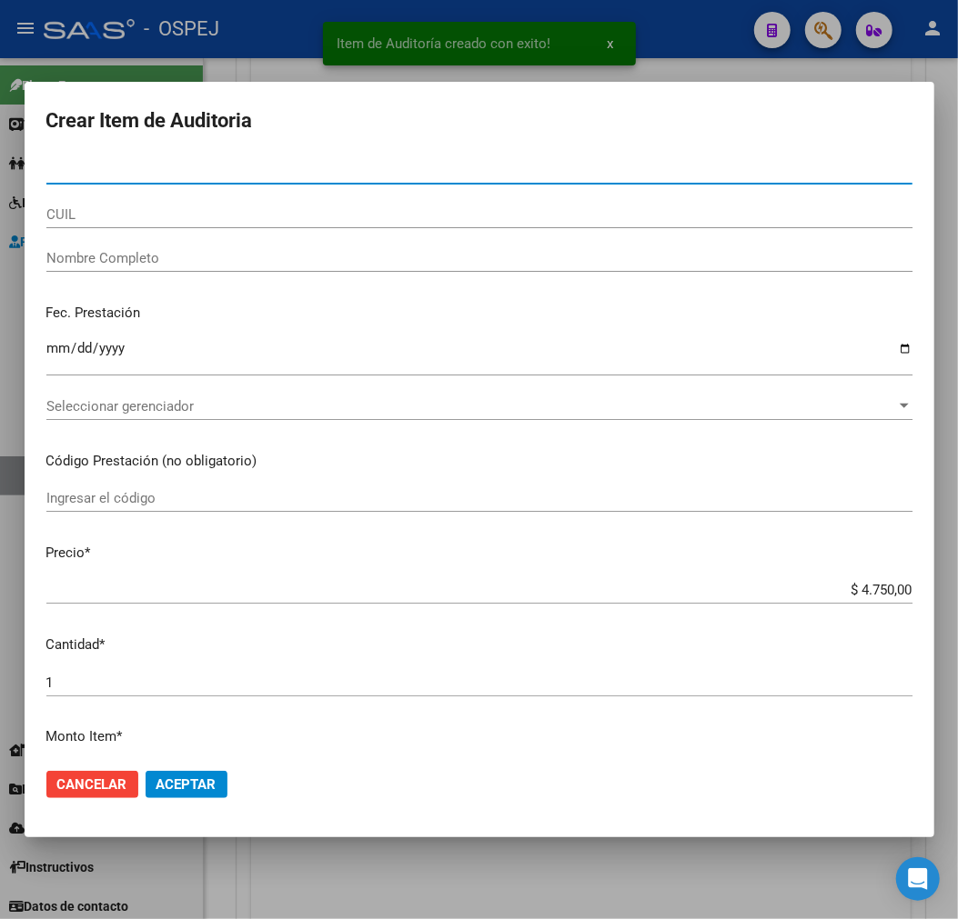
type input "53225978"
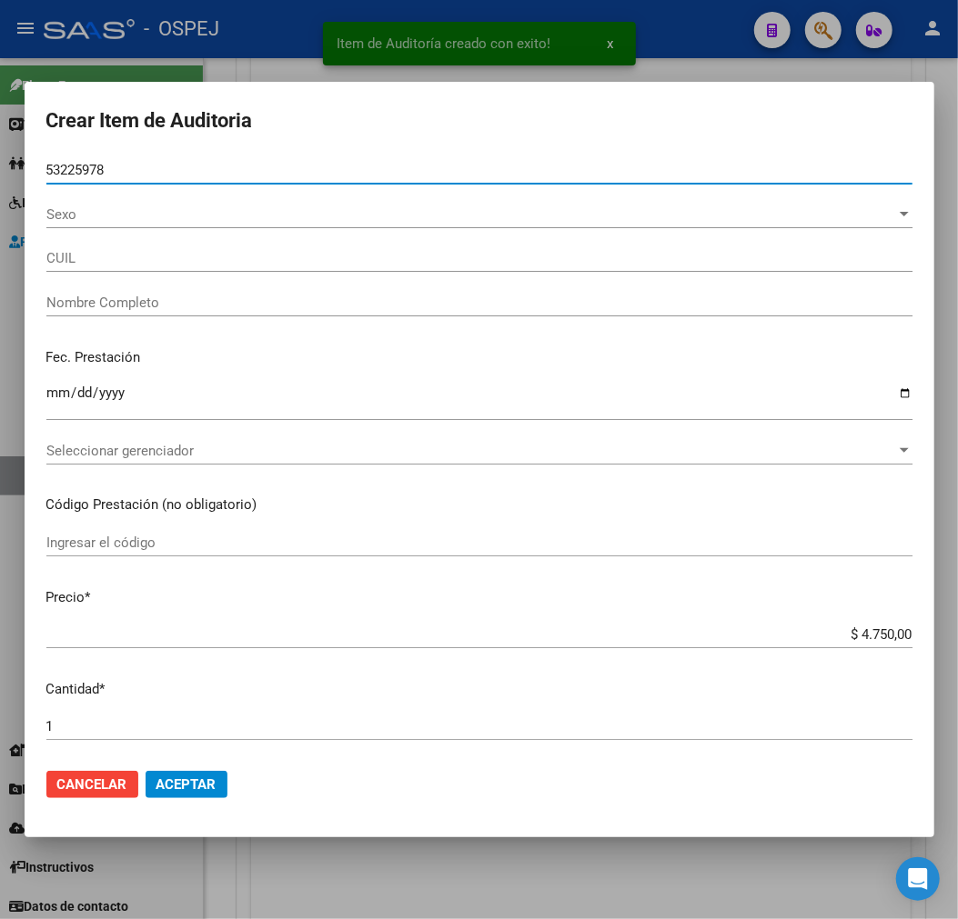
type input "23532259789"
type input "[PERSON_NAME]"
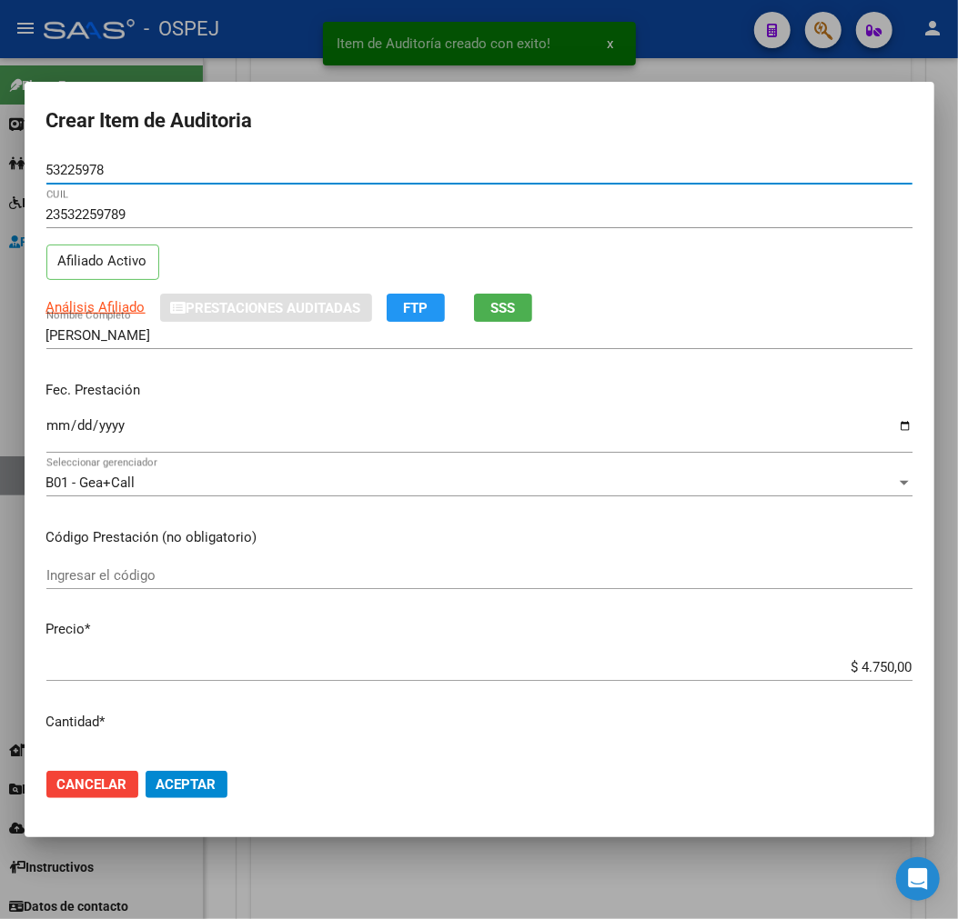
type input "53225978"
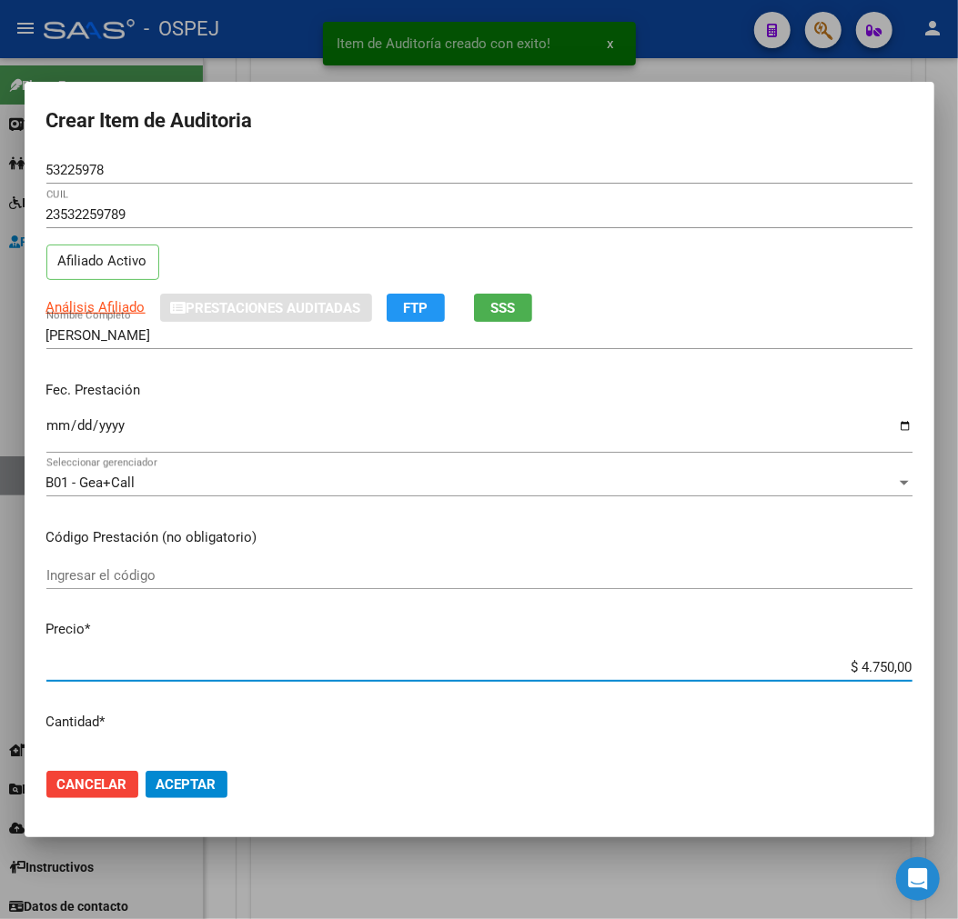
click at [874, 667] on input "$ 4.750,00" at bounding box center [479, 667] width 866 height 16
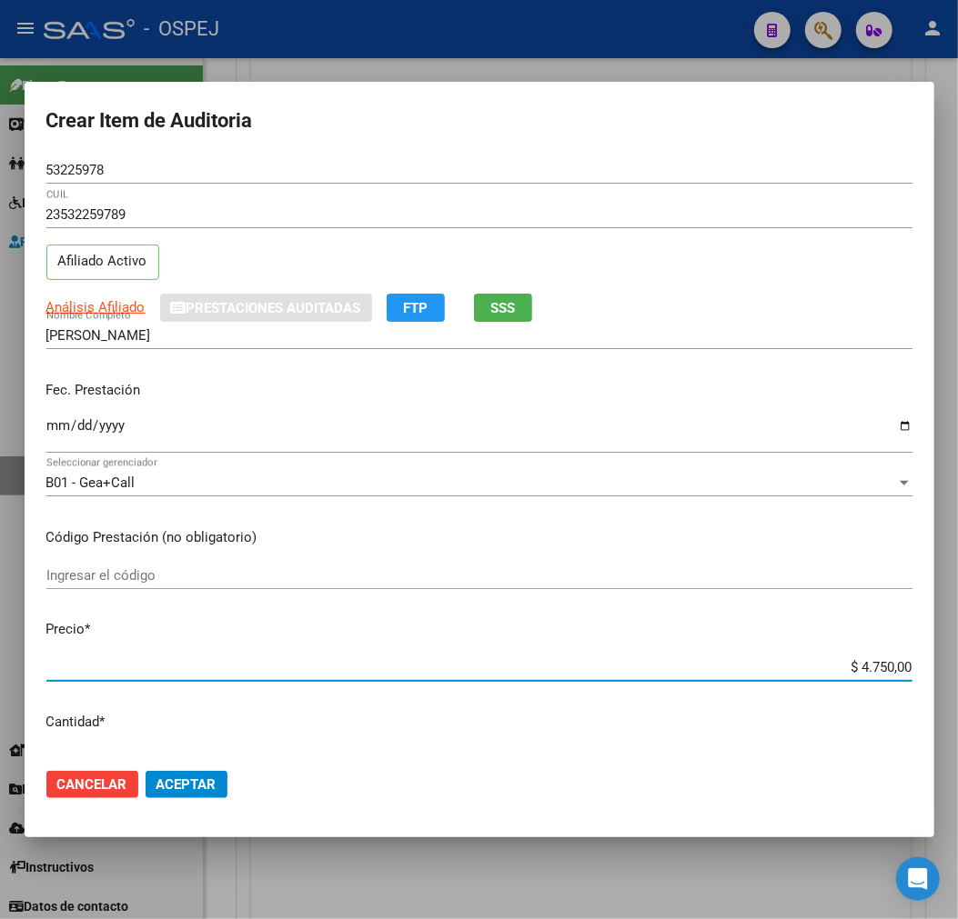
type input "$ 0,02"
type input "$ 0,27"
type input "$ 2,78"
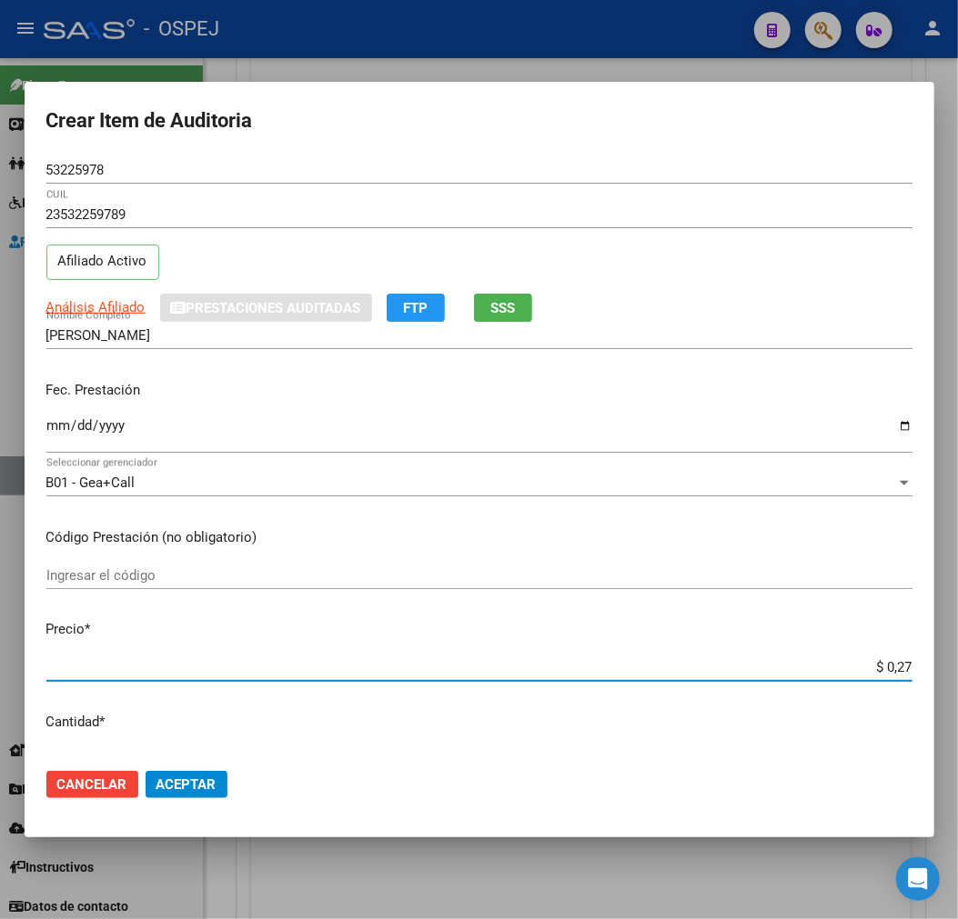
type input "$ 2,78"
type input "$ 27,87"
type input "$ 278,70"
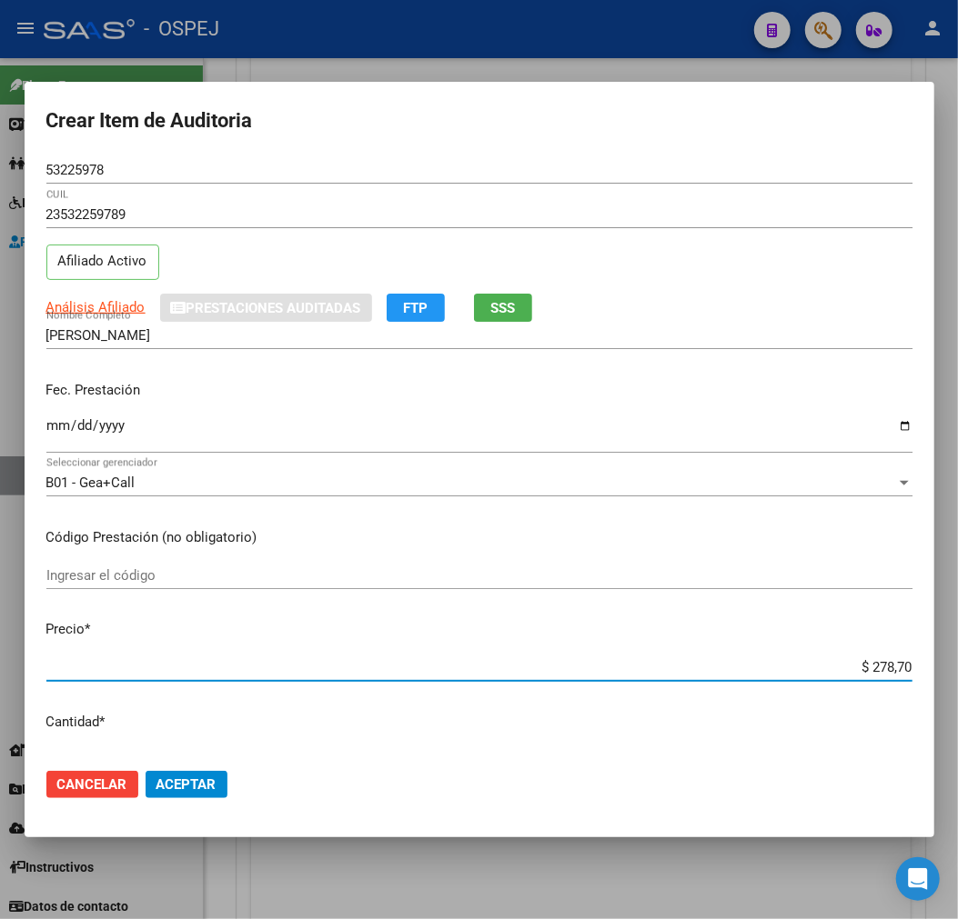
type input "$ 2.787,00"
click at [177, 797] on button "Aceptar" at bounding box center [186, 784] width 82 height 27
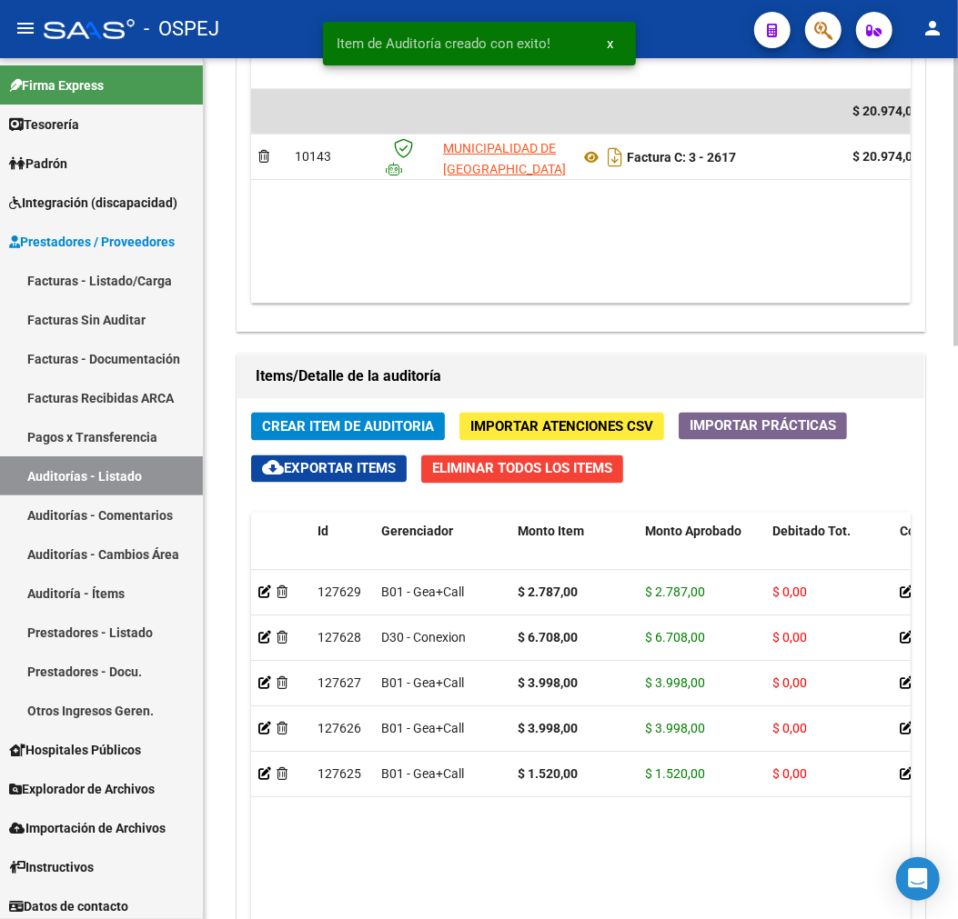
click at [333, 424] on span "Crear Item de Auditoria" at bounding box center [348, 427] width 172 height 16
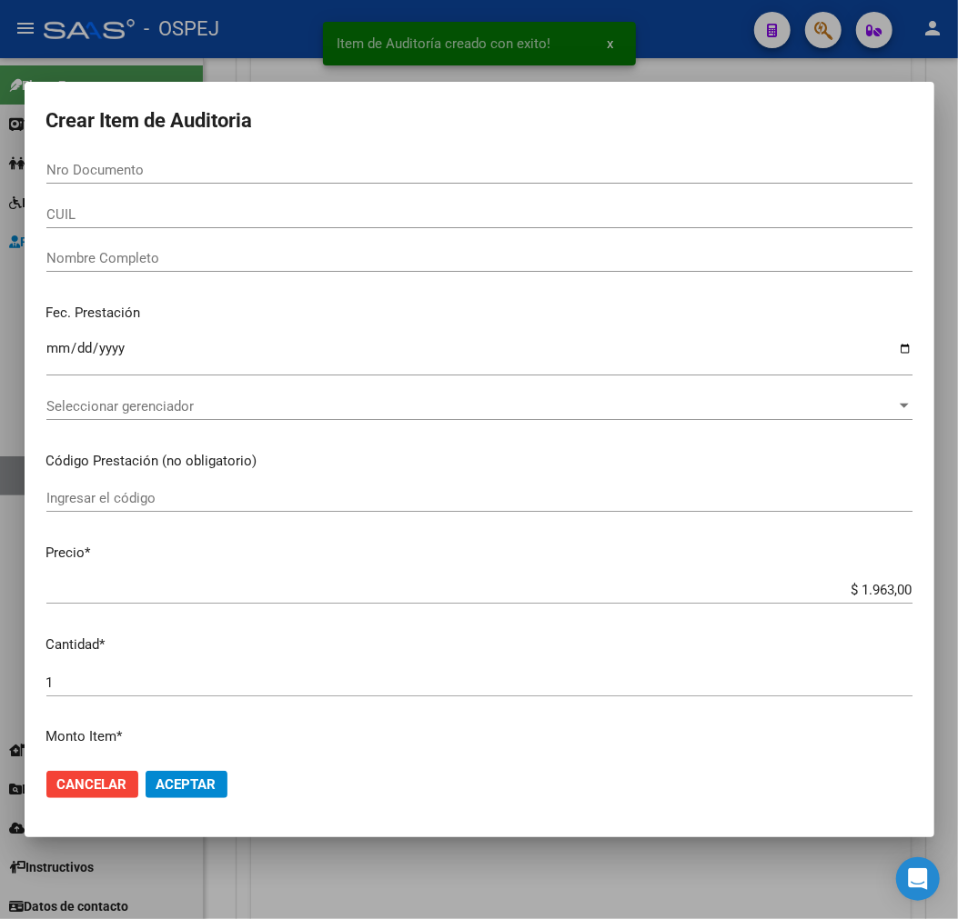
paste input "17532340"
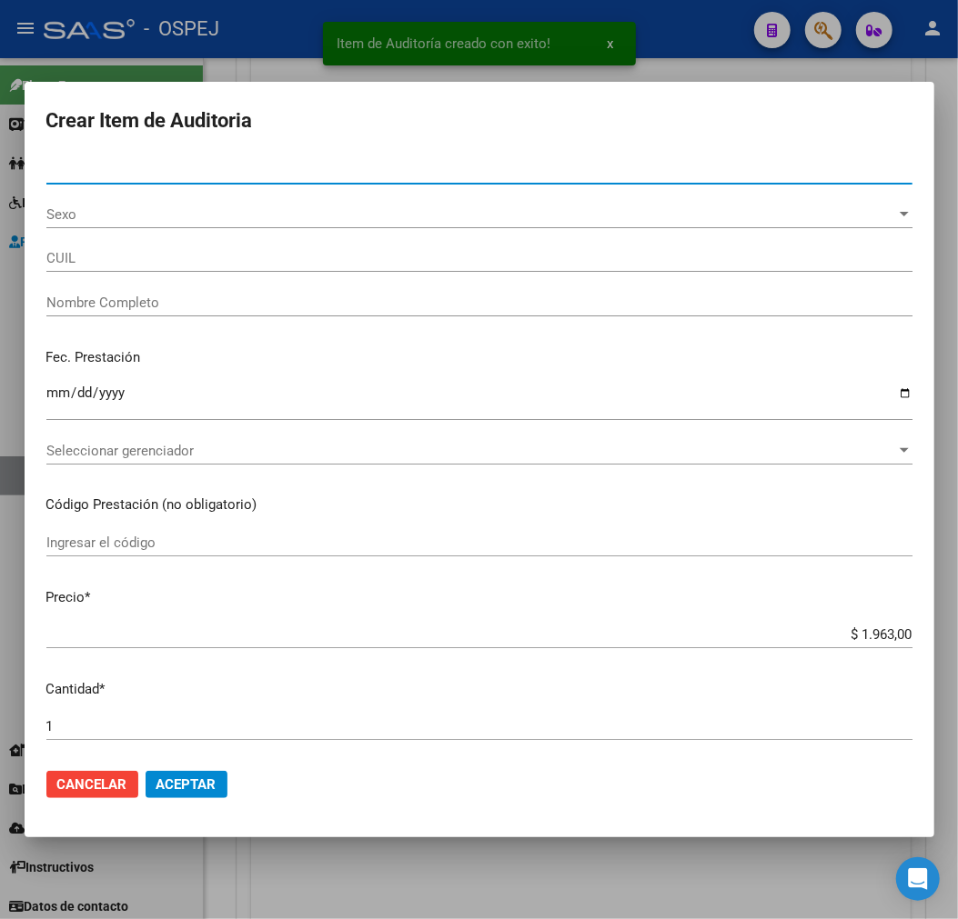
type input "17532340"
type input "27175323401"
type input "CARUBELLI [PERSON_NAME]"
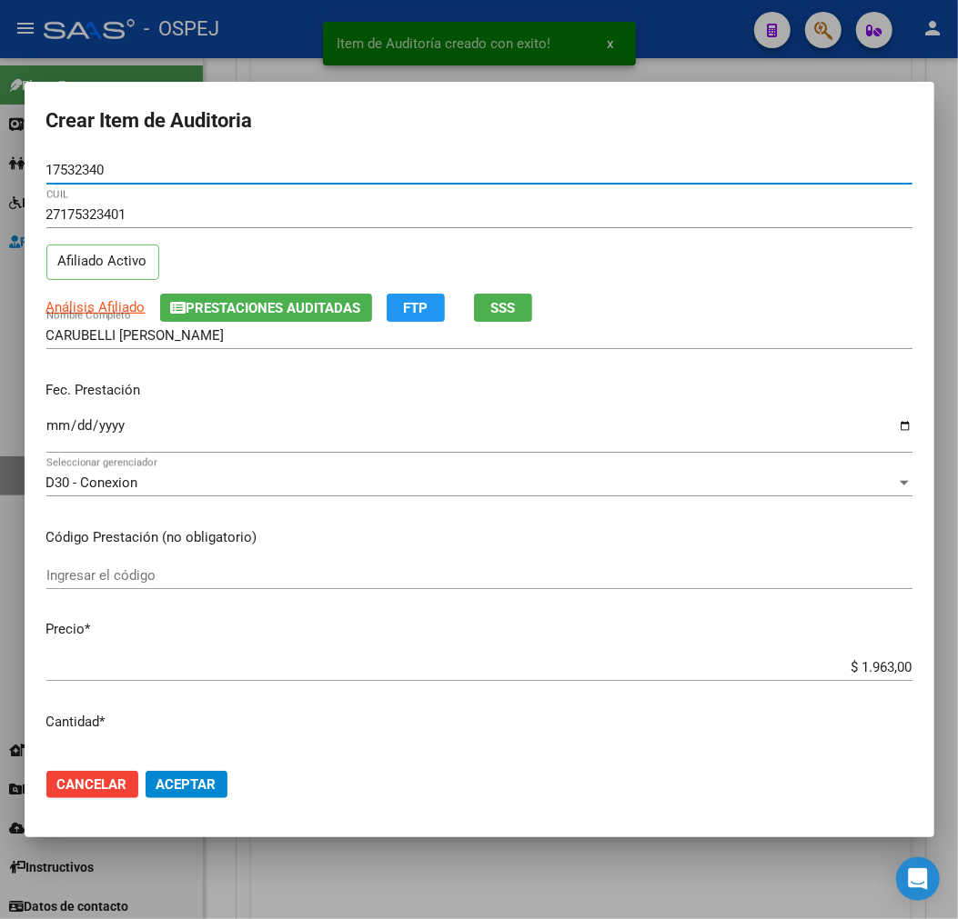
type input "17532340"
click at [200, 784] on span "Aceptar" at bounding box center [186, 785] width 60 height 16
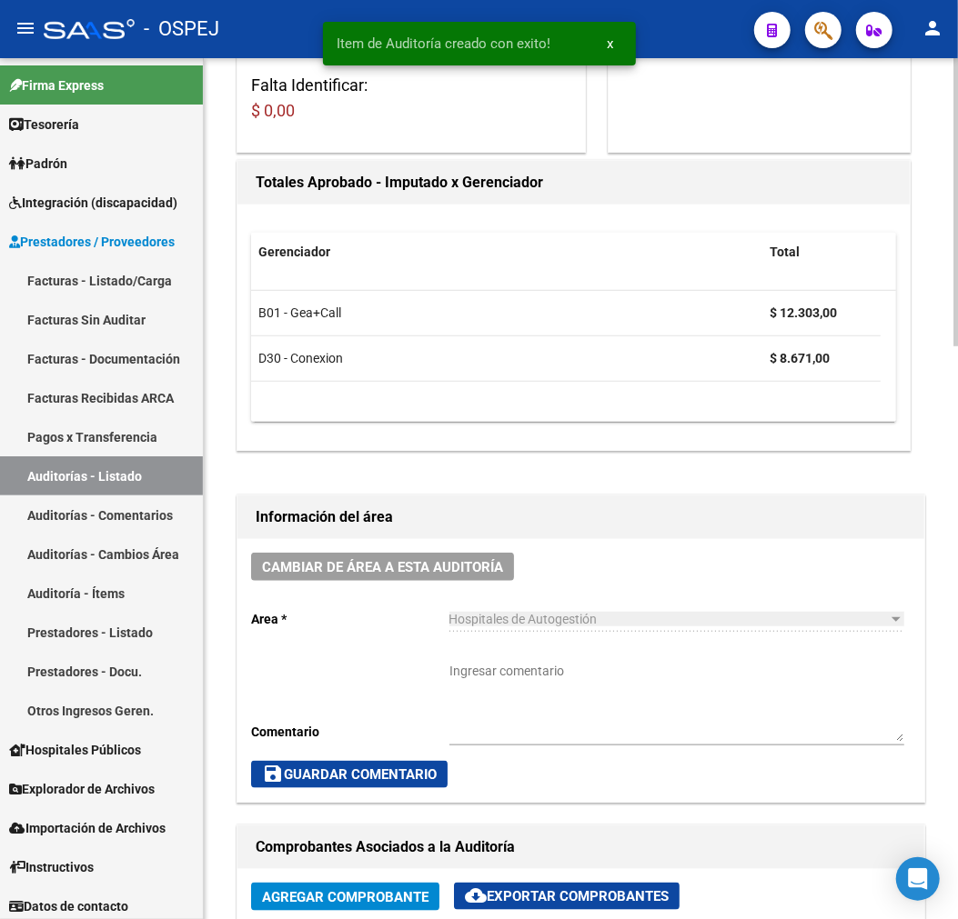
scroll to position [0, 0]
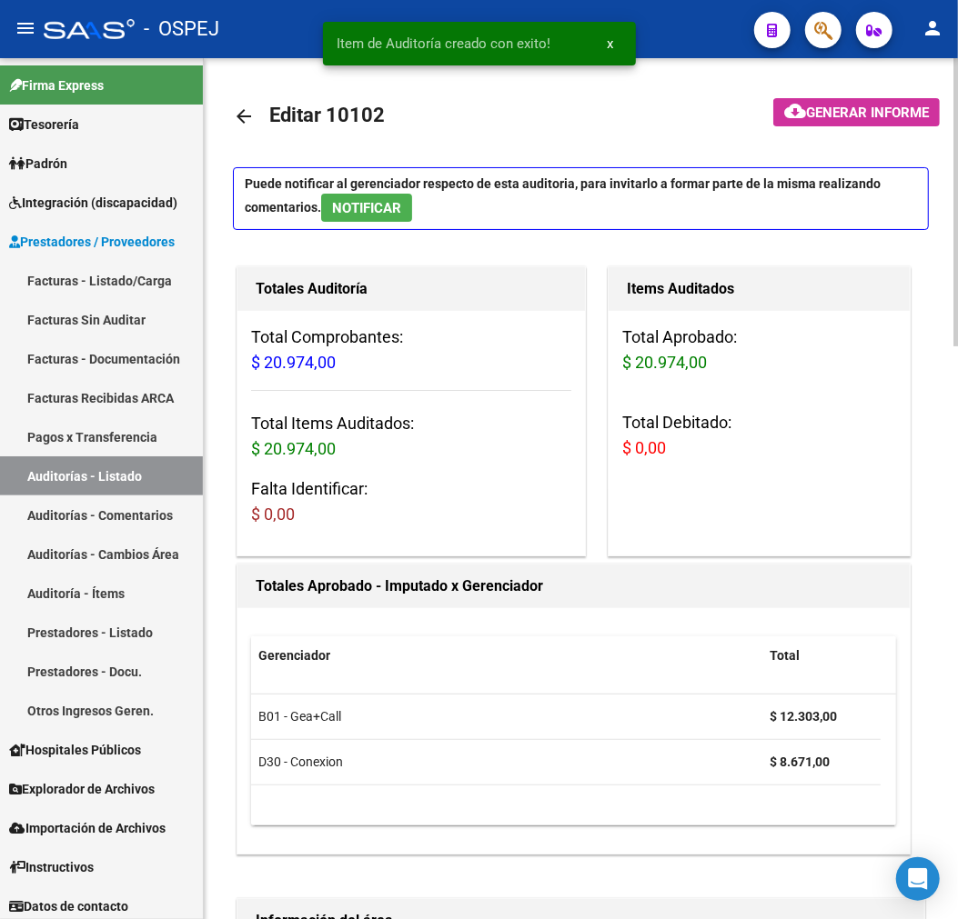
click at [240, 119] on mat-icon "arrow_back" at bounding box center [244, 116] width 22 height 22
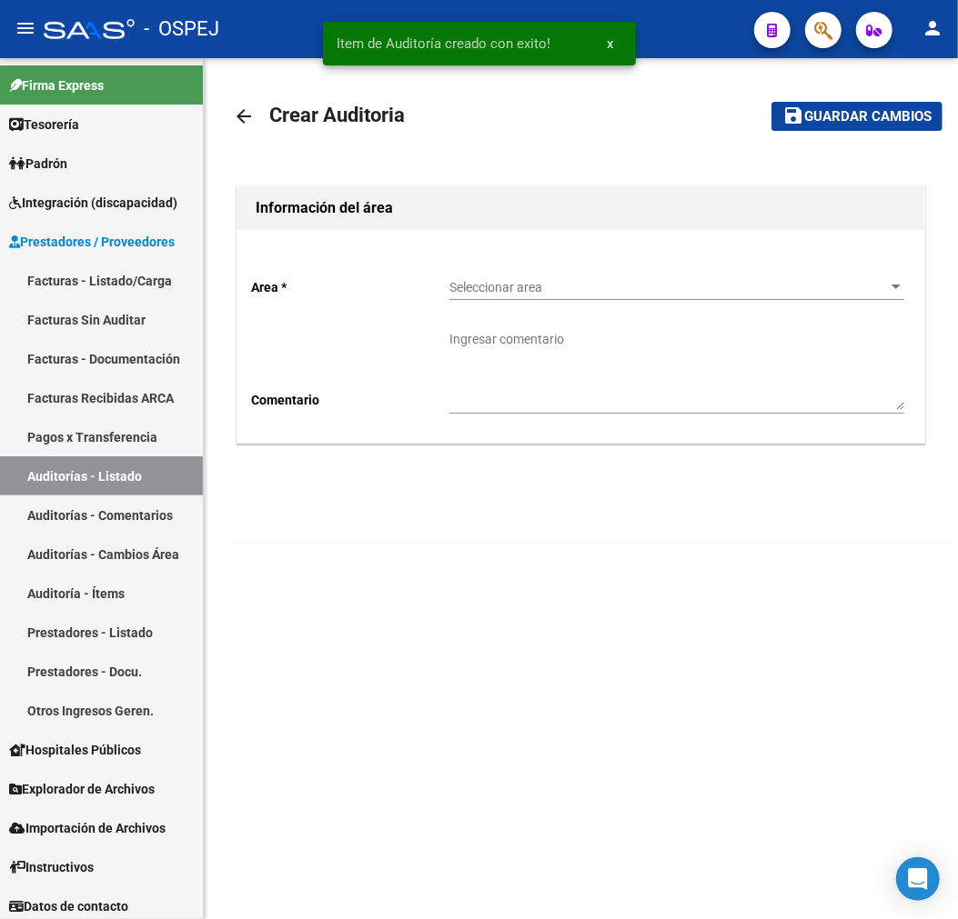
click at [665, 301] on div "Seleccionar area Seleccionar area" at bounding box center [676, 290] width 455 height 52
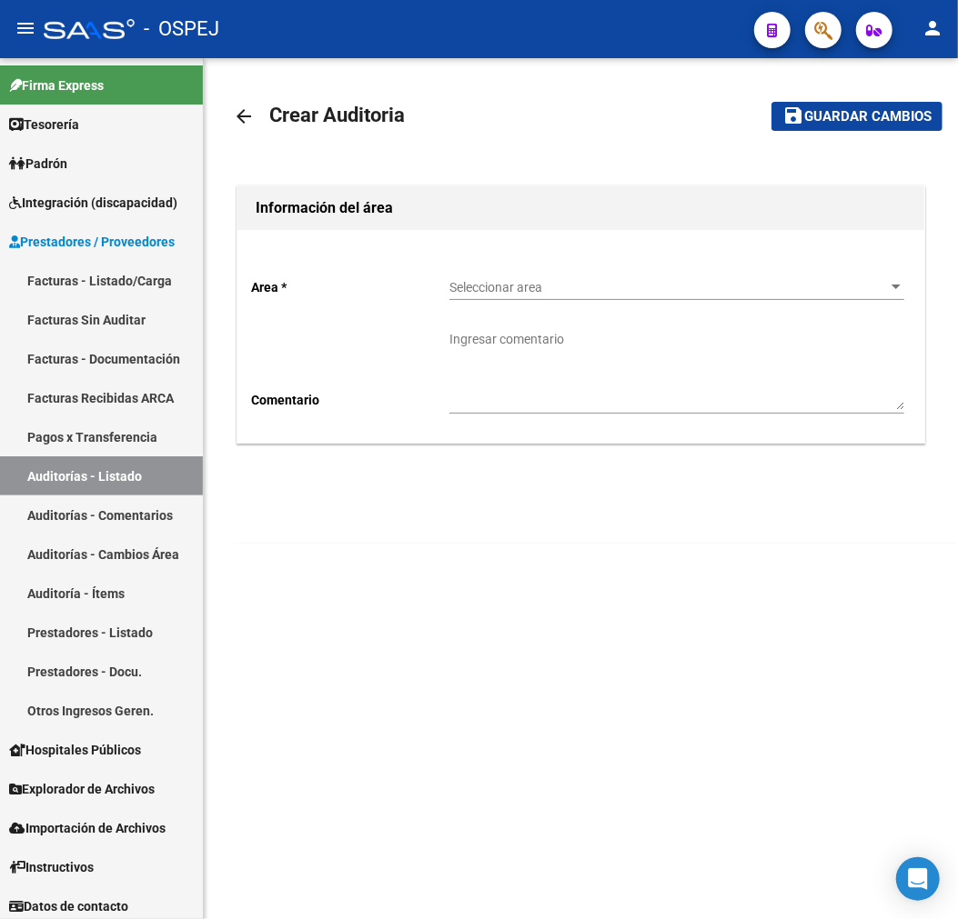
click at [665, 298] on div "Seleccionar area Seleccionar area" at bounding box center [676, 282] width 455 height 36
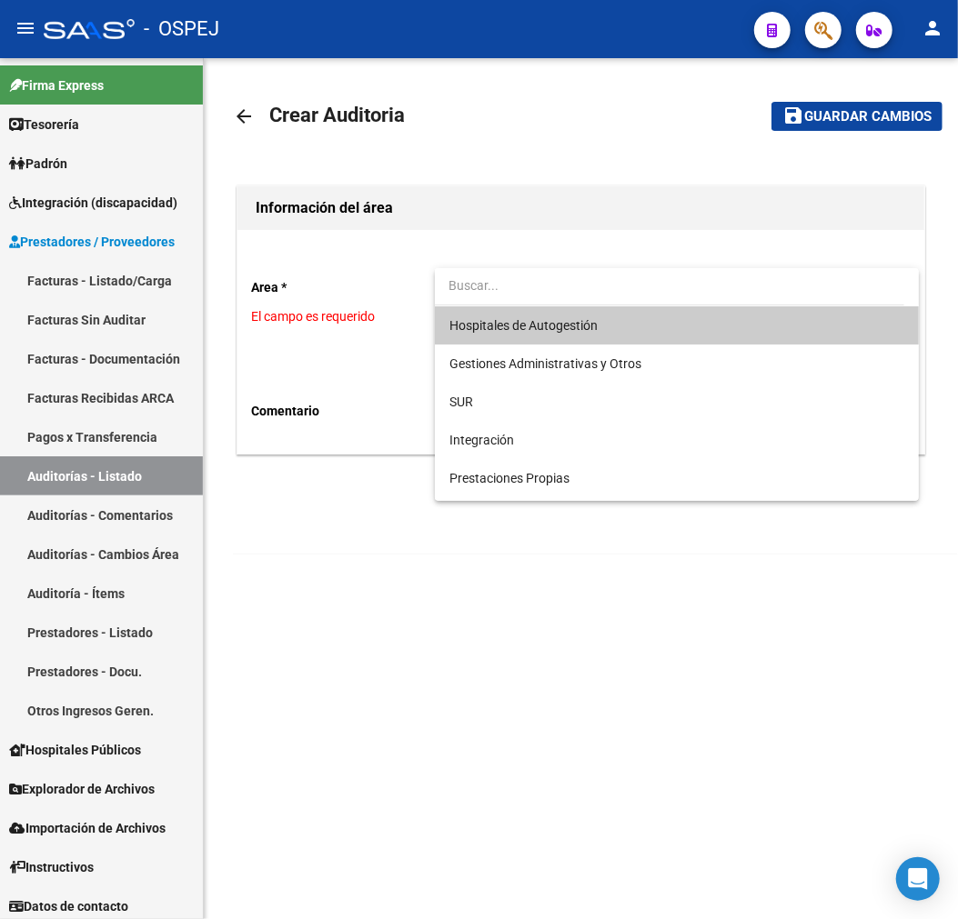
click at [609, 330] on span "Hospitales de Autogestión" at bounding box center [676, 325] width 455 height 38
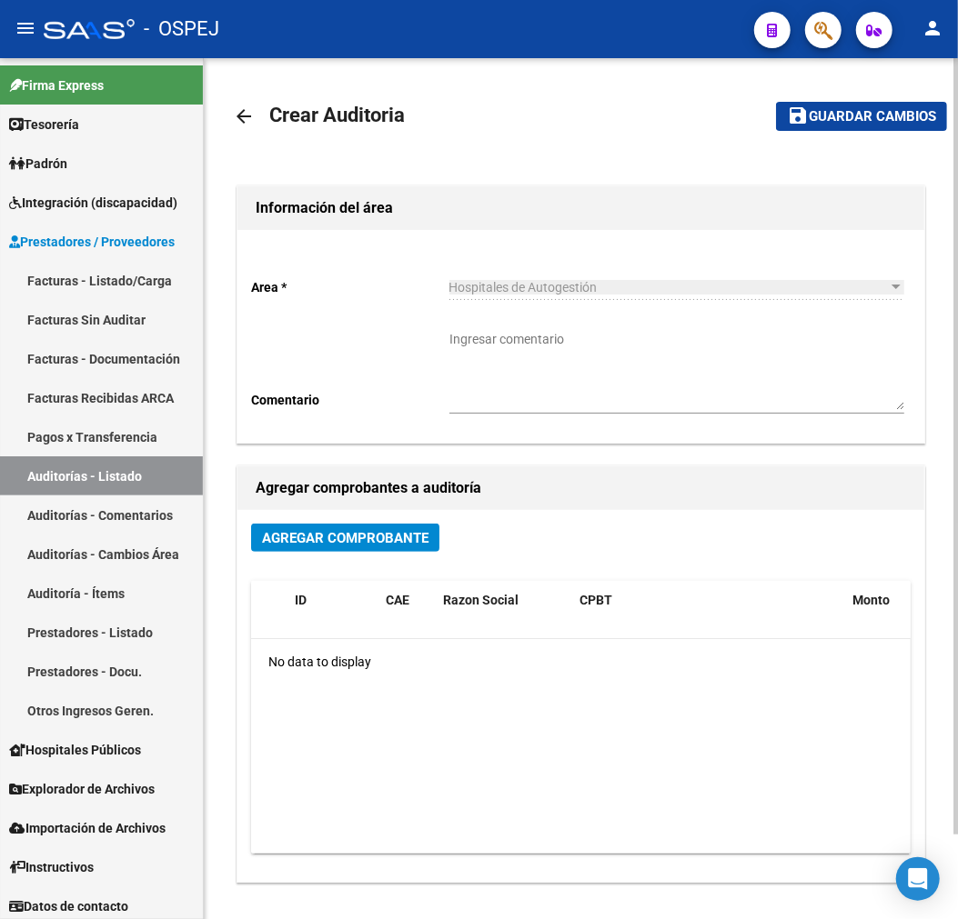
click at [440, 539] on div "Agregar Comprobante" at bounding box center [580, 545] width 659 height 43
click at [432, 539] on button "Agregar Comprobante" at bounding box center [345, 538] width 188 height 28
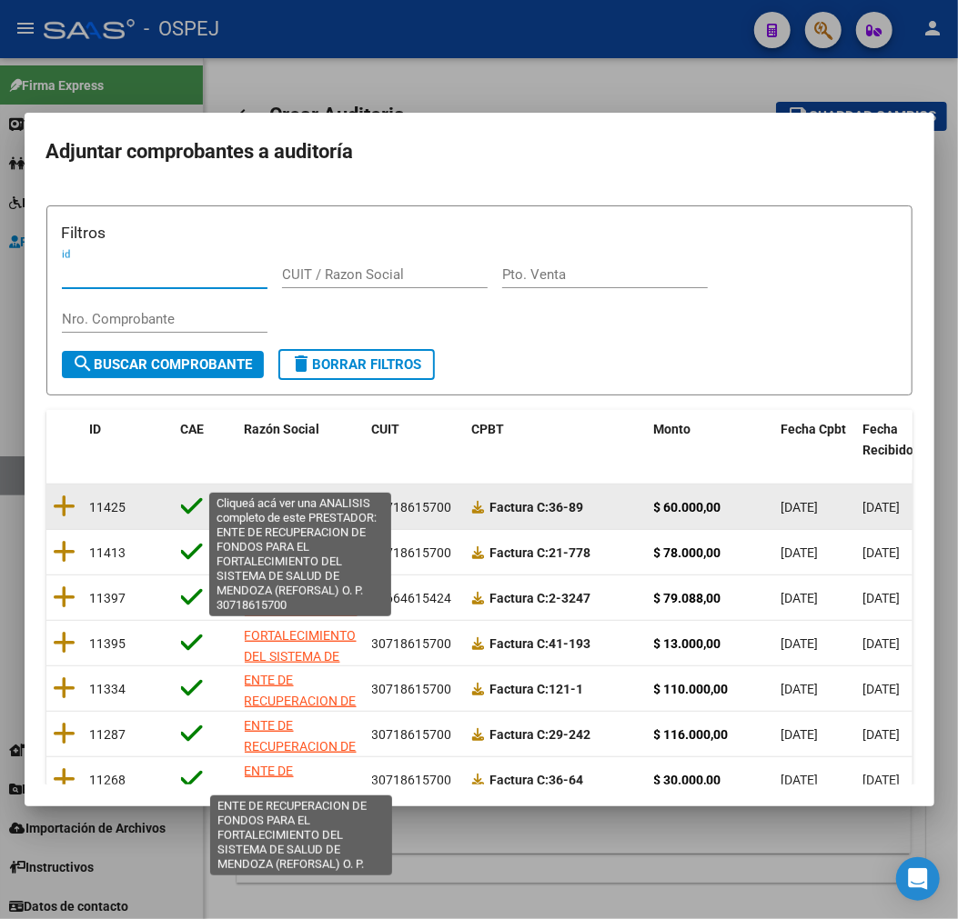
scroll to position [127, 0]
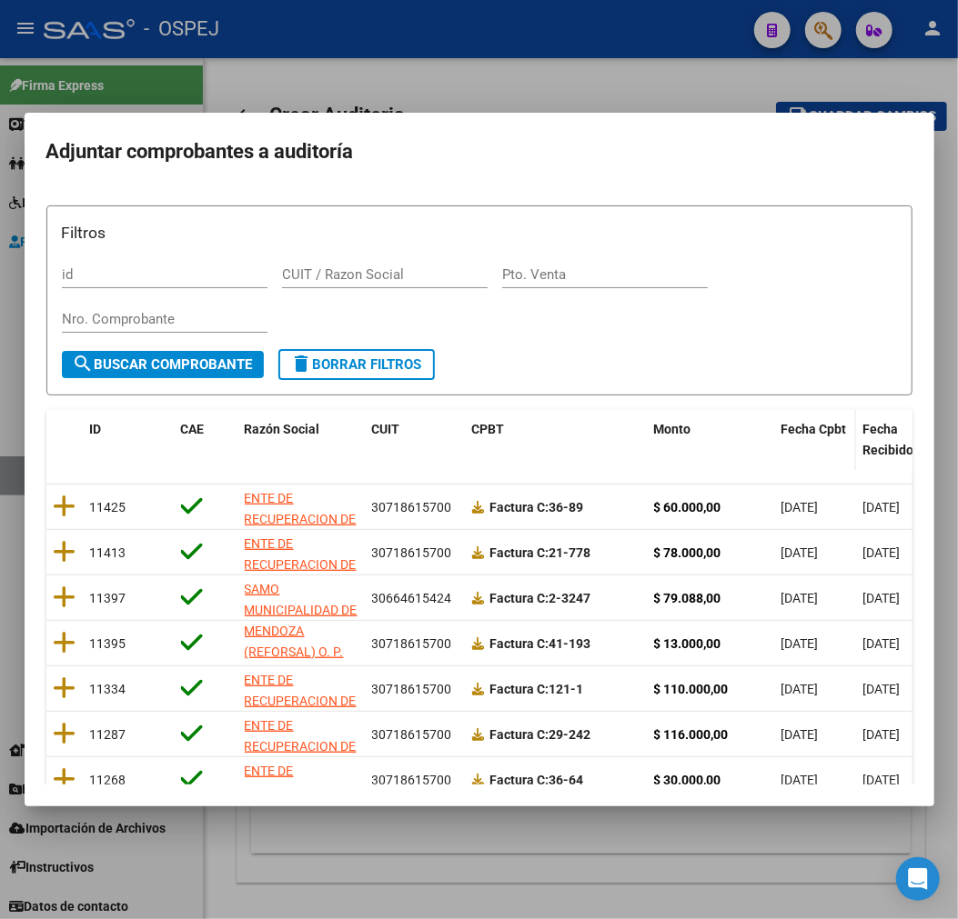
click at [829, 430] on span "Fecha Cpbt" at bounding box center [813, 429] width 65 height 15
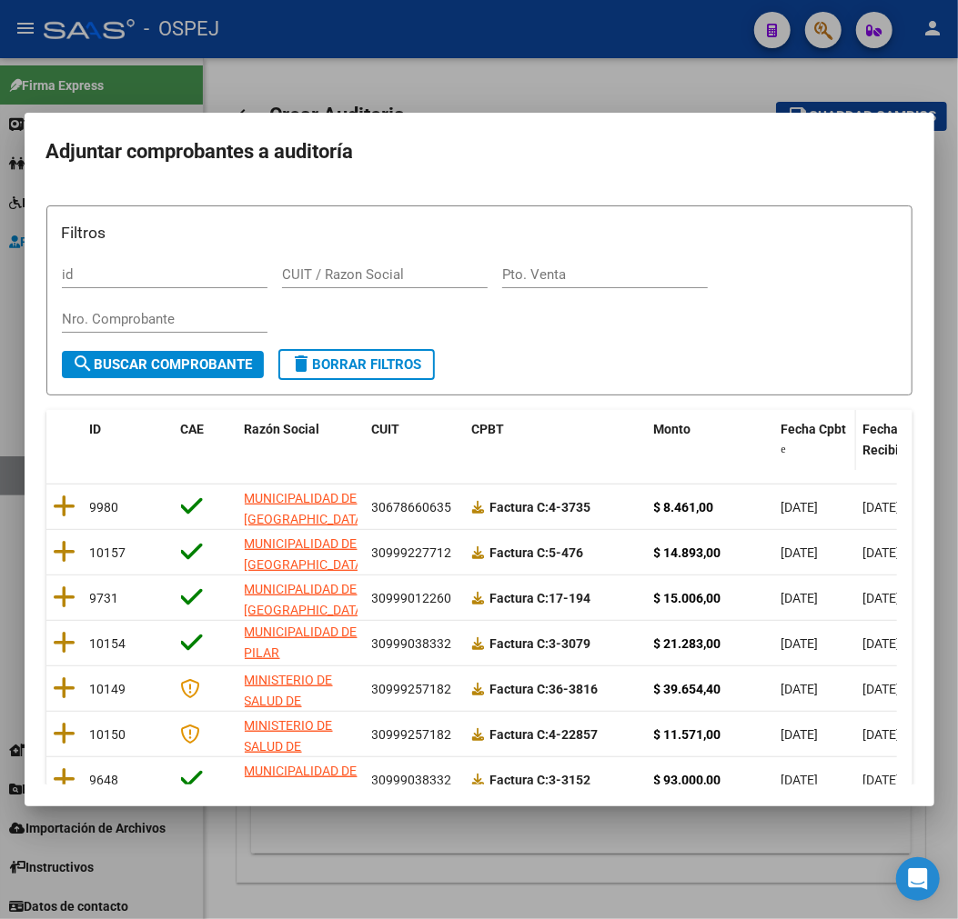
click at [829, 430] on span "Fecha Cpbt" at bounding box center [813, 429] width 65 height 15
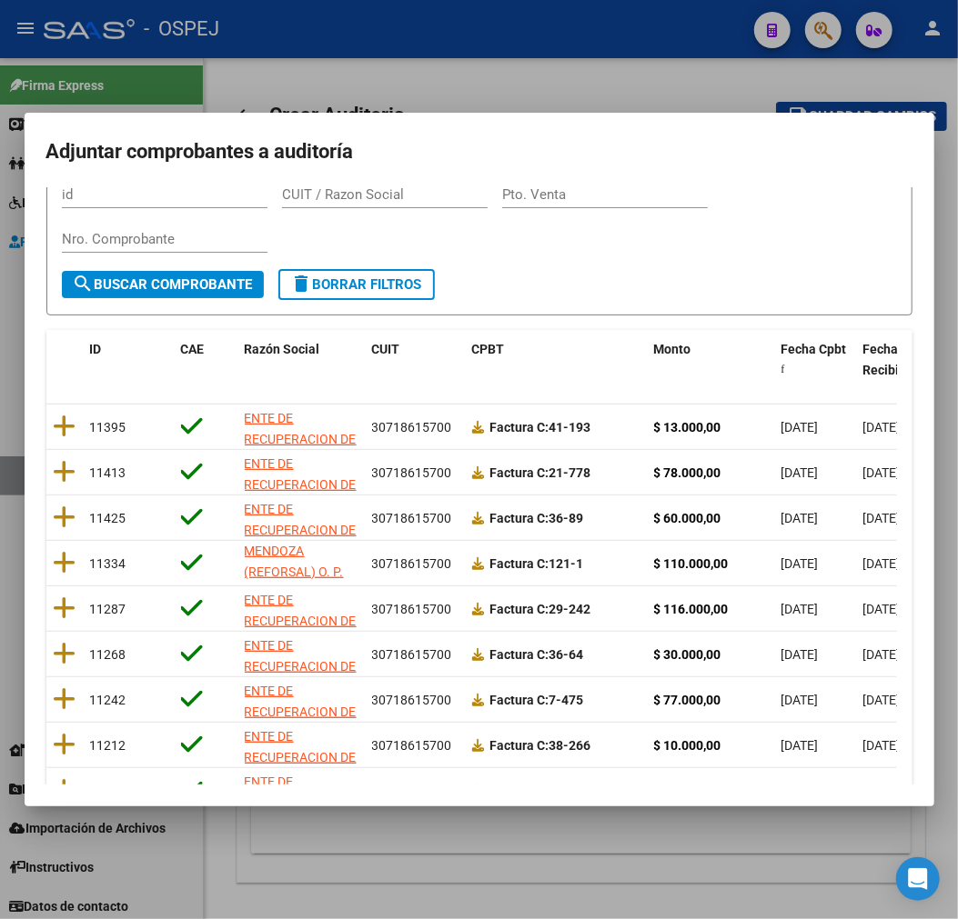
scroll to position [234, 0]
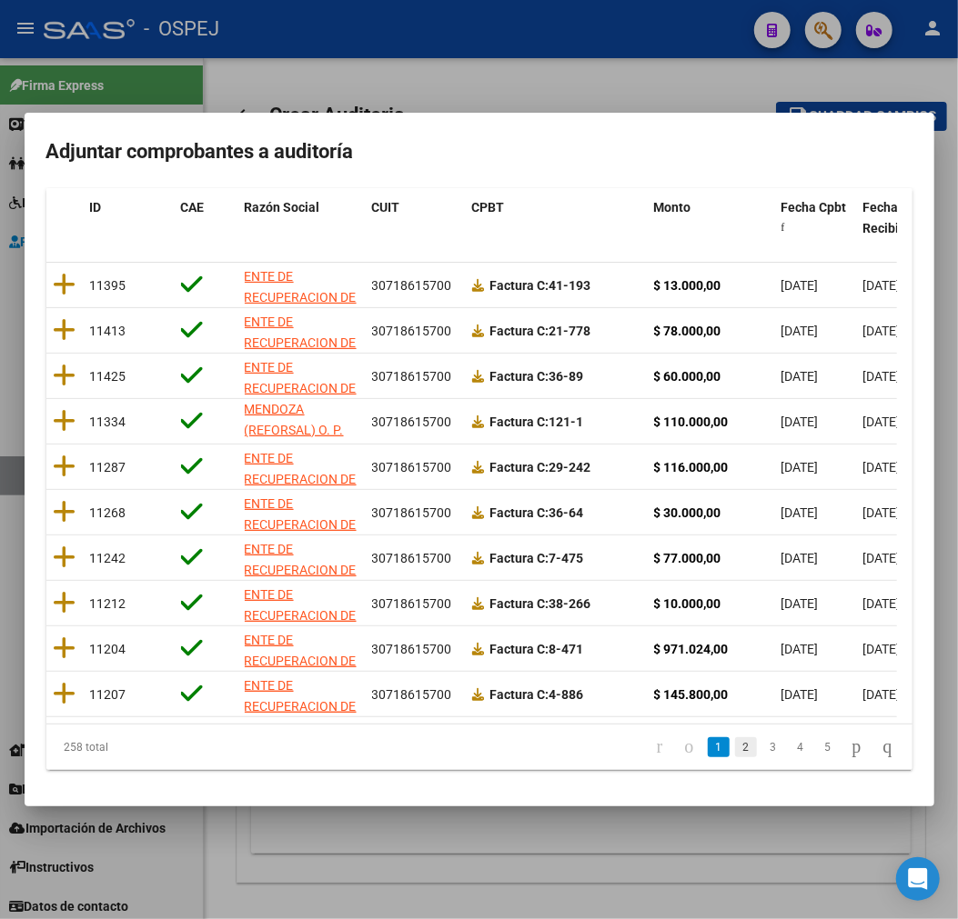
click at [735, 755] on link "2" at bounding box center [746, 747] width 22 height 20
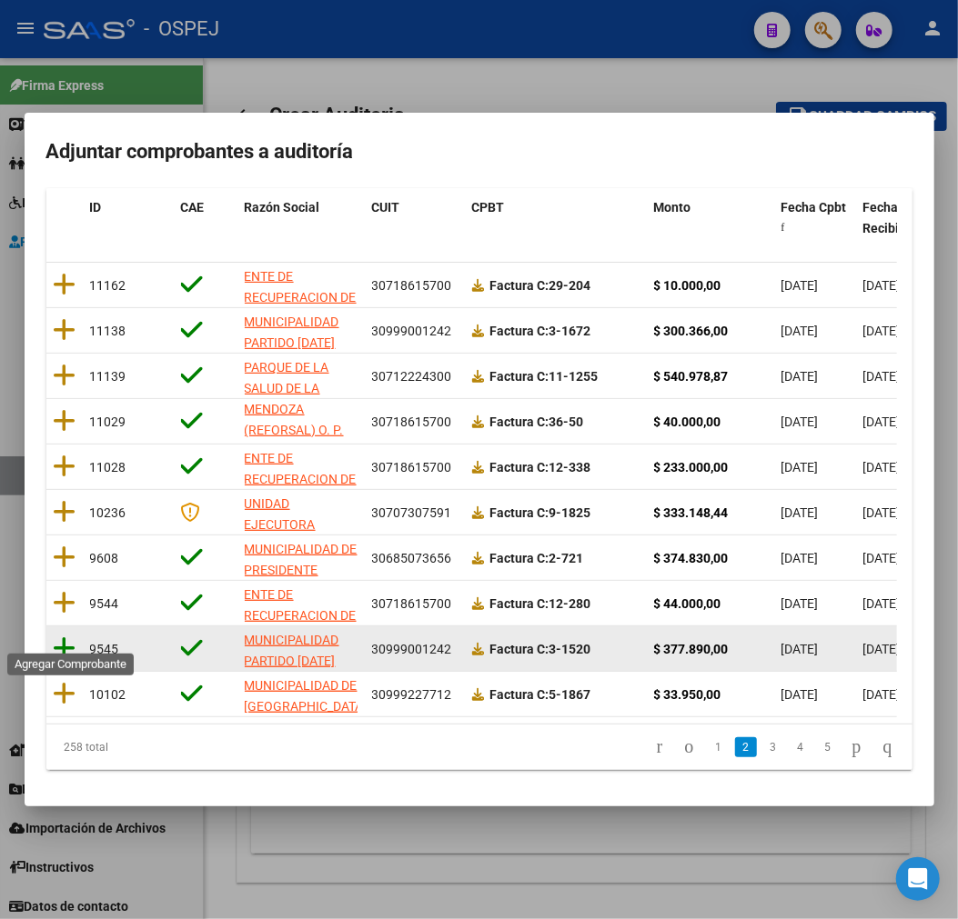
click at [66, 636] on icon at bounding box center [65, 648] width 23 height 25
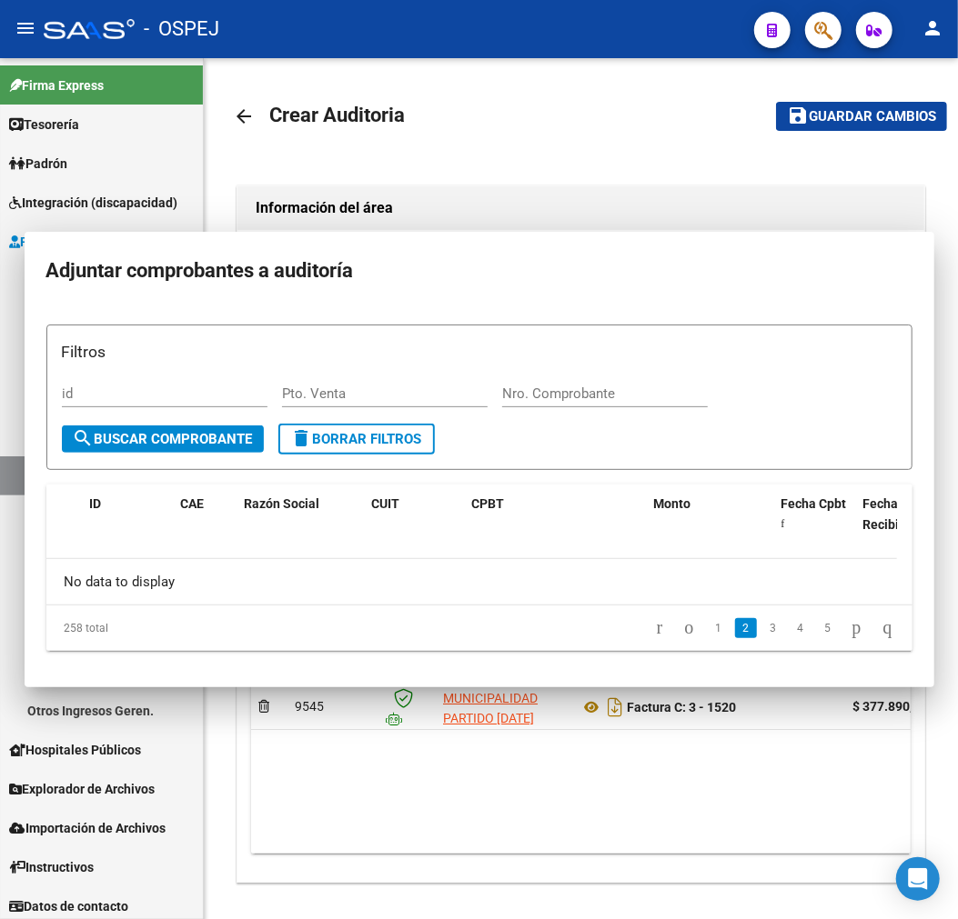
scroll to position [0, 0]
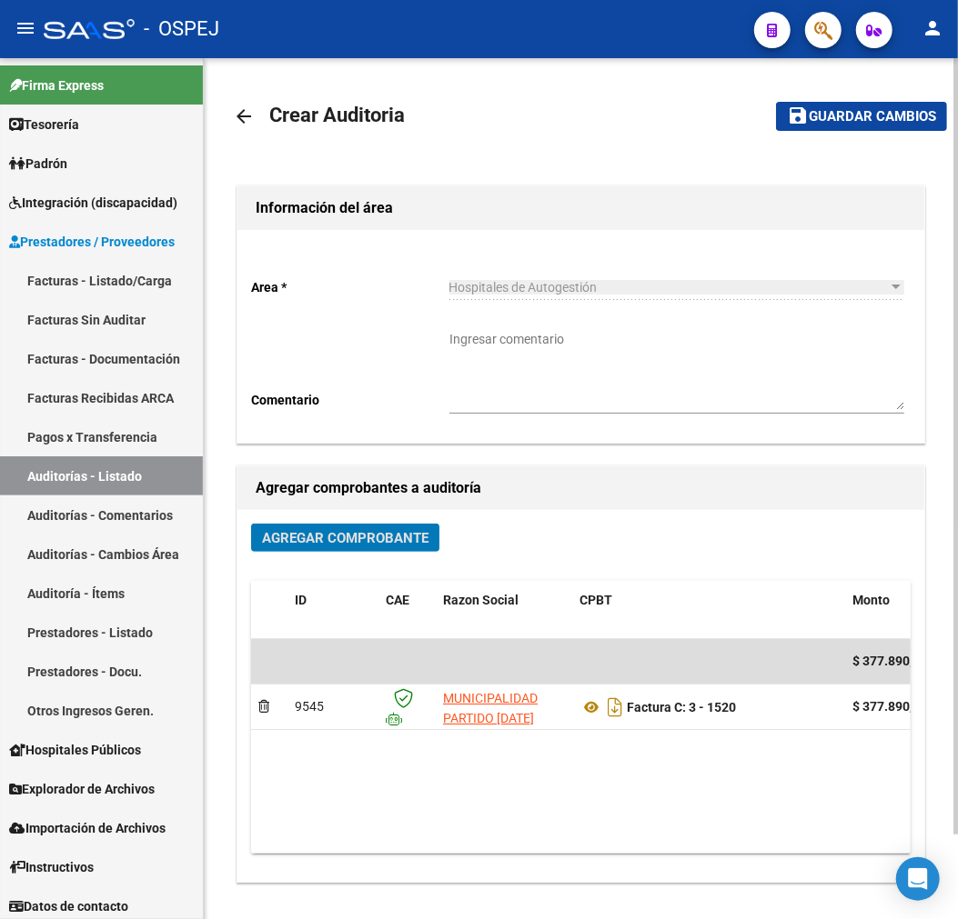
click at [849, 107] on span "save Guardar cambios" at bounding box center [861, 115] width 149 height 16
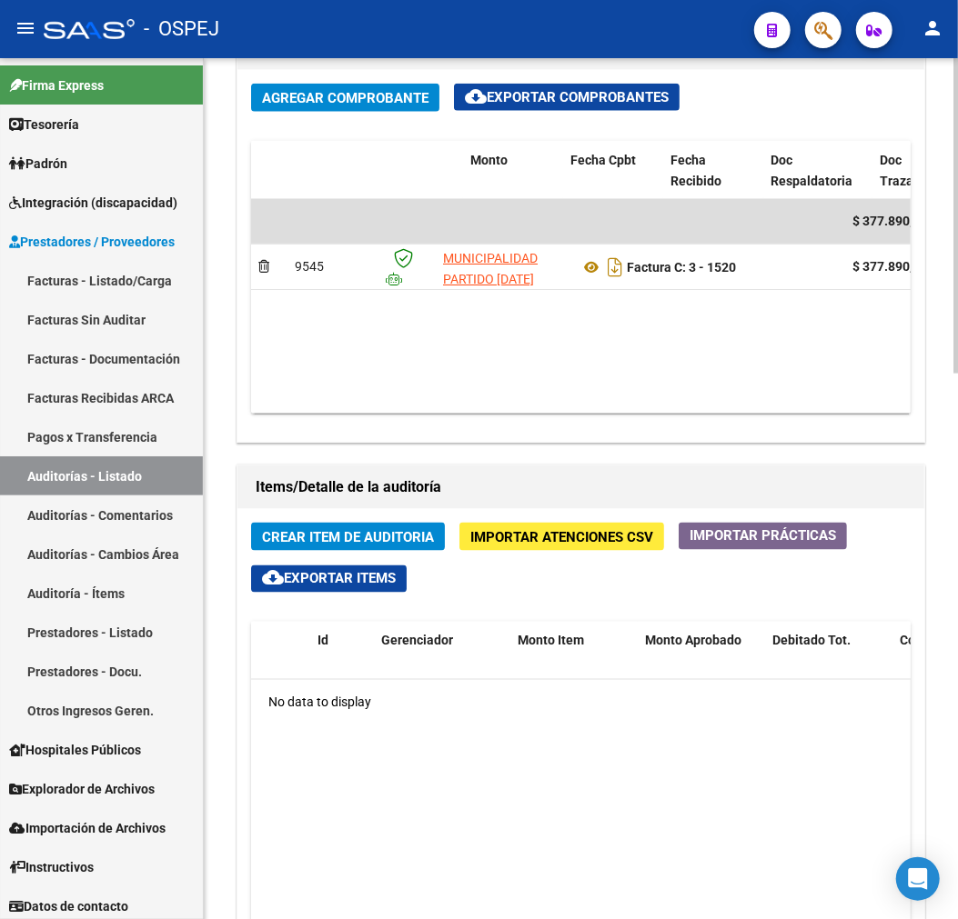
scroll to position [0, 466]
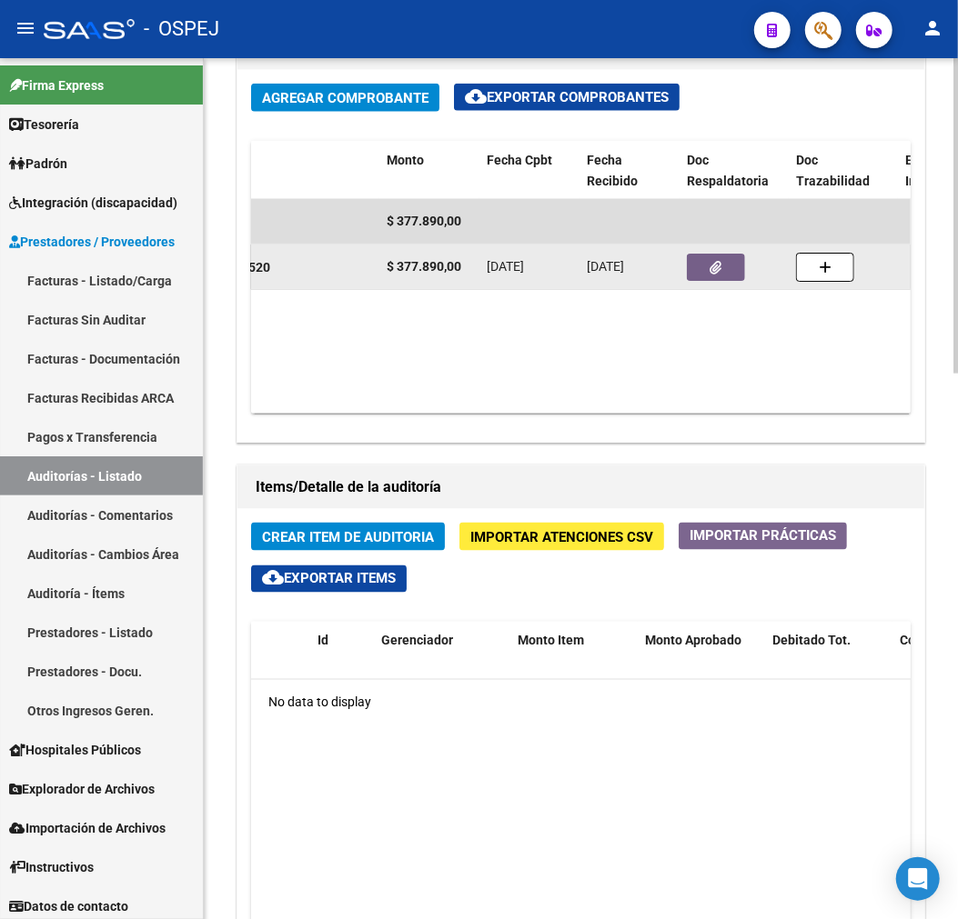
click at [709, 284] on datatable-body-cell at bounding box center [733, 267] width 109 height 45
click at [706, 269] on button "button" at bounding box center [716, 267] width 58 height 27
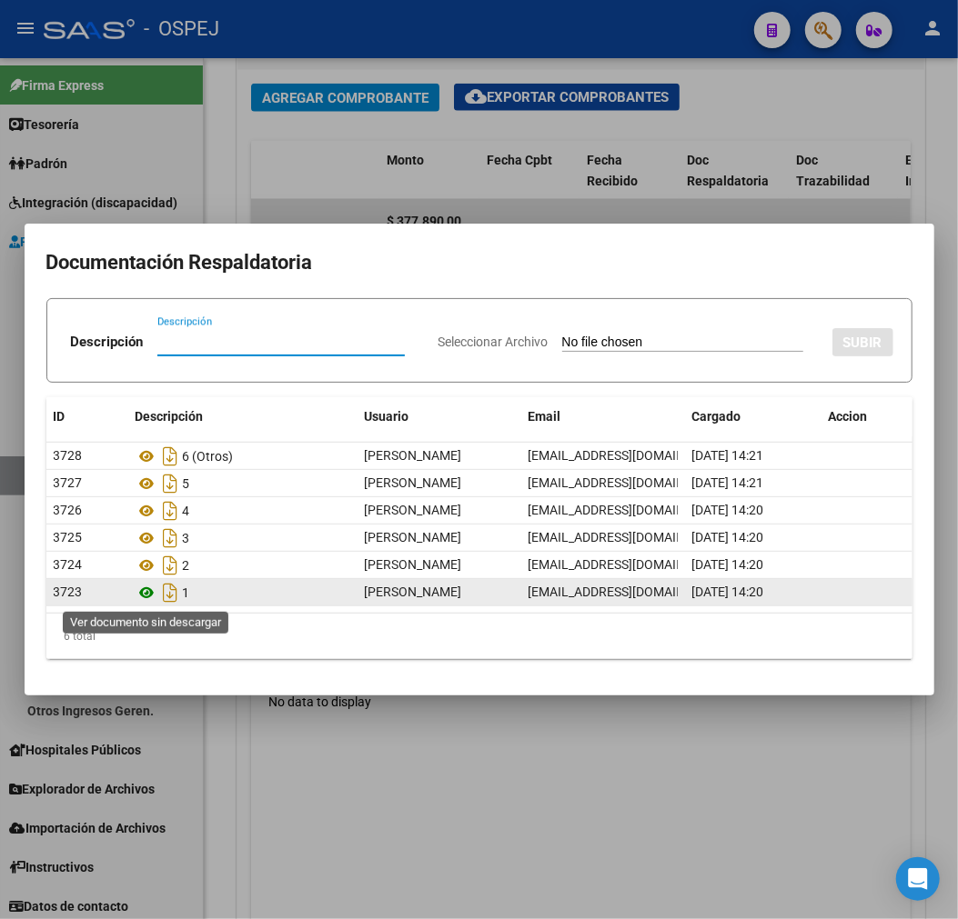
click at [147, 595] on icon at bounding box center [147, 593] width 24 height 22
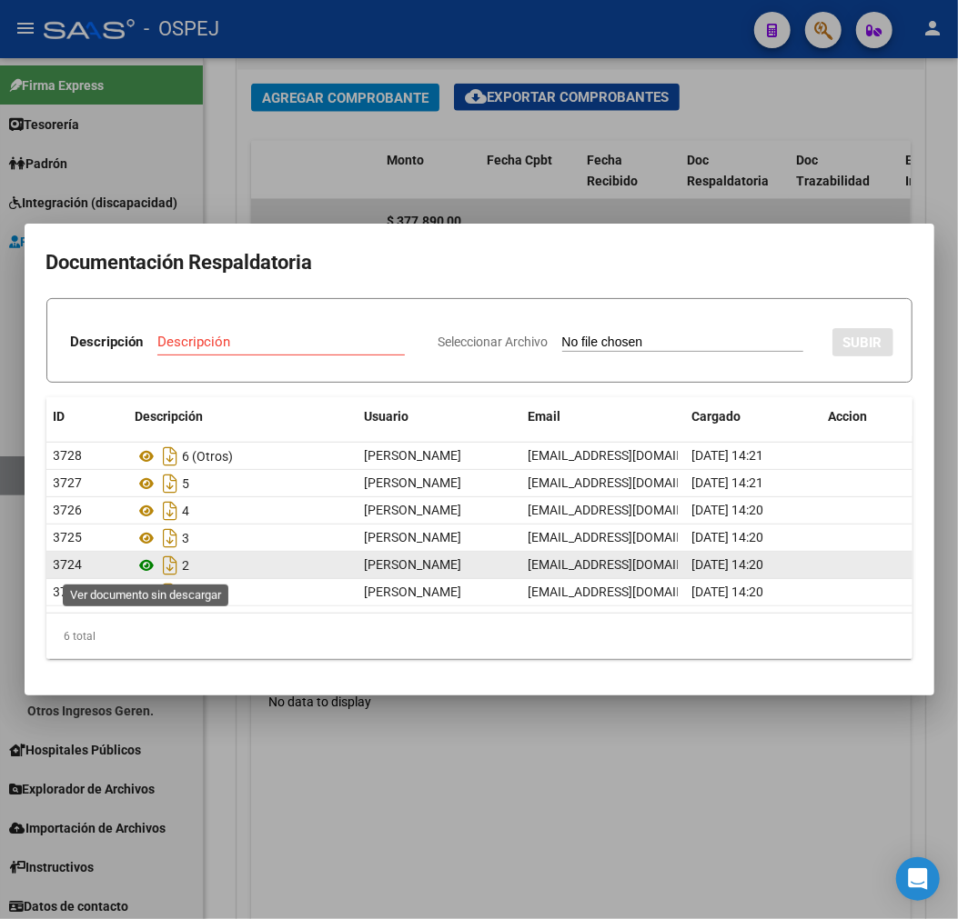
click at [146, 564] on icon at bounding box center [147, 566] width 24 height 22
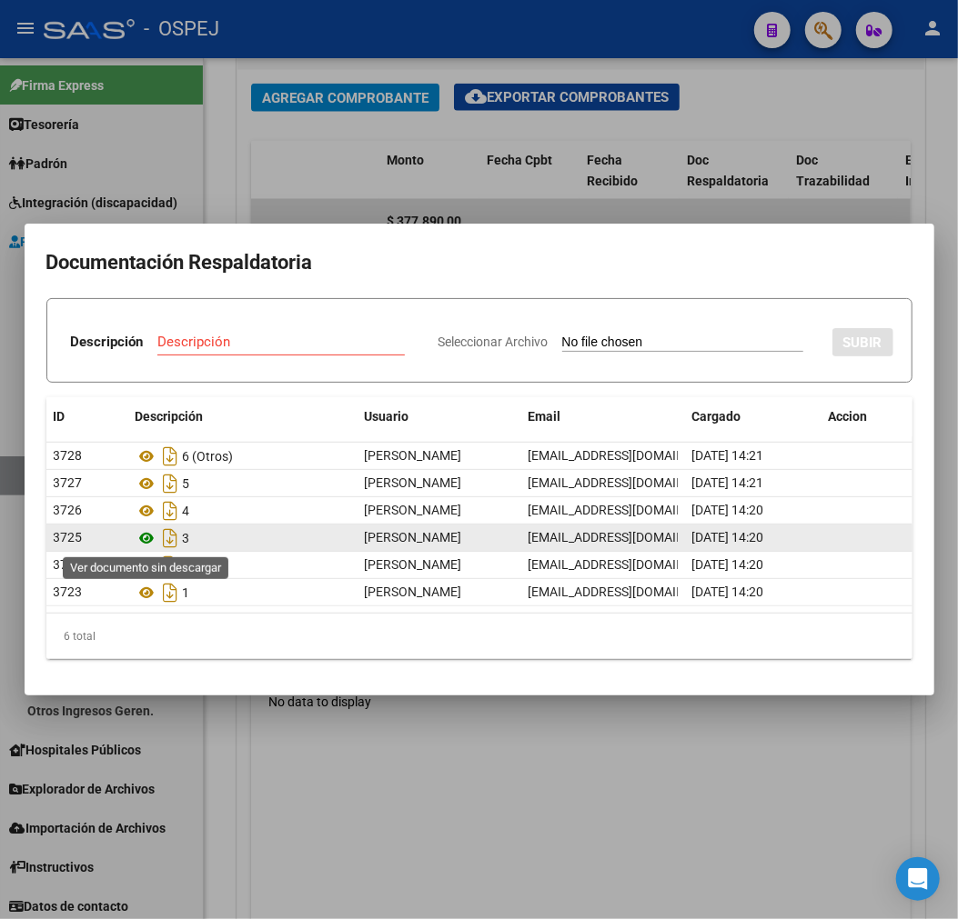
click at [143, 538] on icon at bounding box center [147, 538] width 24 height 22
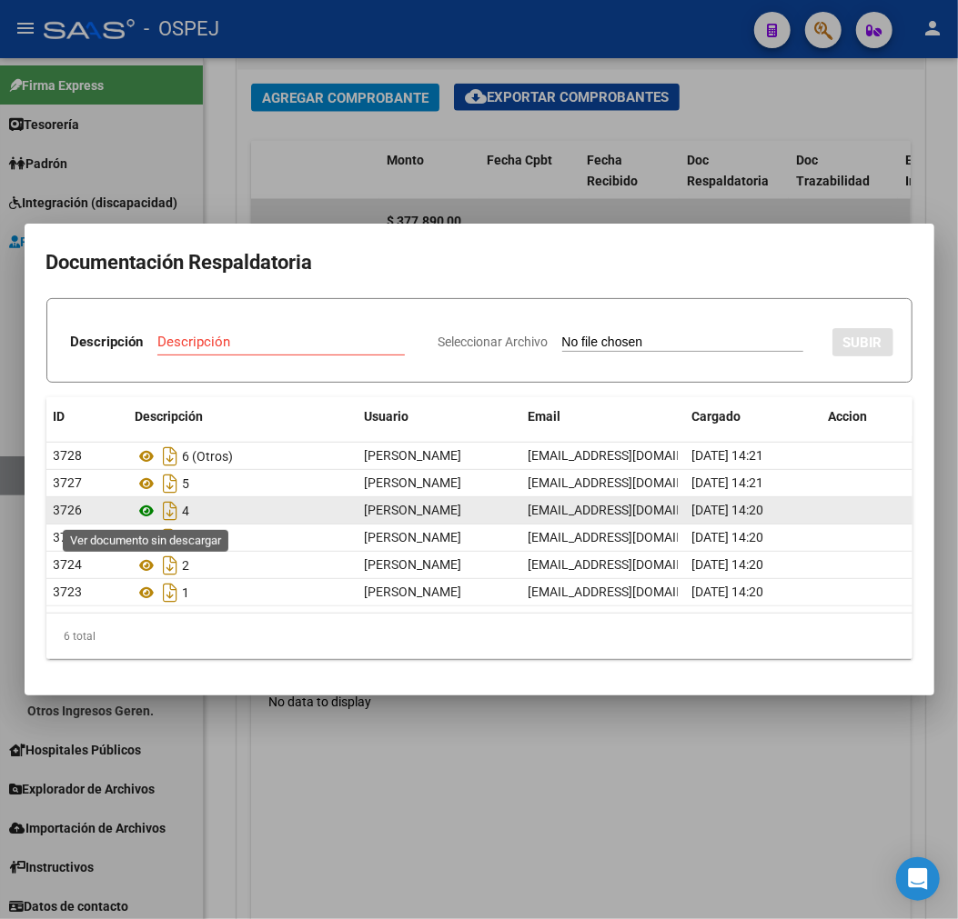
click at [152, 507] on icon at bounding box center [147, 511] width 24 height 22
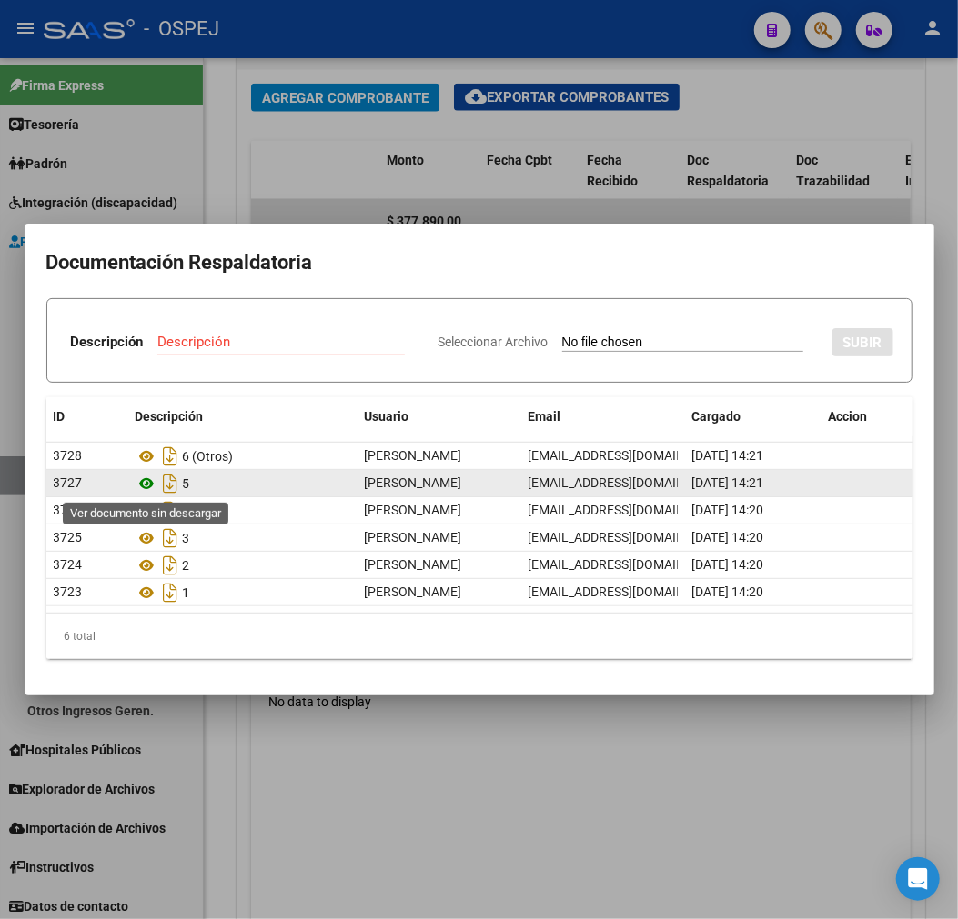
click at [149, 491] on icon at bounding box center [147, 484] width 24 height 22
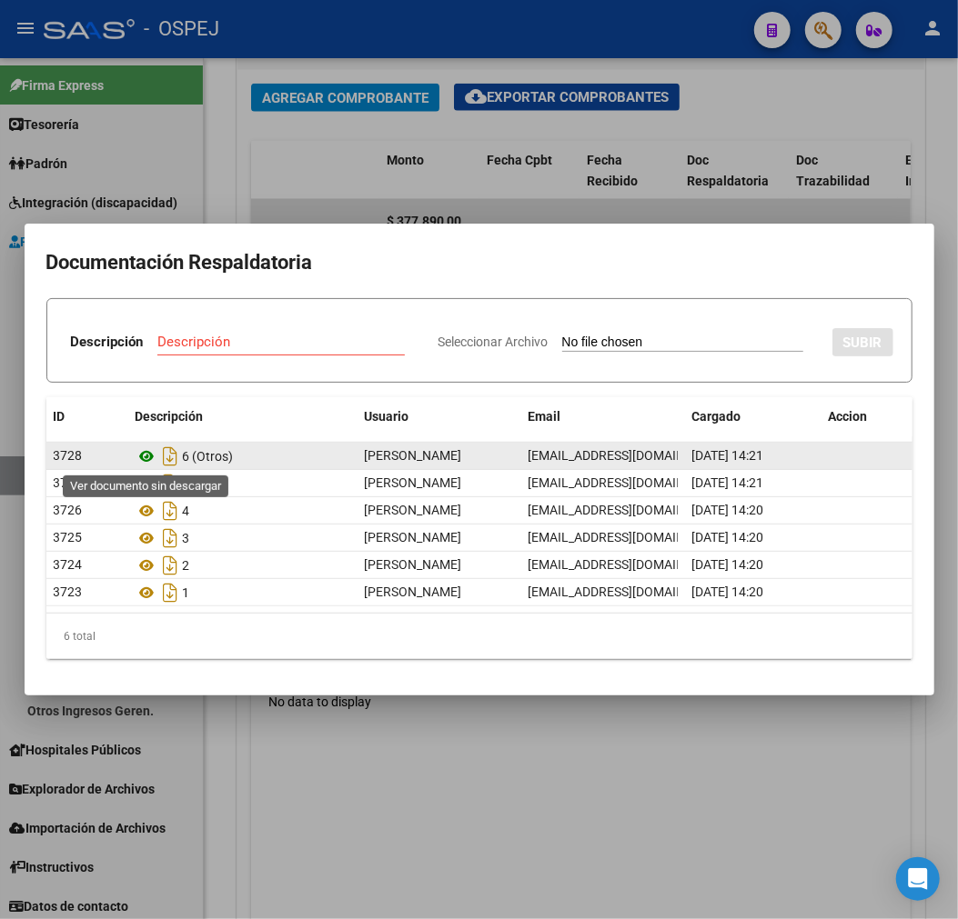
click at [146, 461] on icon at bounding box center [147, 457] width 24 height 22
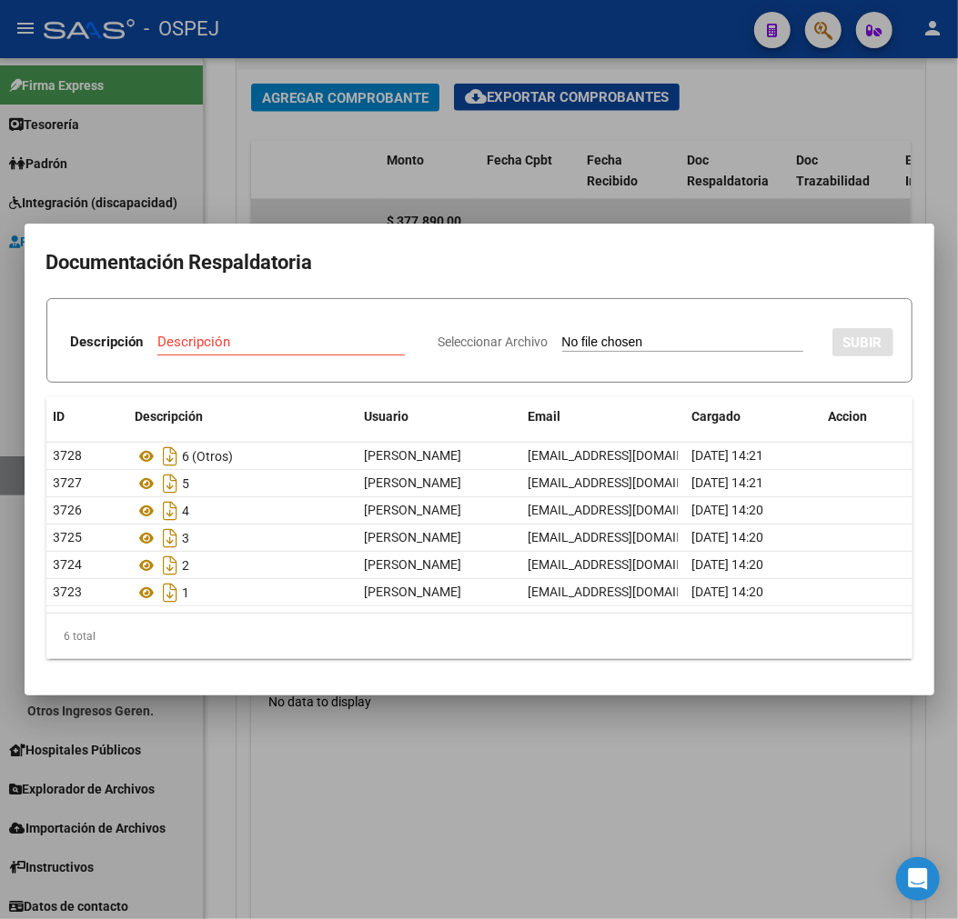
click at [486, 204] on div at bounding box center [479, 459] width 958 height 919
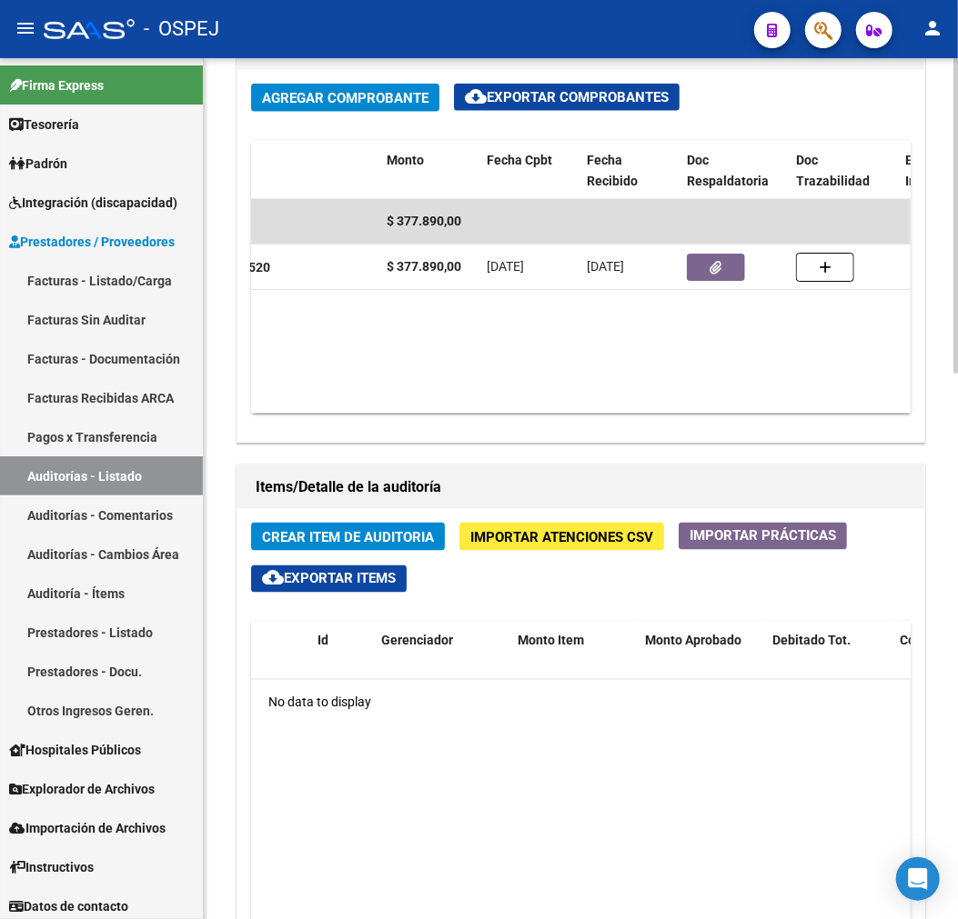
click at [419, 535] on span "Crear Item de Auditoria" at bounding box center [348, 537] width 172 height 16
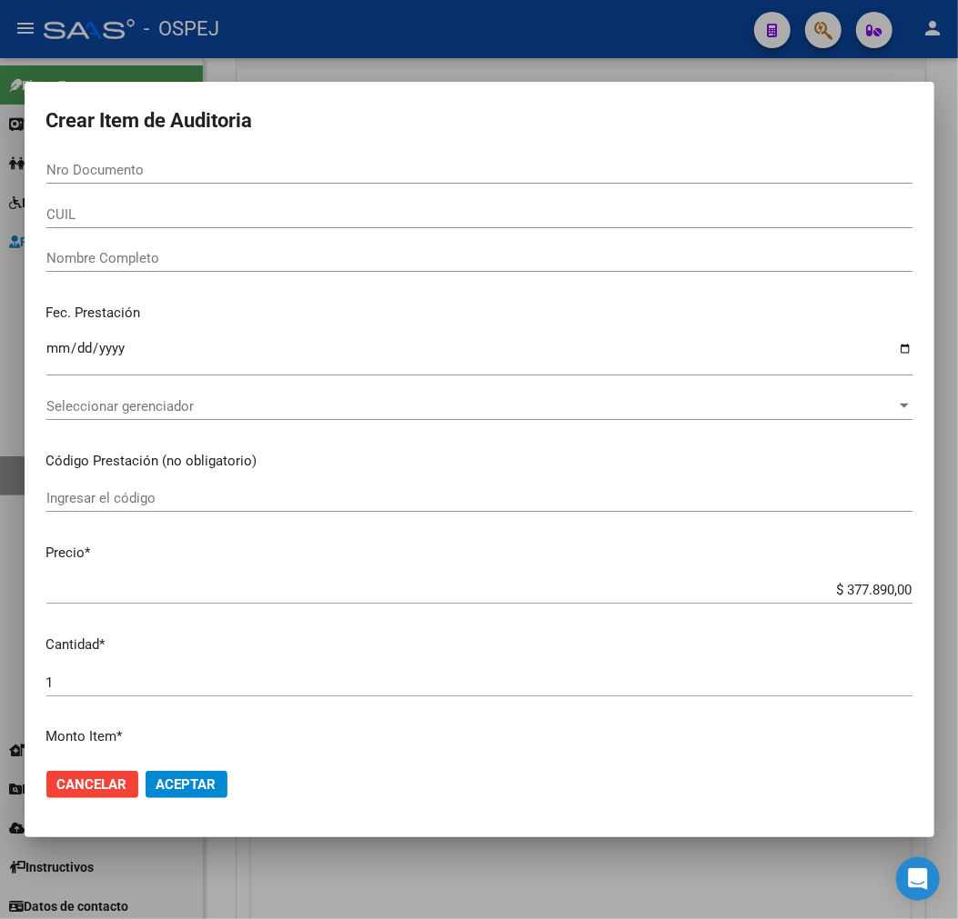
click at [187, 156] on div "Nro Documento" at bounding box center [479, 169] width 866 height 27
paste input "39464395"
type input "39464395"
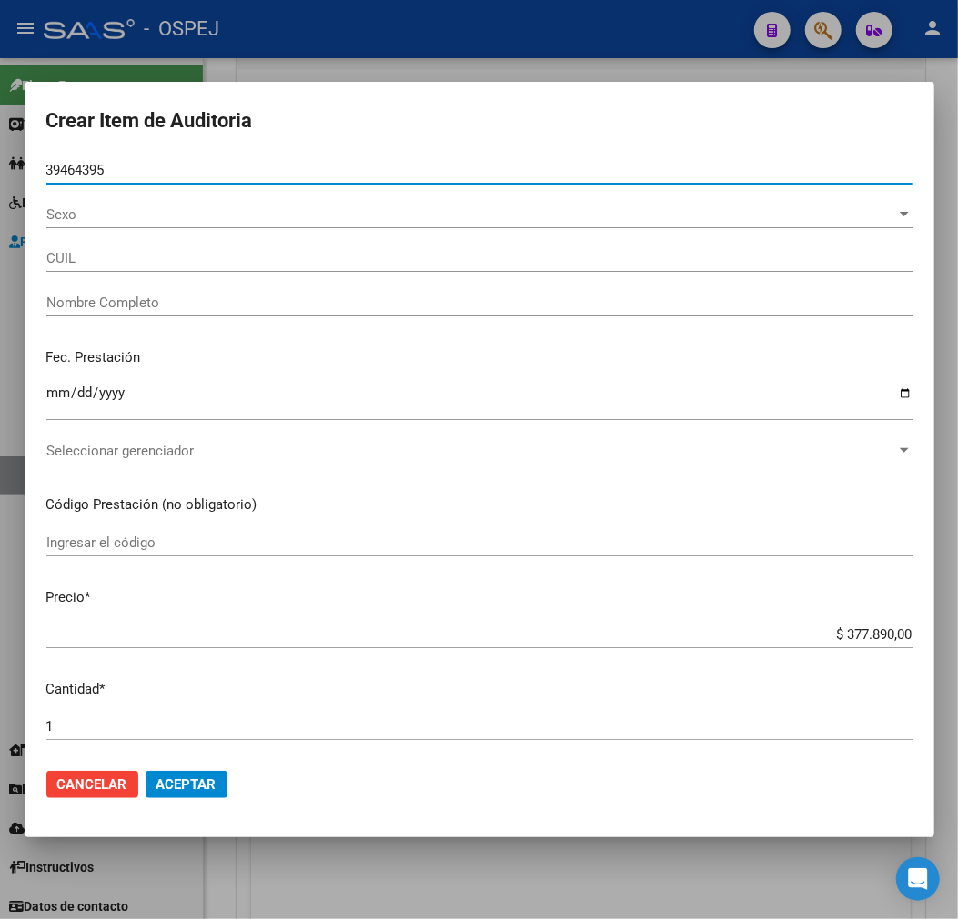
type input "27394643950"
type input "[PERSON_NAME]"
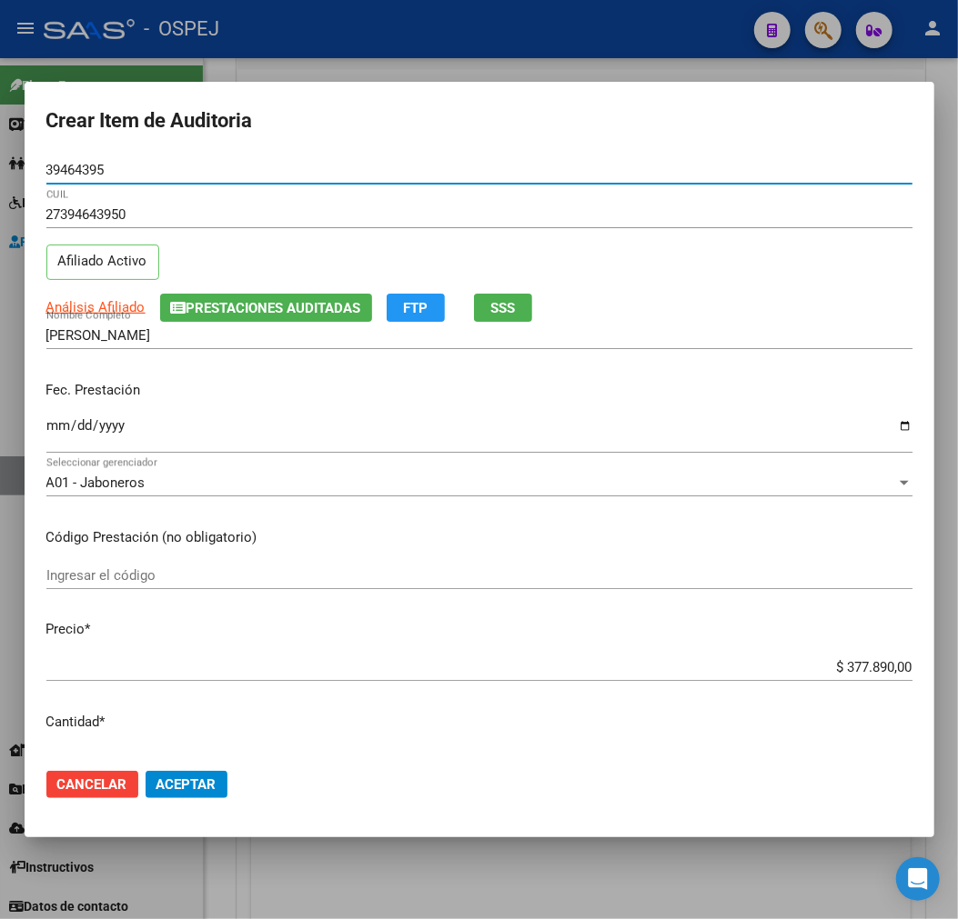
type input "39464395"
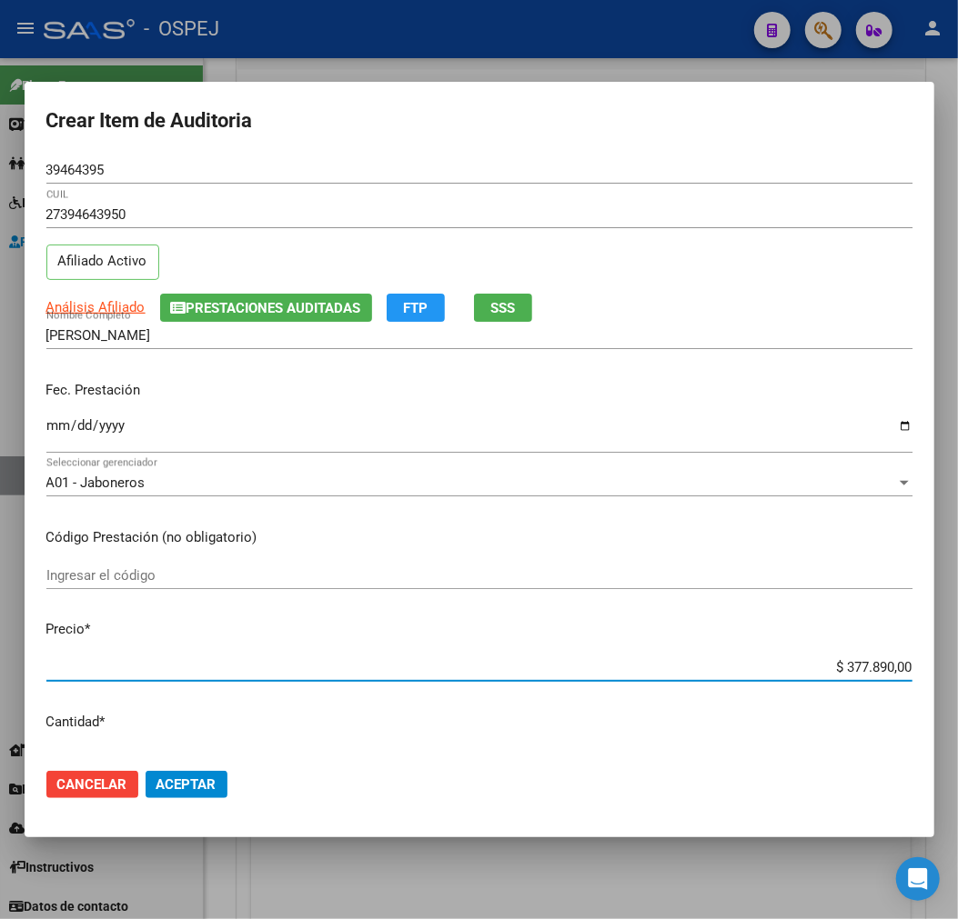
click at [850, 664] on input "$ 377.890,00" at bounding box center [479, 667] width 866 height 16
type input "$ 0,01"
type input "$ 0,10"
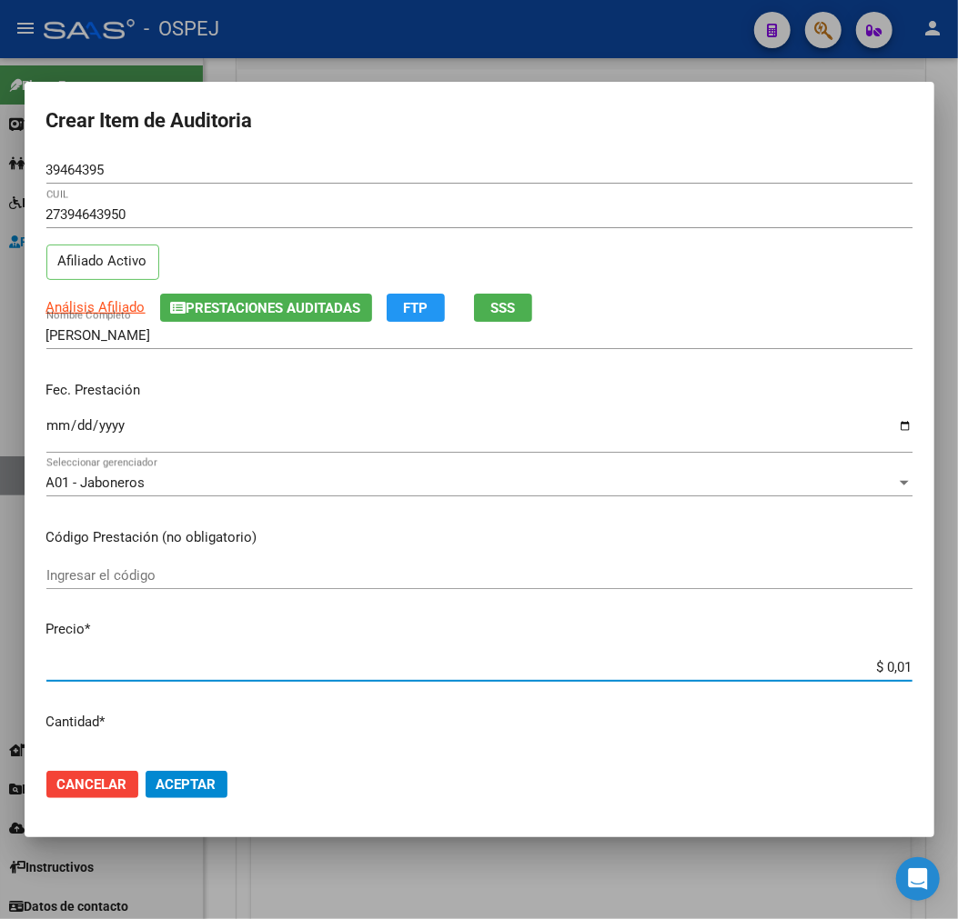
type input "$ 0,10"
type input "$ 1,00"
type input "$ 10,07"
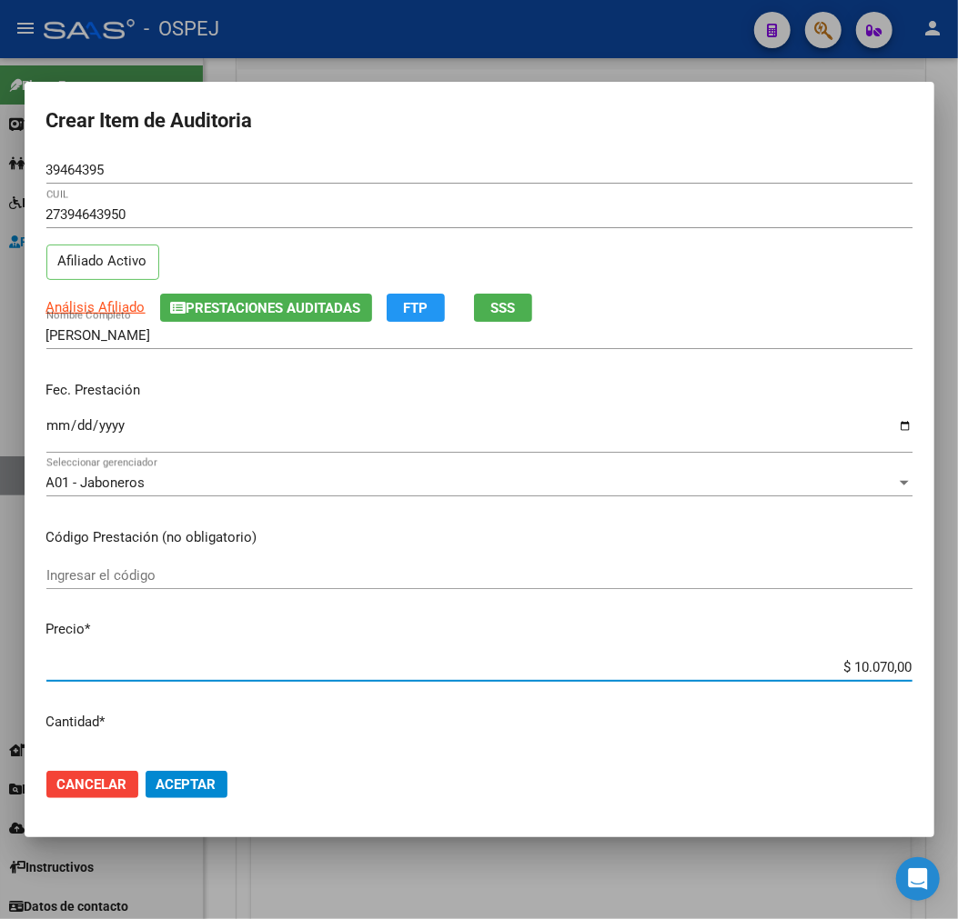
click at [870, 666] on input "$ 10.070,00" at bounding box center [479, 667] width 866 height 16
click at [196, 789] on span "Aceptar" at bounding box center [186, 785] width 60 height 16
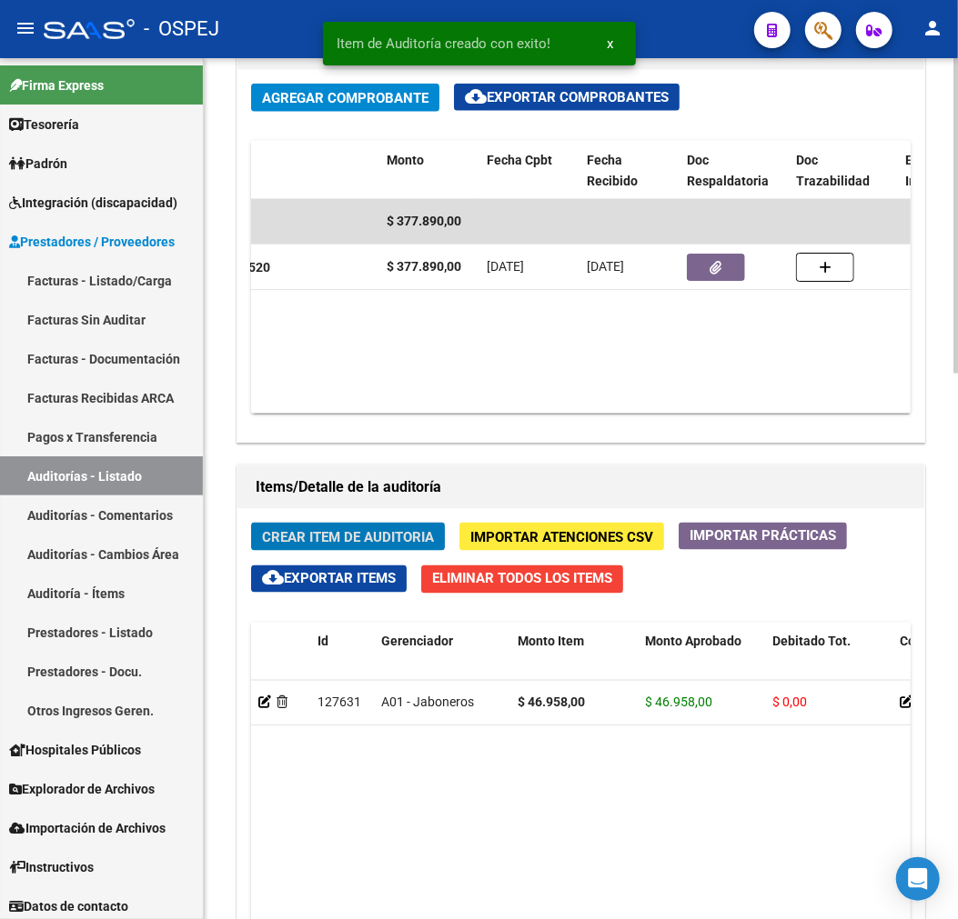
scroll to position [1203, 0]
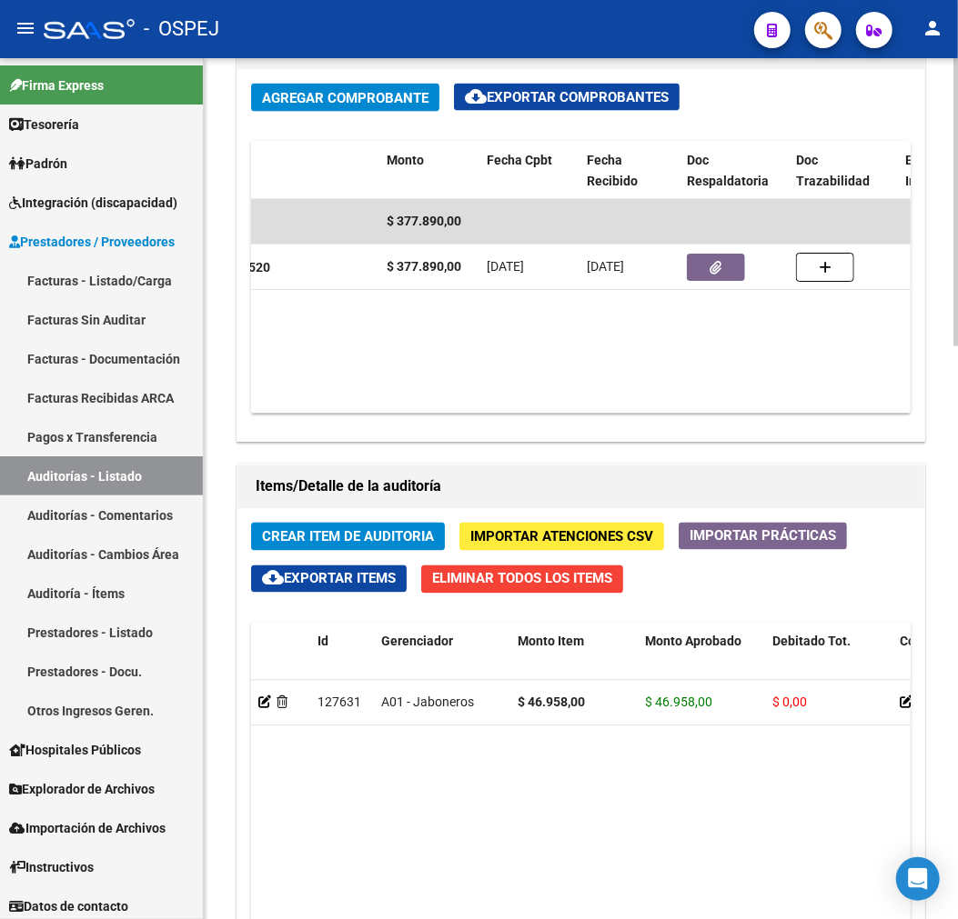
click at [334, 519] on div "Crear Item de Auditoria Importar Atenciones CSV Importar Prácticas cloud_downlo…" at bounding box center [580, 902] width 687 height 786
click at [326, 532] on span "Crear Item de Auditoria" at bounding box center [348, 537] width 172 height 16
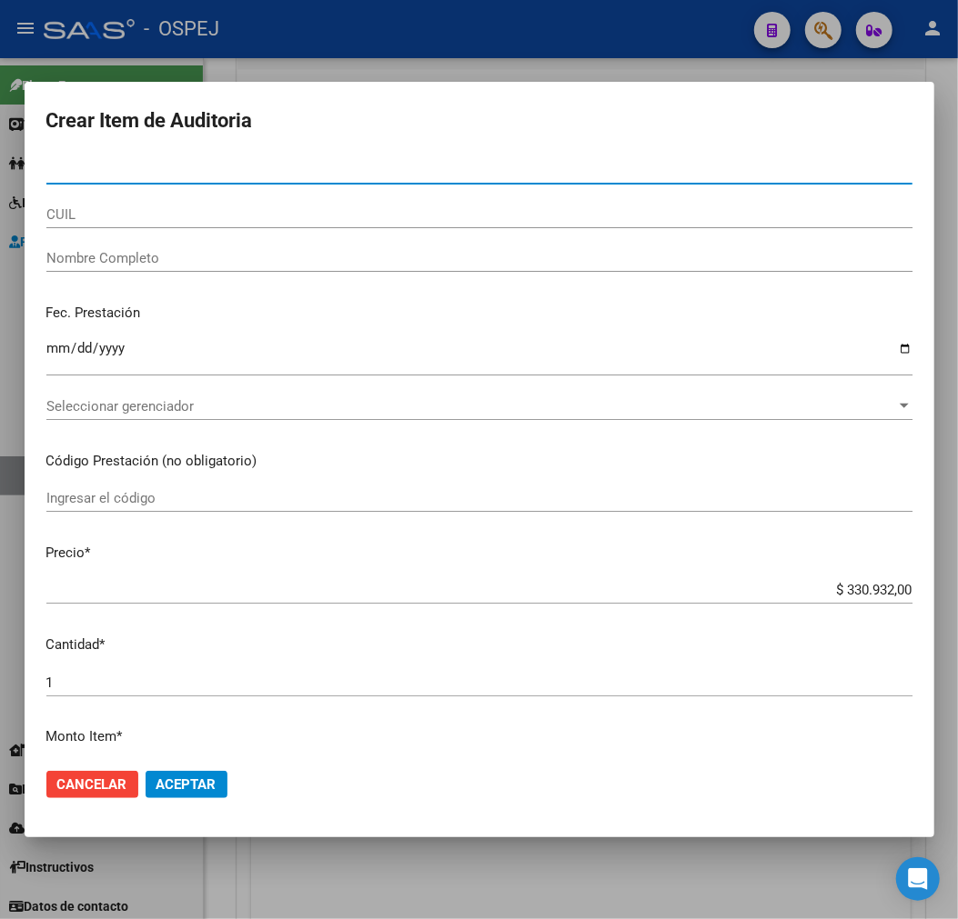
paste input "34465879"
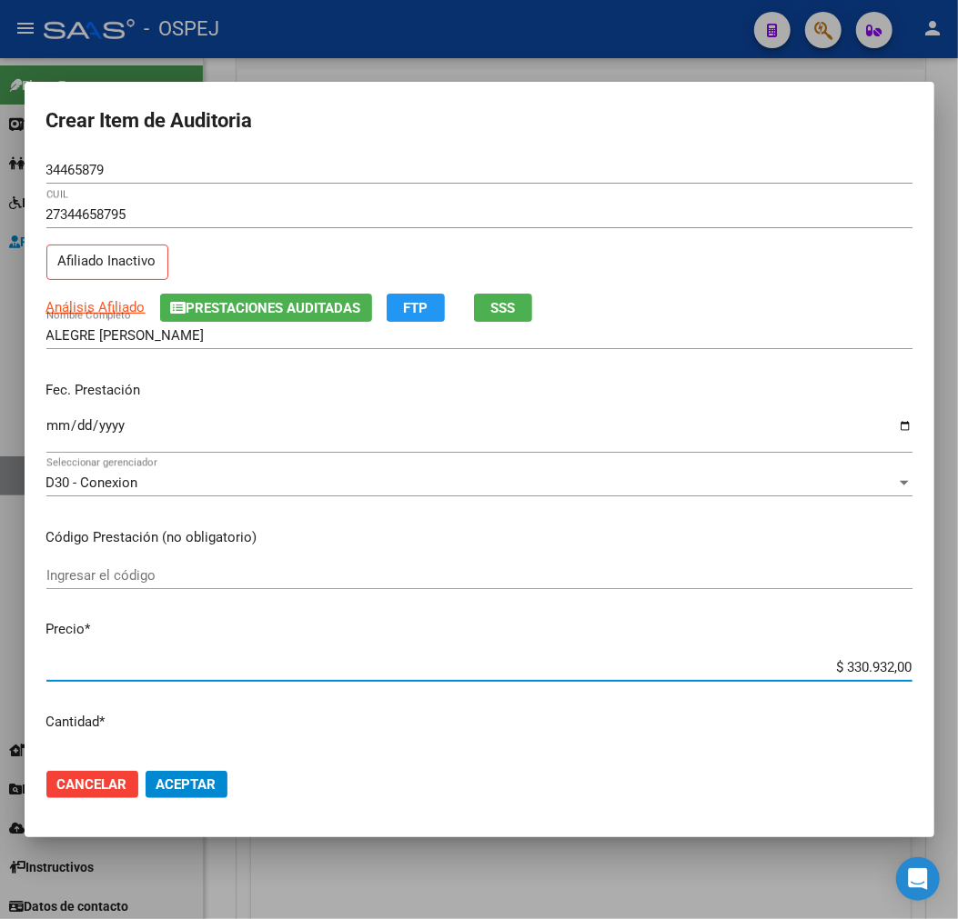
click at [858, 667] on input "$ 330.932,00" at bounding box center [479, 667] width 866 height 16
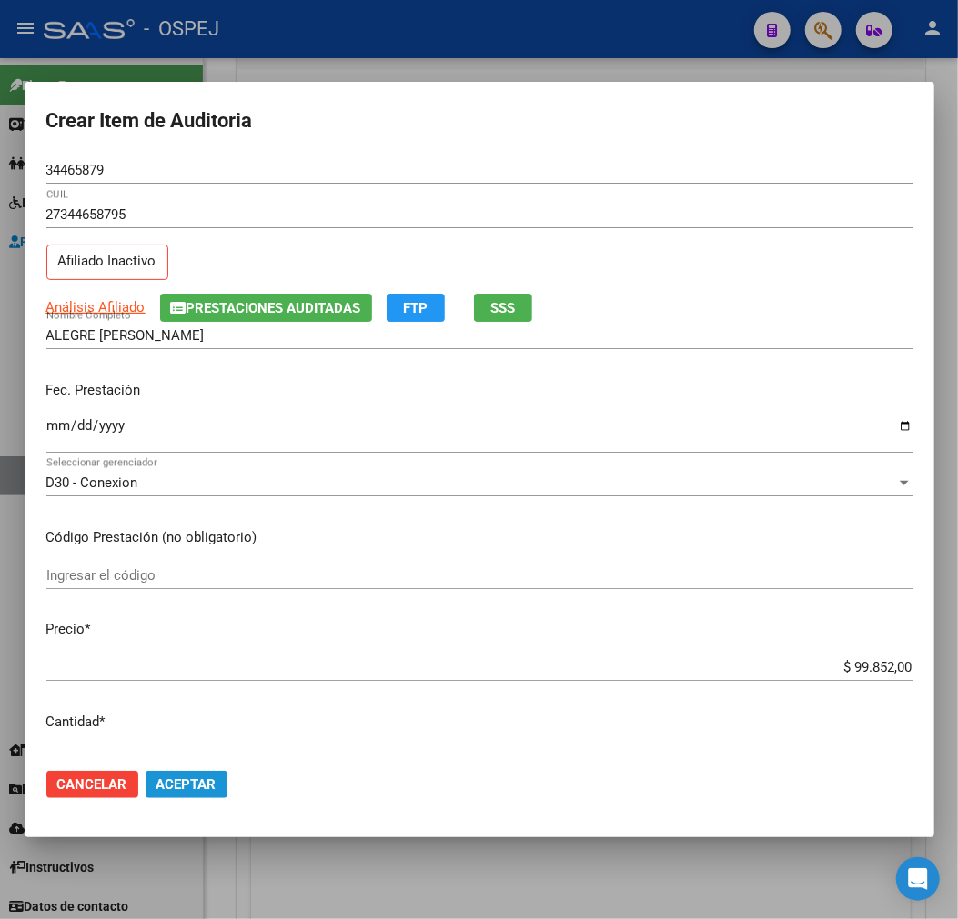
click at [176, 786] on span "Aceptar" at bounding box center [186, 785] width 60 height 16
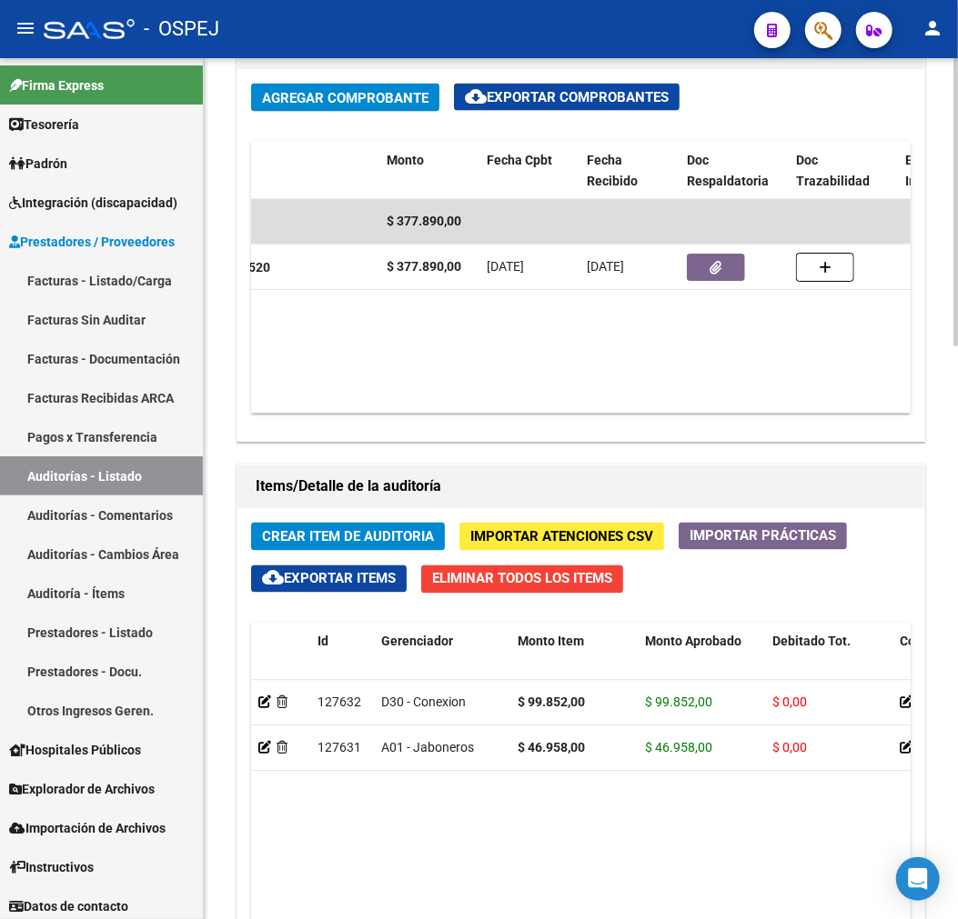
click at [355, 539] on span "Crear Item de Auditoria" at bounding box center [348, 537] width 172 height 16
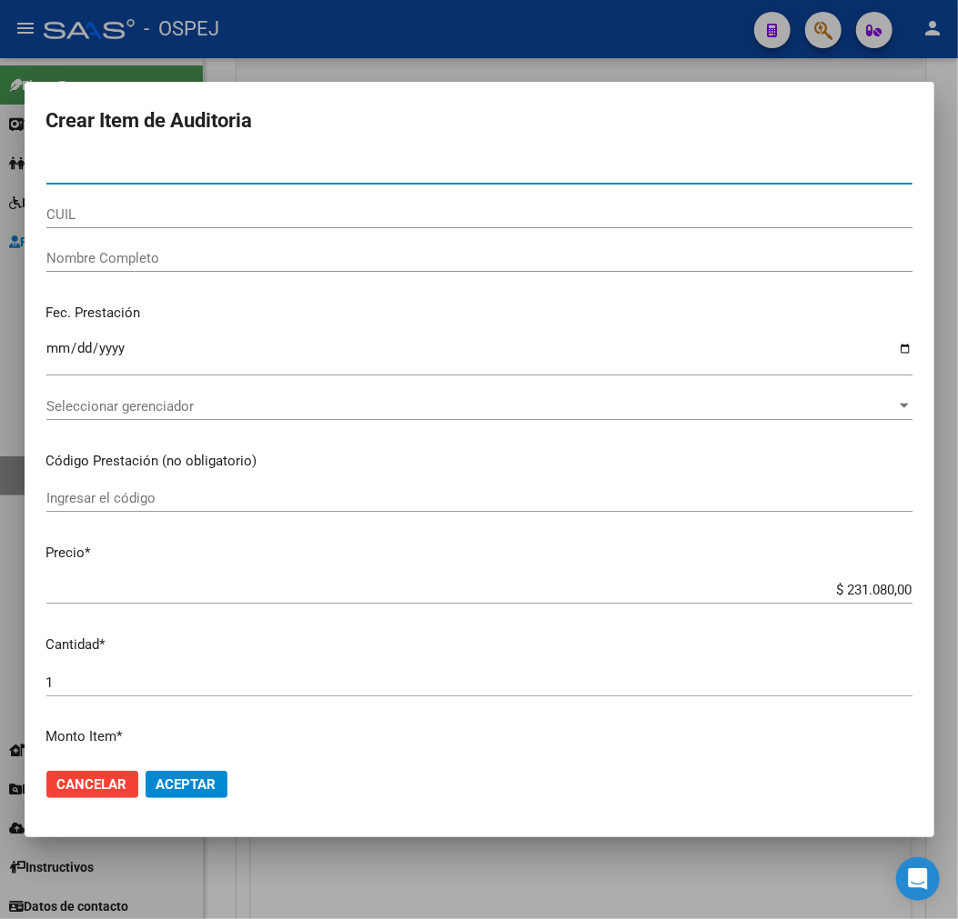
paste input "45317272"
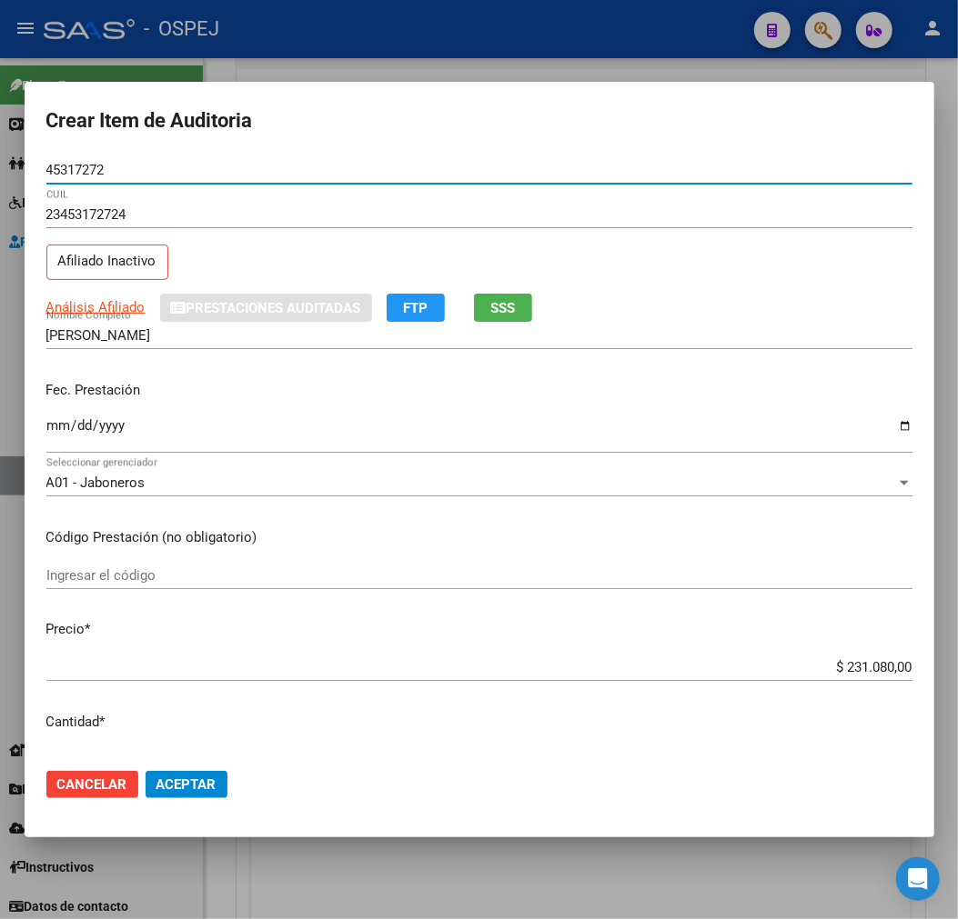
click at [860, 659] on input "$ 231.080,00" at bounding box center [479, 667] width 866 height 16
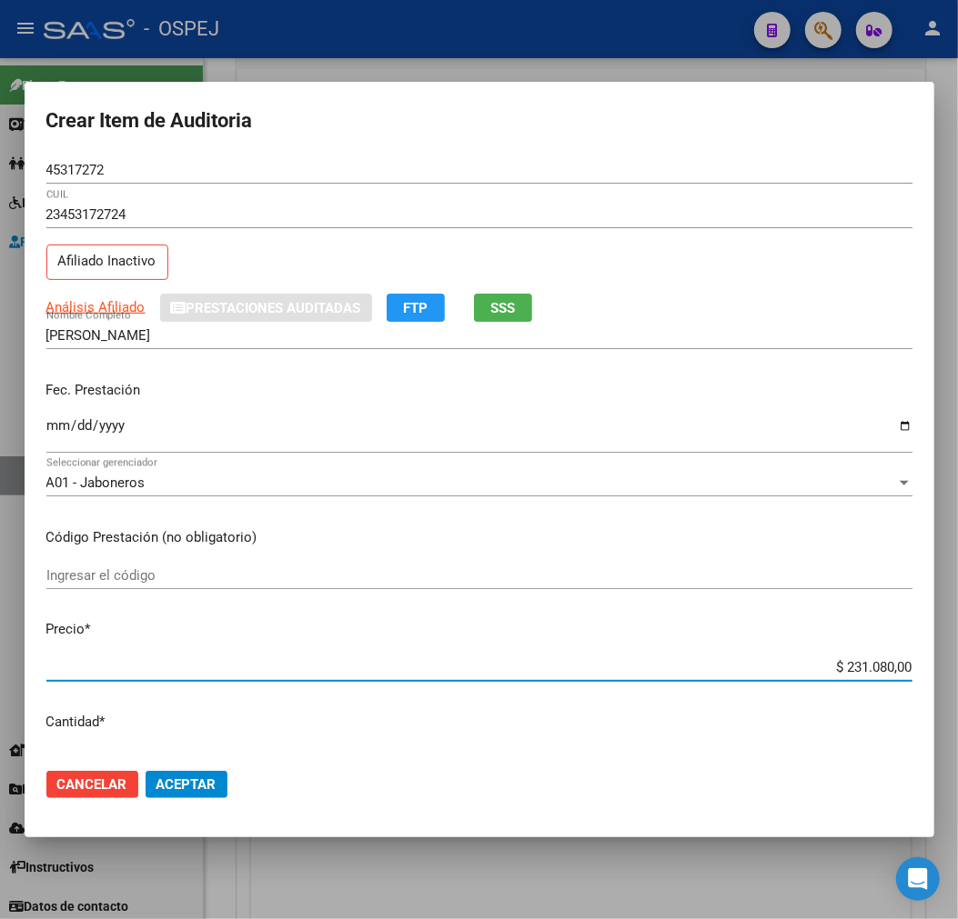
click at [864, 665] on input "$ 231.080,00" at bounding box center [479, 667] width 866 height 16
click at [865, 666] on input "$ 231.080,00" at bounding box center [479, 667] width 866 height 16
click at [196, 787] on span "Aceptar" at bounding box center [186, 785] width 60 height 16
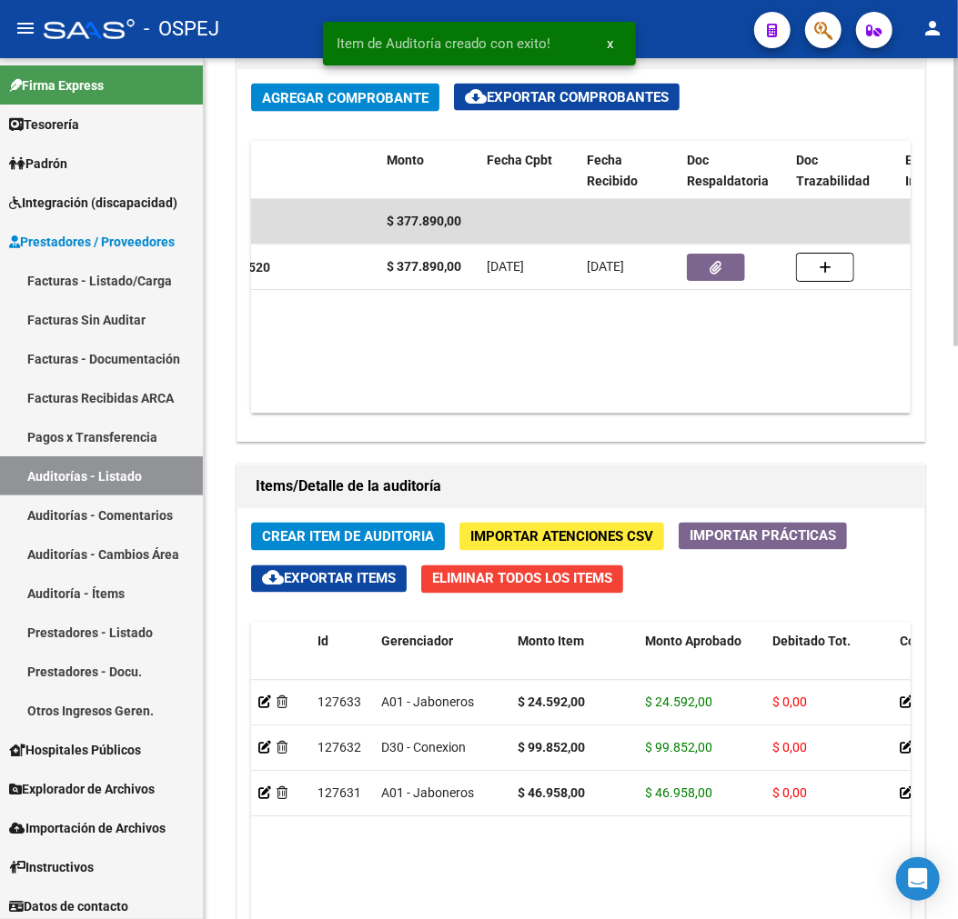
click at [385, 532] on span "Crear Item de Auditoria" at bounding box center [348, 537] width 172 height 16
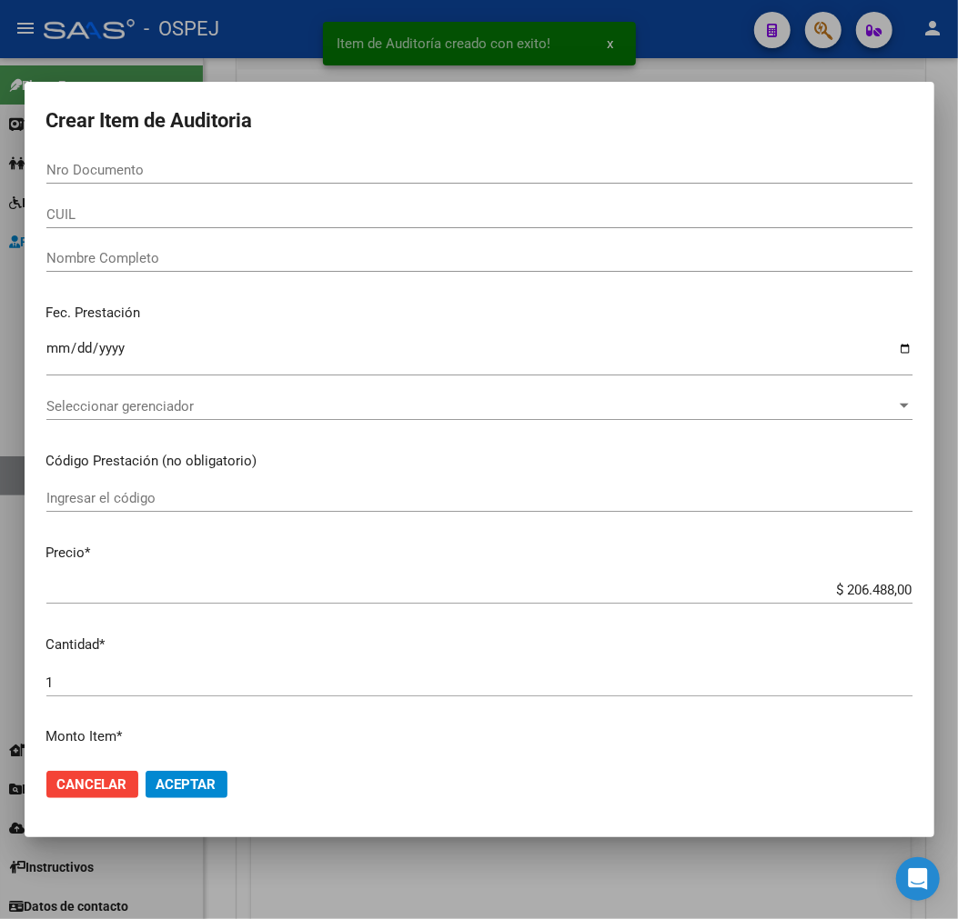
paste input "94905354"
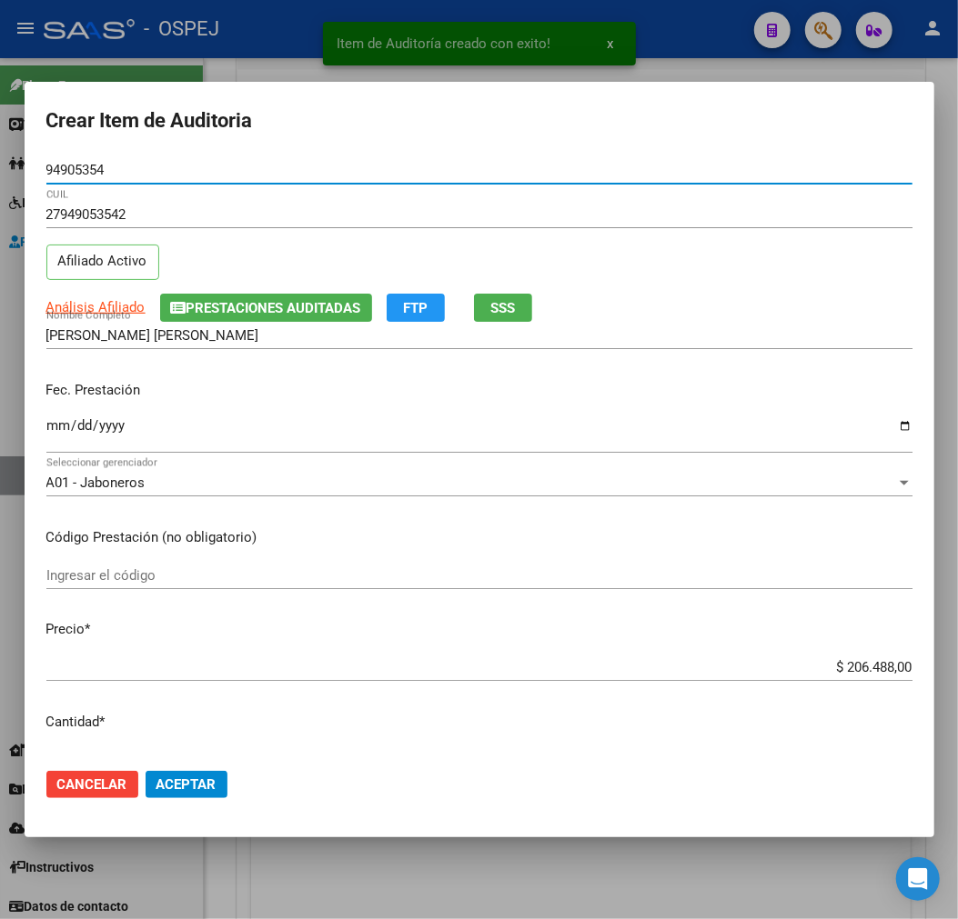
click at [851, 674] on input "$ 206.488,00" at bounding box center [479, 667] width 866 height 16
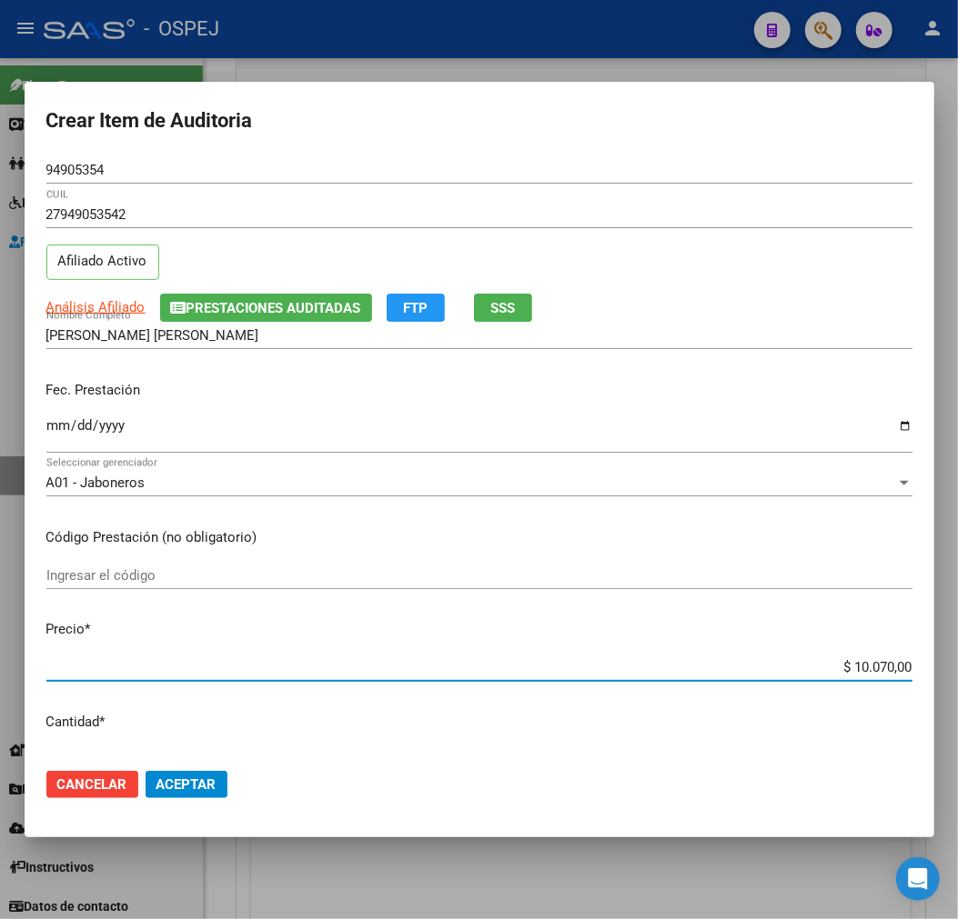
click at [204, 786] on span "Aceptar" at bounding box center [186, 785] width 60 height 16
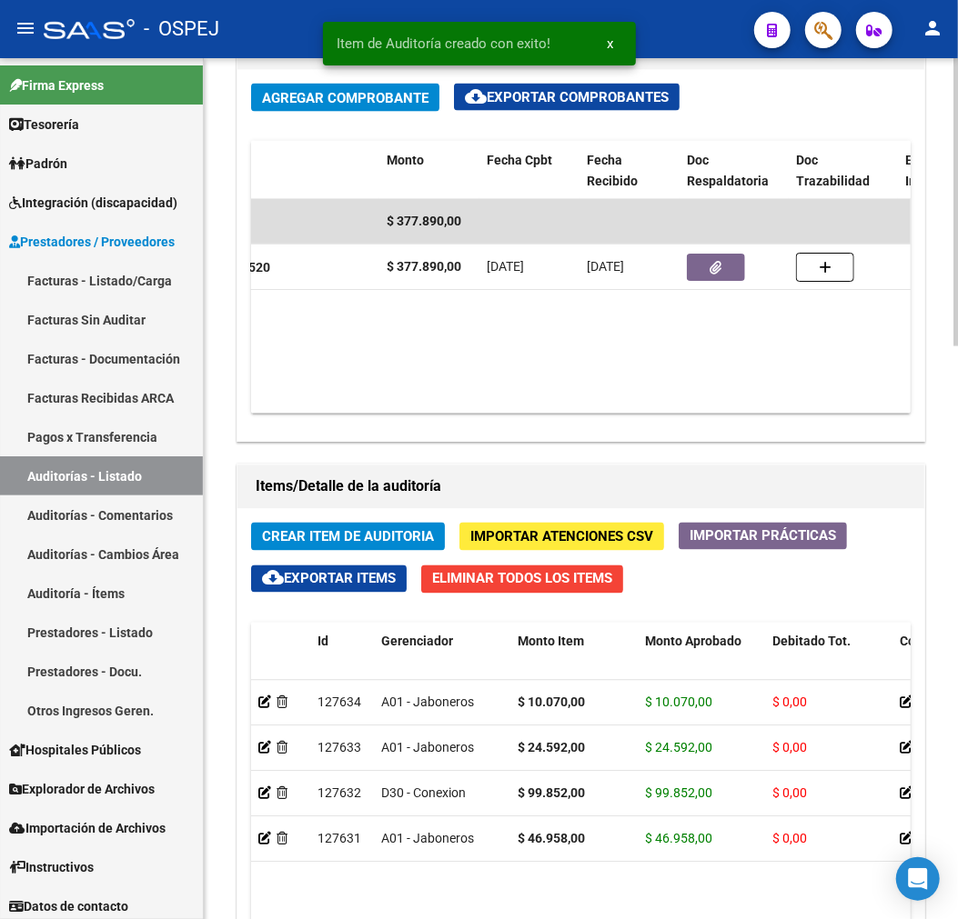
click at [318, 550] on button "Crear Item de Auditoria" at bounding box center [348, 537] width 194 height 28
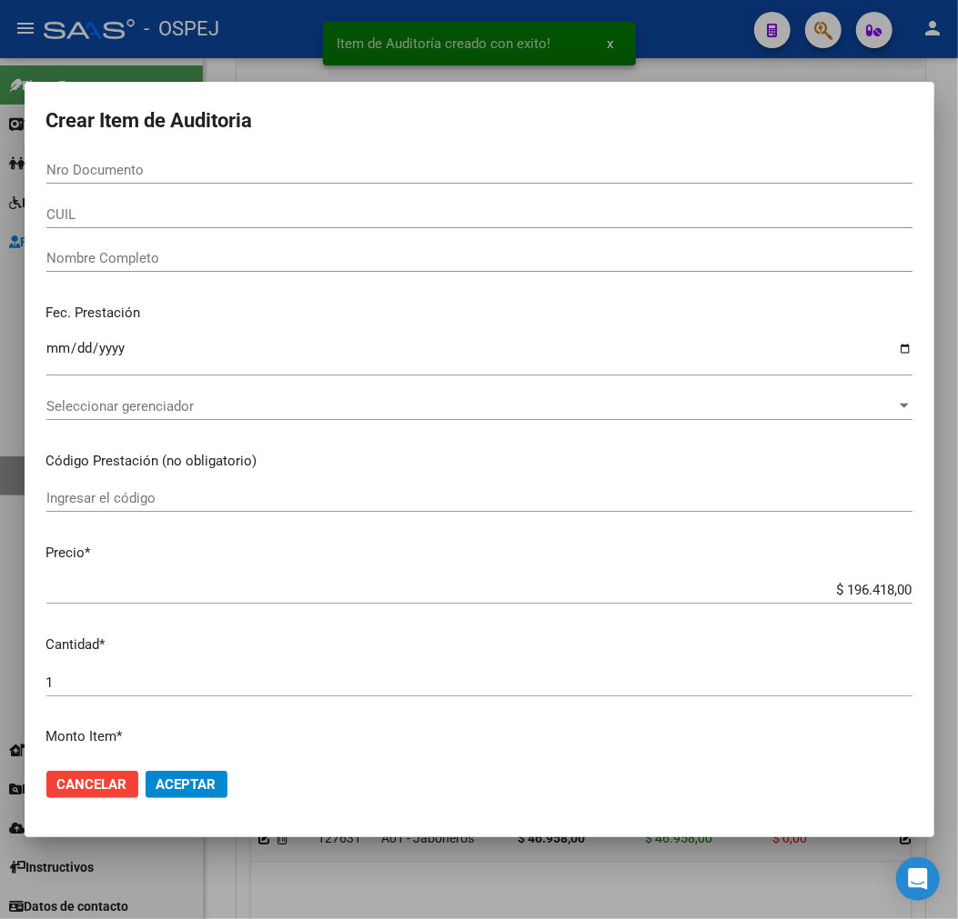
paste input "94193132"
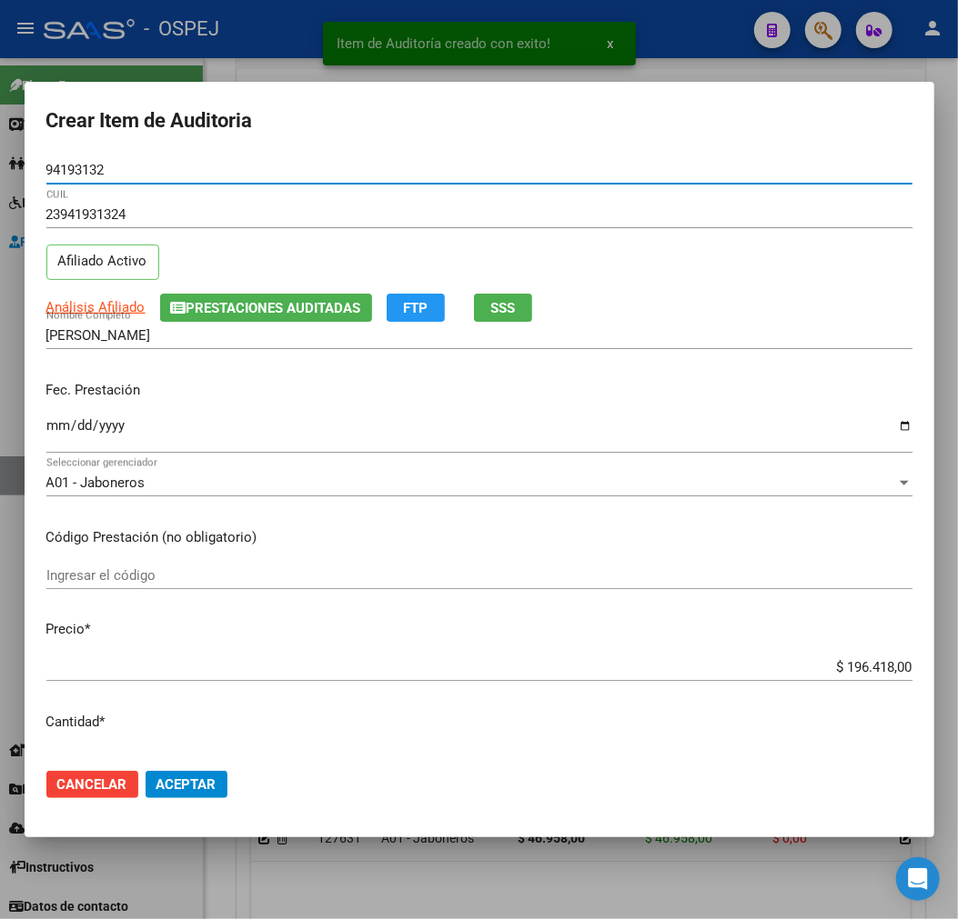
click at [862, 670] on input "$ 196.418,00" at bounding box center [479, 667] width 866 height 16
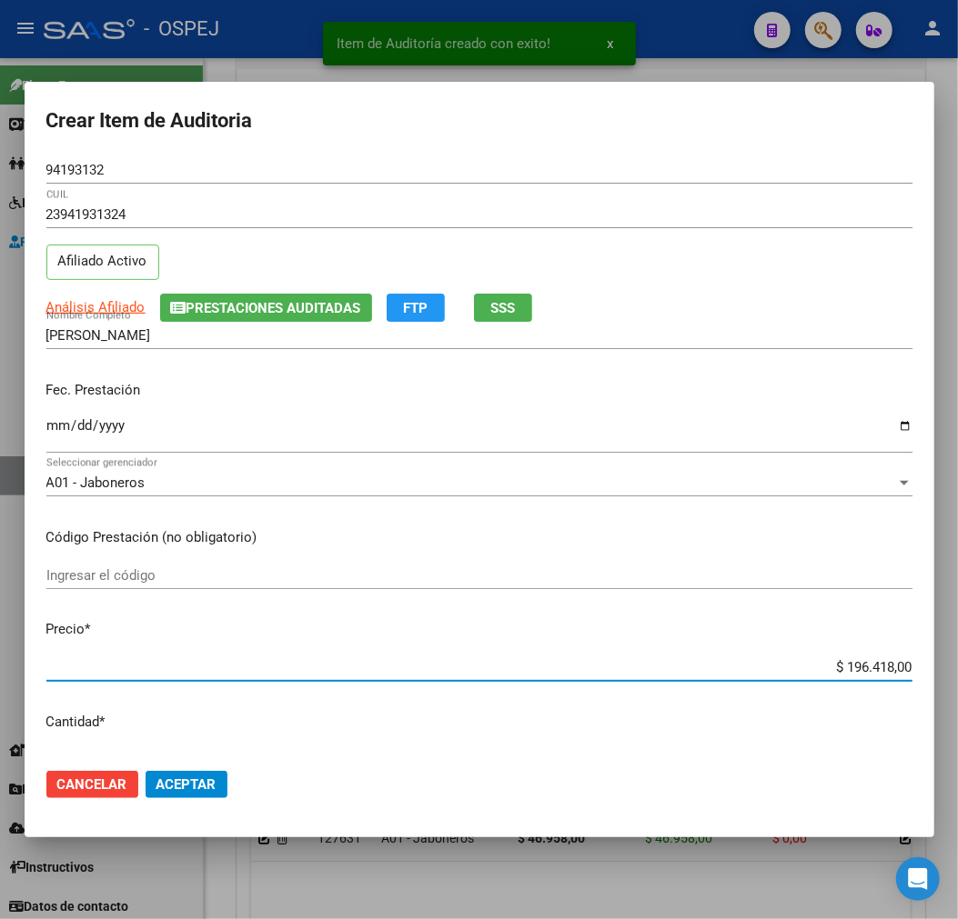
click at [862, 670] on input "$ 196.418,00" at bounding box center [479, 667] width 866 height 16
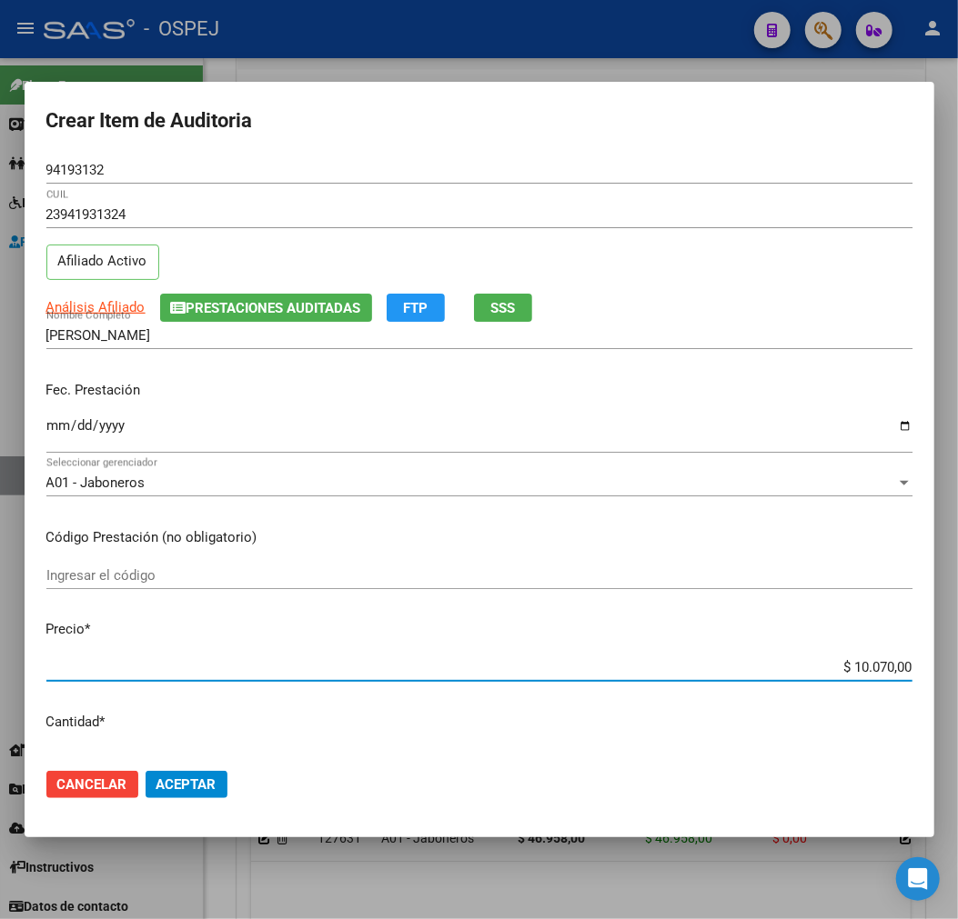
click at [193, 775] on button "Aceptar" at bounding box center [186, 784] width 82 height 27
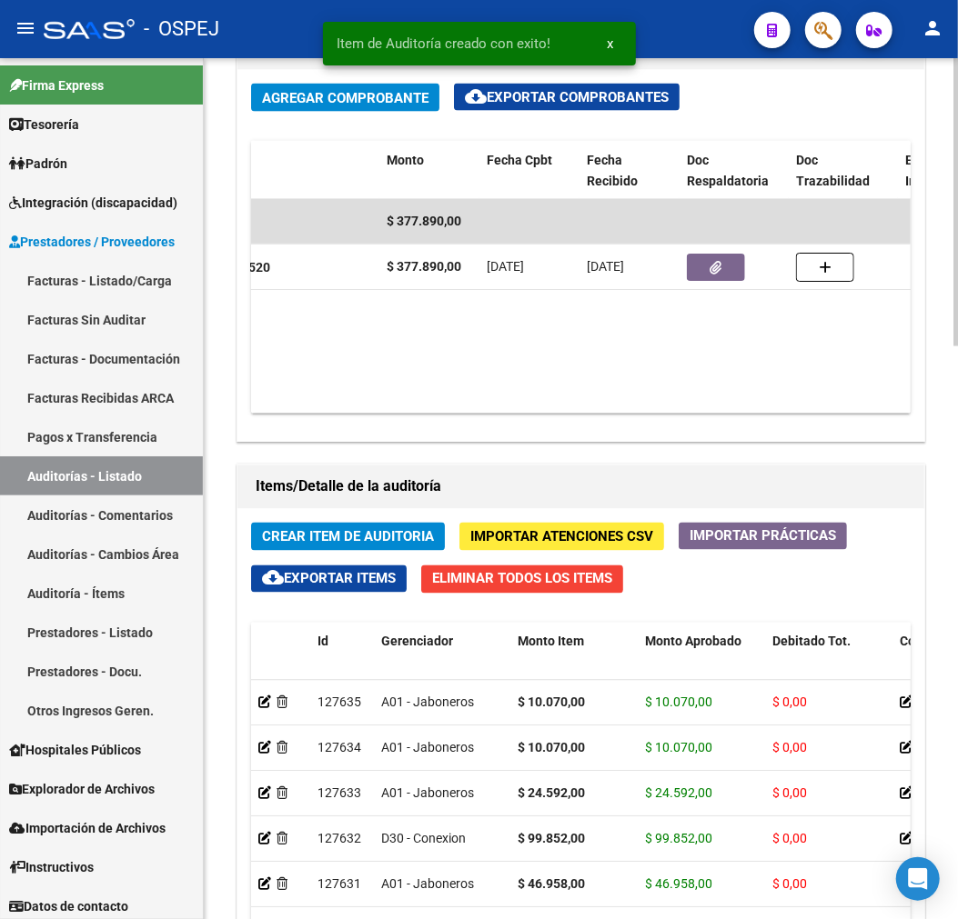
click at [343, 532] on span "Crear Item de Auditoria" at bounding box center [348, 537] width 172 height 16
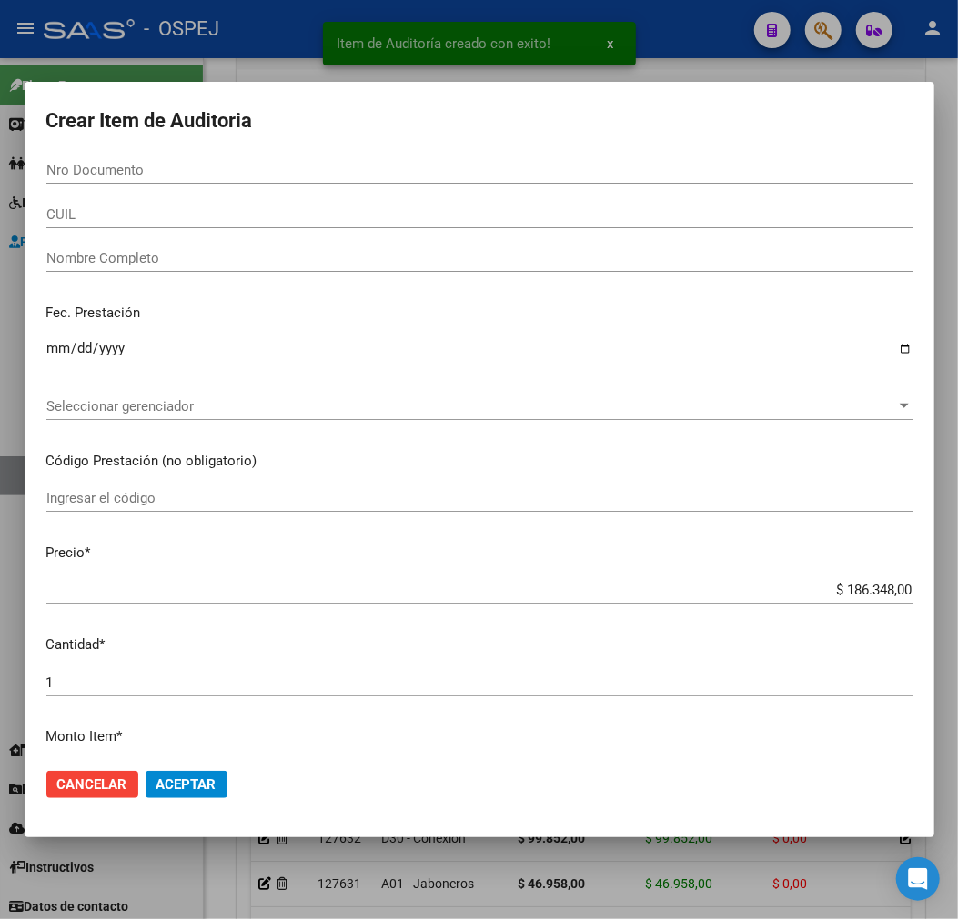
paste input "50656647"
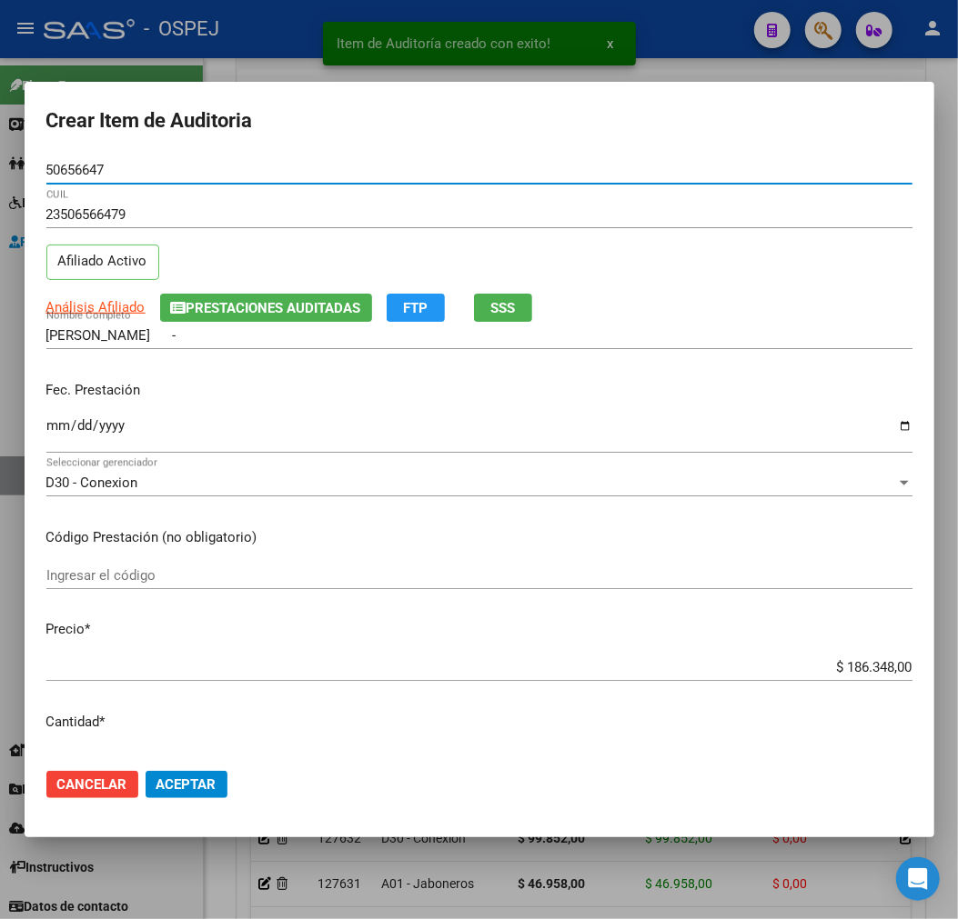
click at [868, 665] on input "$ 186.348,00" at bounding box center [479, 667] width 866 height 16
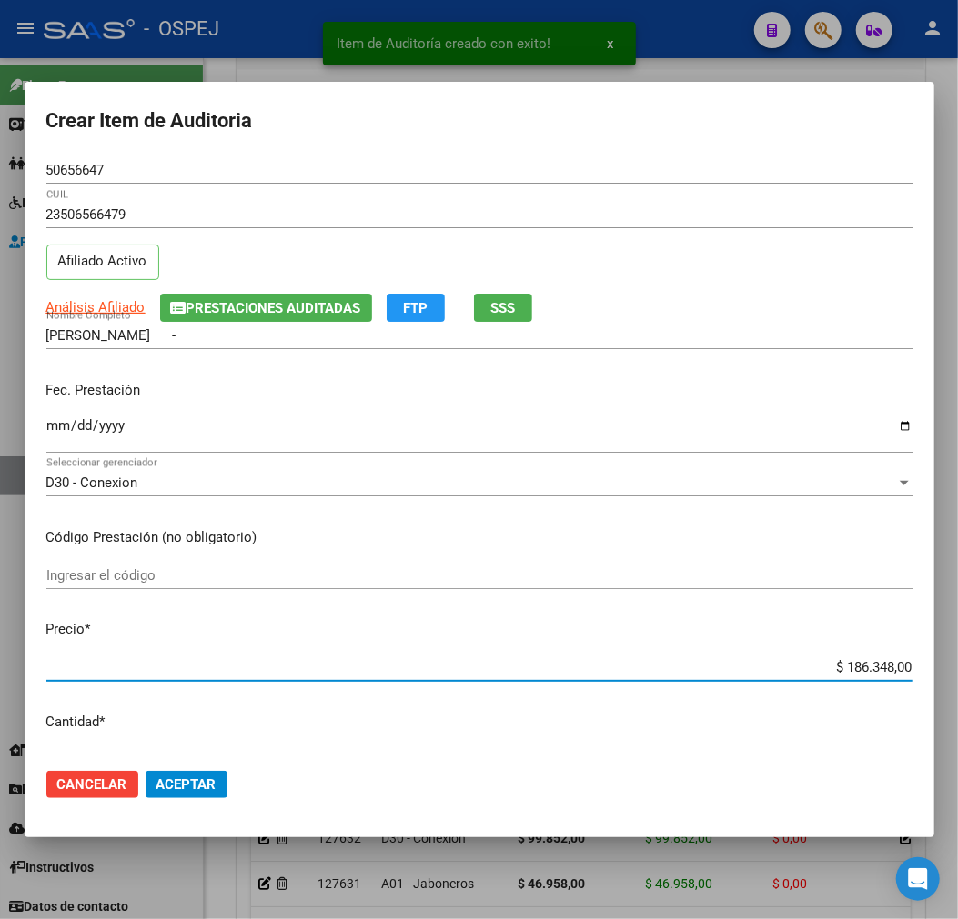
click at [868, 665] on input "$ 186.348,00" at bounding box center [479, 667] width 866 height 16
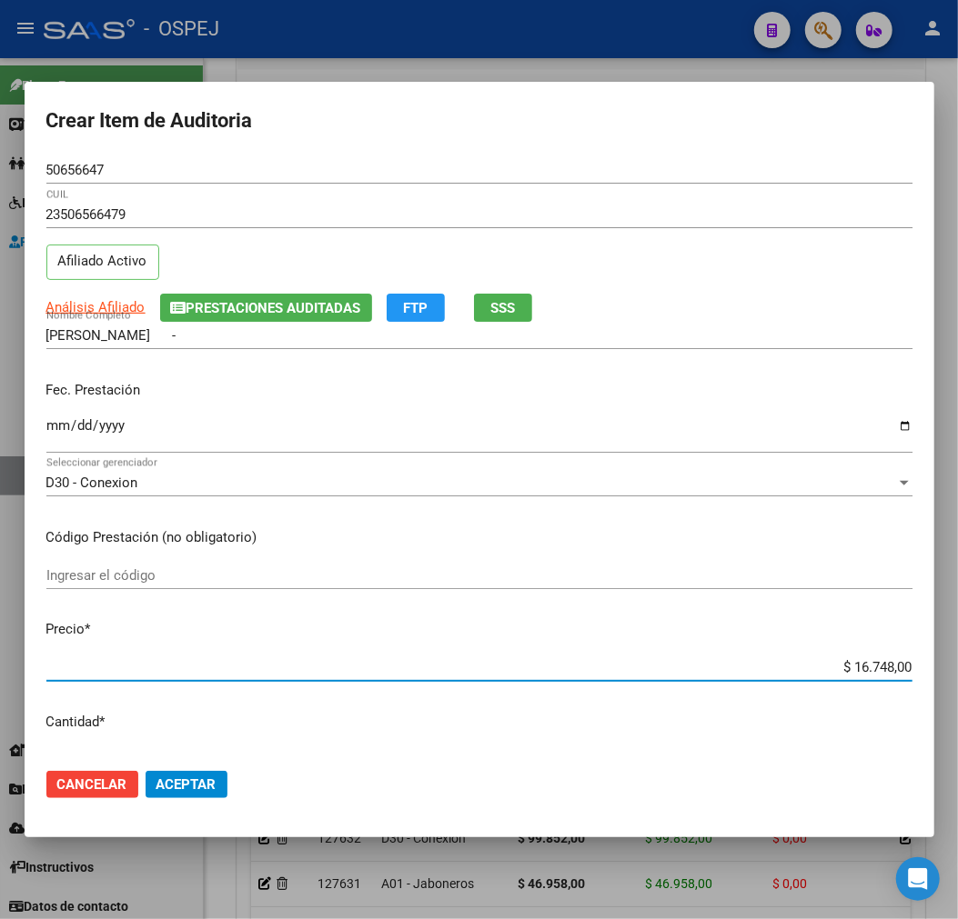
click at [183, 786] on span "Aceptar" at bounding box center [186, 785] width 60 height 16
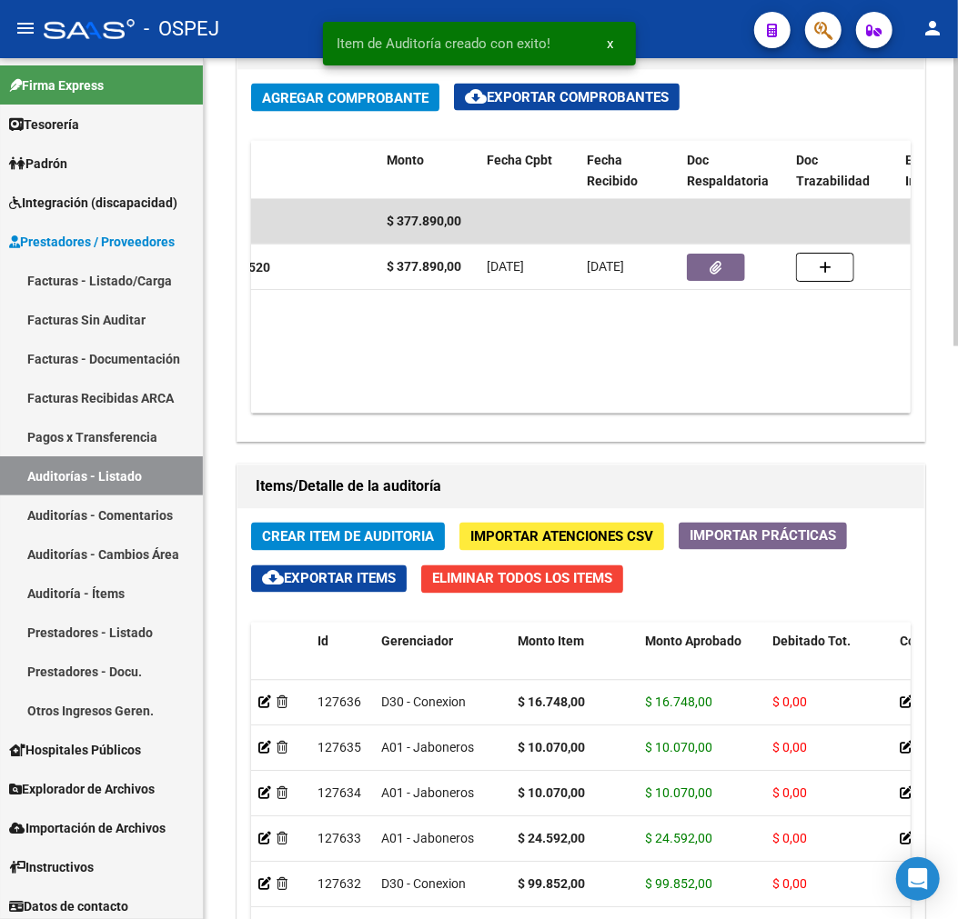
click at [386, 541] on span "Crear Item de Auditoria" at bounding box center [348, 537] width 172 height 16
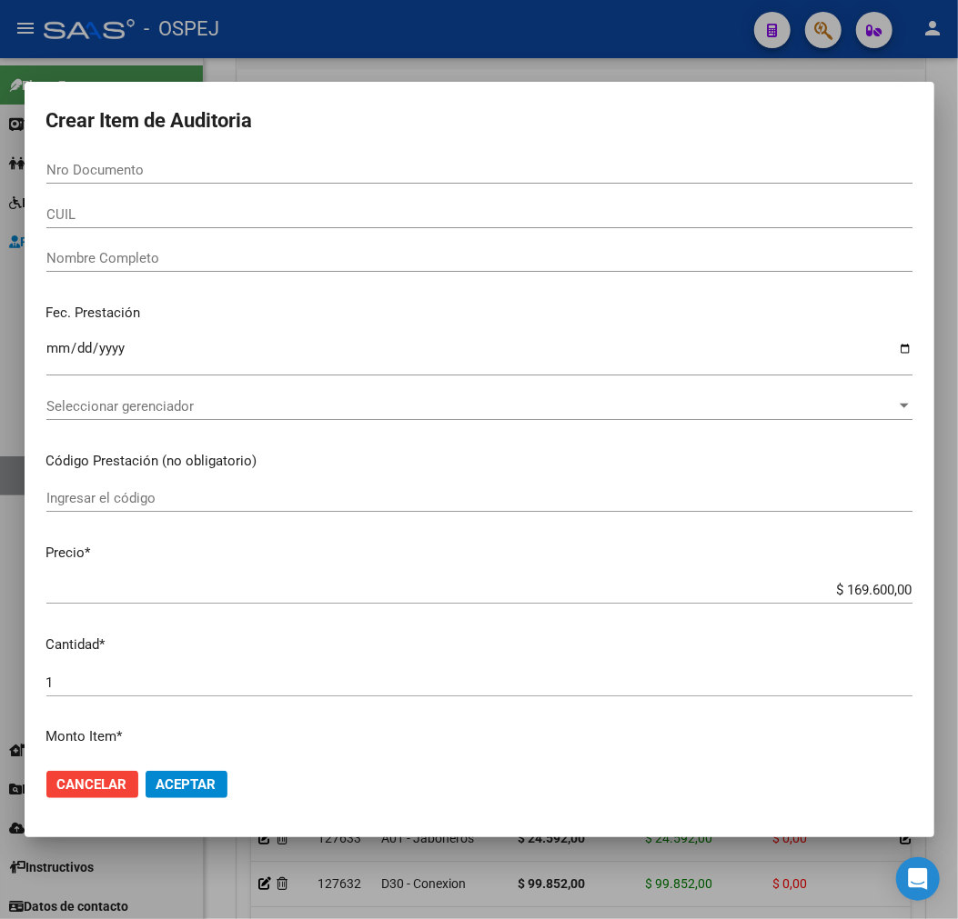
drag, startPoint x: 239, startPoint y: 182, endPoint x: 253, endPoint y: 177, distance: 14.4
click at [239, 182] on div "Nro Documento" at bounding box center [479, 169] width 866 height 27
paste input "48110763"
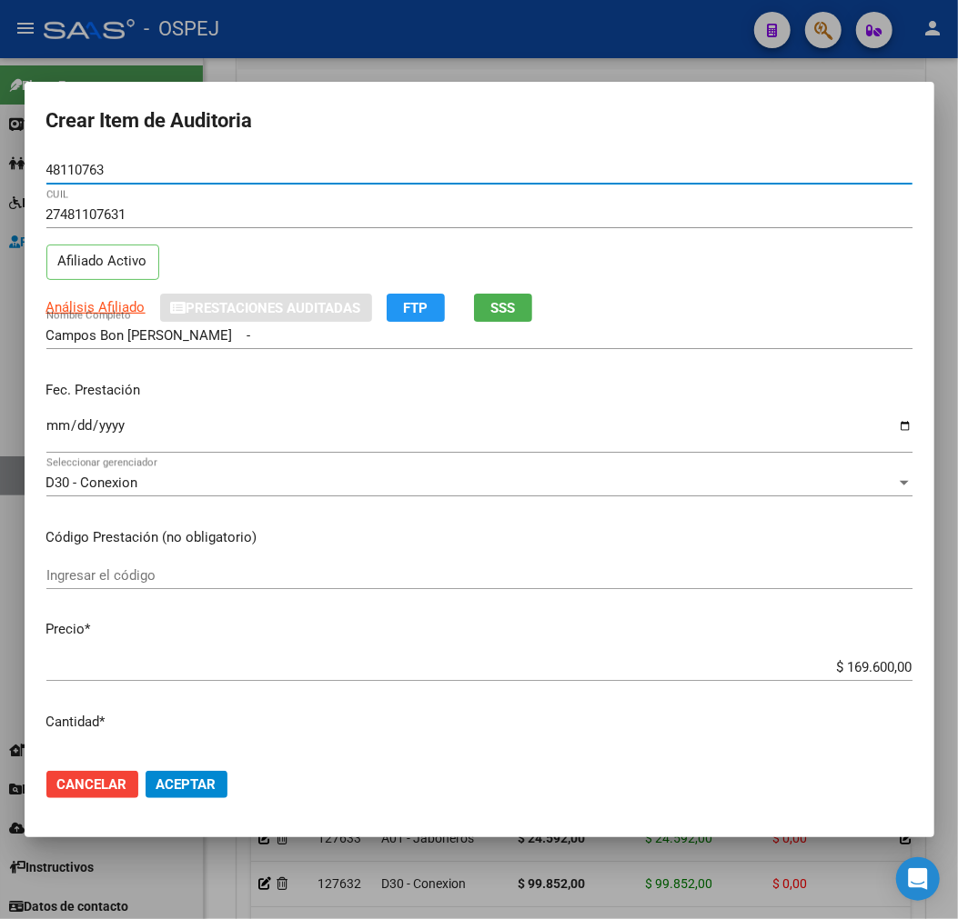
click at [876, 670] on input "$ 169.600,00" at bounding box center [479, 667] width 866 height 16
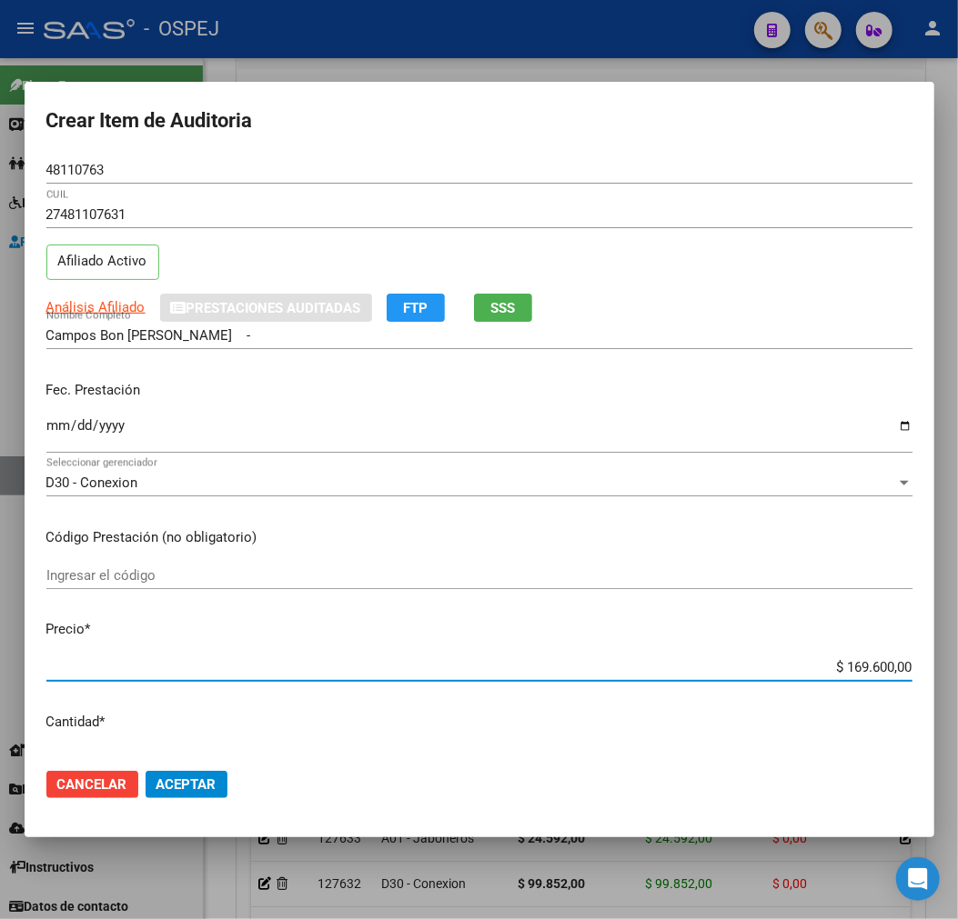
drag, startPoint x: 876, startPoint y: 670, endPoint x: 921, endPoint y: 757, distance: 98.4
click at [876, 679] on div "$ 169.600,00 Ingresar el precio" at bounding box center [479, 667] width 866 height 27
click at [200, 775] on button "Aceptar" at bounding box center [186, 784] width 82 height 27
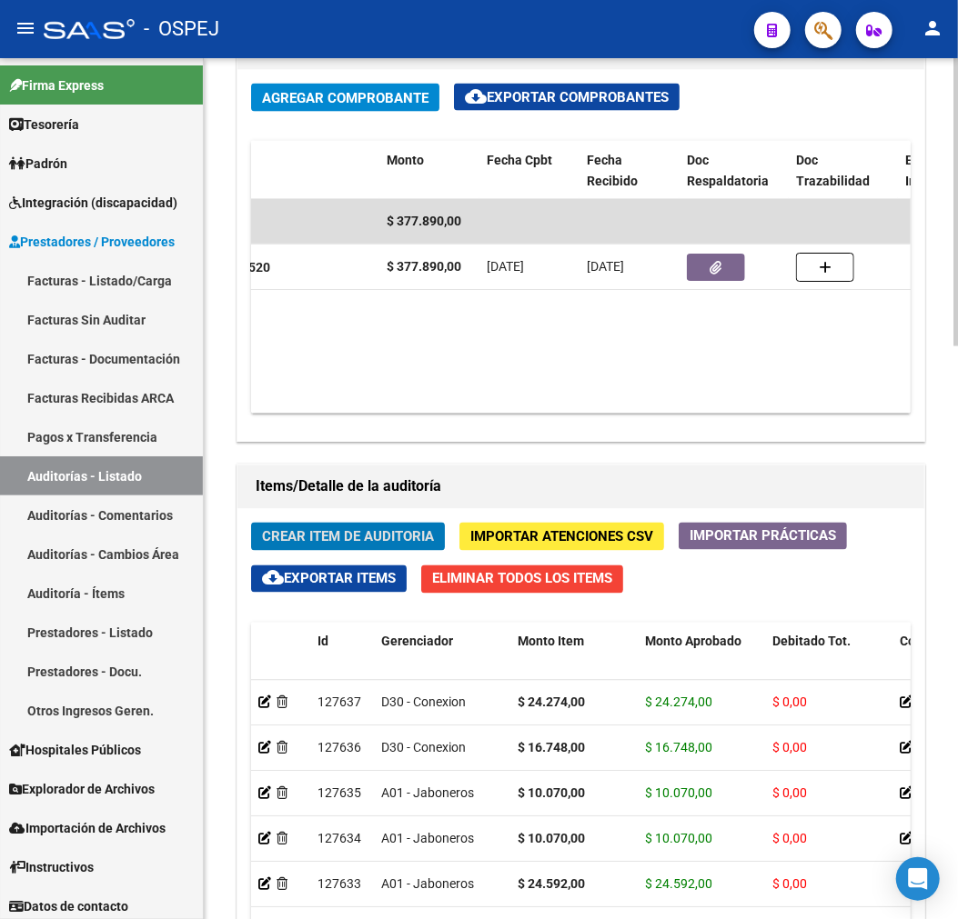
click at [364, 549] on button "Crear Item de Auditoria" at bounding box center [348, 537] width 194 height 28
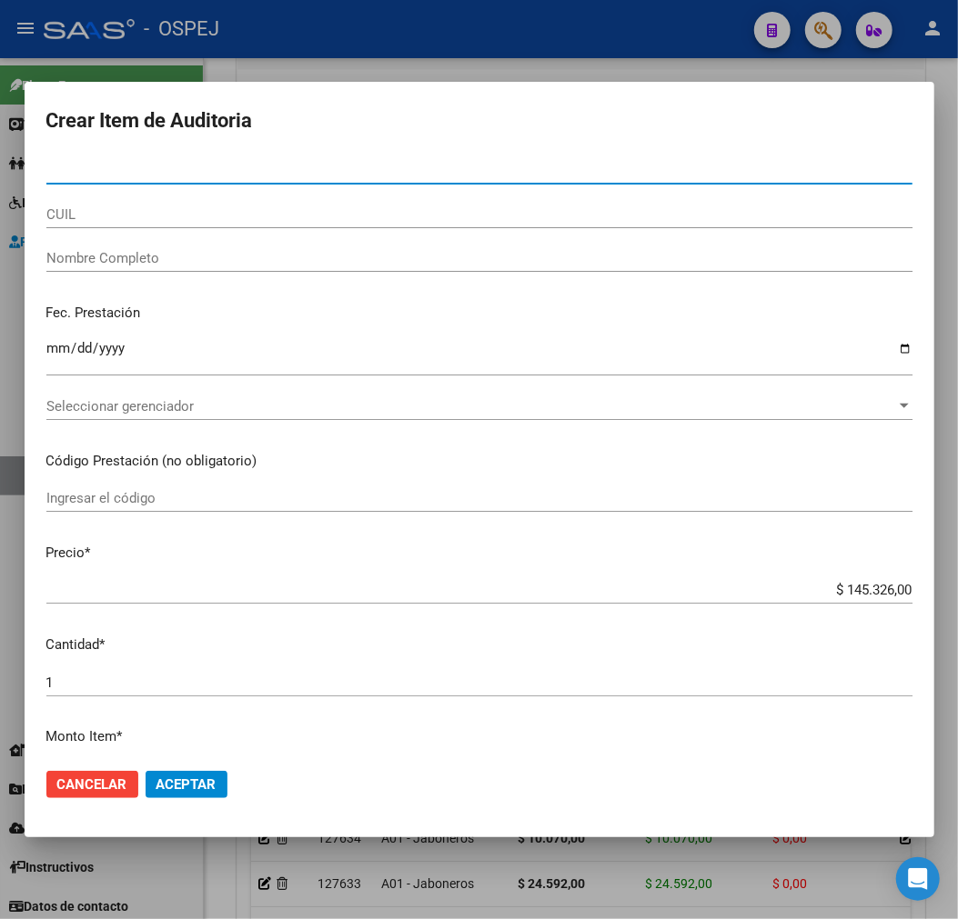
paste input "39464395"
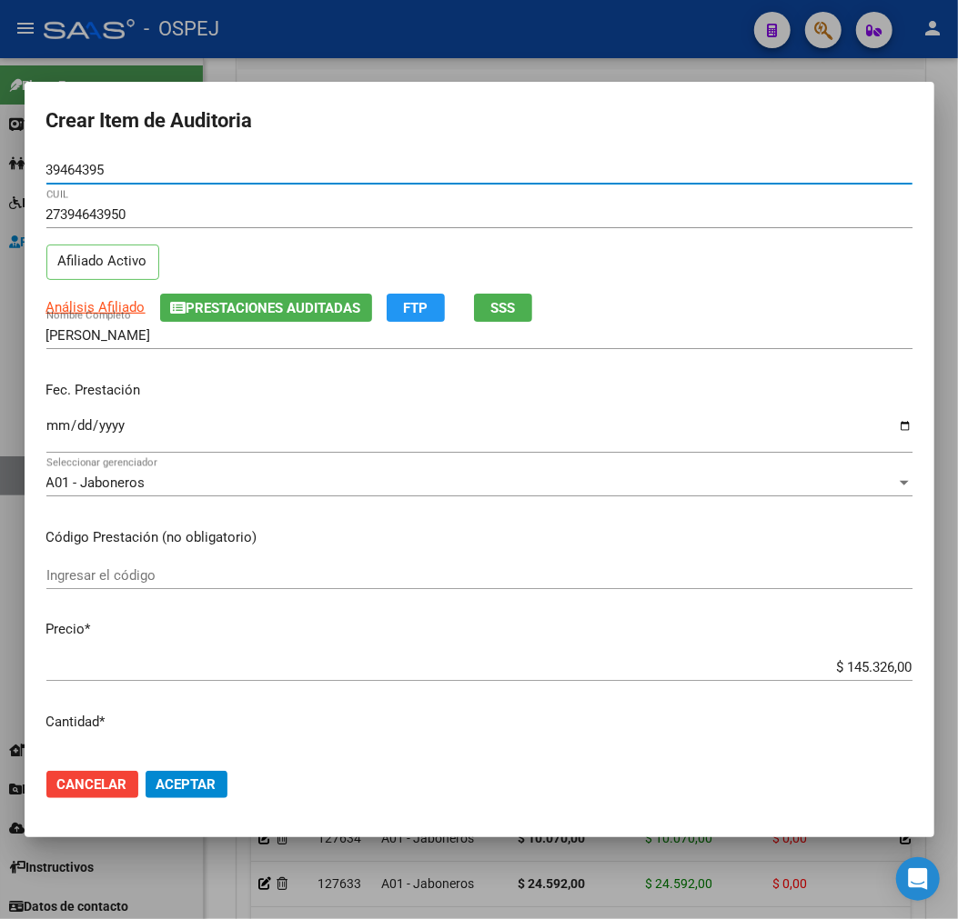
click at [857, 659] on input "$ 145.326,00" at bounding box center [479, 667] width 866 height 16
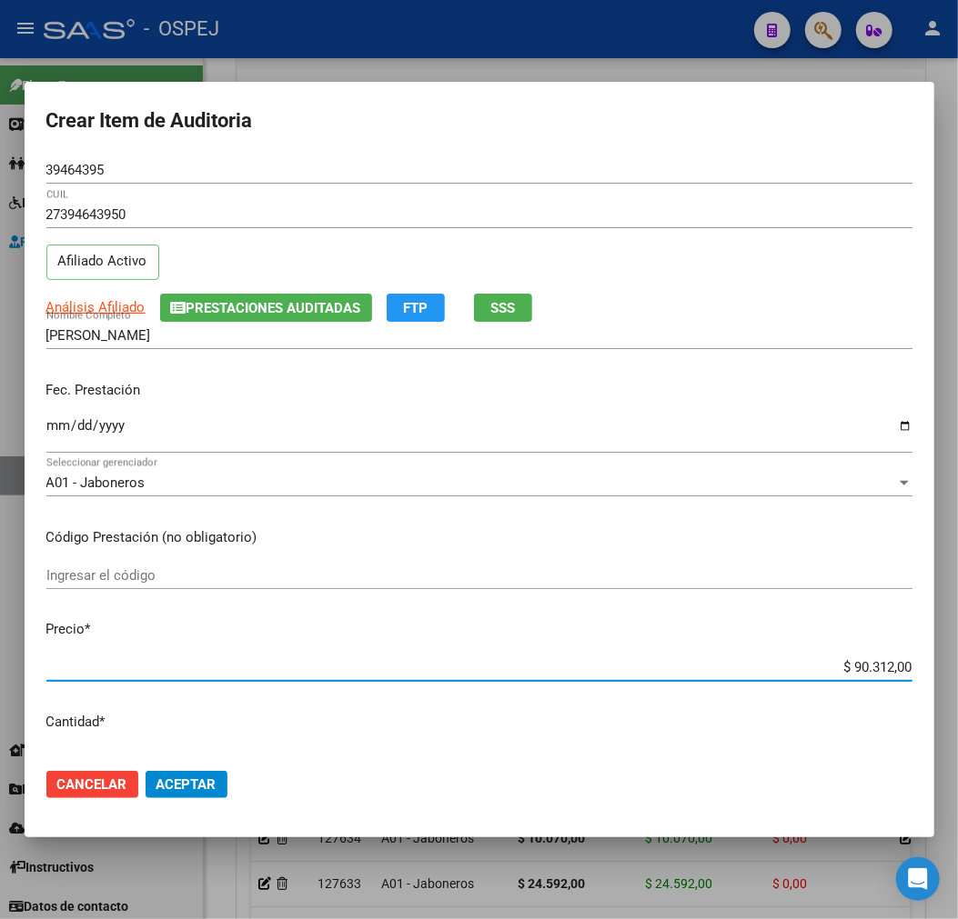
click at [196, 793] on button "Aceptar" at bounding box center [186, 784] width 82 height 27
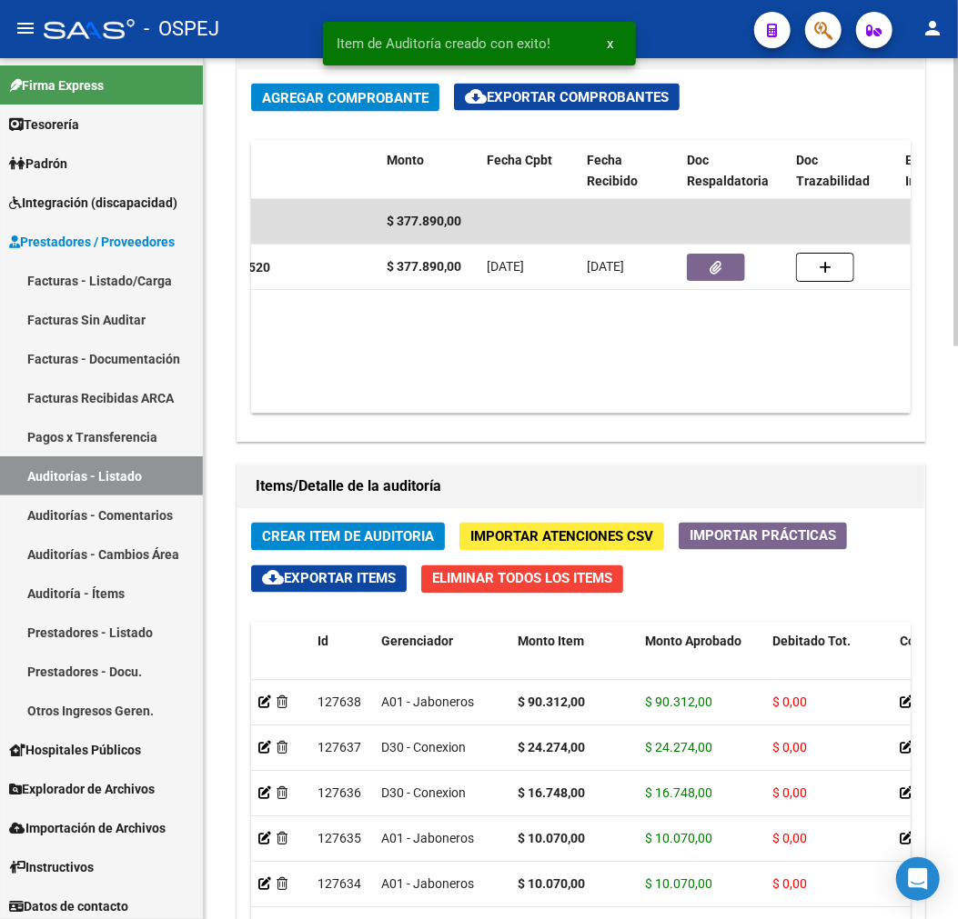
click at [343, 537] on span "Crear Item de Auditoria" at bounding box center [348, 537] width 172 height 16
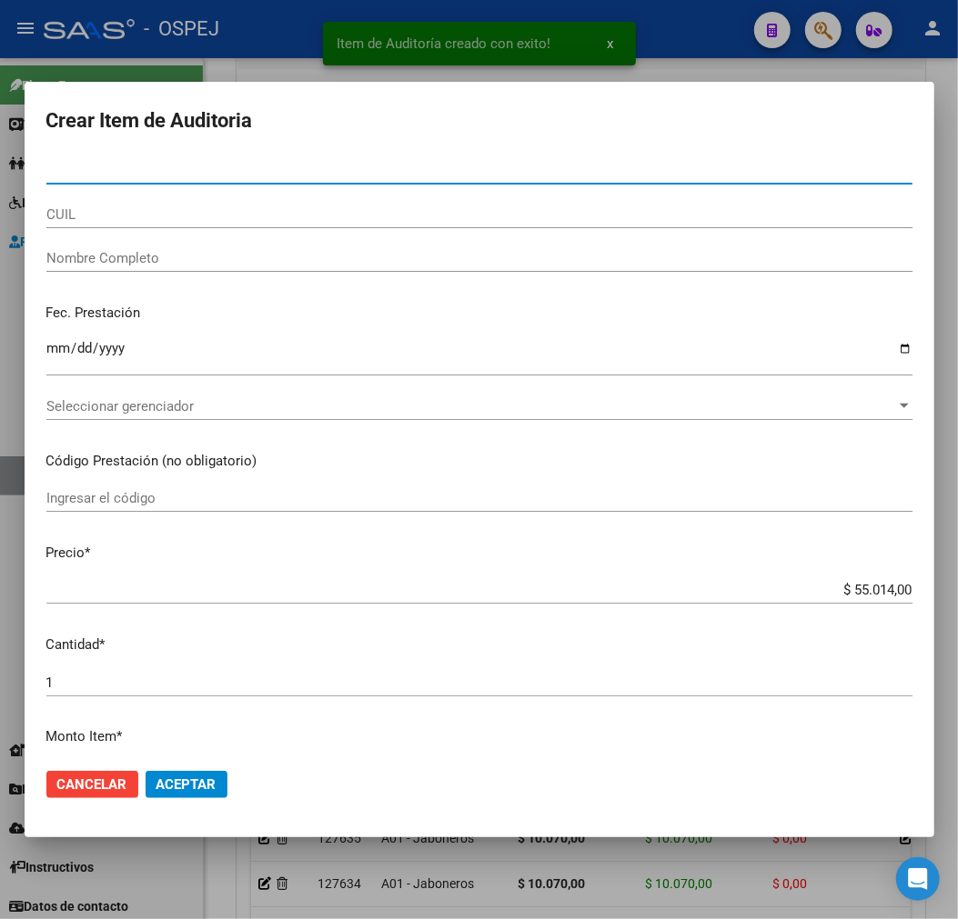
paste input "94193132"
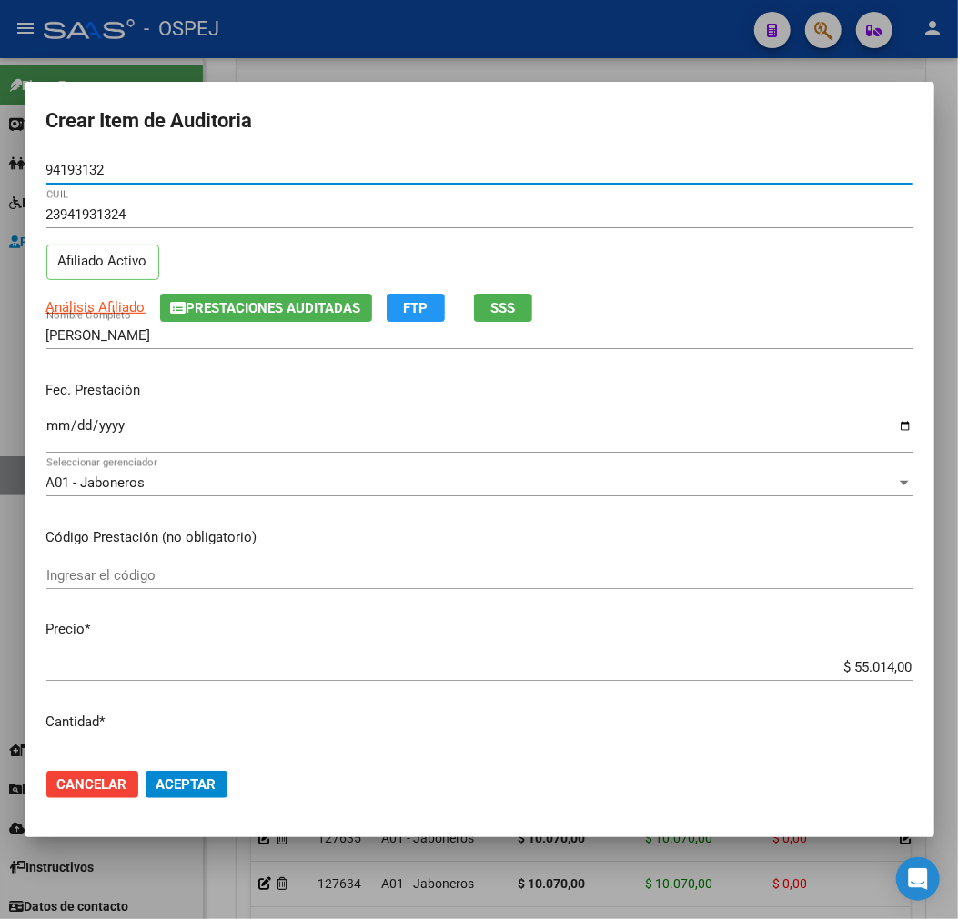
click at [195, 794] on button "Aceptar" at bounding box center [186, 784] width 82 height 27
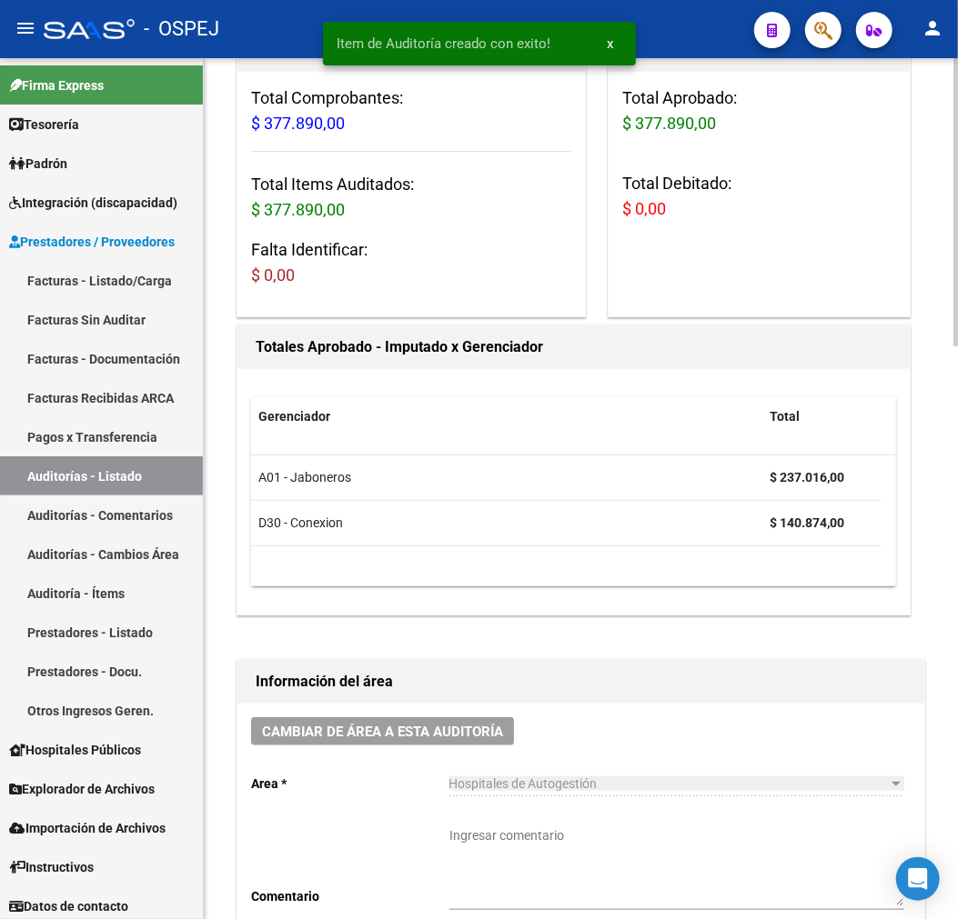
scroll to position [0, 0]
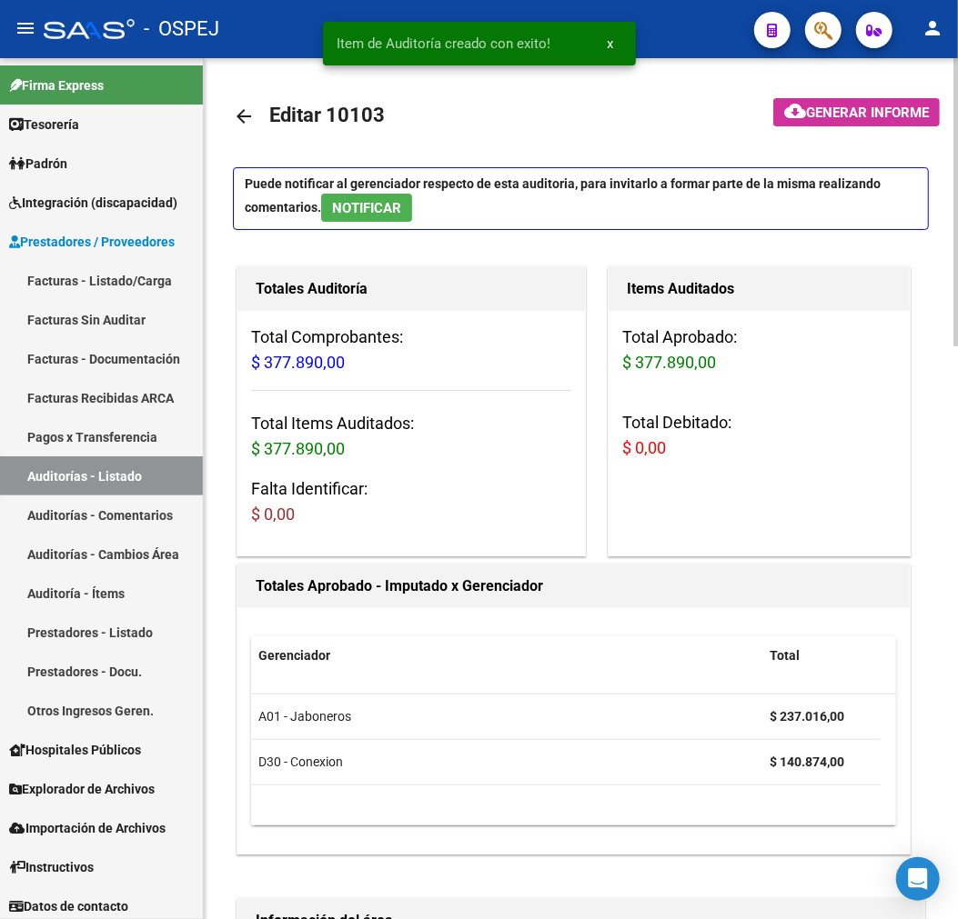
click at [241, 93] on mat-toolbar-row "arrow_back Editar 10103" at bounding box center [490, 116] width 515 height 58
click at [238, 97] on link "arrow_back" at bounding box center [251, 116] width 36 height 43
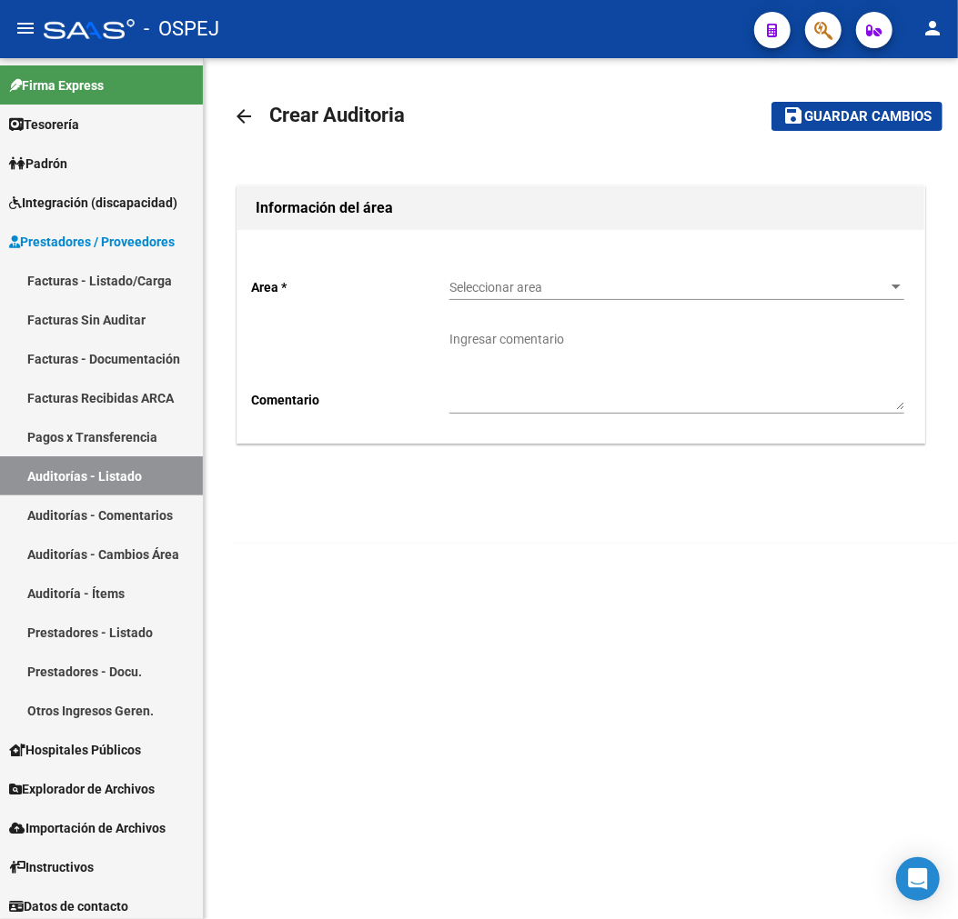
click at [697, 304] on div "Seleccionar area Seleccionar area" at bounding box center [676, 290] width 455 height 52
click at [701, 301] on div "Seleccionar area Seleccionar area" at bounding box center [676, 290] width 455 height 52
click at [715, 286] on span "Seleccionar area" at bounding box center [668, 287] width 438 height 15
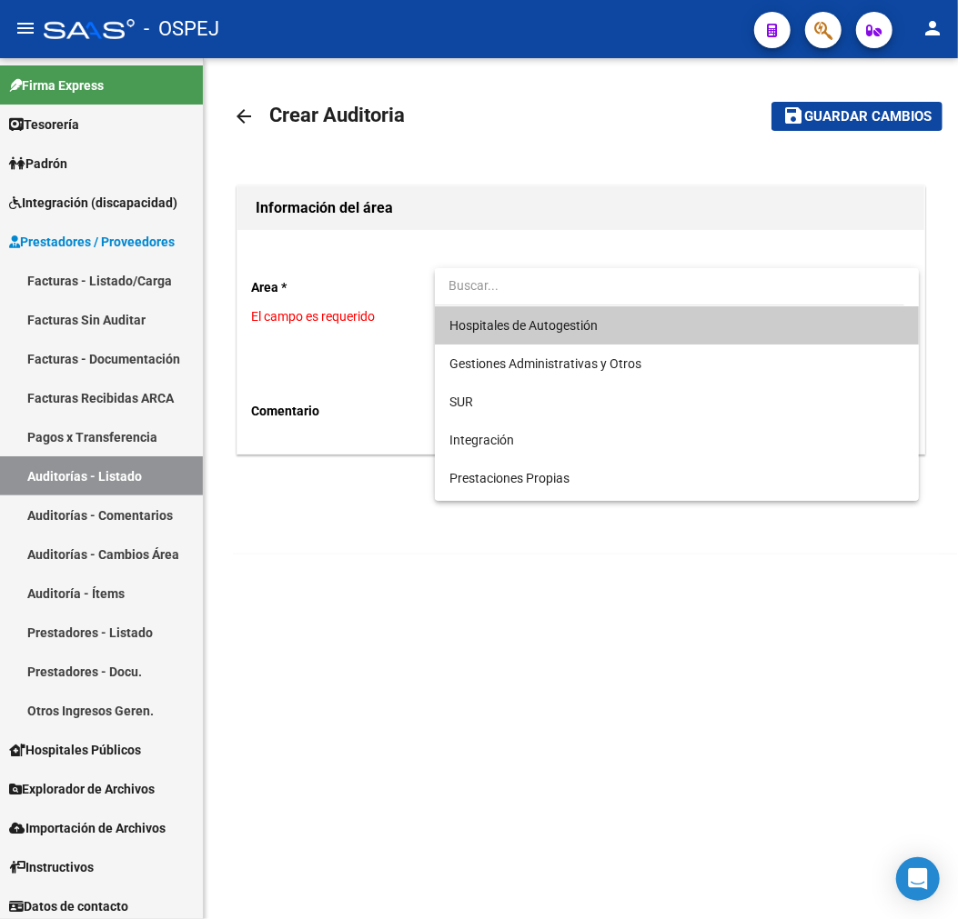
click at [671, 330] on span "Hospitales de Autogestión" at bounding box center [676, 325] width 455 height 38
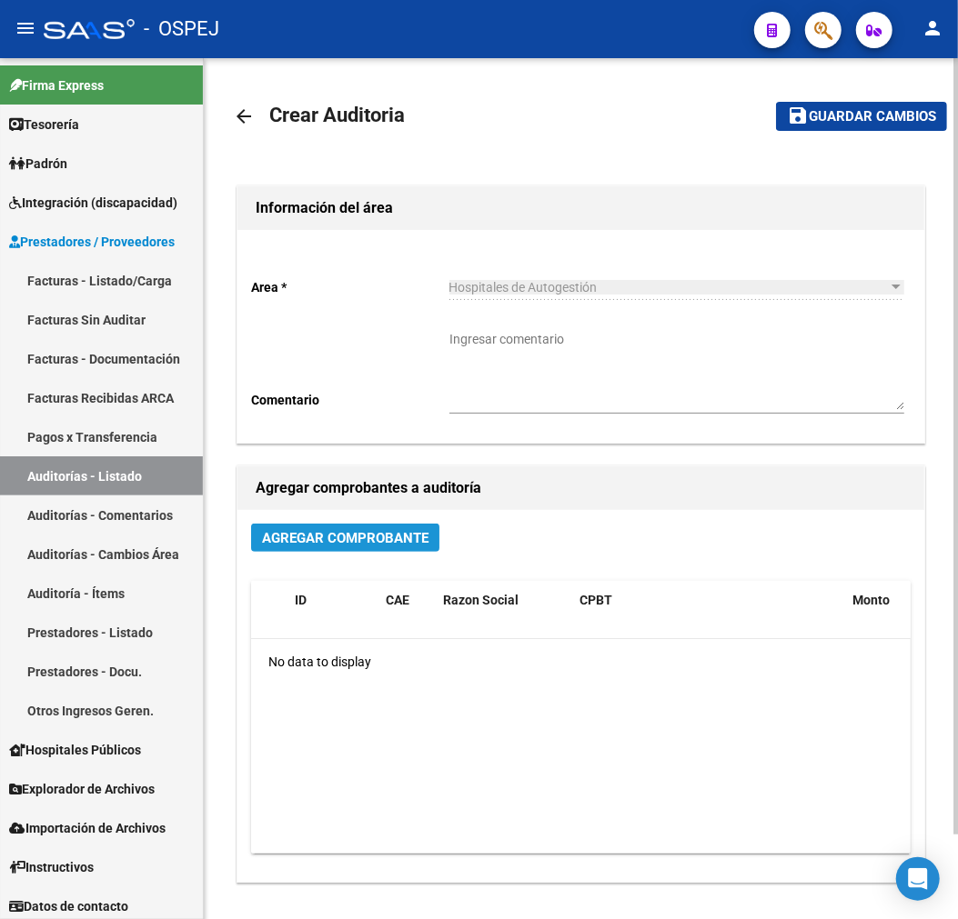
click at [389, 540] on span "Agregar Comprobante" at bounding box center [345, 538] width 166 height 16
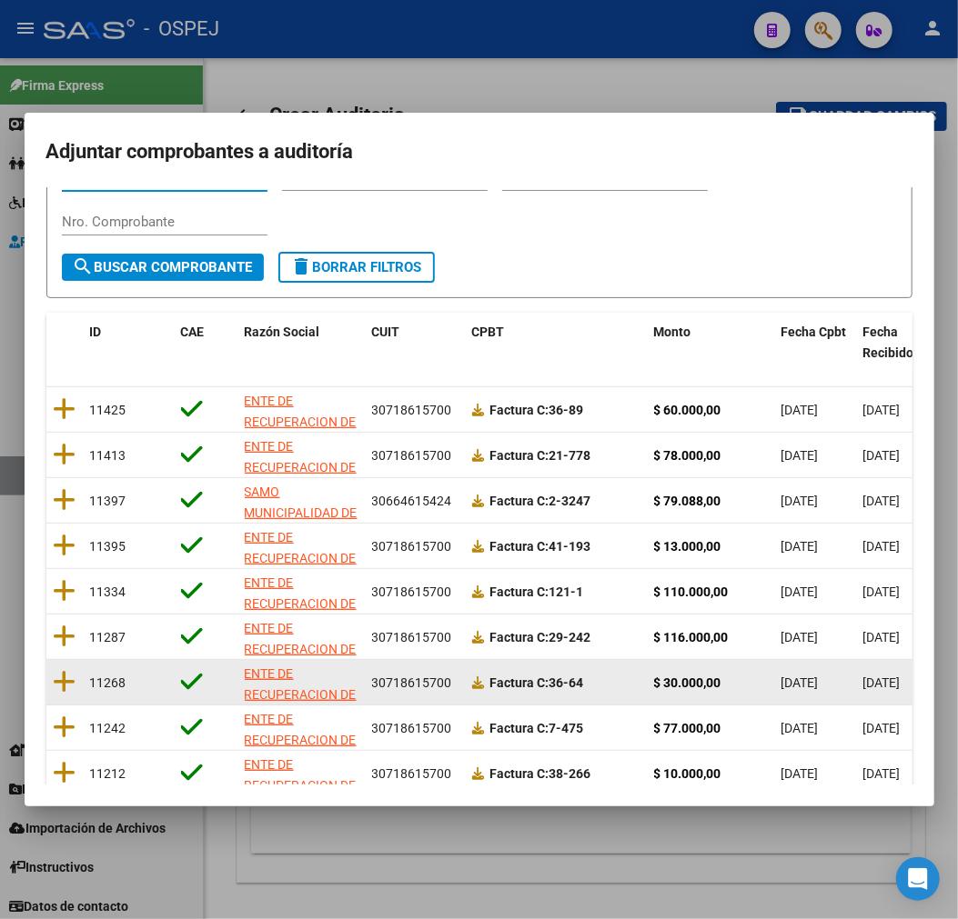
scroll to position [234, 0]
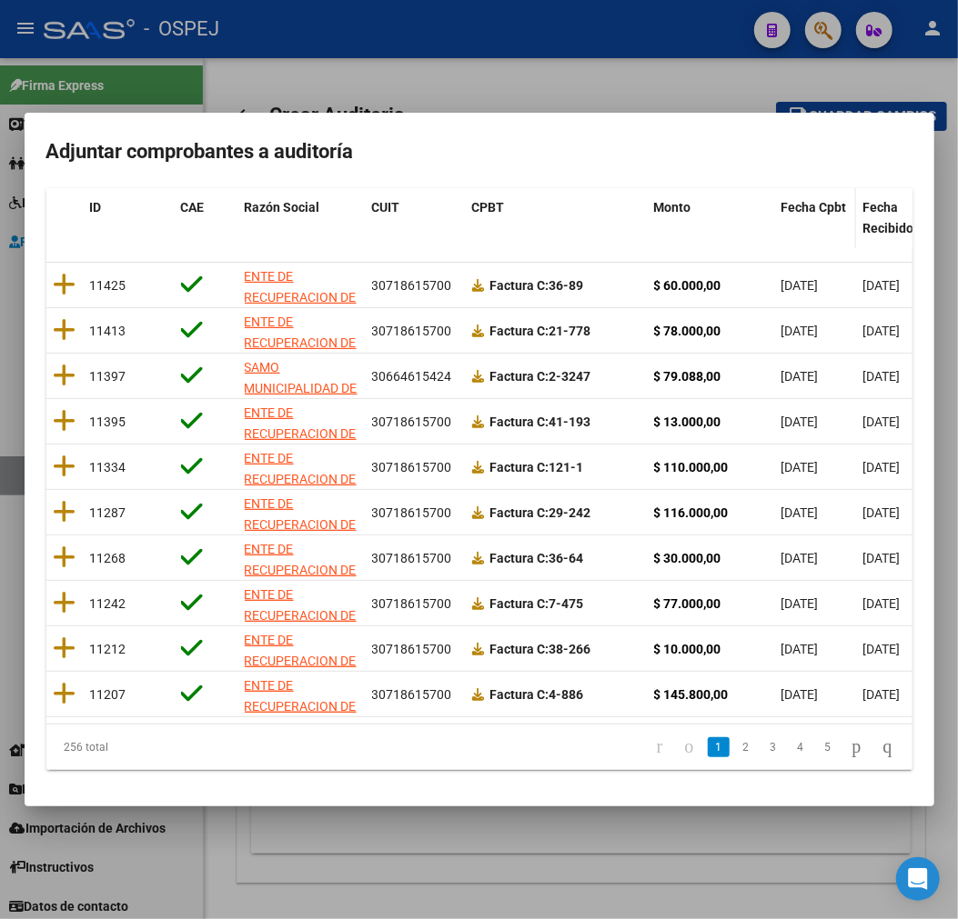
click at [831, 200] on span "Fecha Cpbt" at bounding box center [813, 207] width 65 height 15
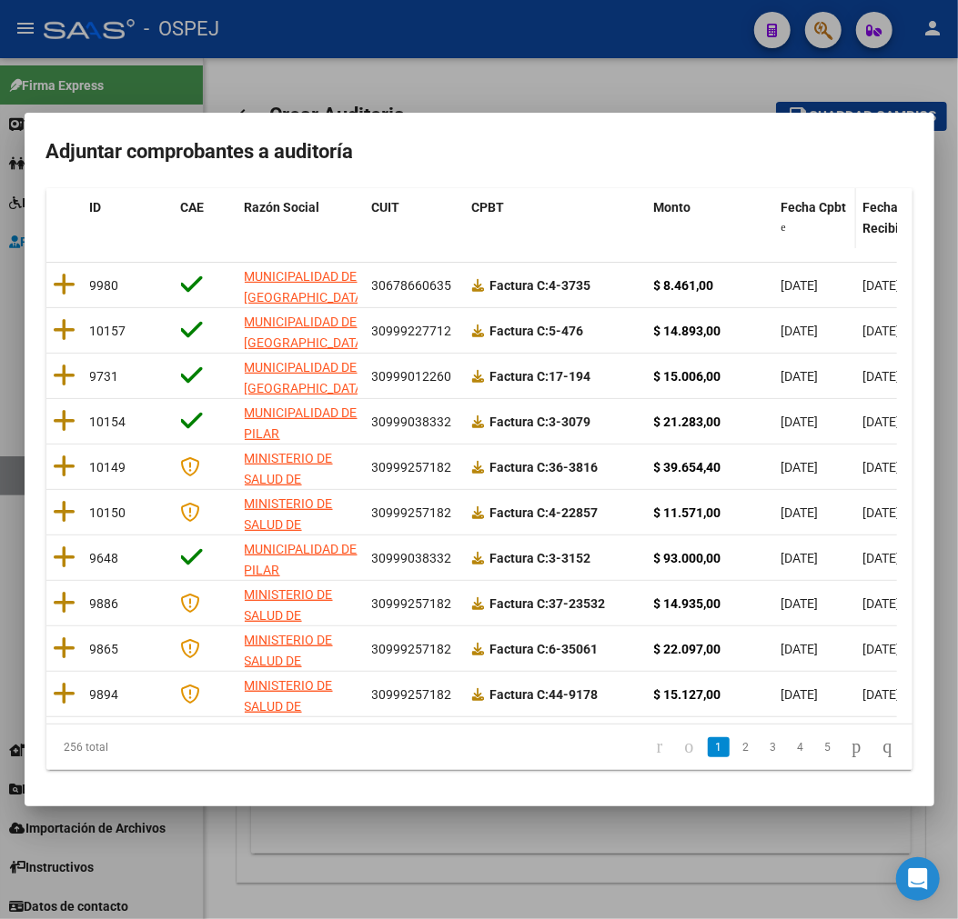
click at [831, 200] on span "Fecha Cpbt" at bounding box center [813, 207] width 65 height 15
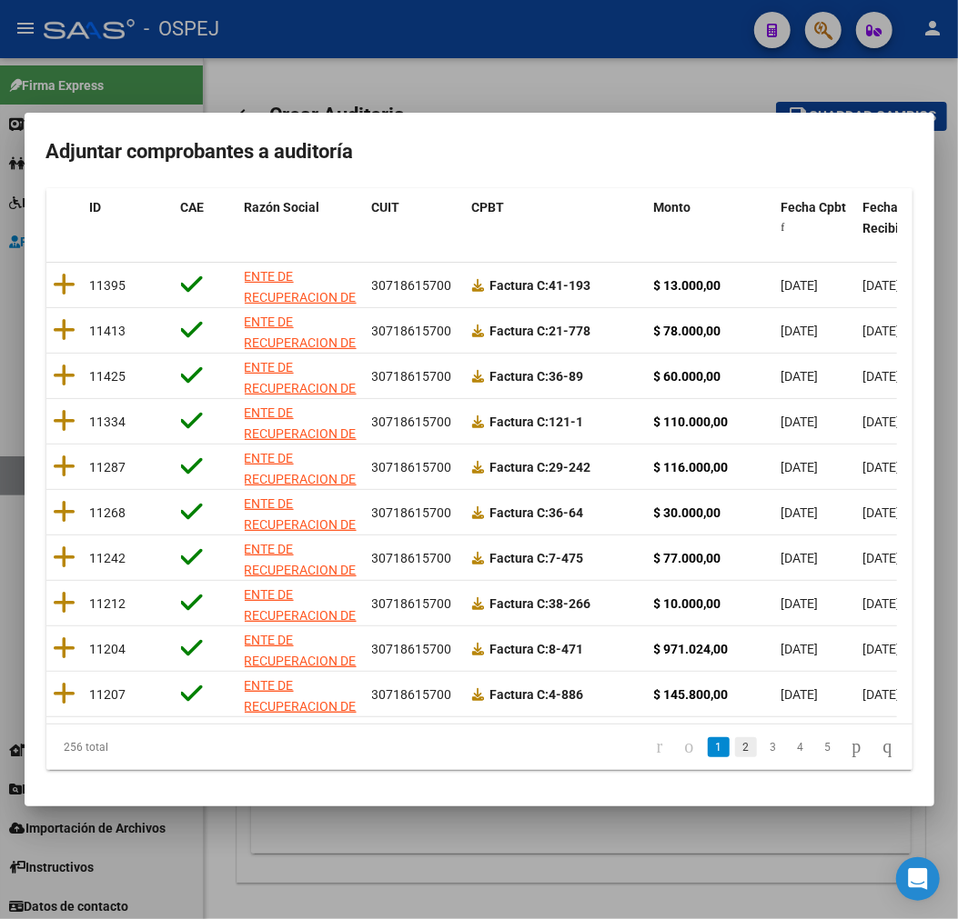
click at [735, 750] on link "2" at bounding box center [746, 747] width 22 height 20
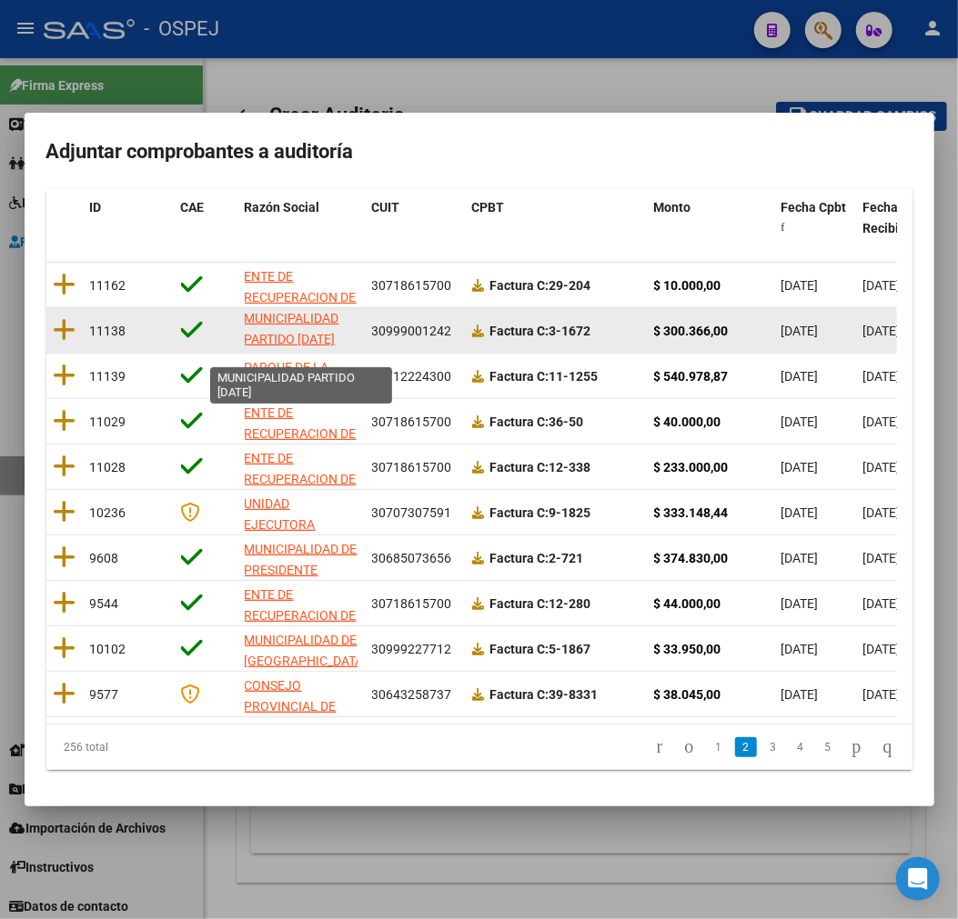
scroll to position [0, 0]
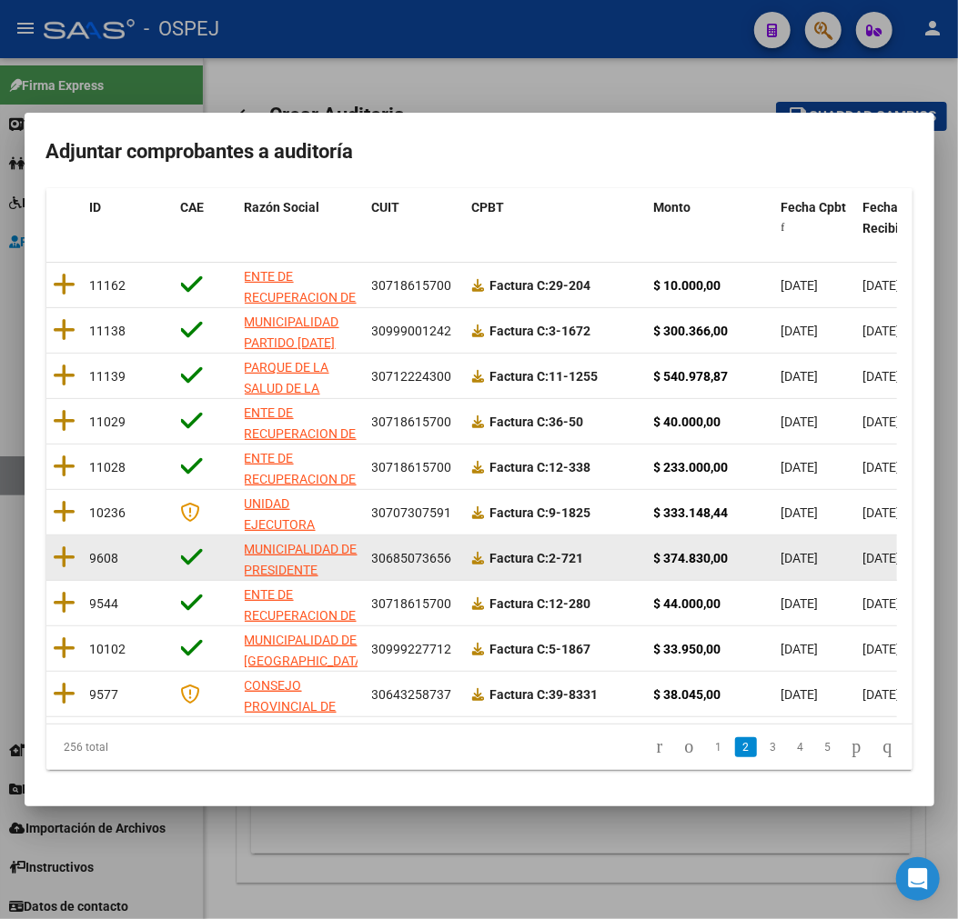
click at [76, 537] on datatable-body-cell at bounding box center [64, 558] width 36 height 45
click at [73, 545] on icon at bounding box center [65, 557] width 23 height 25
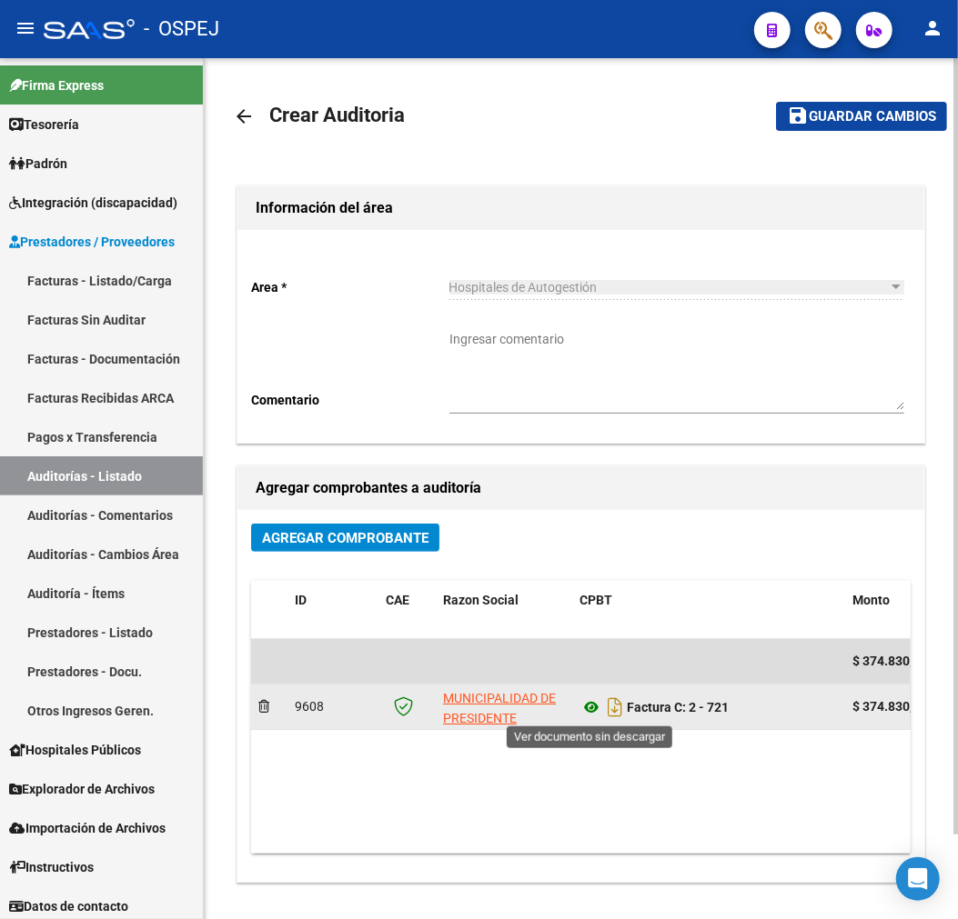
click at [597, 718] on icon at bounding box center [591, 708] width 24 height 22
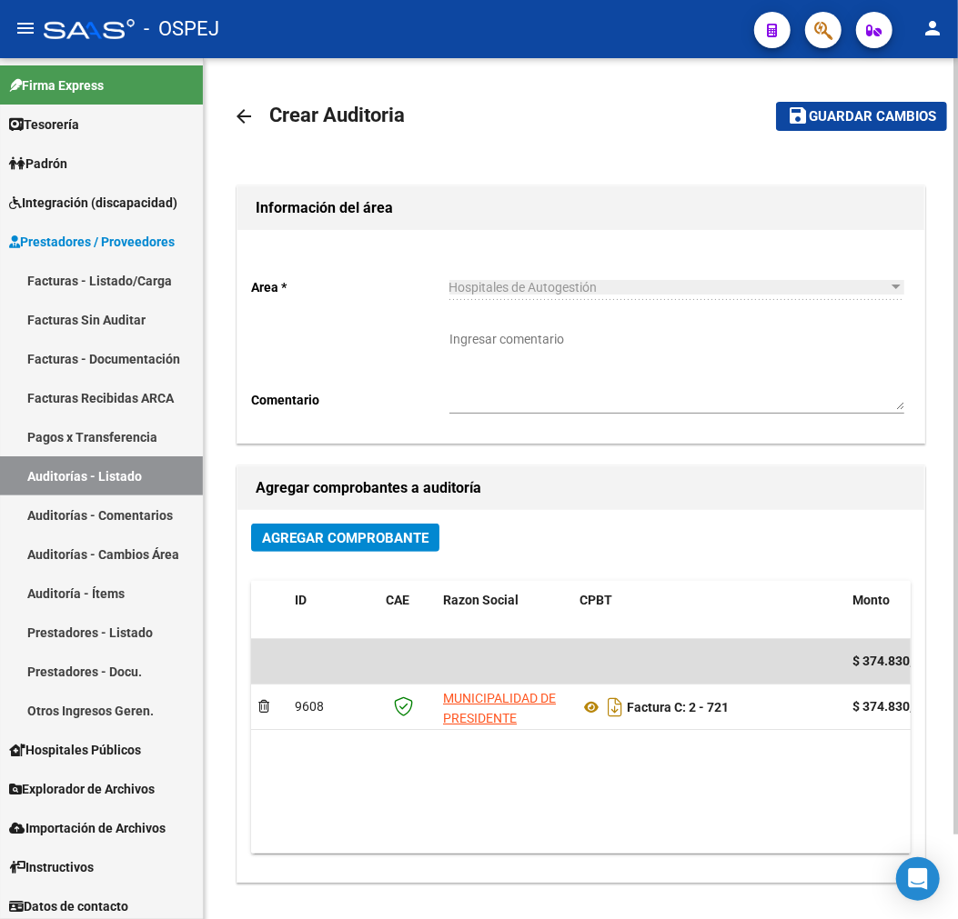
drag, startPoint x: 887, startPoint y: 137, endPoint x: 887, endPoint y: 119, distance: 18.2
click at [887, 137] on mat-toolbar-row "save Guardar cambios" at bounding box center [848, 116] width 197 height 58
click at [887, 116] on span "Guardar cambios" at bounding box center [871, 117] width 127 height 16
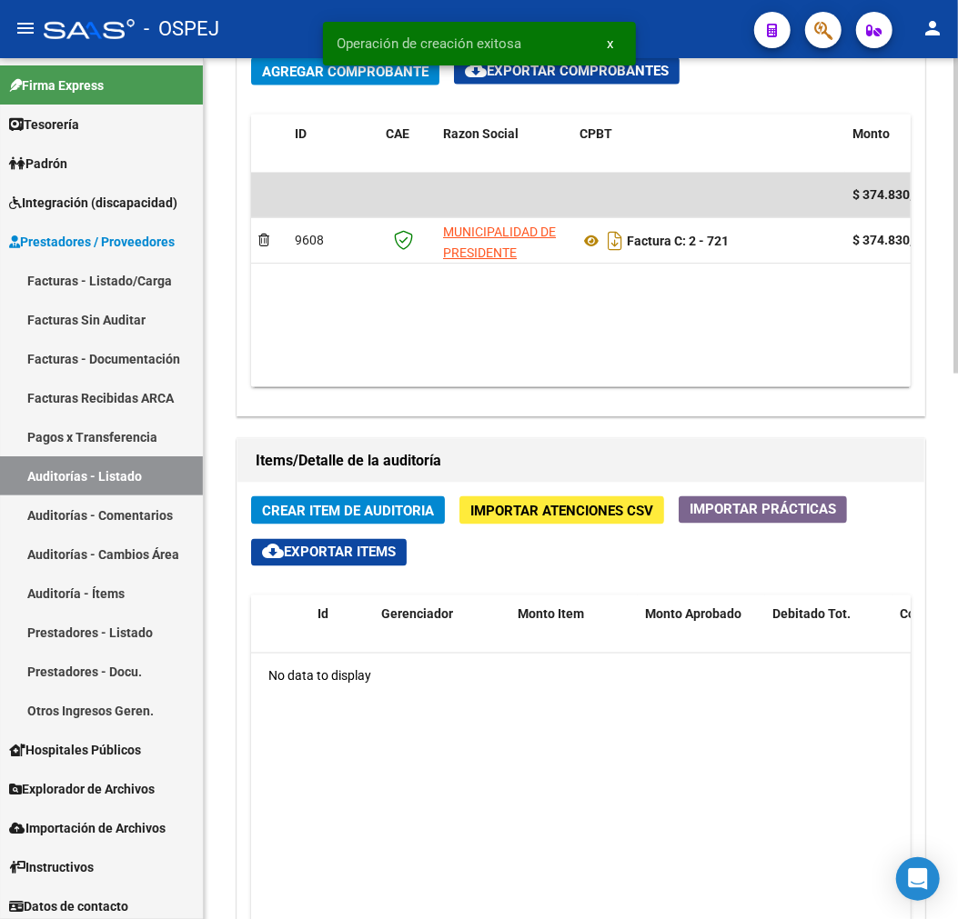
scroll to position [1212, 0]
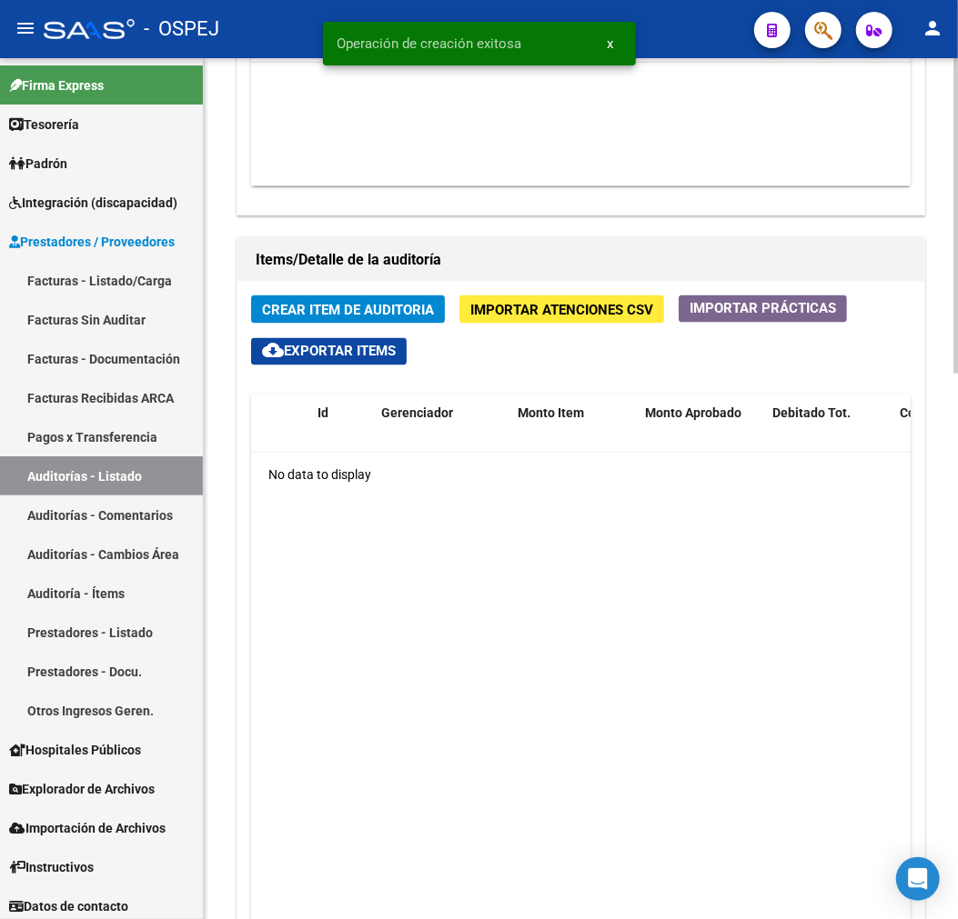
click at [364, 305] on span "Crear Item de Auditoria" at bounding box center [348, 310] width 172 height 16
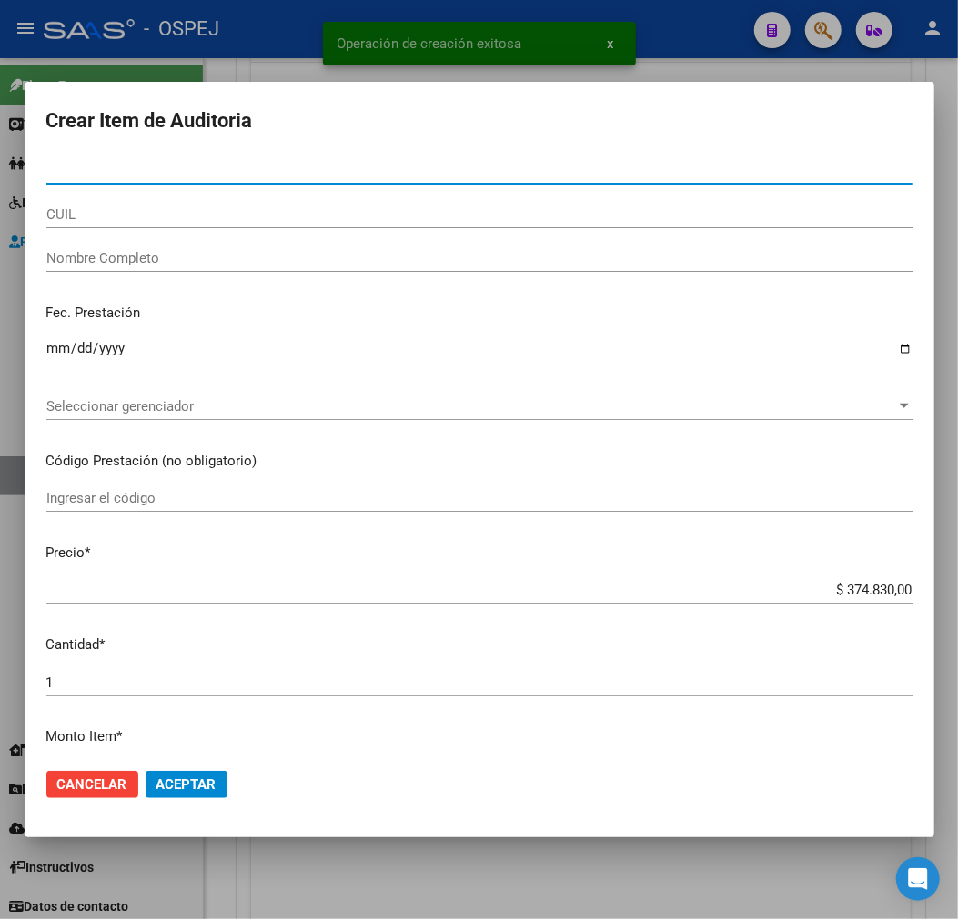
paste input "18727417"
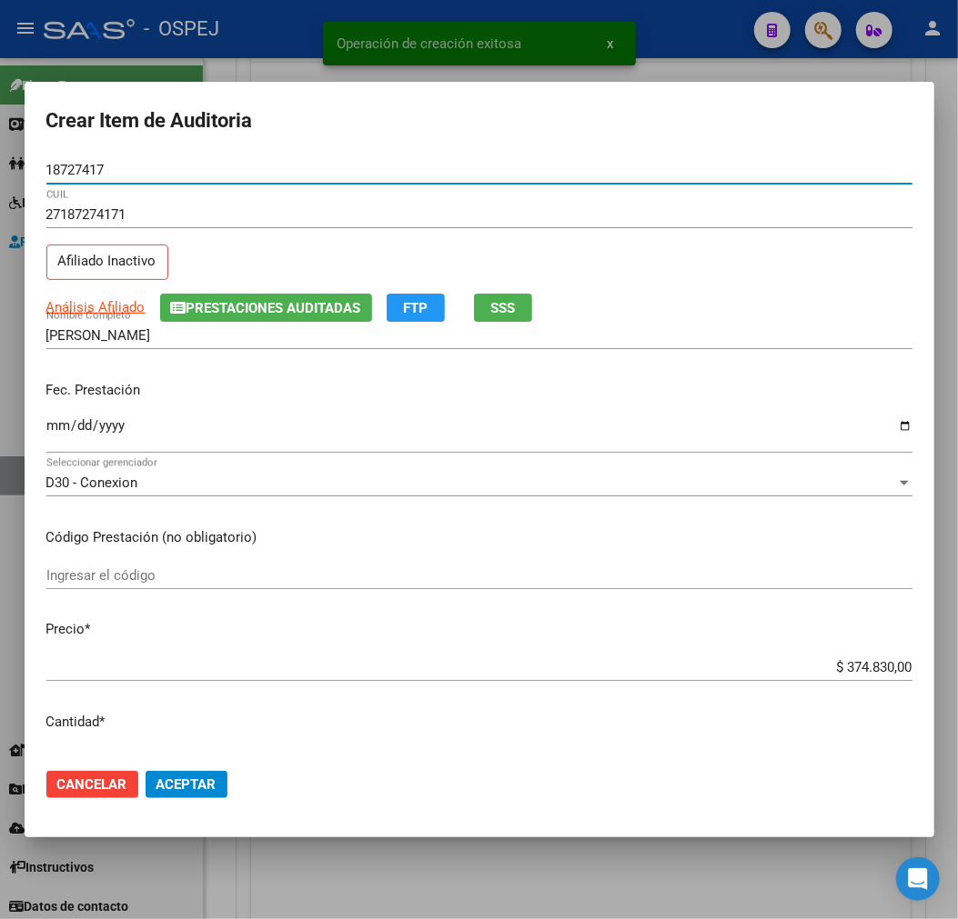
click at [874, 667] on input "$ 374.830,00" at bounding box center [479, 667] width 866 height 16
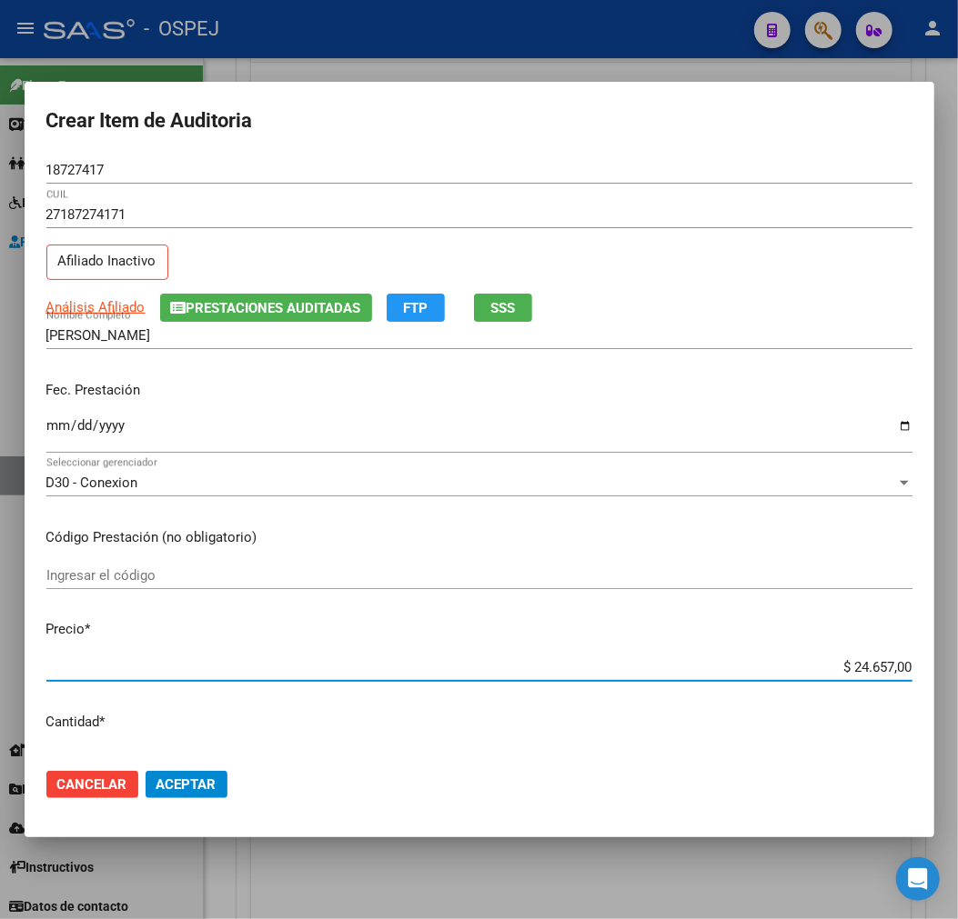
click at [166, 787] on span "Aceptar" at bounding box center [186, 785] width 60 height 16
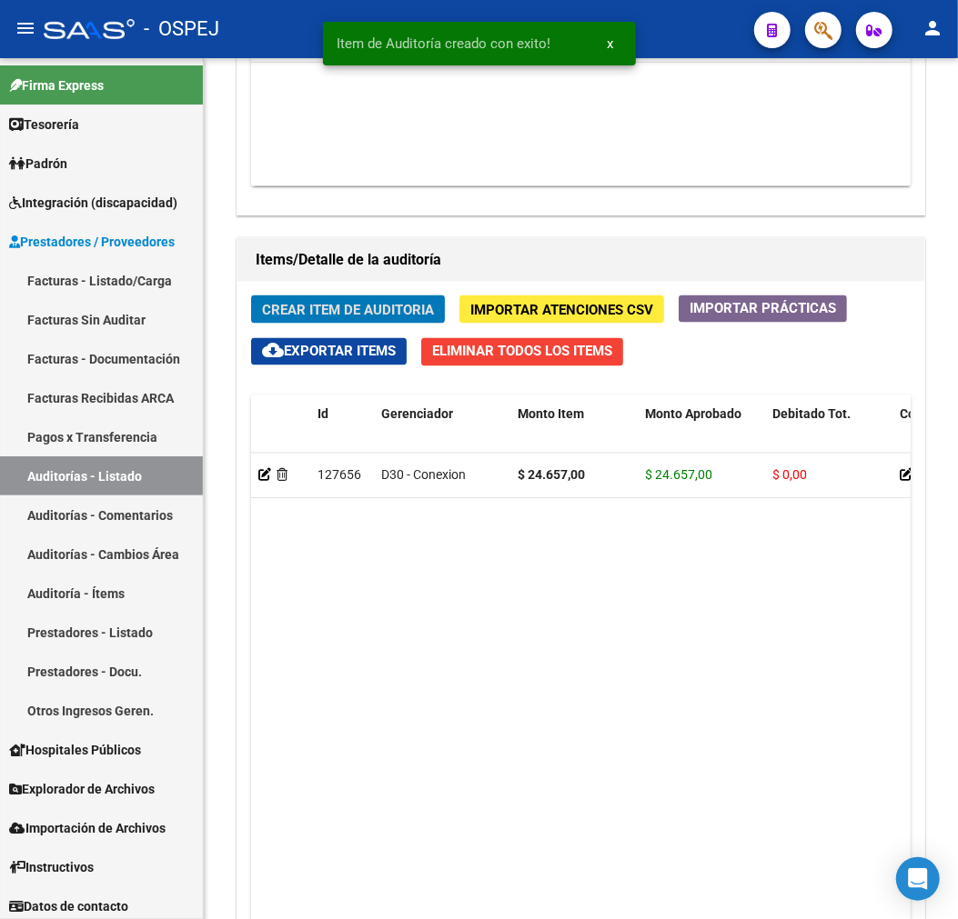
scroll to position [1430, 0]
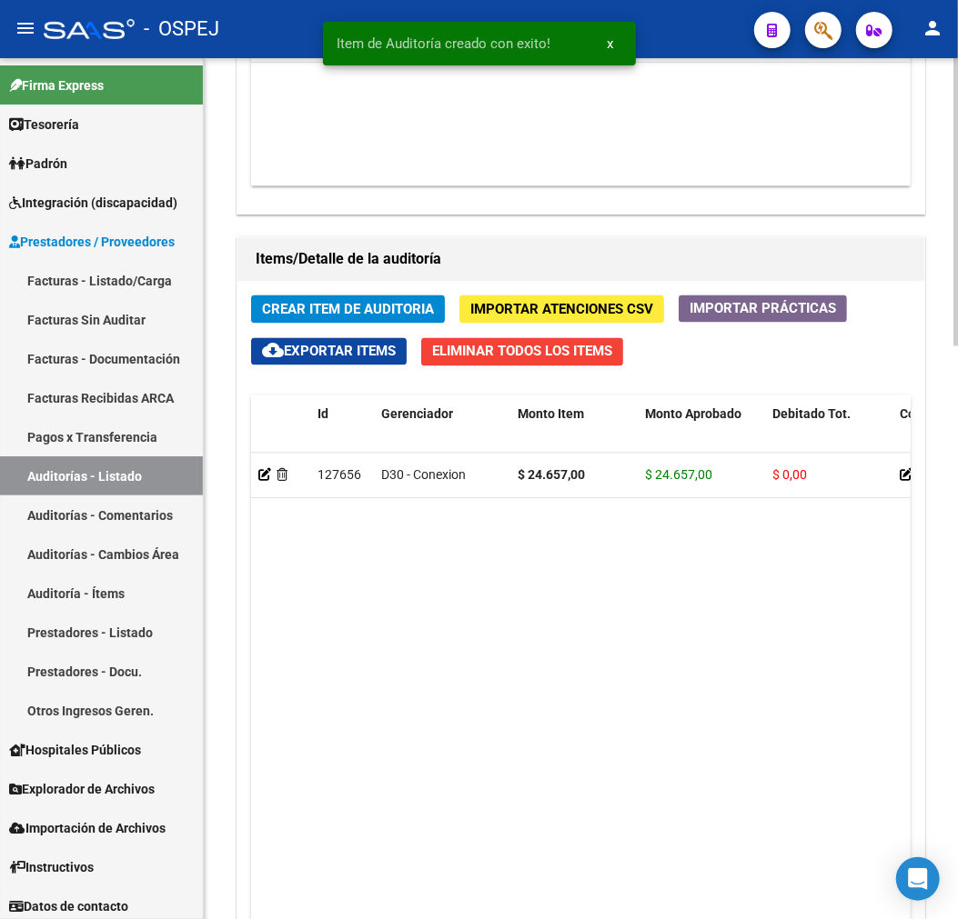
click at [349, 297] on button "Crear Item de Auditoria" at bounding box center [348, 310] width 194 height 28
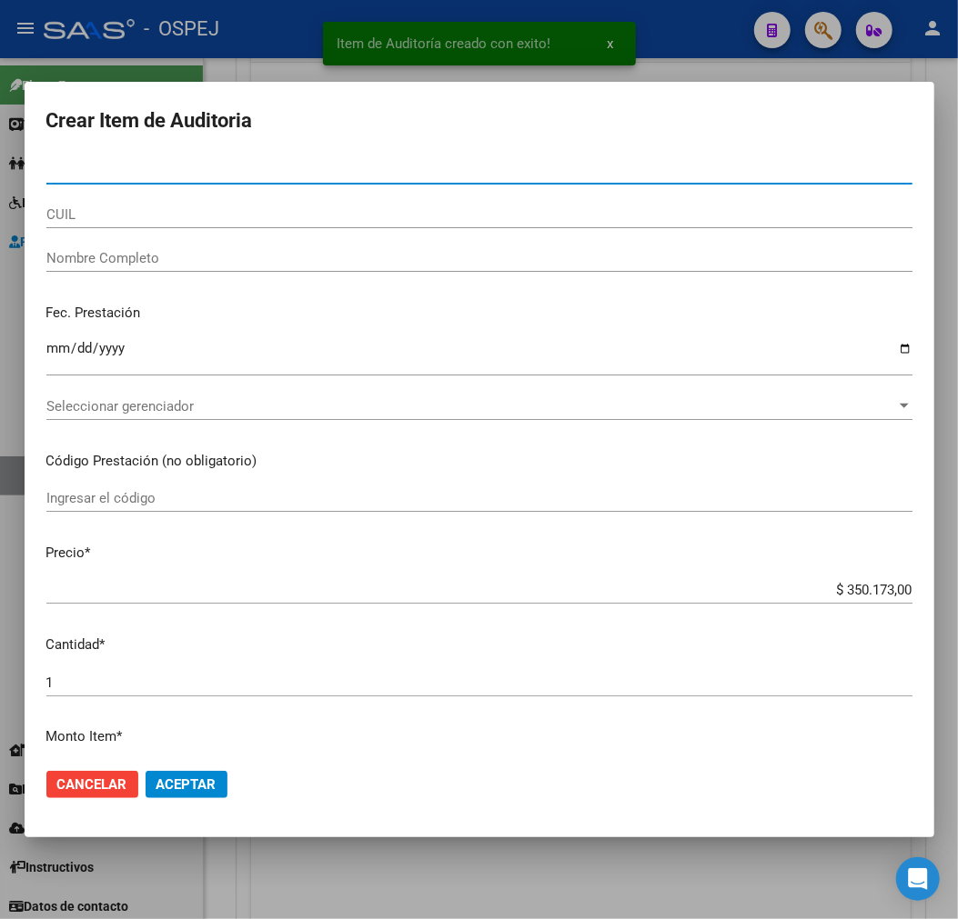
paste input "33353619"
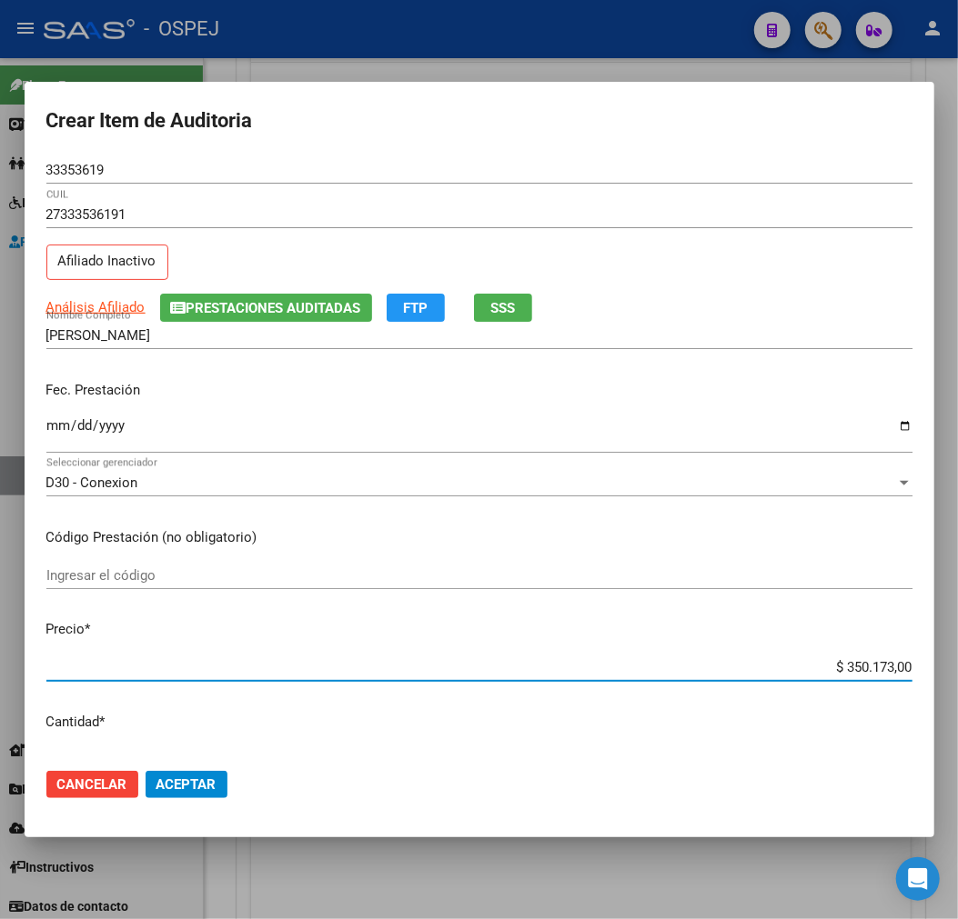
click at [860, 669] on input "$ 350.173,00" at bounding box center [479, 667] width 866 height 16
click at [191, 775] on button "Aceptar" at bounding box center [186, 784] width 82 height 27
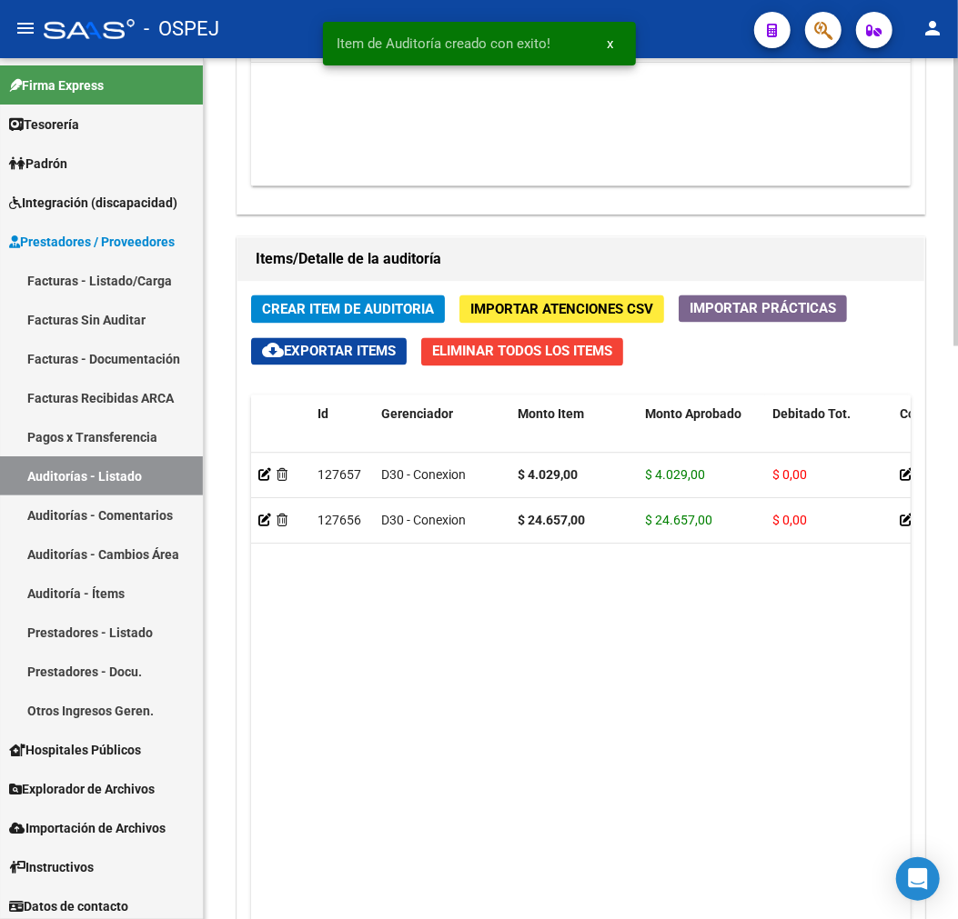
click at [384, 301] on button "Crear Item de Auditoria" at bounding box center [348, 310] width 194 height 28
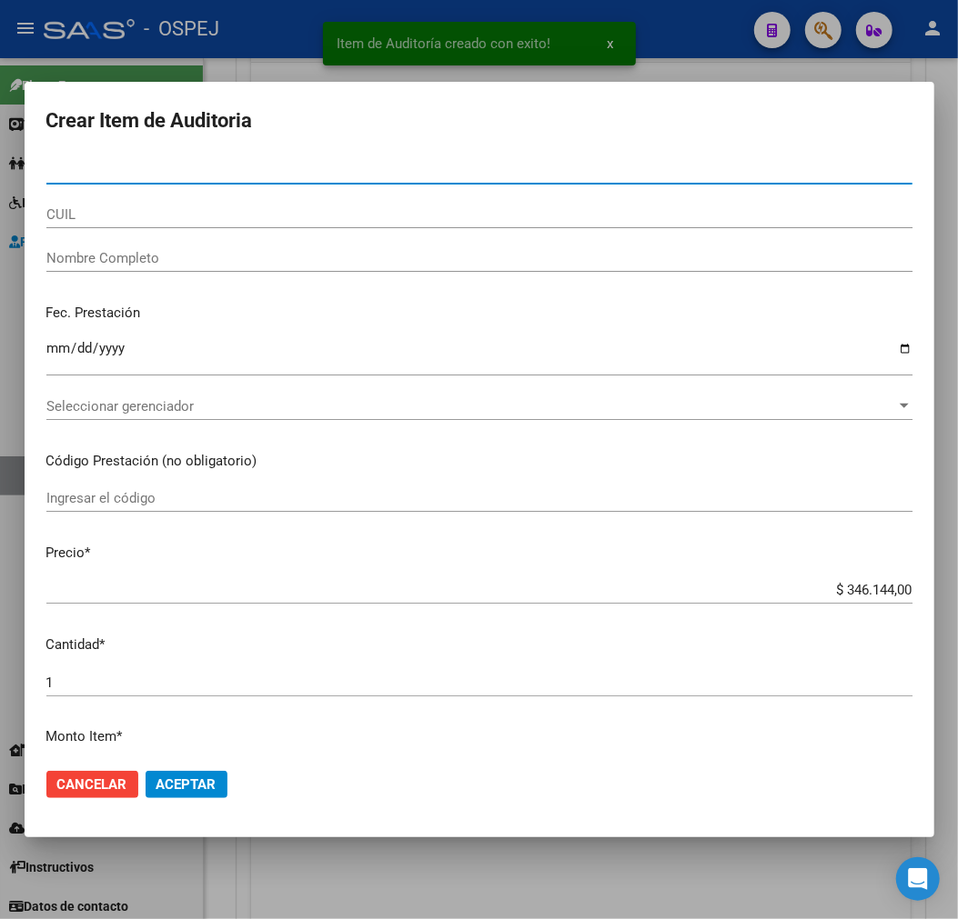
paste input "33353619"
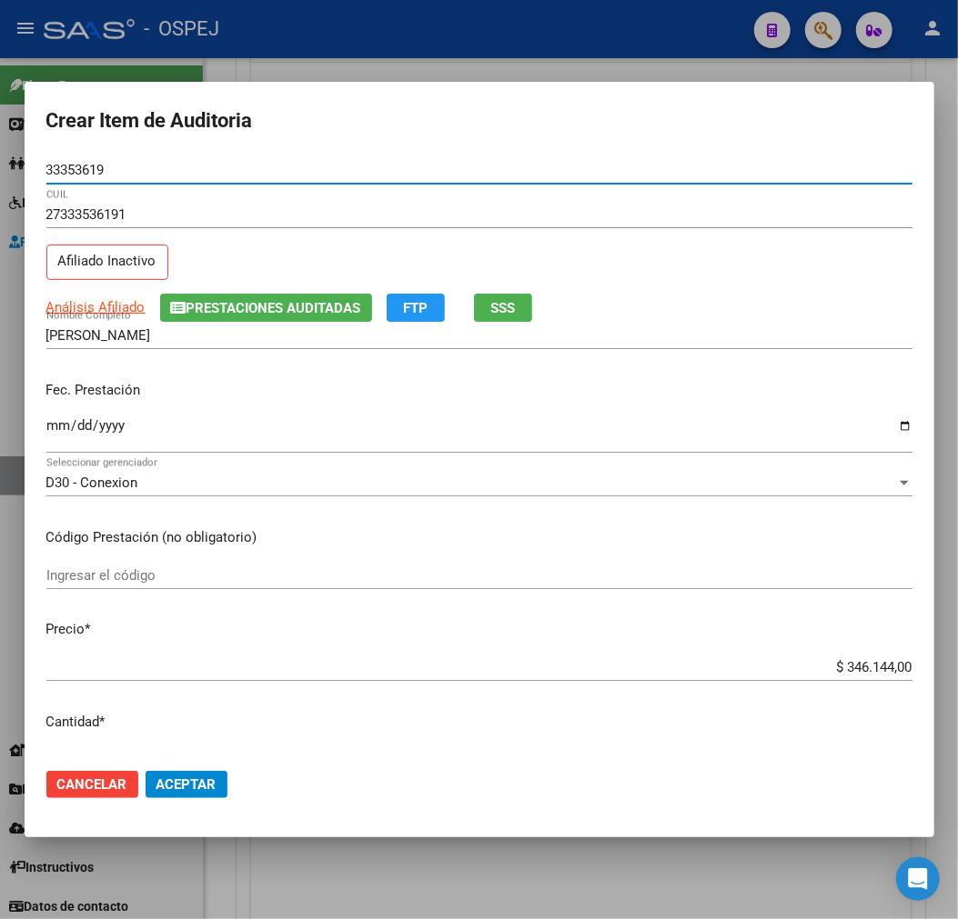
click at [858, 659] on input "$ 346.144,00" at bounding box center [479, 667] width 866 height 16
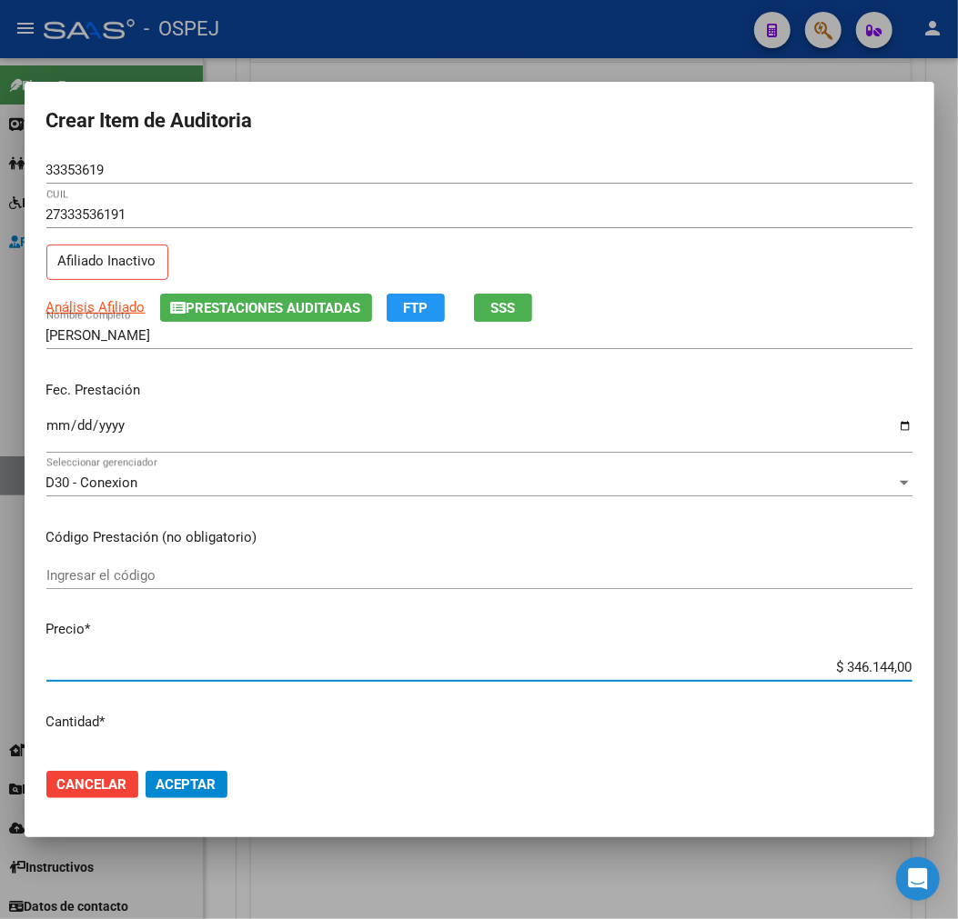
click at [858, 659] on input "$ 346.144,00" at bounding box center [479, 667] width 866 height 16
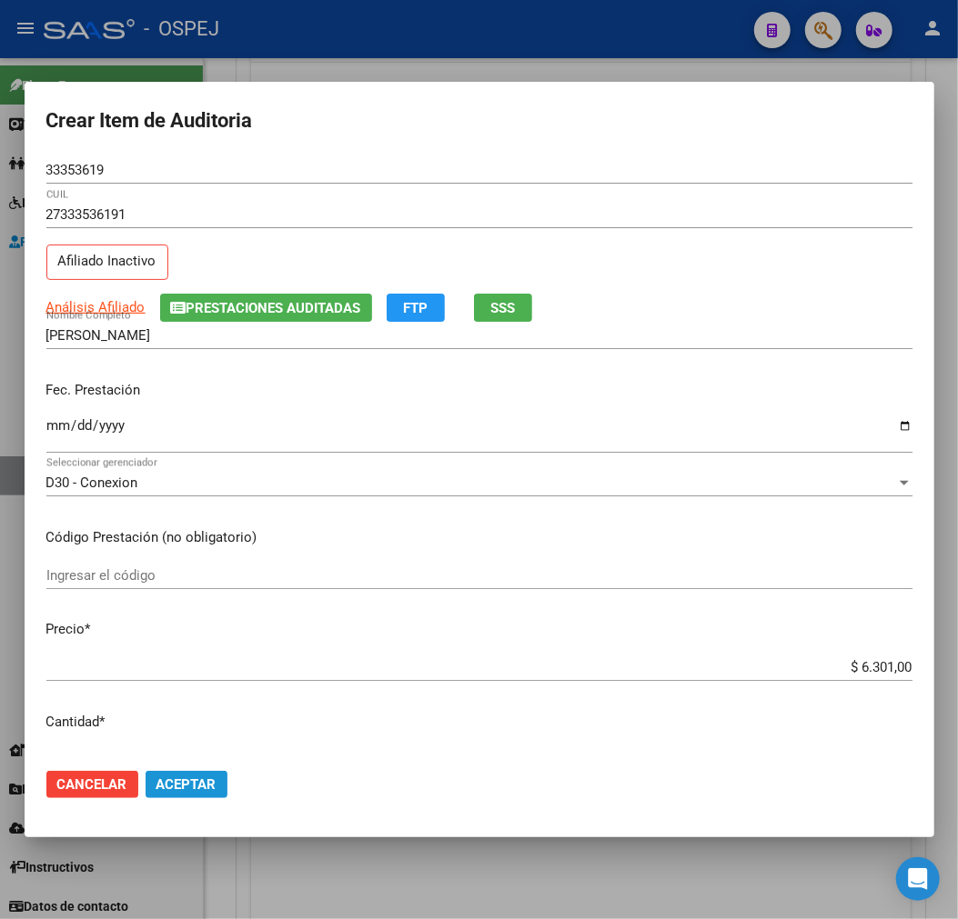
click at [187, 784] on span "Aceptar" at bounding box center [186, 785] width 60 height 16
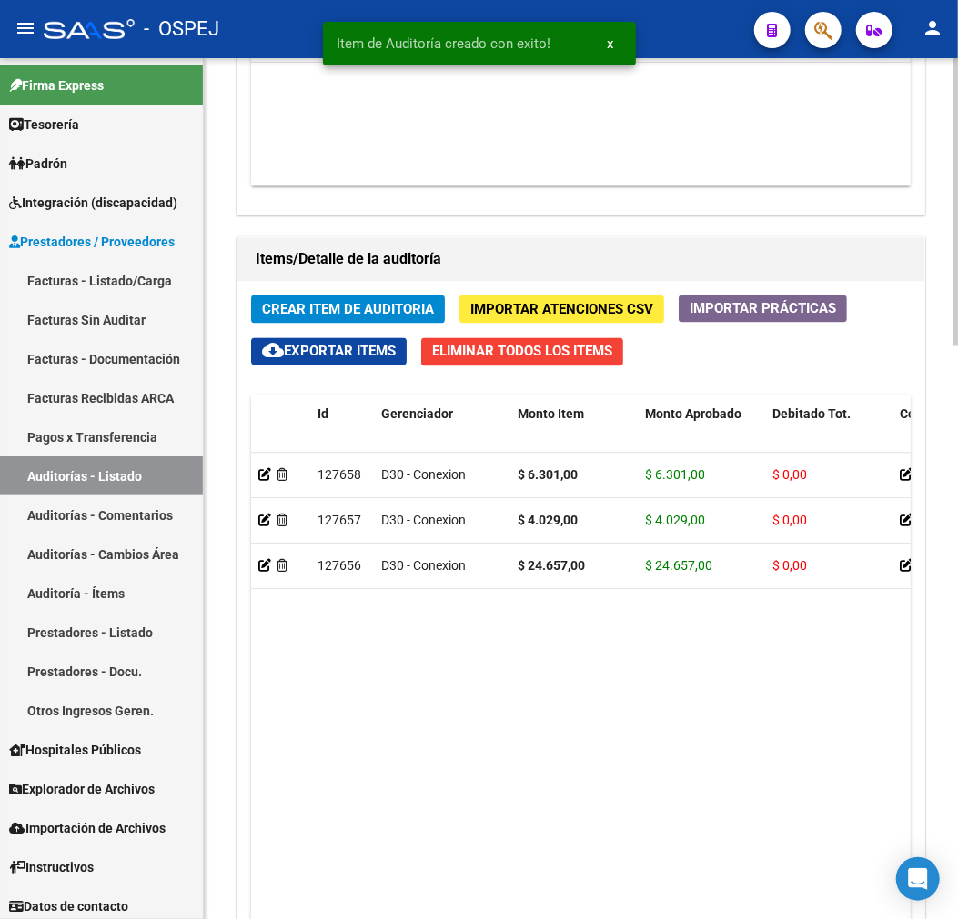
click at [364, 316] on span "Crear Item de Auditoria" at bounding box center [348, 310] width 172 height 16
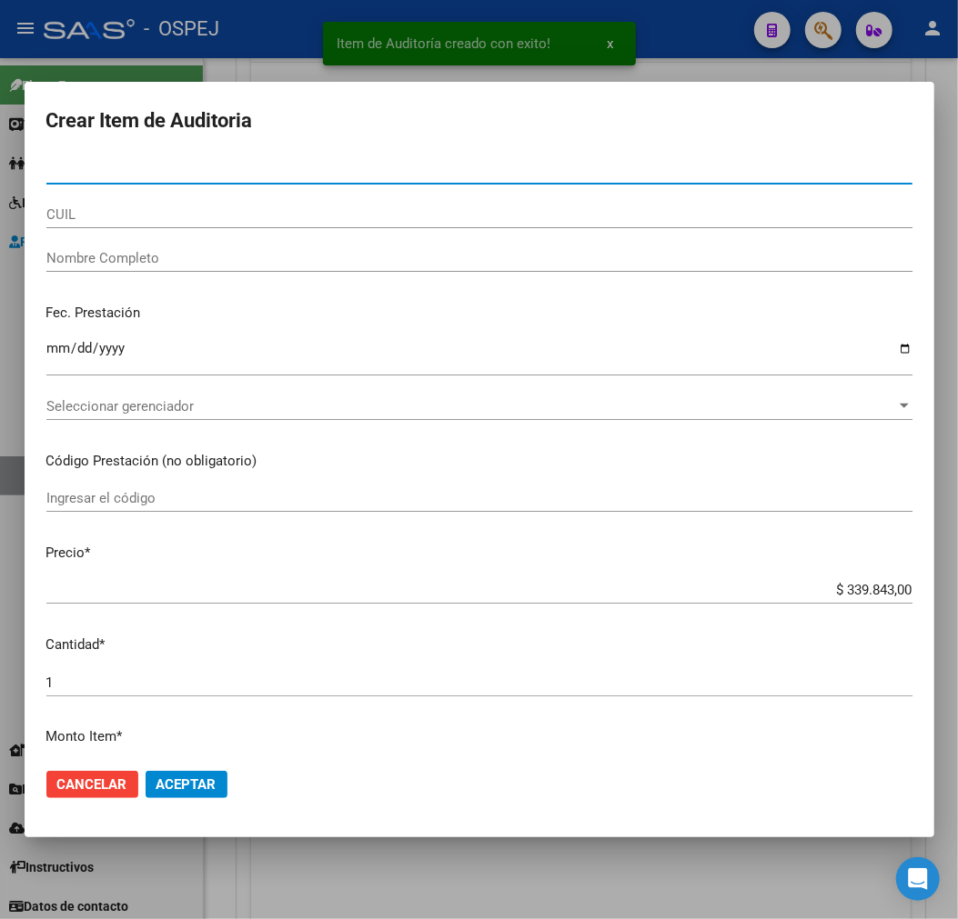
paste input "43594680"
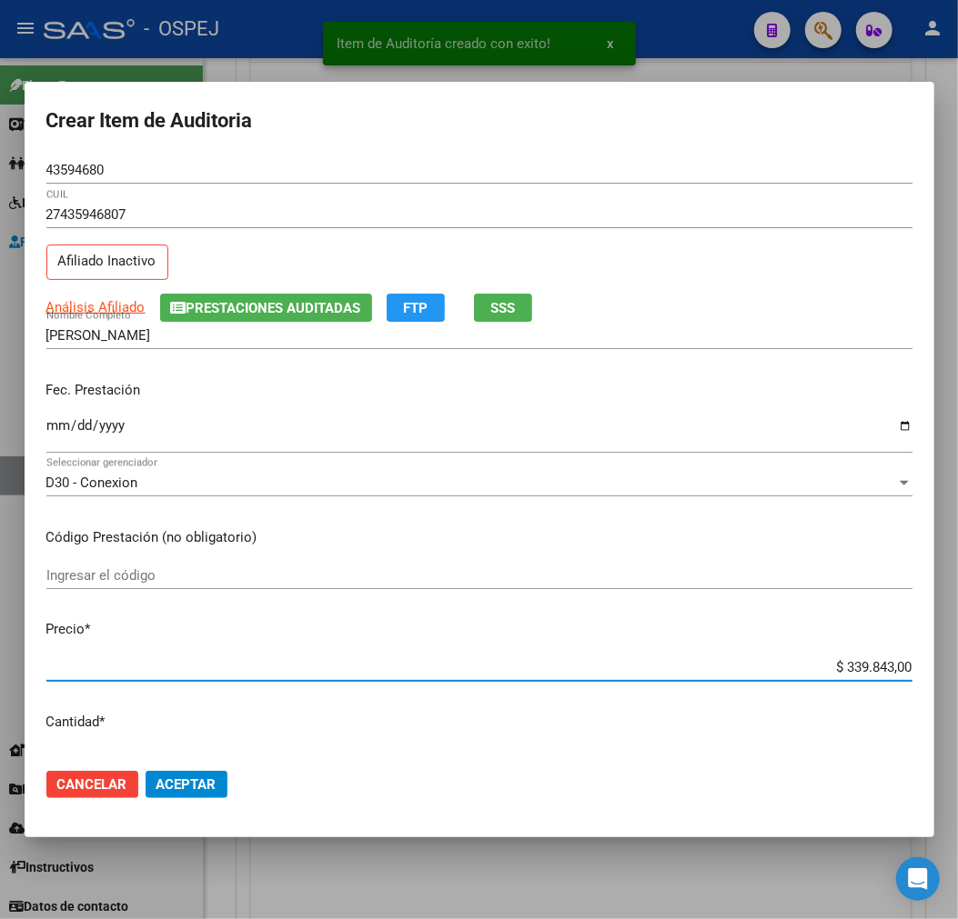
click at [875, 669] on input "$ 339.843,00" at bounding box center [479, 667] width 866 height 16
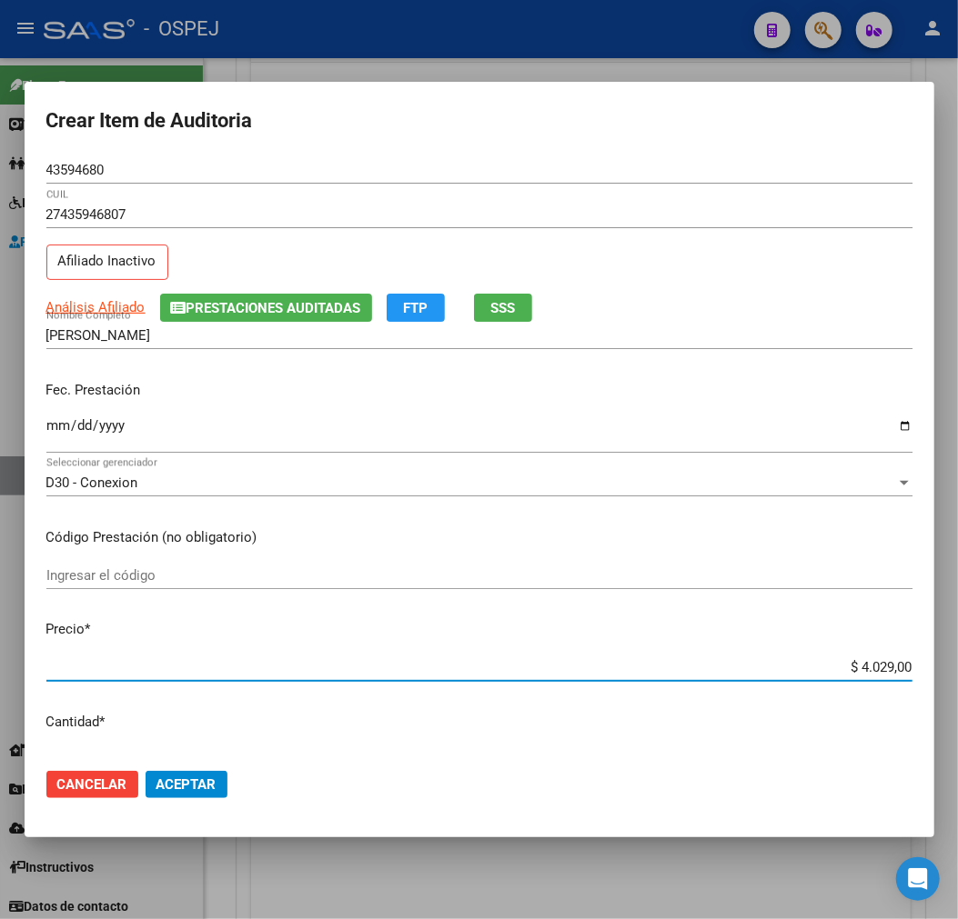
click at [177, 788] on span "Aceptar" at bounding box center [186, 785] width 60 height 16
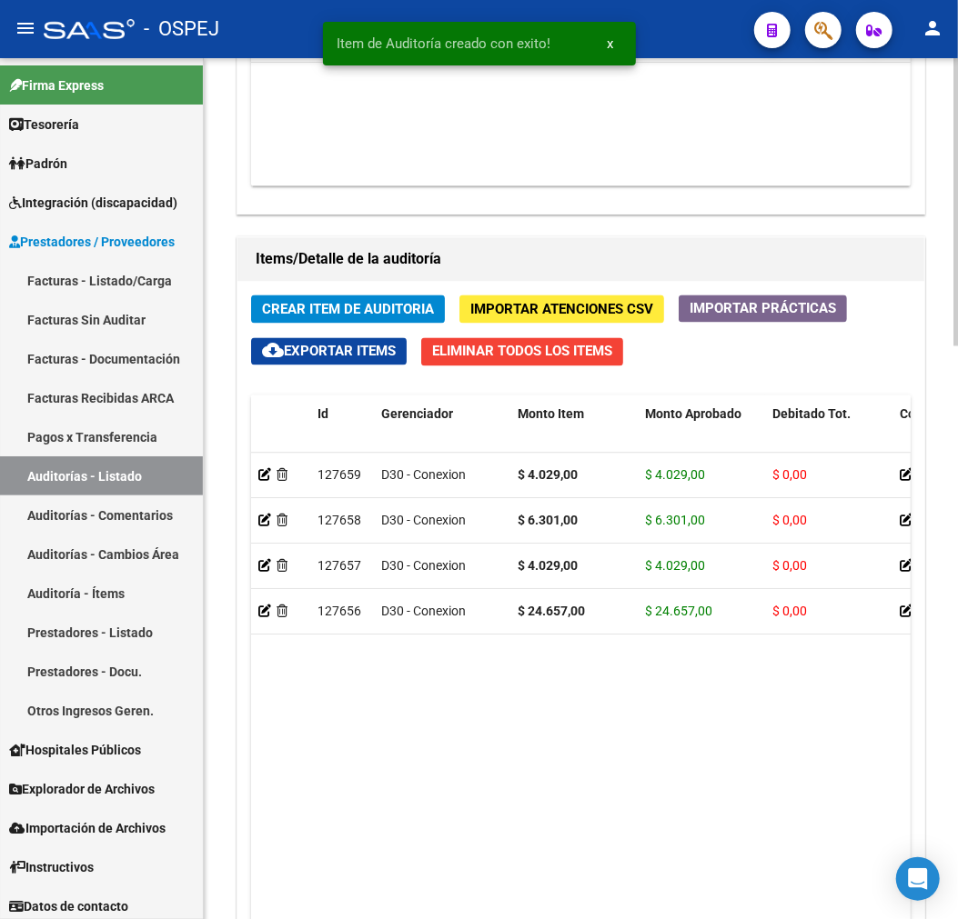
click at [391, 313] on span "Crear Item de Auditoria" at bounding box center [348, 310] width 172 height 16
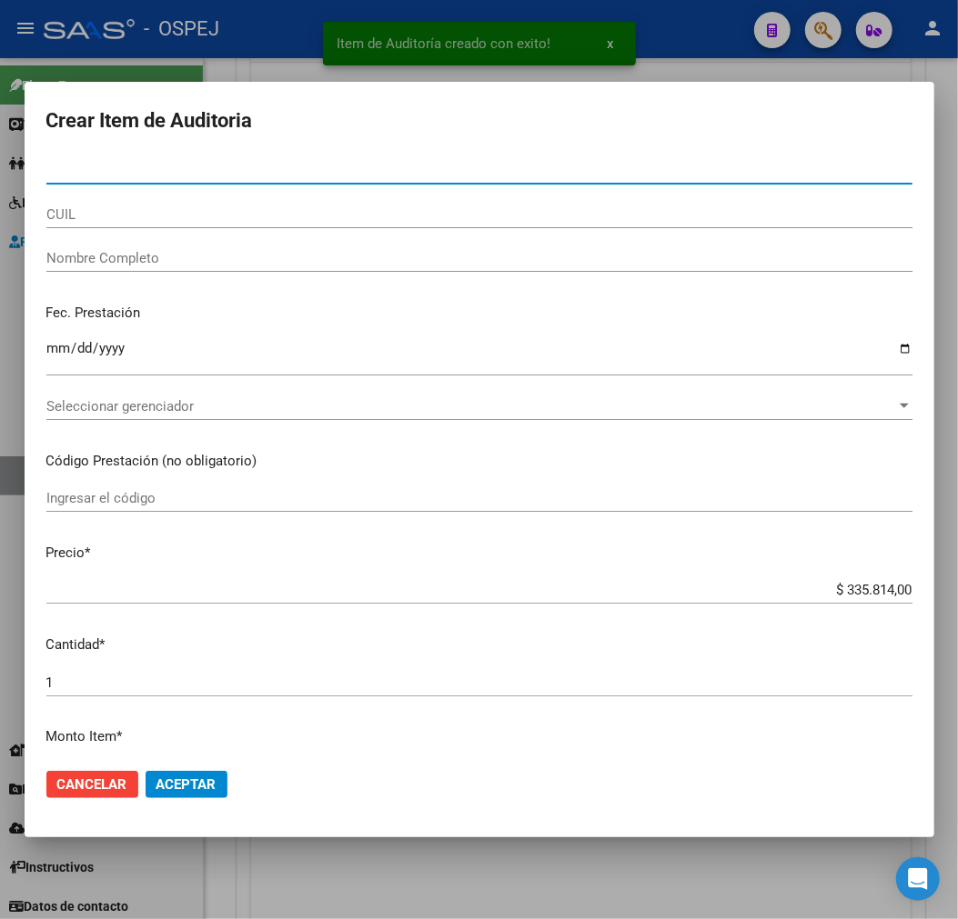
paste input "43594680"
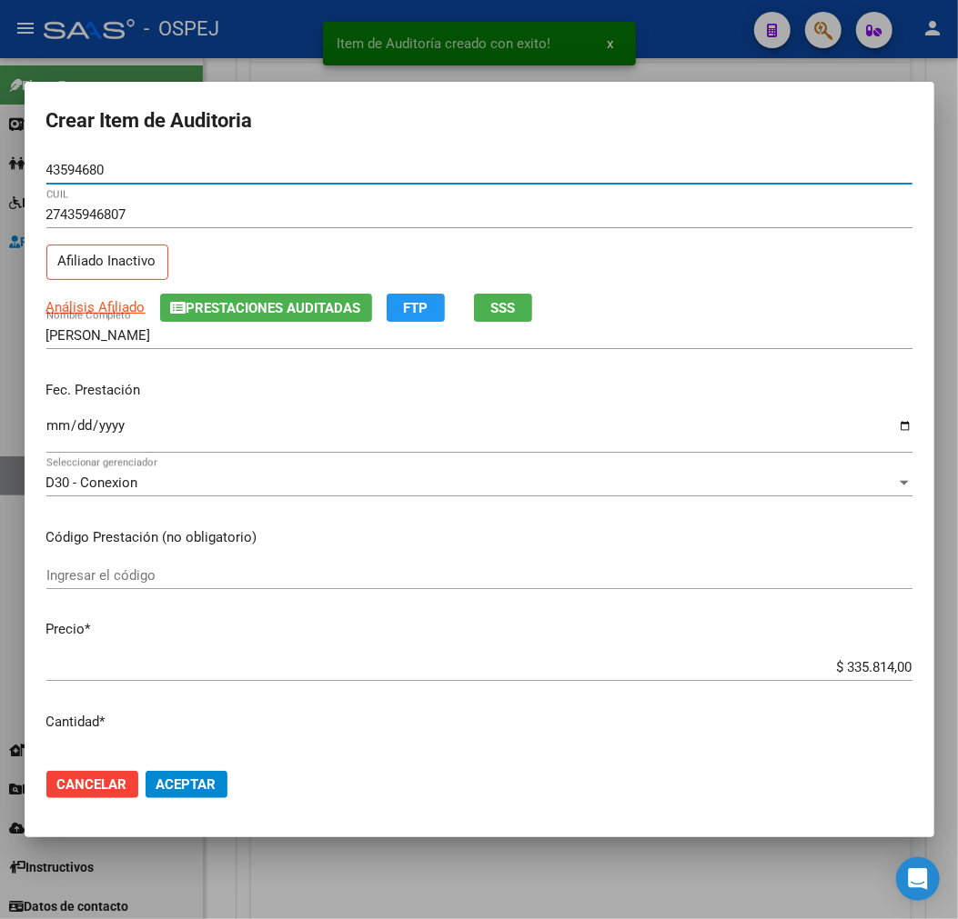
click at [873, 662] on input "$ 335.814,00" at bounding box center [479, 667] width 866 height 16
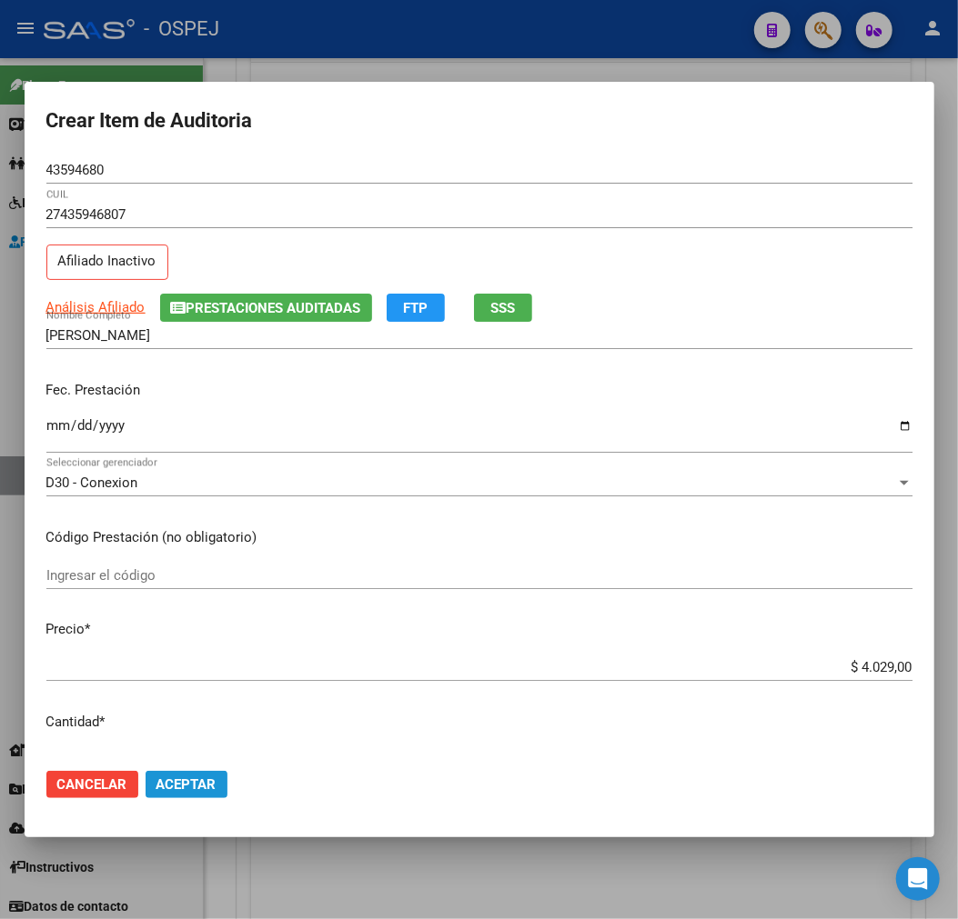
click at [193, 777] on span "Aceptar" at bounding box center [186, 785] width 60 height 16
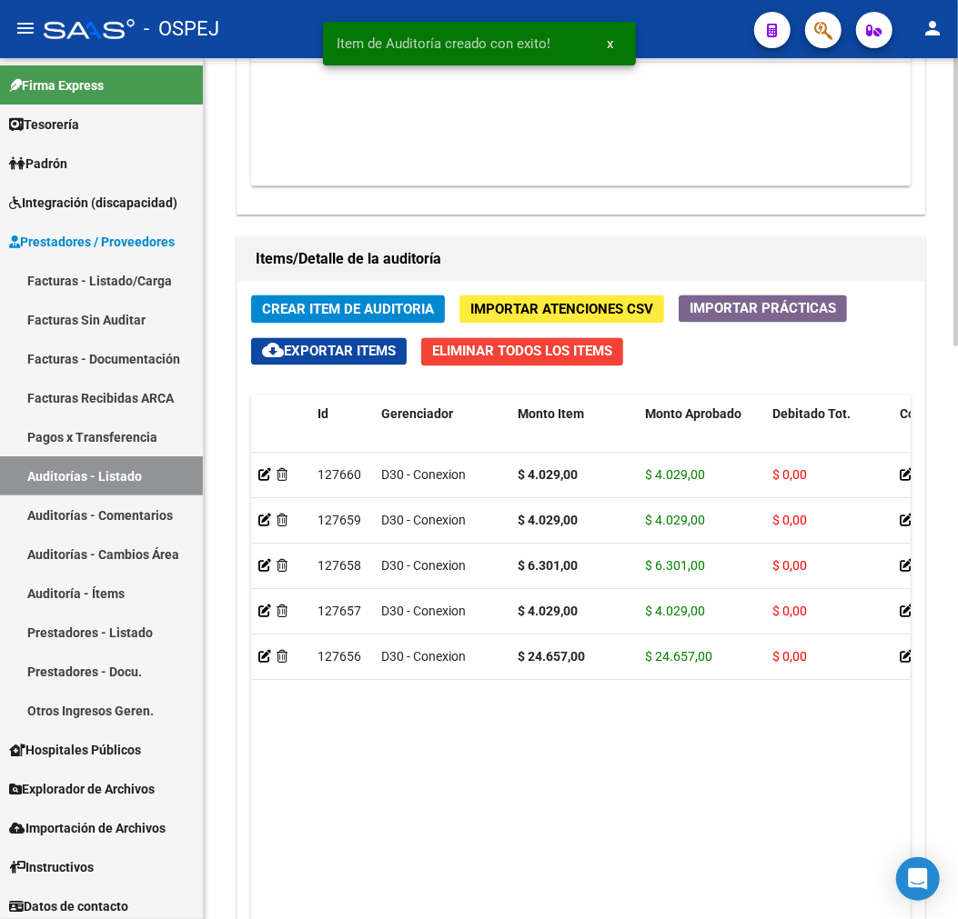
click at [342, 324] on button "Crear Item de Auditoria" at bounding box center [348, 310] width 194 height 28
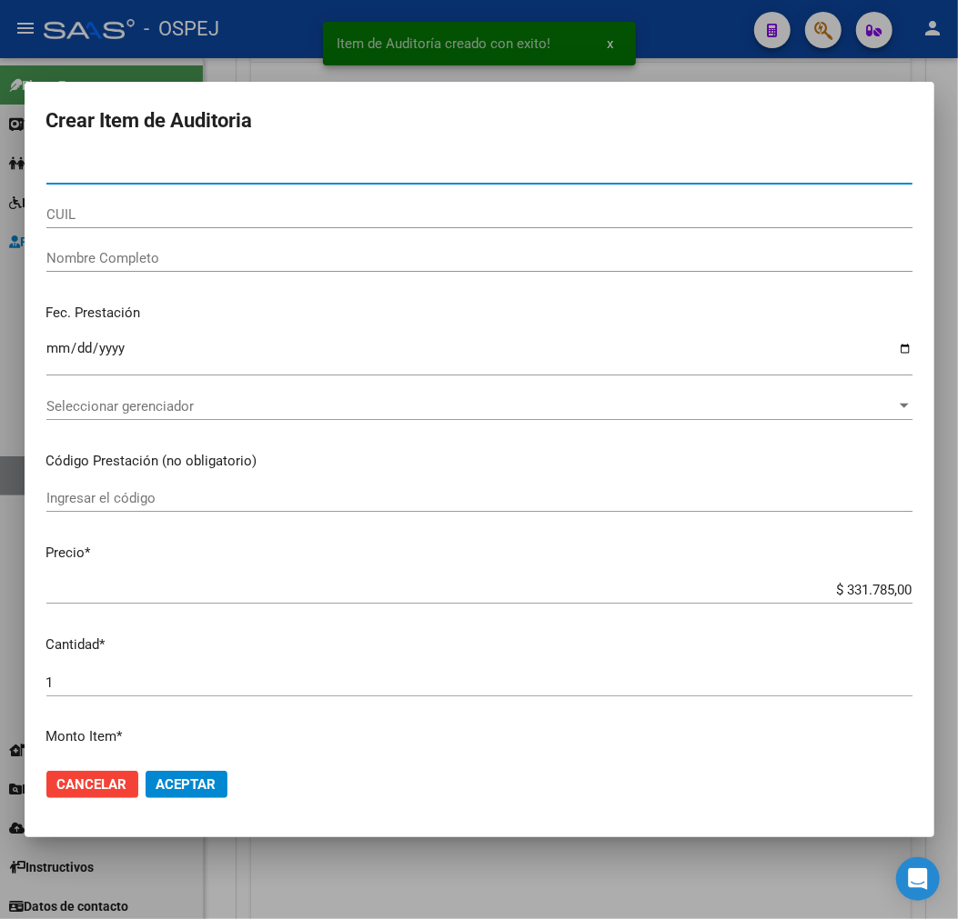
paste input "22687661"
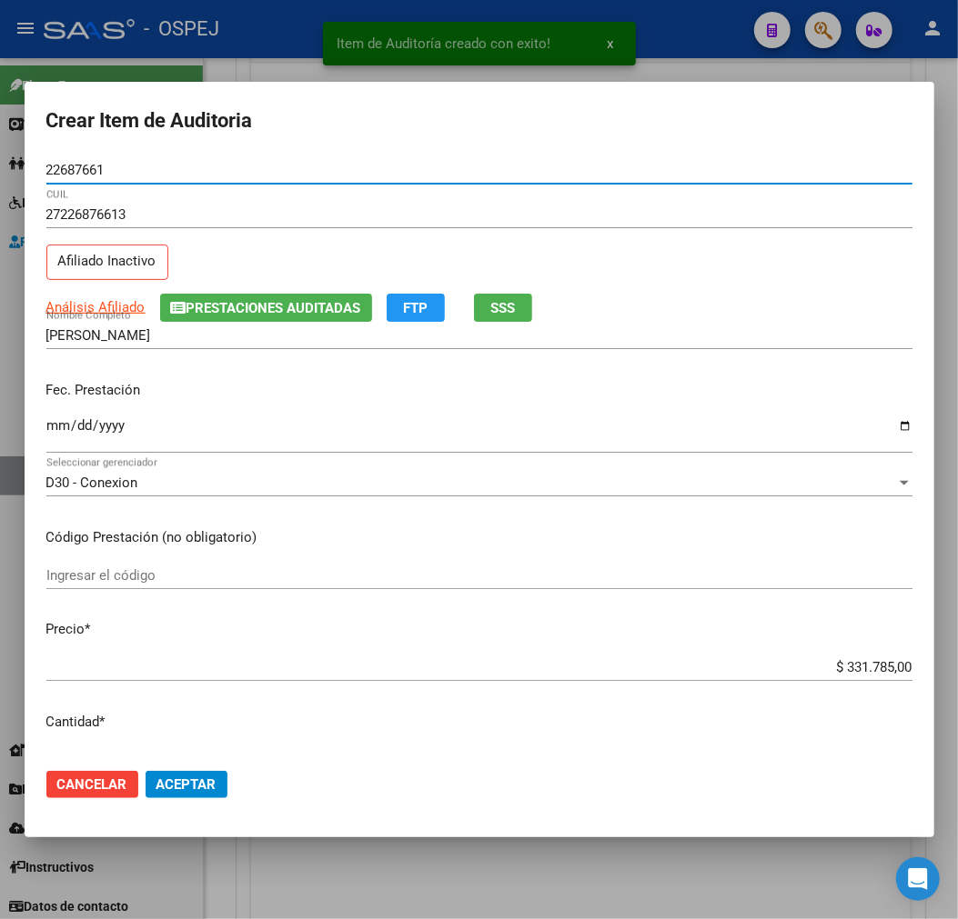
click at [880, 671] on input "$ 331.785,00" at bounding box center [479, 667] width 866 height 16
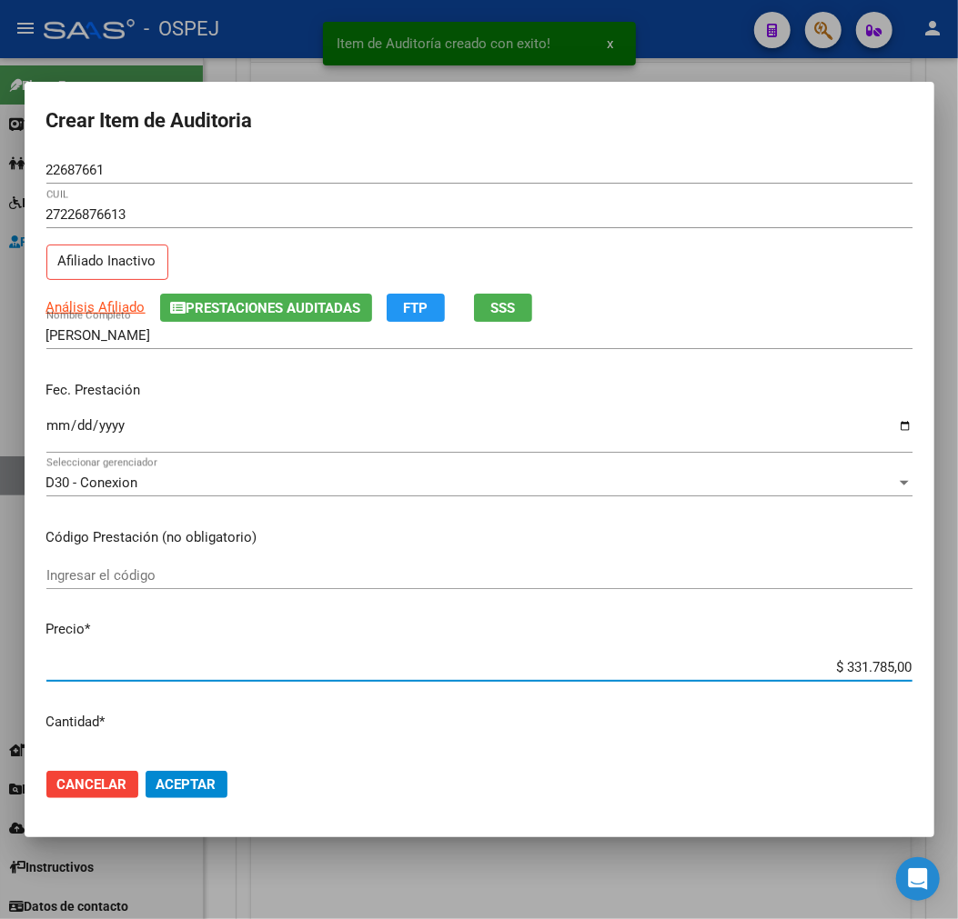
click at [880, 671] on input "$ 331.785,00" at bounding box center [479, 667] width 866 height 16
